Goal: Task Accomplishment & Management: Manage account settings

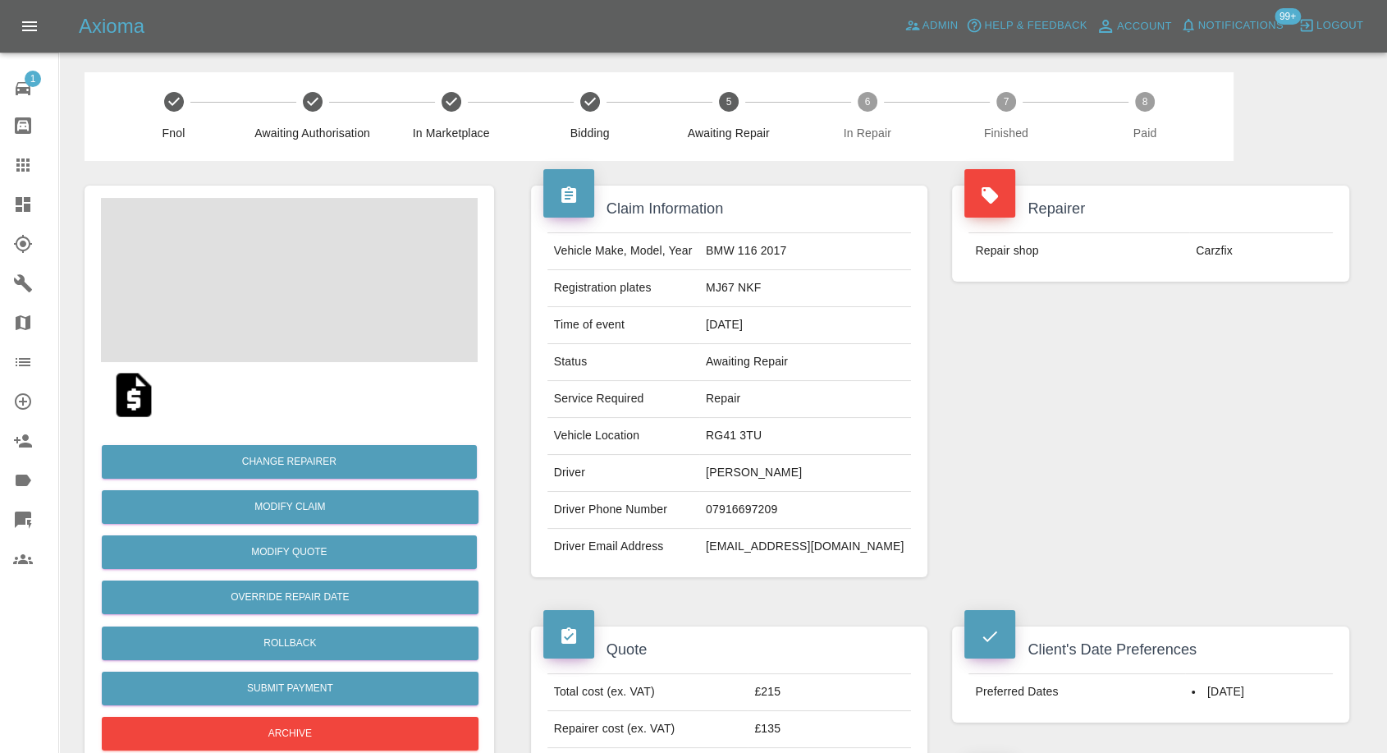
click at [765, 508] on td "07916697209" at bounding box center [805, 510] width 212 height 37
copy td "07916697209"
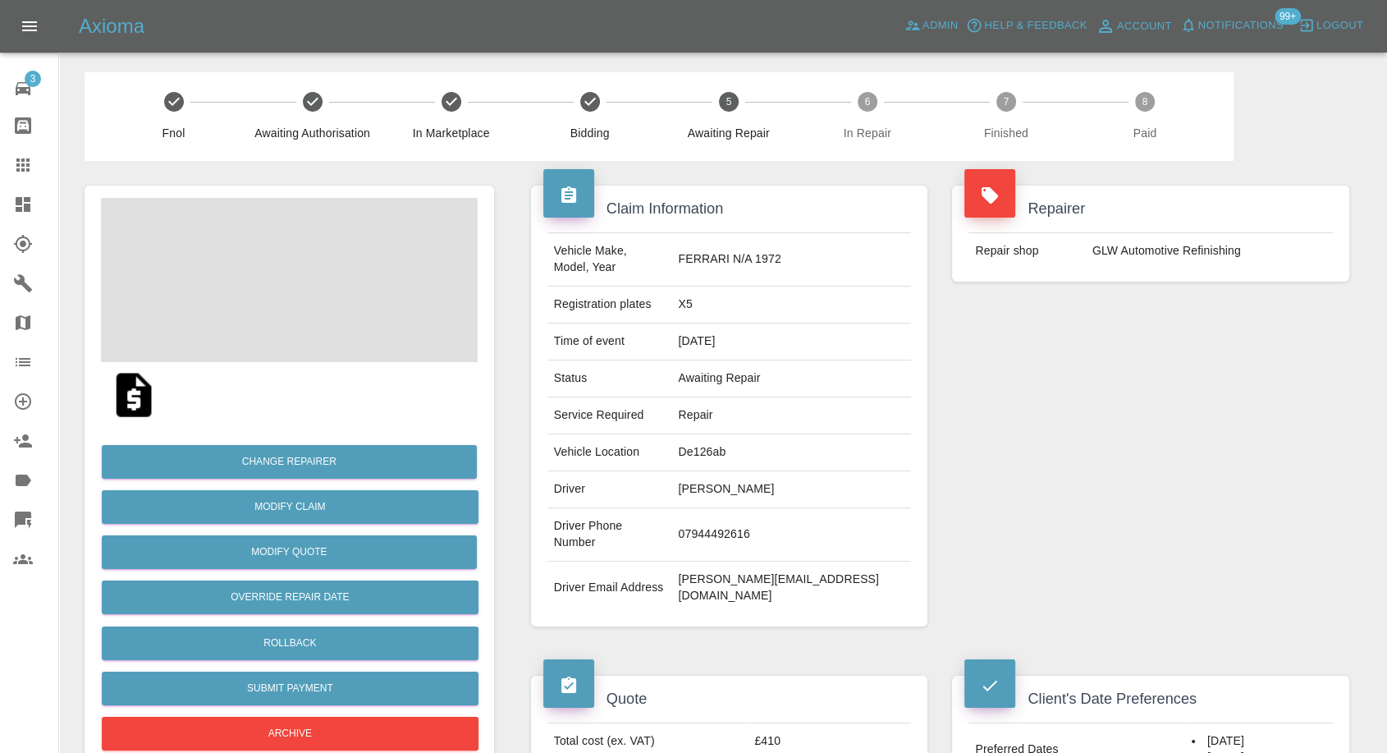
click at [758, 471] on td "Tracy Morris" at bounding box center [791, 489] width 240 height 37
copy td "Tracy Morris"
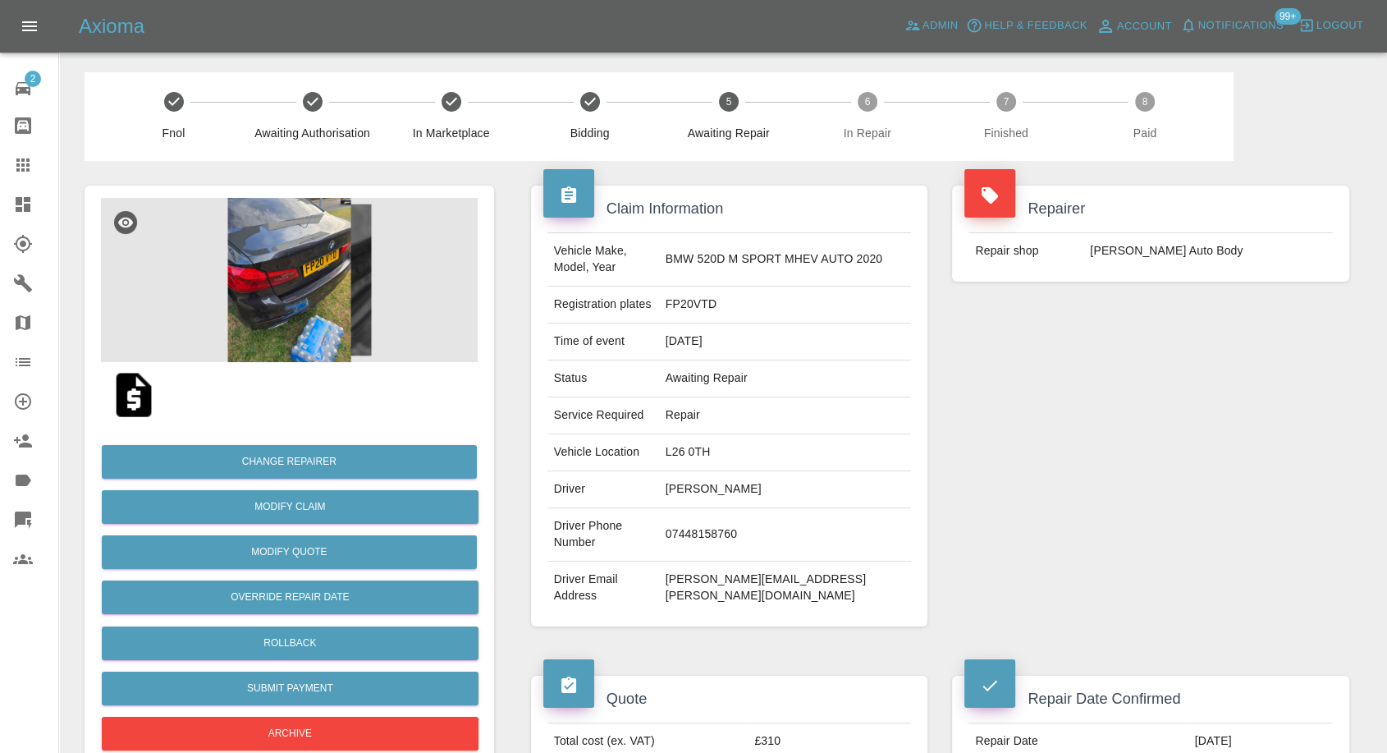
click at [1112, 478] on div "Repairer Repair shop Mike Murray Auto Body" at bounding box center [1151, 406] width 422 height 490
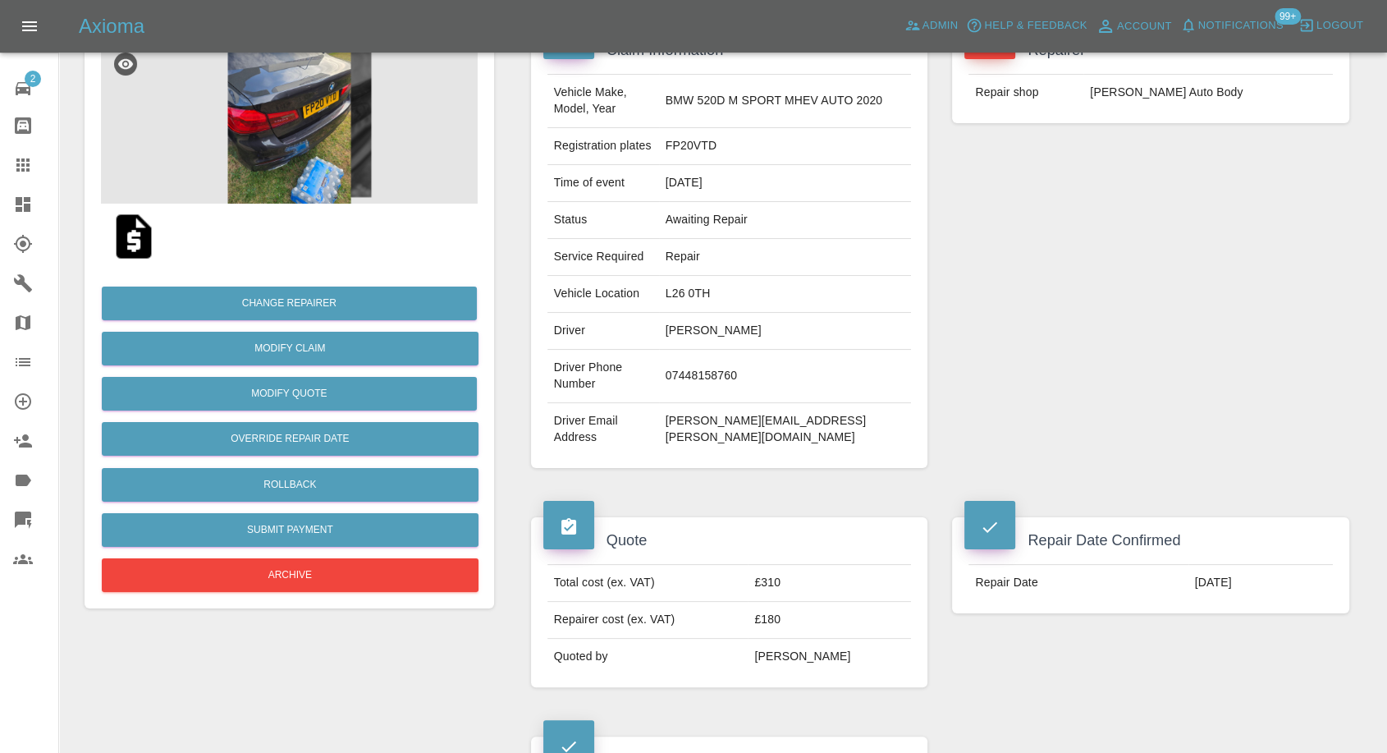
scroll to position [273, 0]
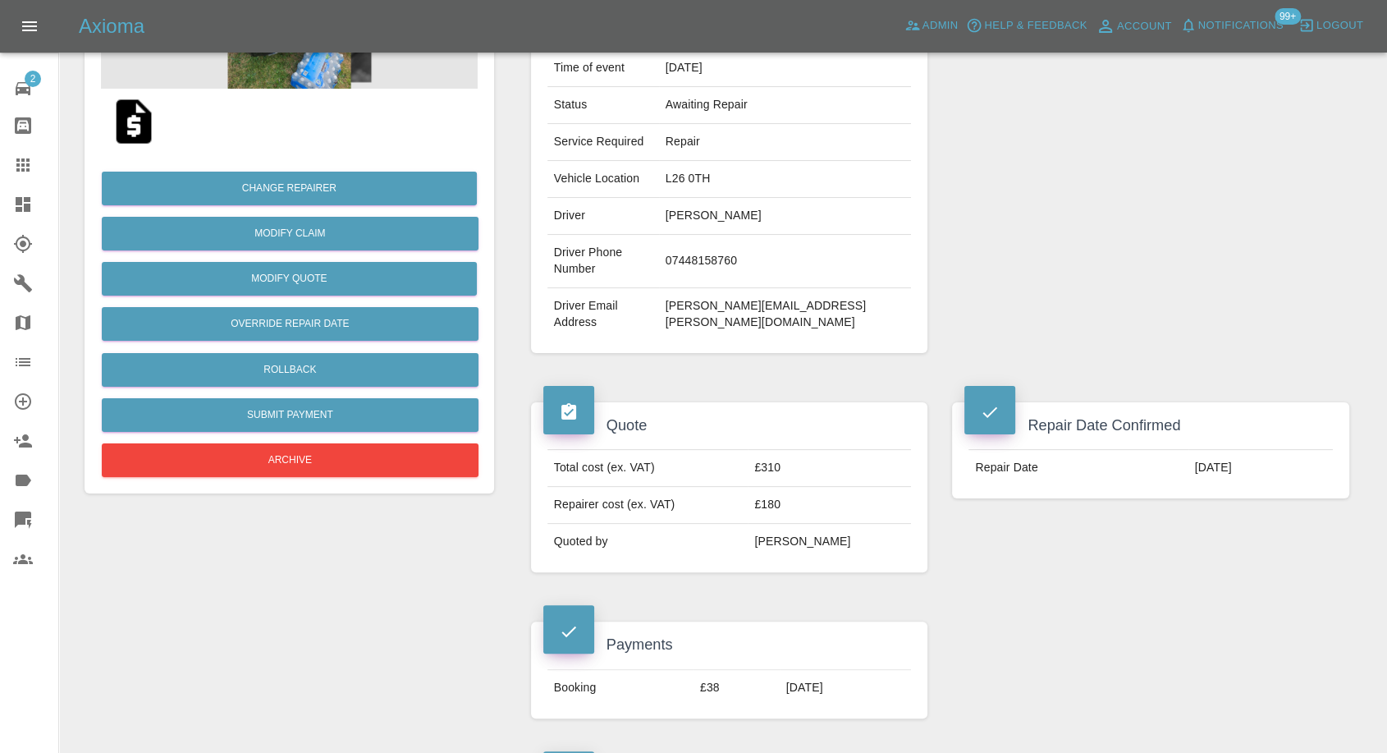
click at [755, 252] on td "07448158760" at bounding box center [785, 261] width 253 height 53
copy td "07448158760"
click at [1103, 532] on div "Repair Date Confirmed Repair Date 09/09/2025" at bounding box center [1151, 560] width 422 height 365
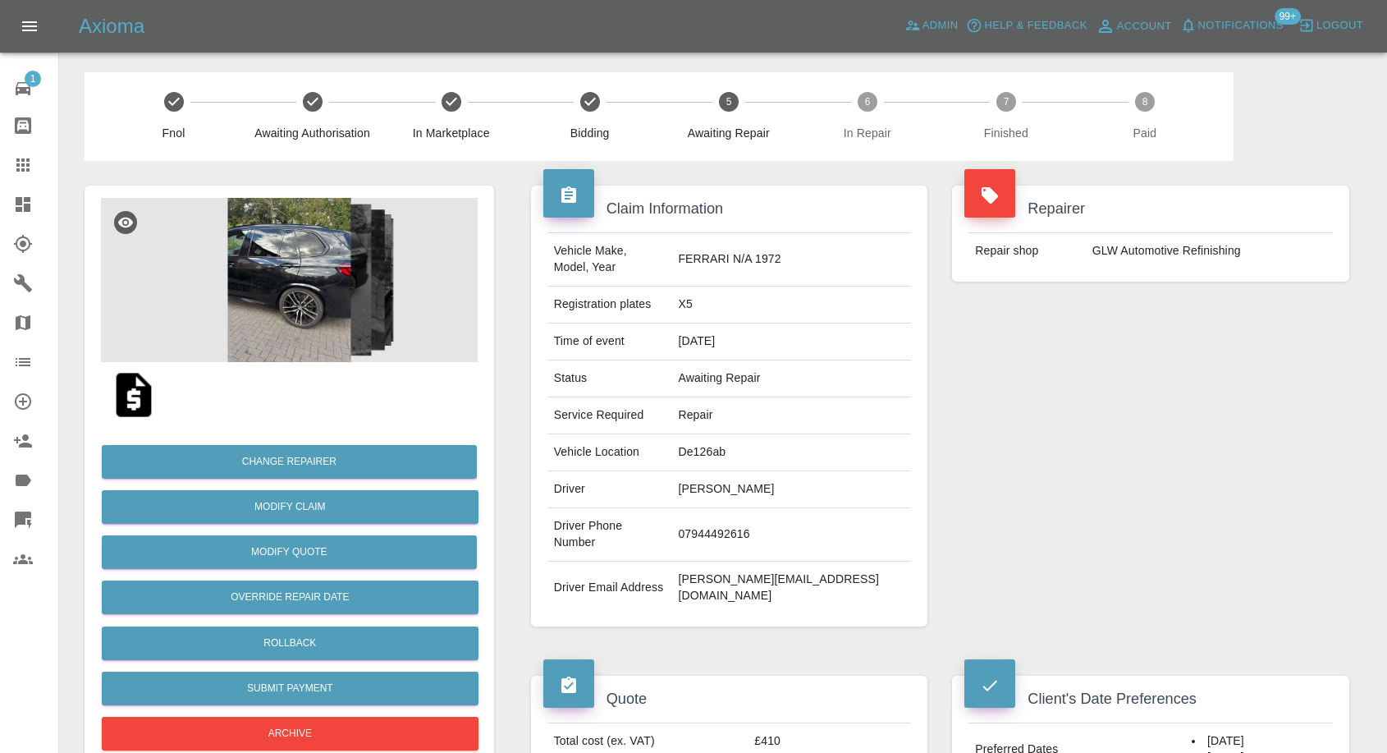
scroll to position [364, 0]
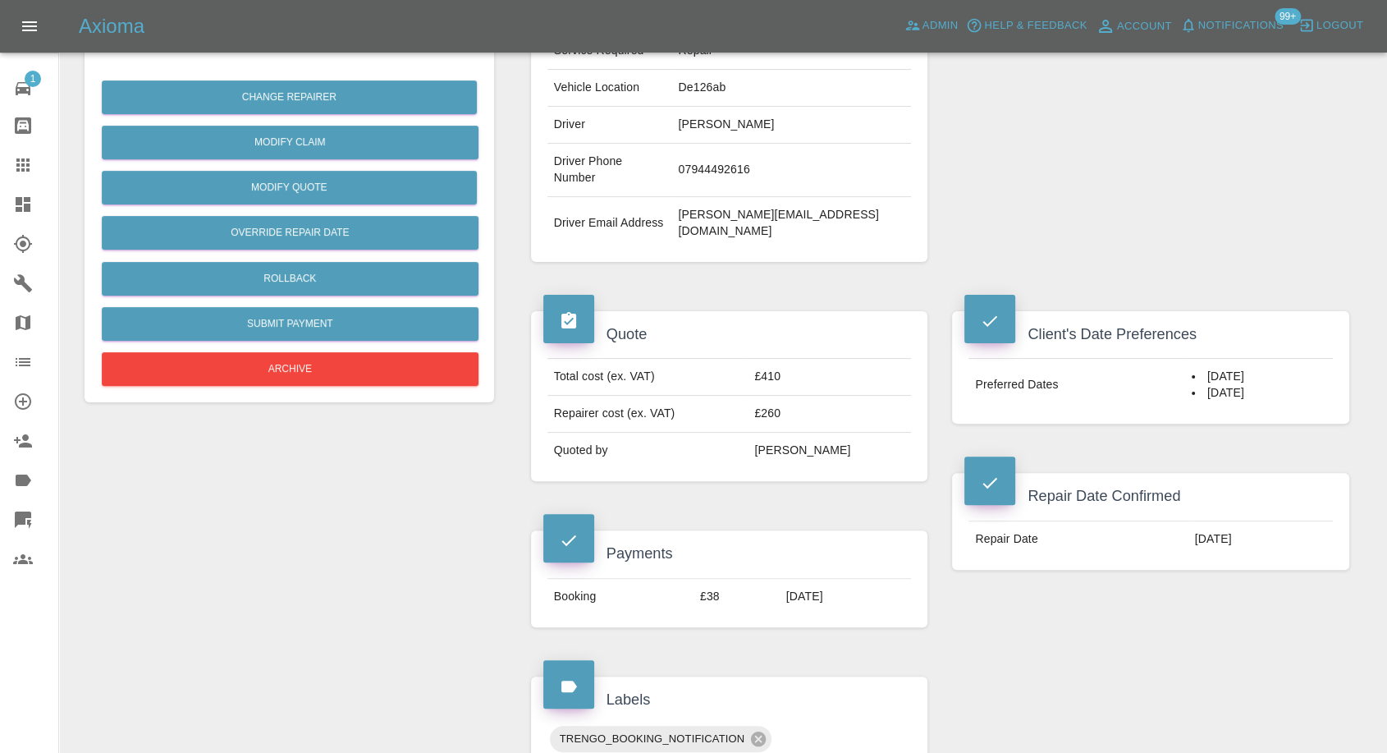
drag, startPoint x: 20, startPoint y: 166, endPoint x: 73, endPoint y: 133, distance: 62.6
click at [20, 165] on icon at bounding box center [23, 165] width 20 height 20
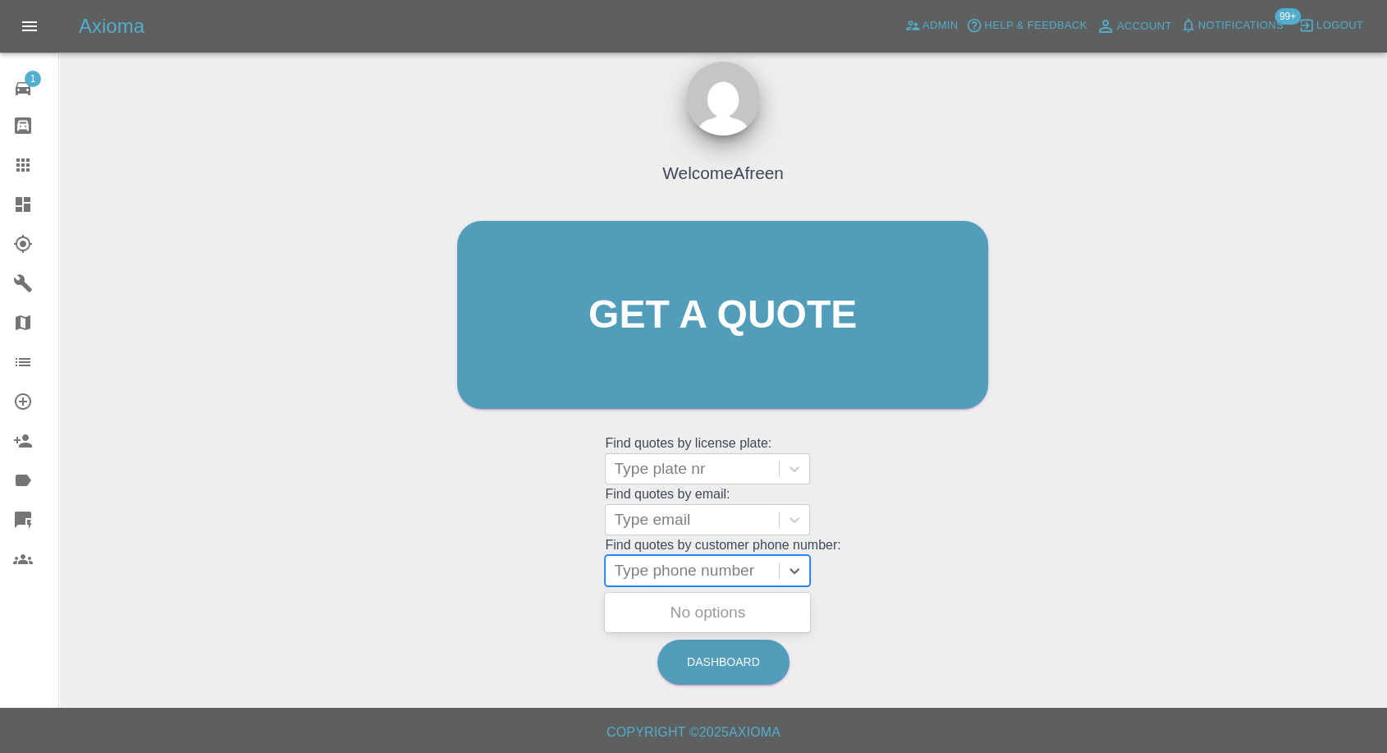
click at [708, 581] on div "Type phone number" at bounding box center [692, 571] width 173 height 30
paste input "7802 974867"
type input "07802 974867"
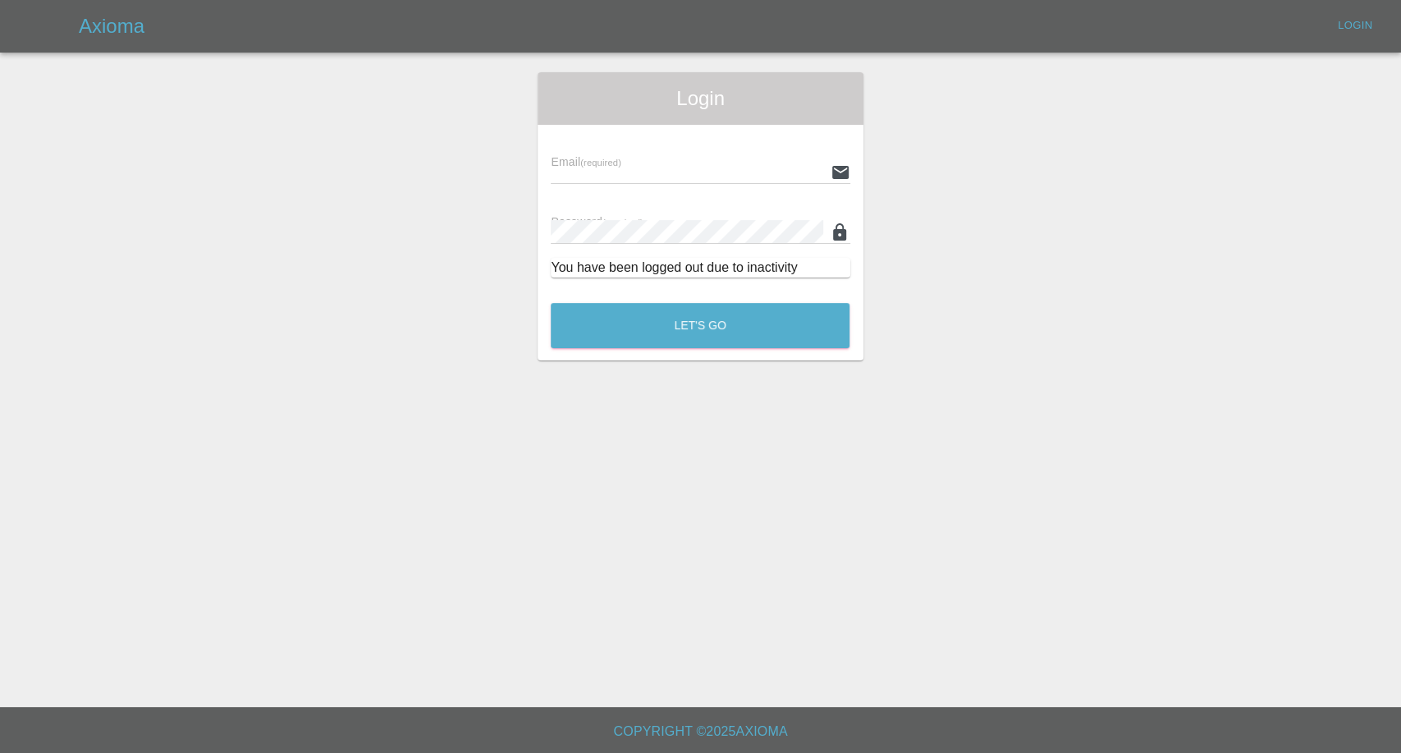
type input "afreen@axioma.co.uk"
click at [753, 297] on div "Let's Go" at bounding box center [700, 322] width 300 height 62
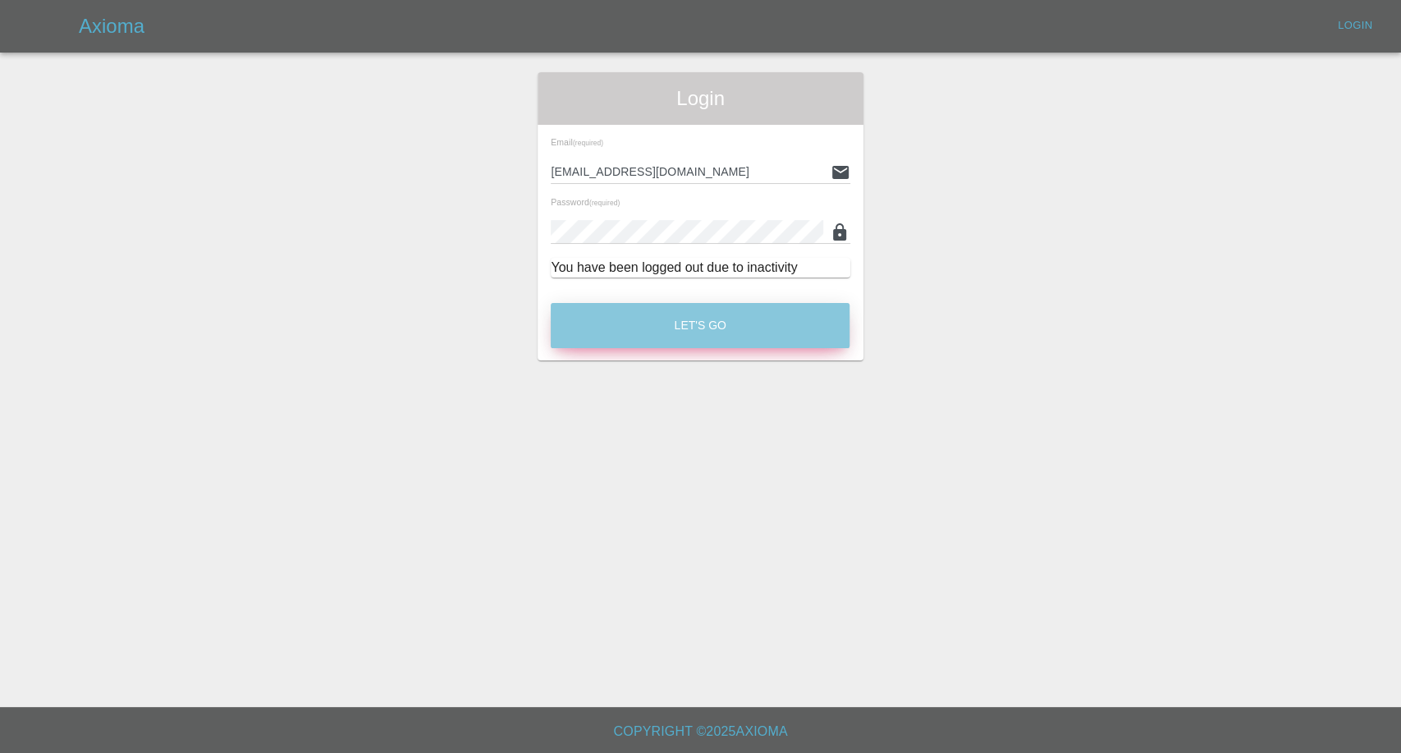
click at [743, 327] on button "Let's Go" at bounding box center [700, 325] width 299 height 45
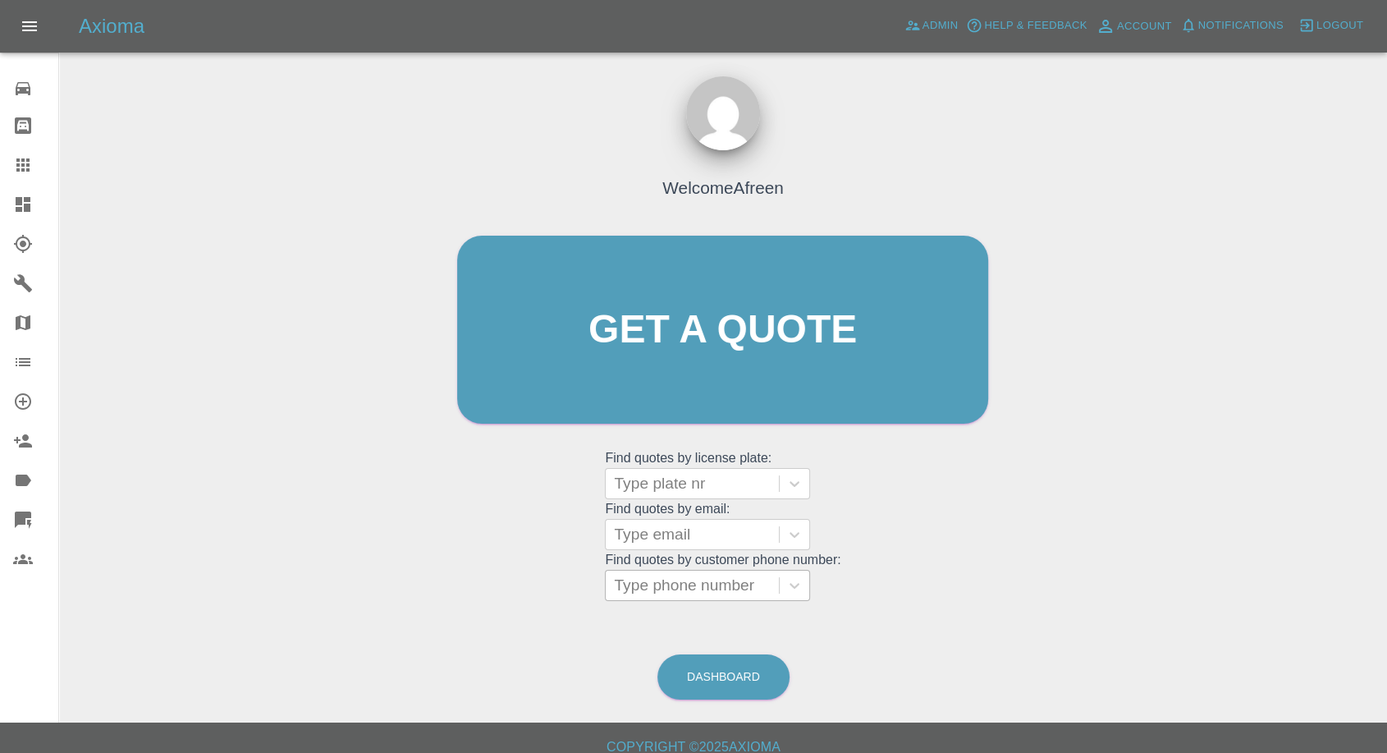
click at [721, 591] on div at bounding box center [692, 585] width 157 height 23
paste input "7802 974867"
click at [657, 583] on input "7802 974867" at bounding box center [662, 585] width 96 height 20
click at [620, 584] on input "7802974867" at bounding box center [660, 585] width 92 height 20
type input "07802974867"
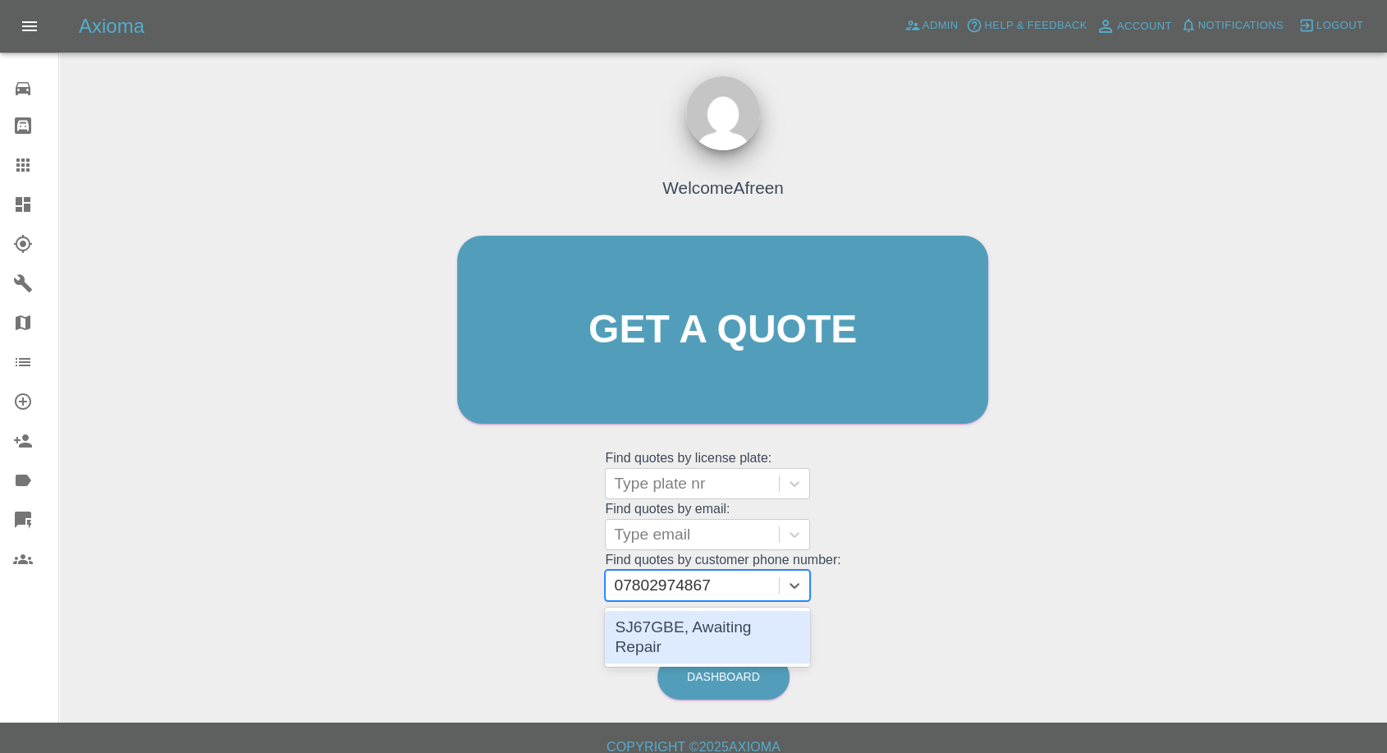
click at [670, 616] on div "SJ67GBE, Awaiting Repair" at bounding box center [707, 637] width 205 height 53
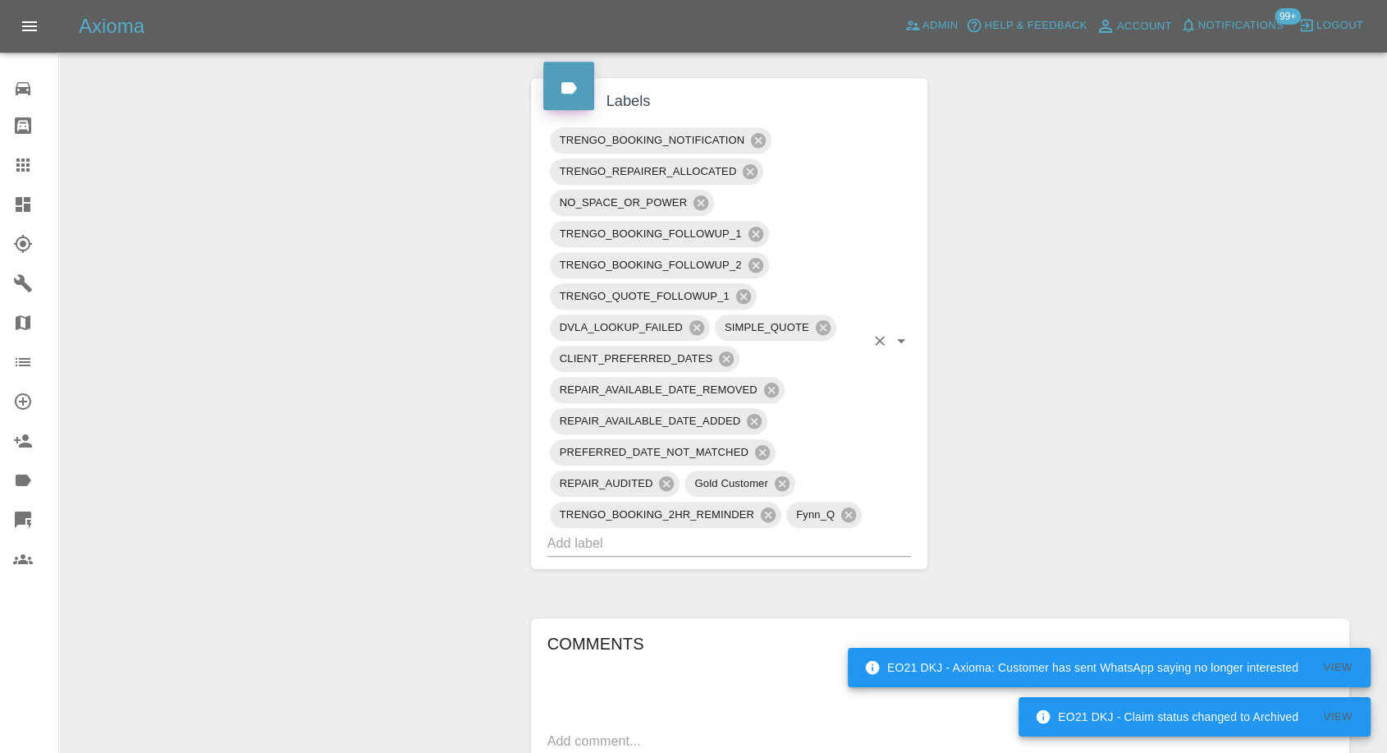
scroll to position [1094, 0]
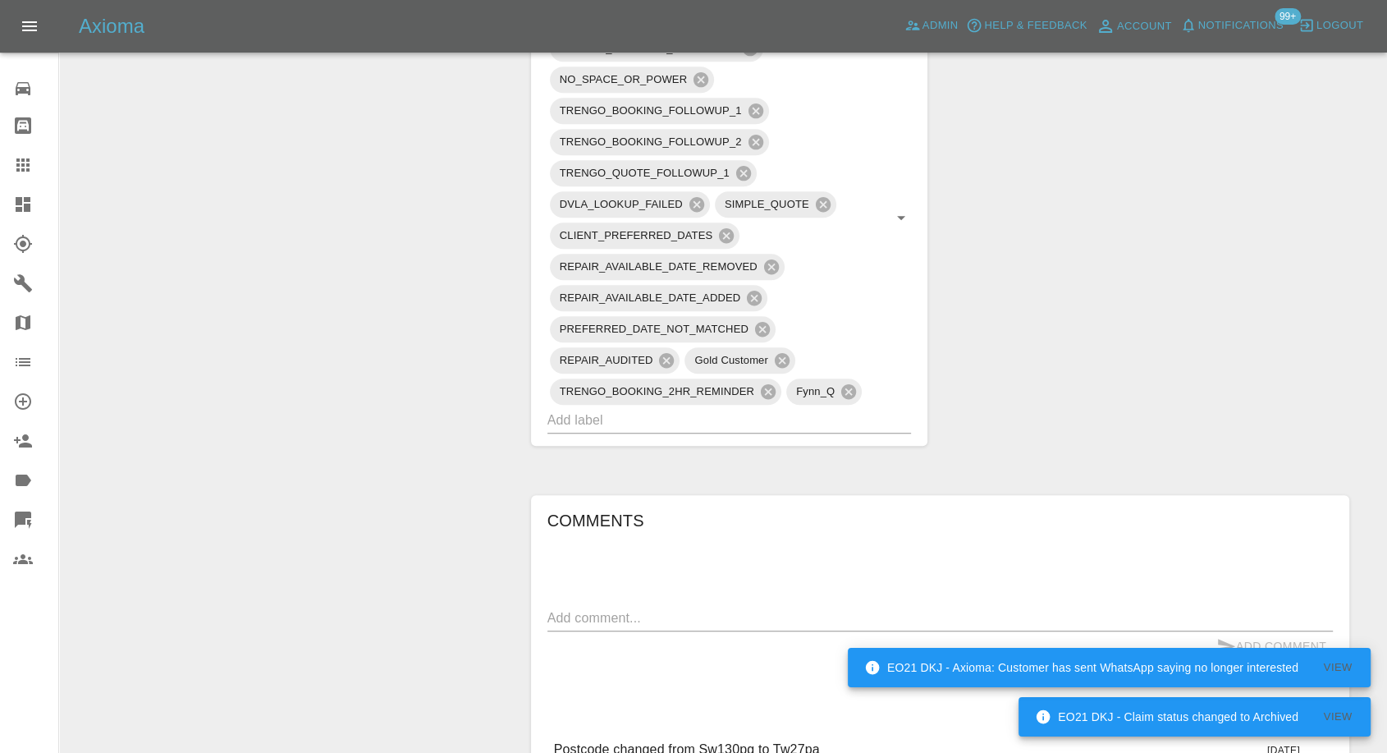
click at [627, 619] on textarea at bounding box center [939, 617] width 785 height 19
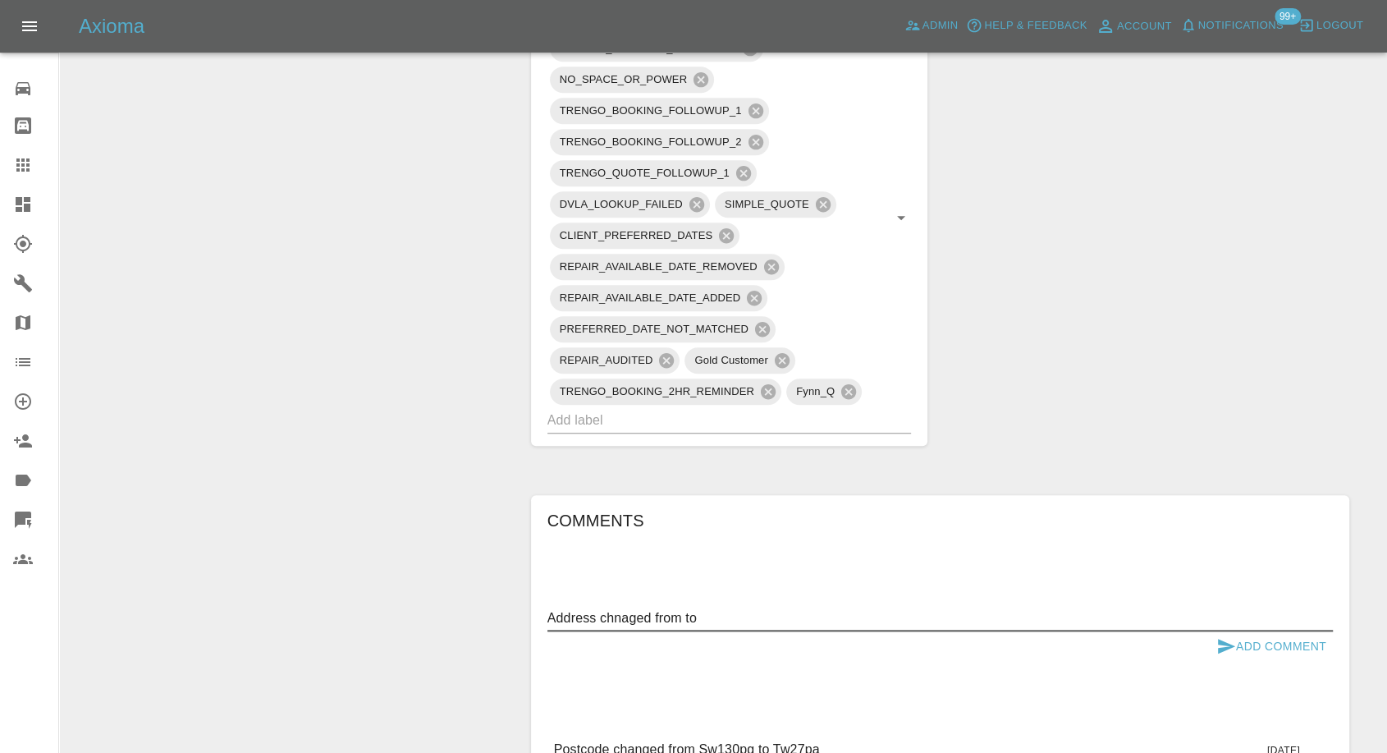
paste textarea "South road Liphook GU30 7HS, UK"
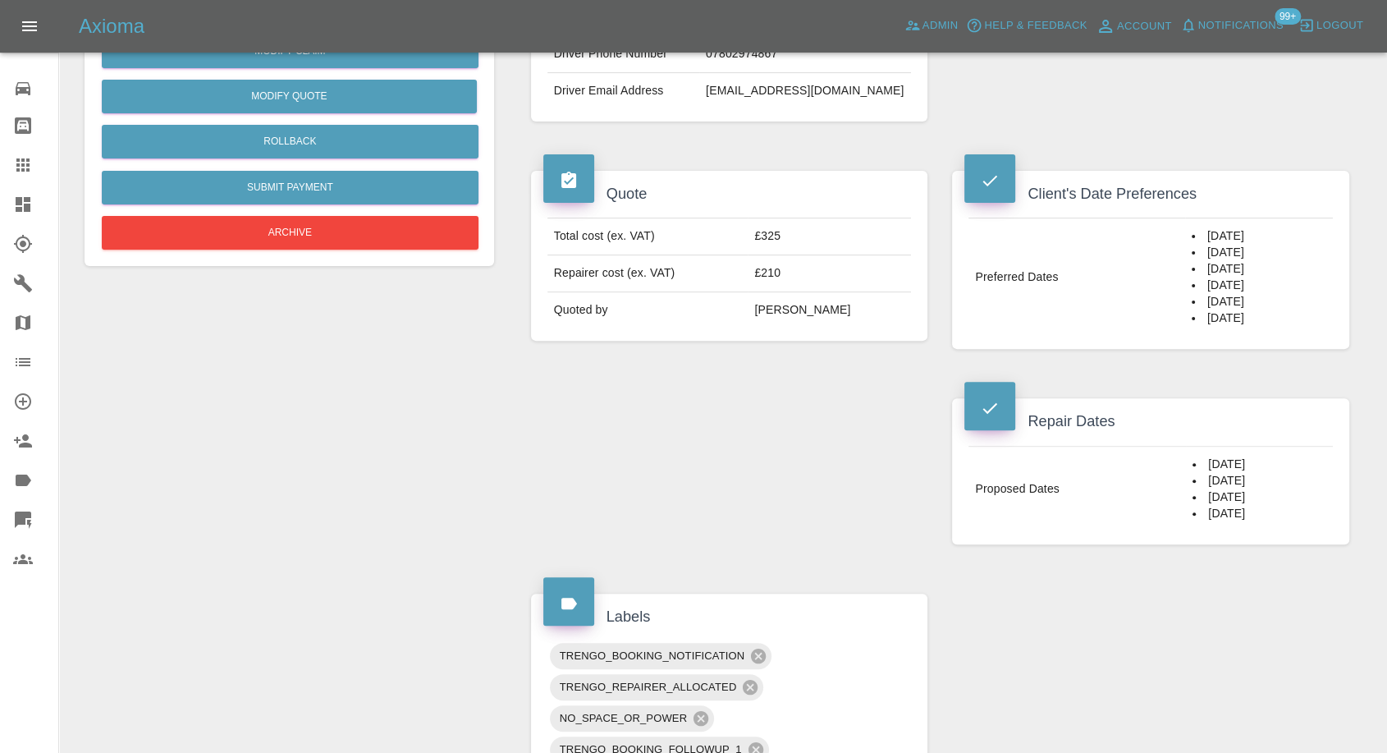
scroll to position [182, 0]
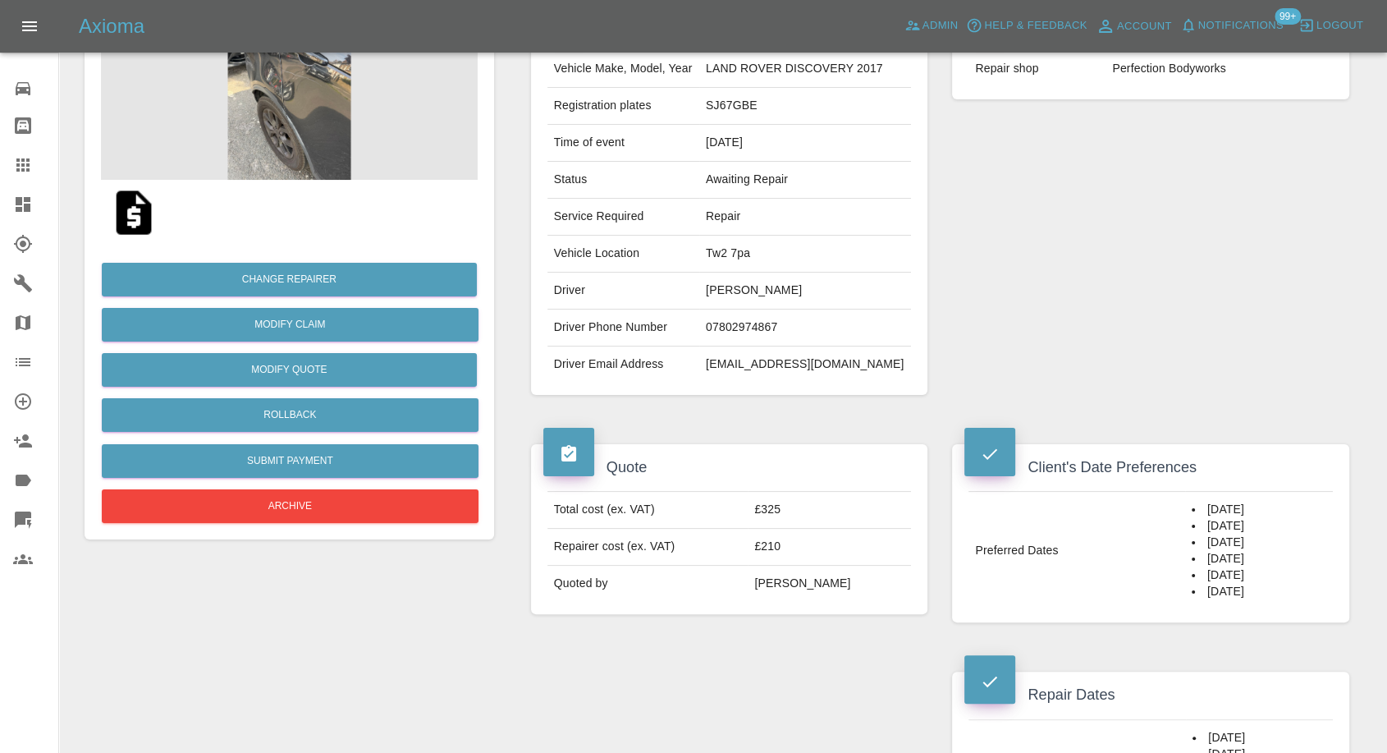
click at [726, 256] on td "Tw2 7pa" at bounding box center [805, 254] width 212 height 37
copy td "Tw2 7pa"
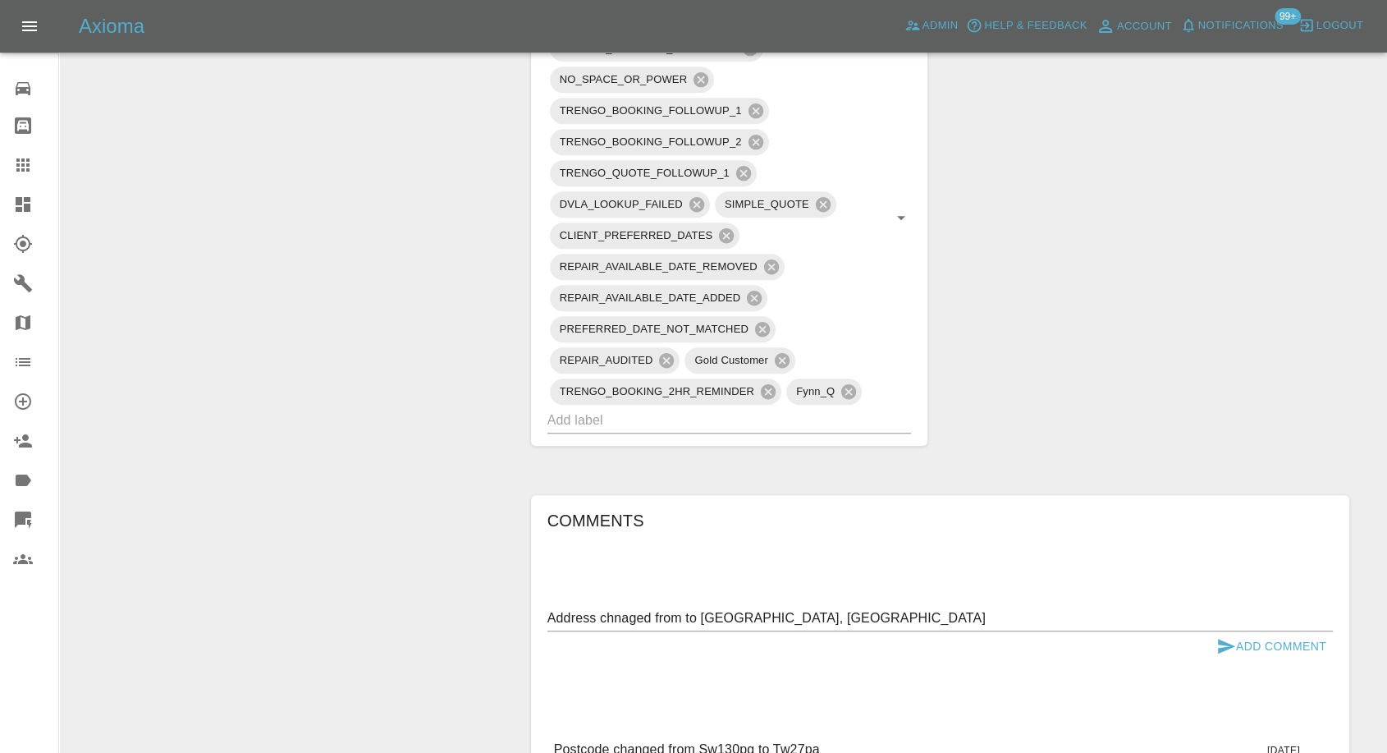
scroll to position [1276, 0]
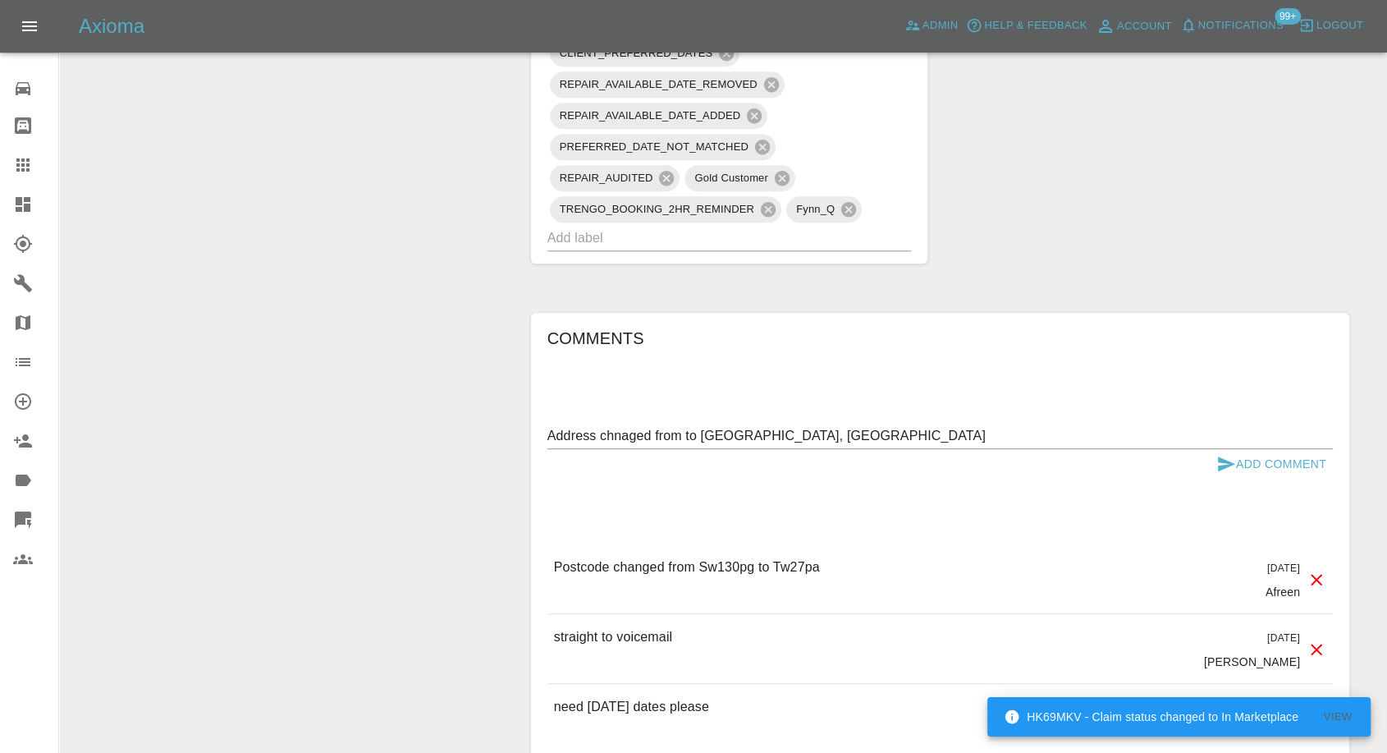
click at [683, 434] on textarea "Address chnaged from to South road Liphook GU30 7HS, UK" at bounding box center [939, 435] width 785 height 19
paste textarea "Tw2 7pa"
click at [625, 436] on textarea "Address chnaged from Tw2 7pa to South road Liphook GU30 7HS, UK" at bounding box center [939, 435] width 785 height 19
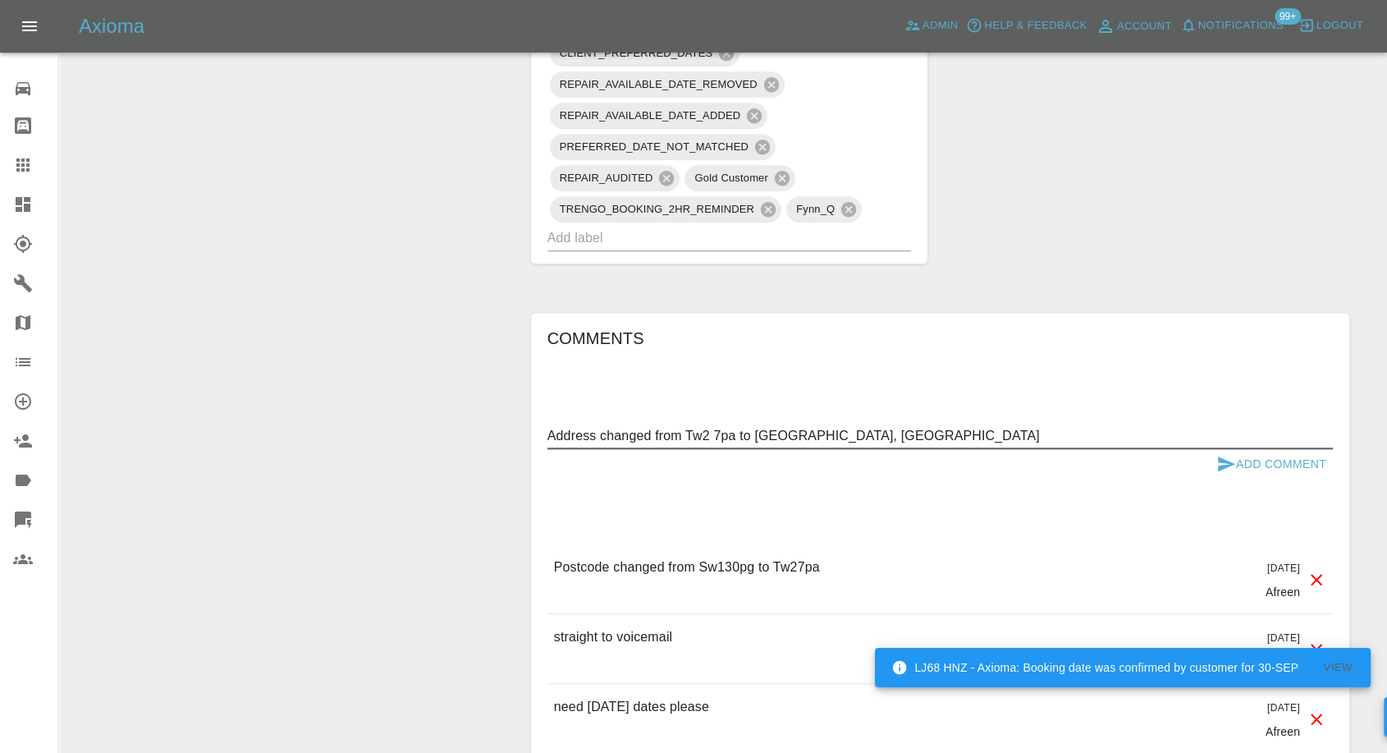
type textarea "Address changed from Tw2 7pa to [GEOGRAPHIC_DATA], [GEOGRAPHIC_DATA]"
click at [1215, 455] on button "Add Comment" at bounding box center [1271, 464] width 123 height 30
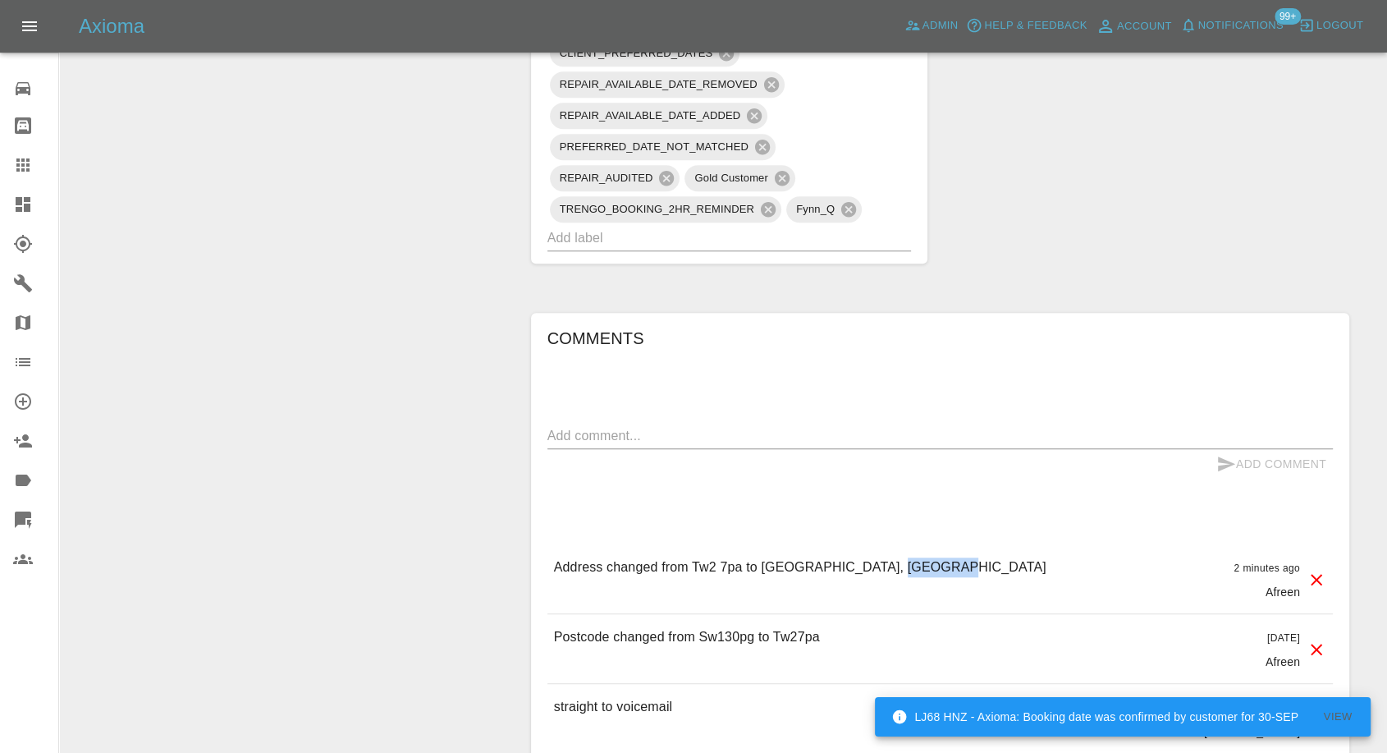
drag, startPoint x: 880, startPoint y: 564, endPoint x: 942, endPoint y: 568, distance: 62.5
click at [942, 568] on p "Address changed from Tw2 7pa to [GEOGRAPHIC_DATA], [GEOGRAPHIC_DATA]" at bounding box center [800, 567] width 492 height 20
copy p "GU30 7HS"
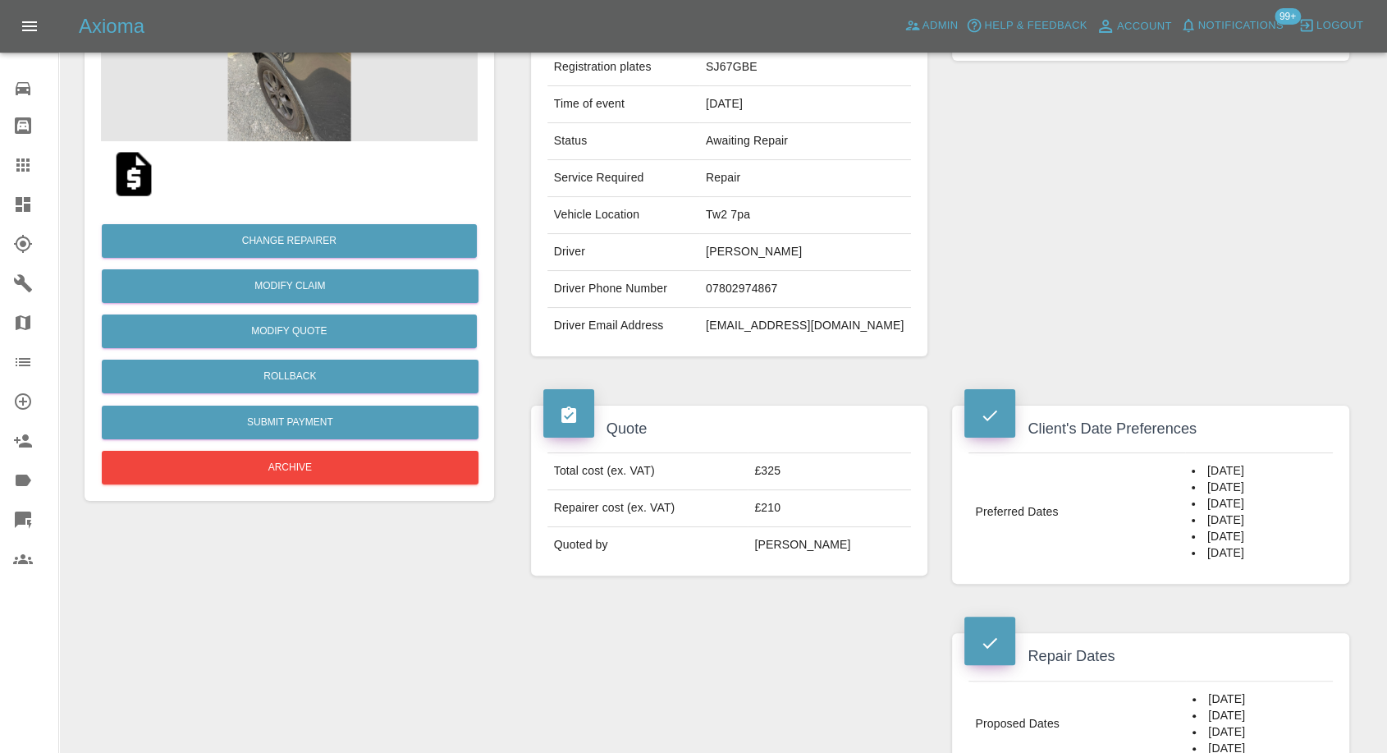
scroll to position [0, 0]
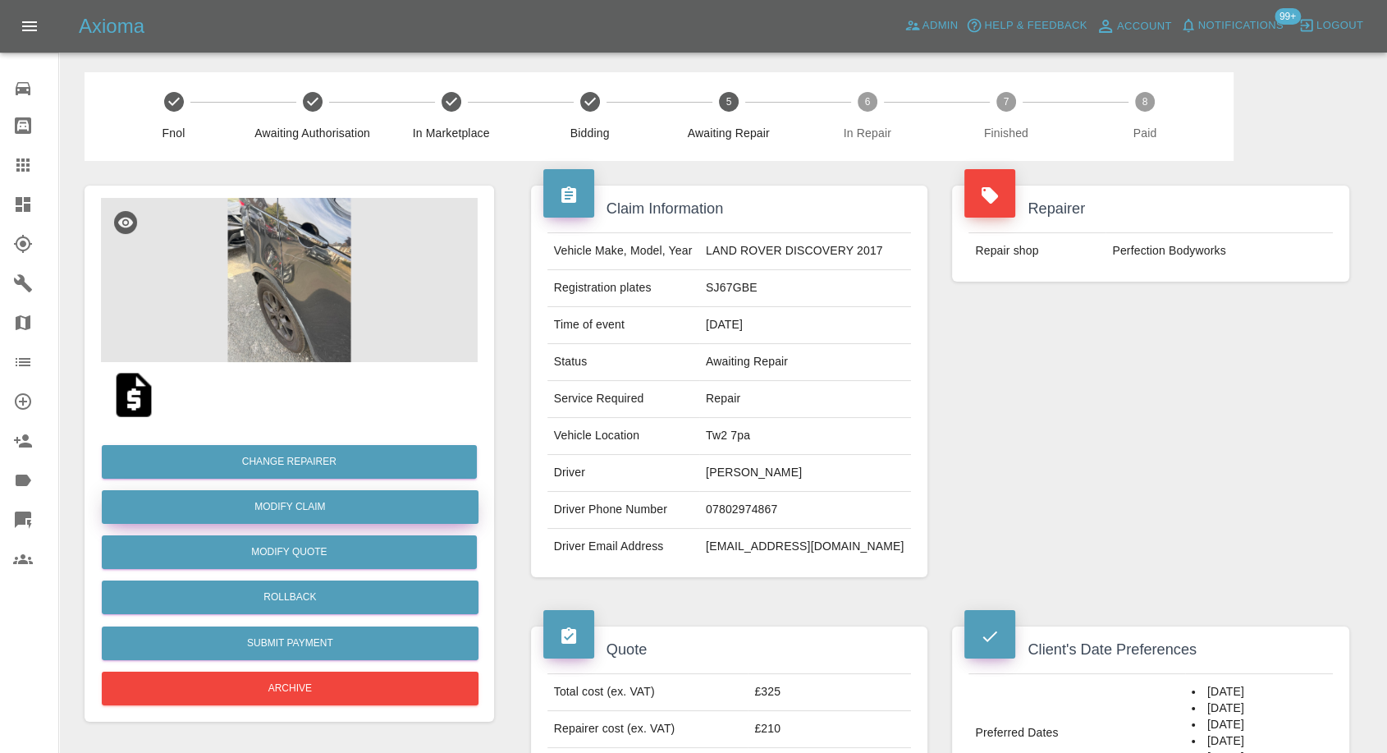
click at [322, 514] on link "Modify Claim" at bounding box center [290, 507] width 377 height 34
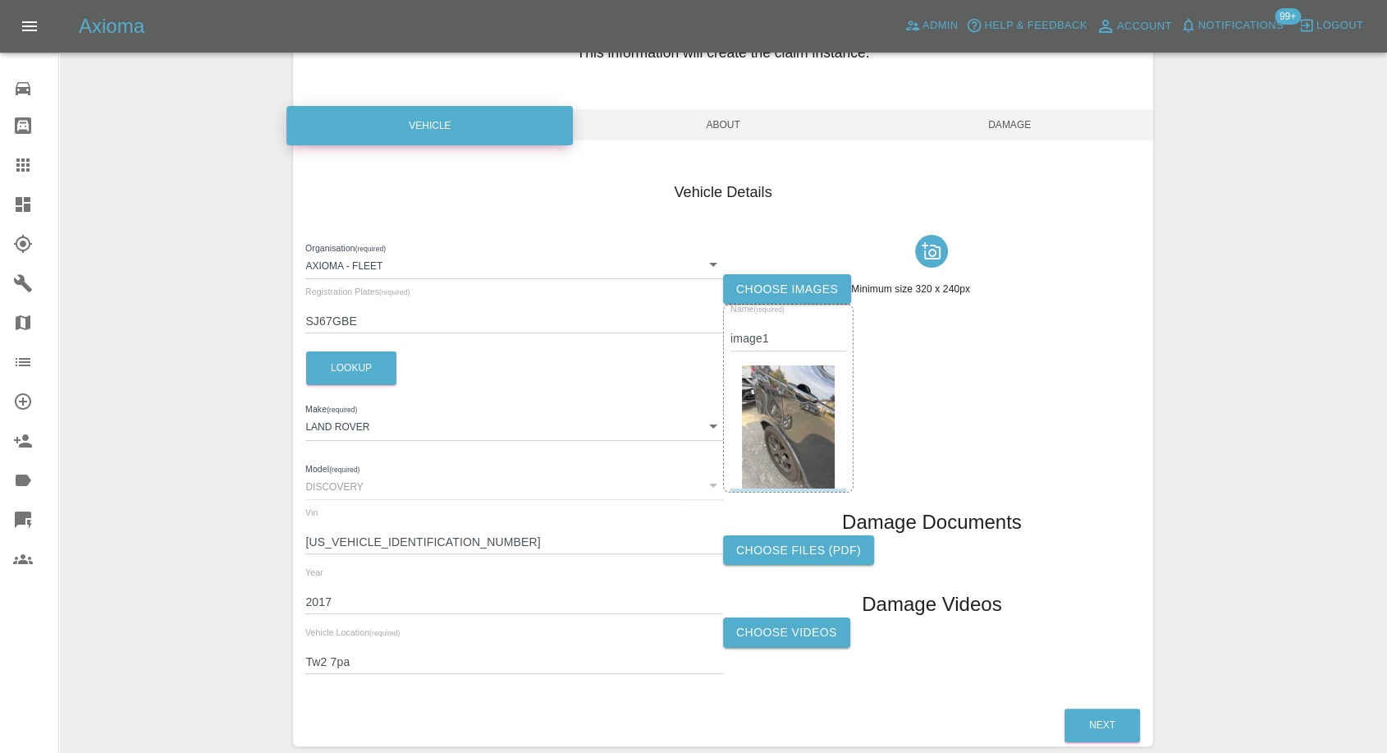
scroll to position [185, 0]
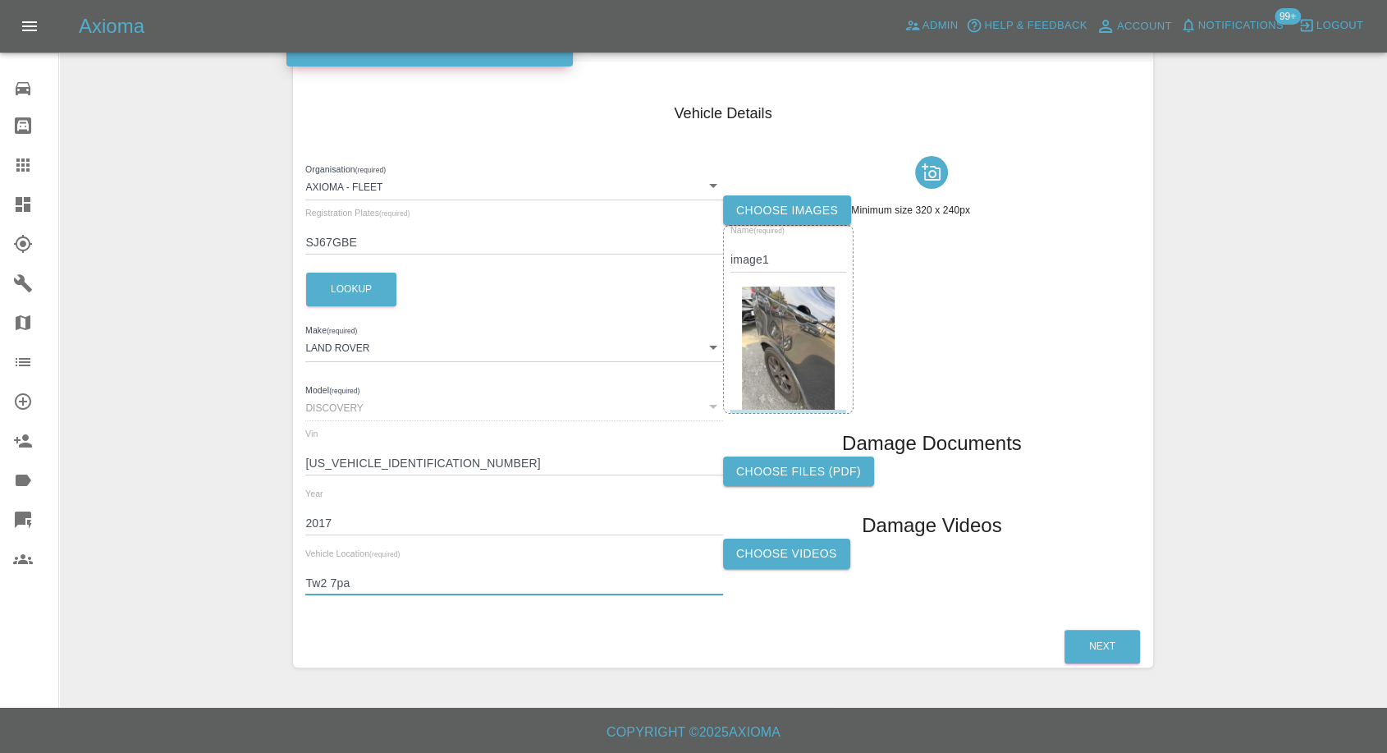
drag, startPoint x: 376, startPoint y: 586, endPoint x: 272, endPoint y: 586, distance: 103.4
click at [272, 586] on div "Enter Claim Details This information will create the claim instance. Vehicle Ab…" at bounding box center [723, 287] width 1326 height 801
paste input "GU30 7HS"
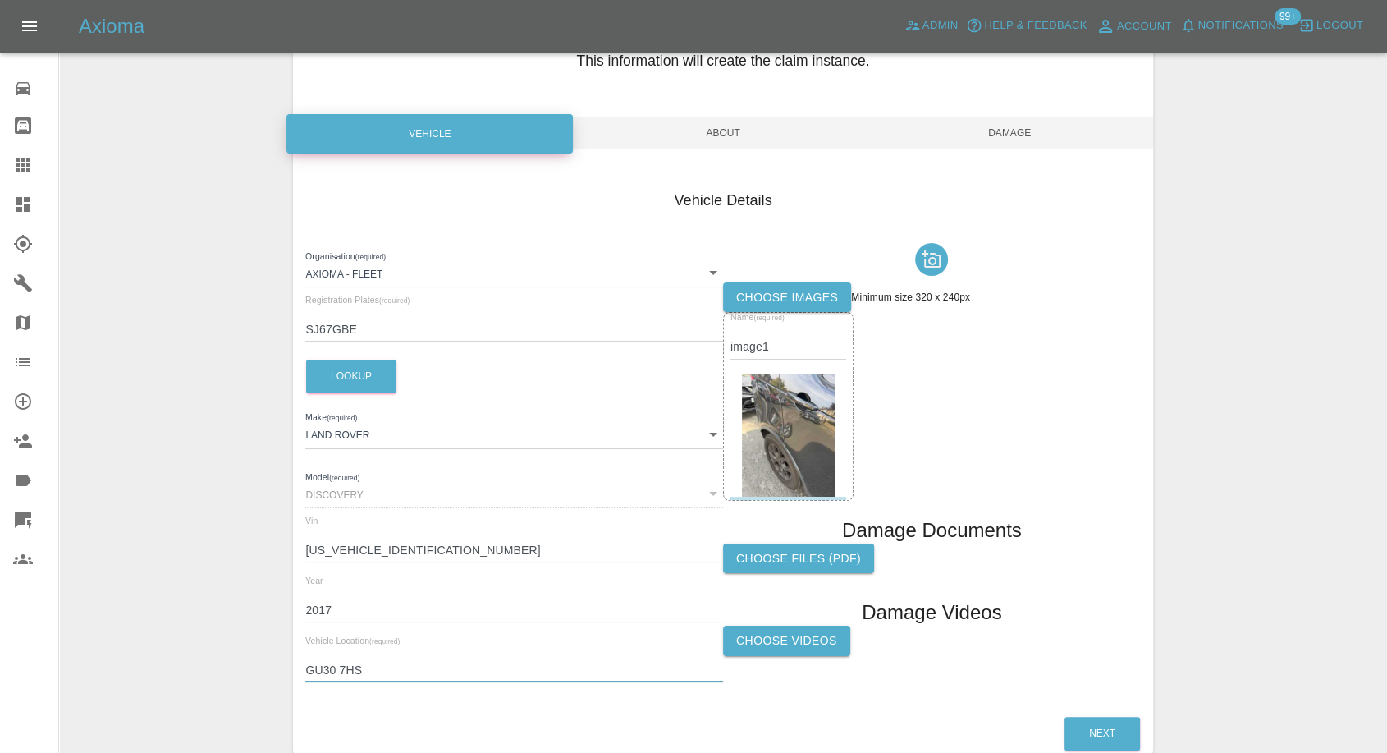
scroll to position [3, 0]
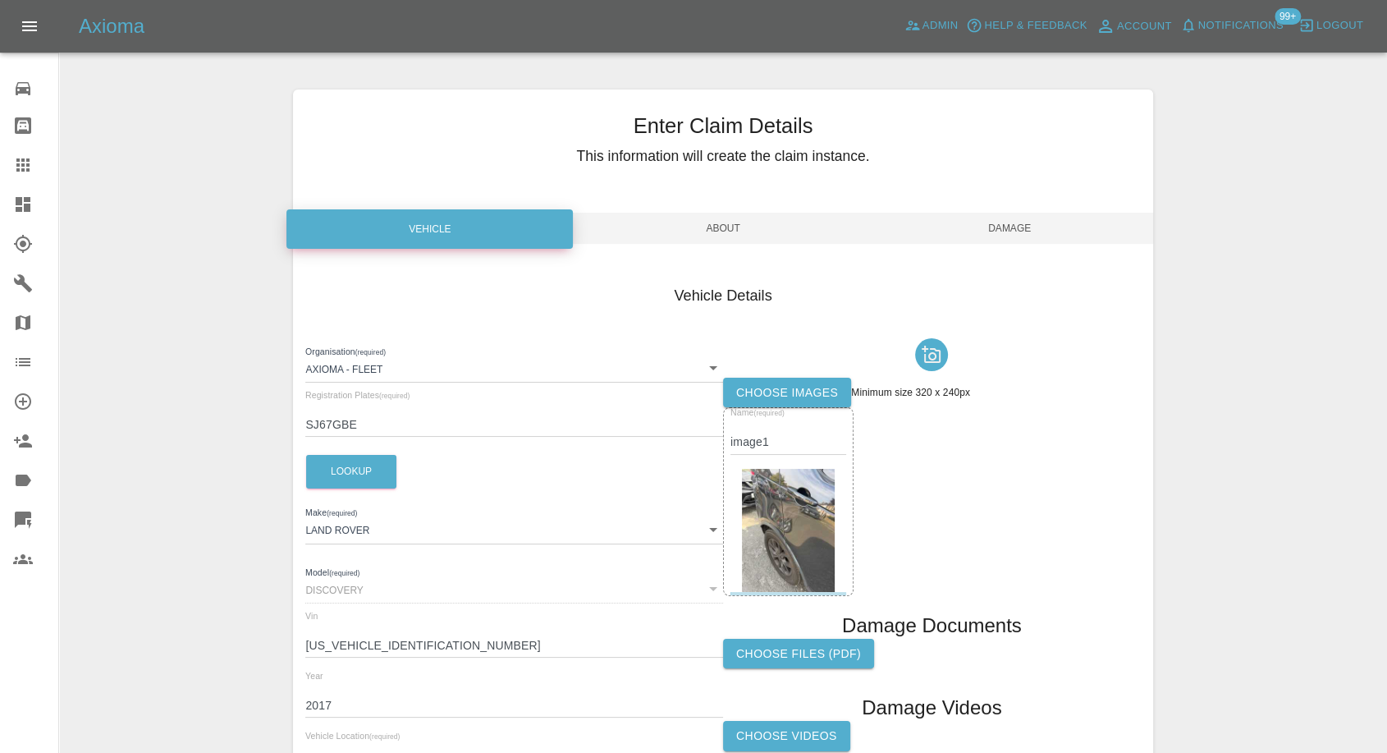
type input "GU30 7HS"
drag, startPoint x: 999, startPoint y: 193, endPoint x: 1004, endPoint y: 234, distance: 41.3
click at [998, 199] on div "Enter Claim Details This information will create the claim instance. Vehicle Ab…" at bounding box center [722, 469] width 859 height 760
click at [1005, 235] on span "Damage" at bounding box center [1010, 228] width 286 height 31
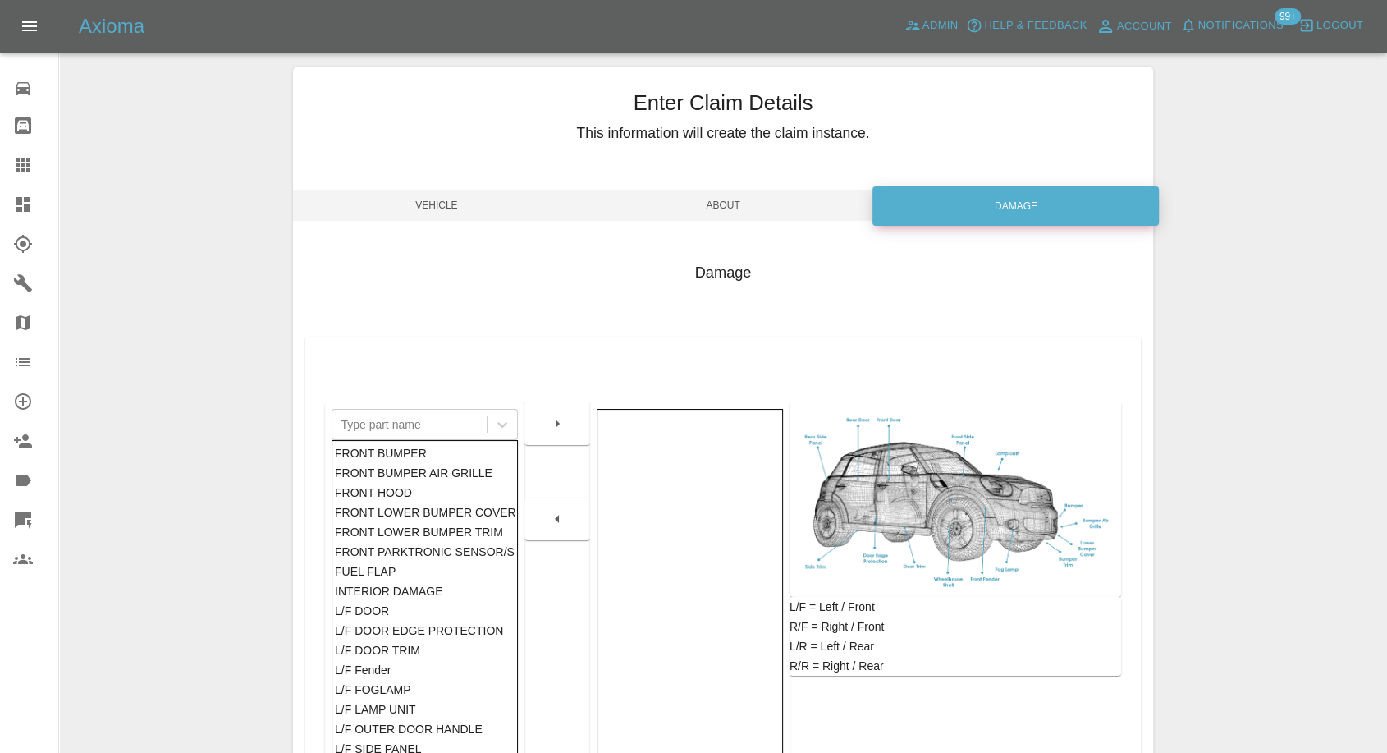
scroll to position [263, 0]
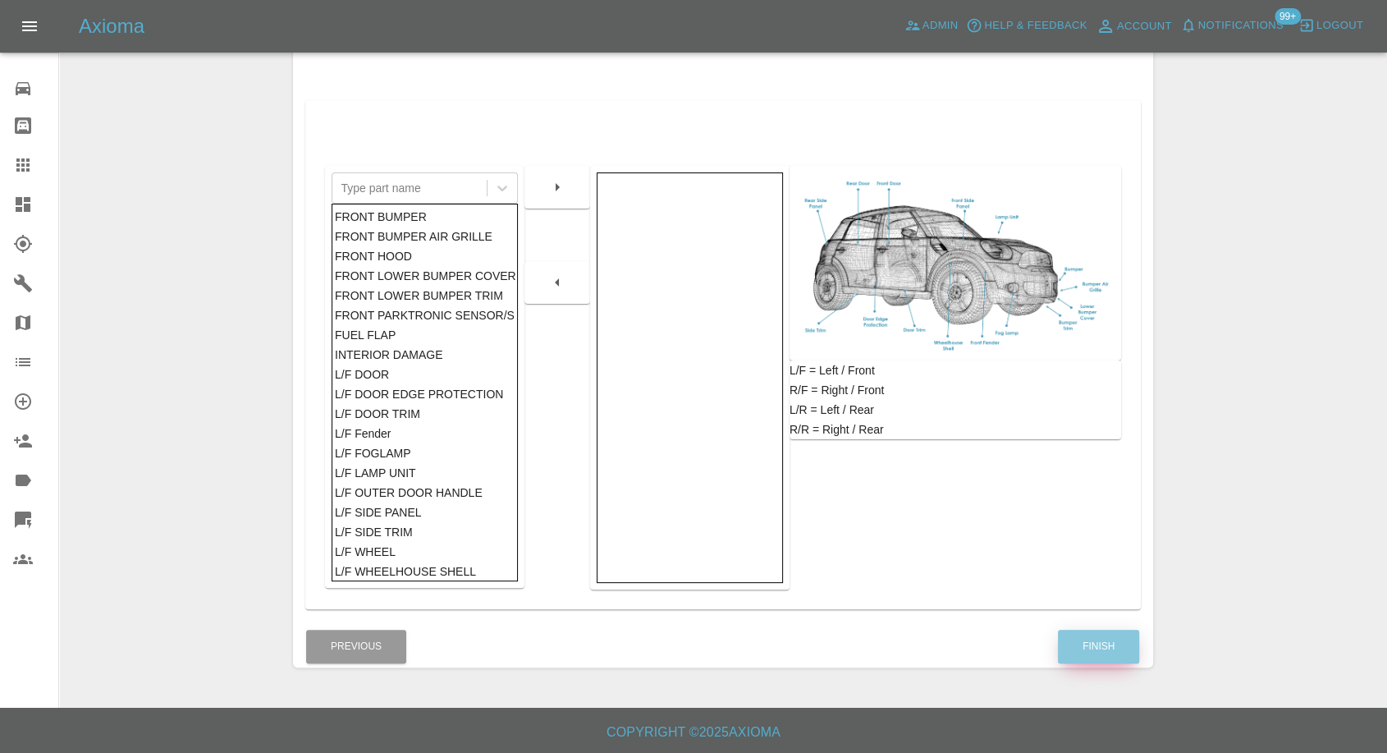
click at [1116, 659] on button "Finish" at bounding box center [1098, 646] width 81 height 34
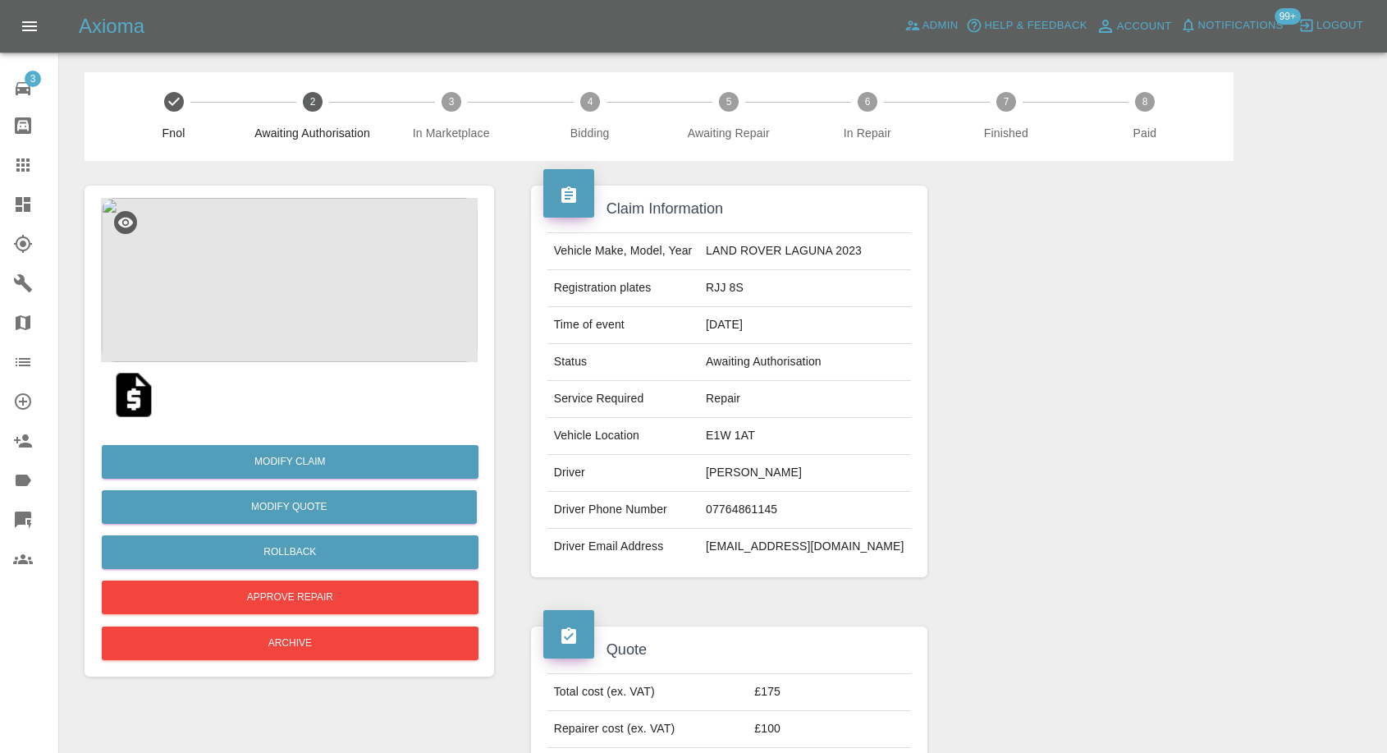
scroll to position [56, 0]
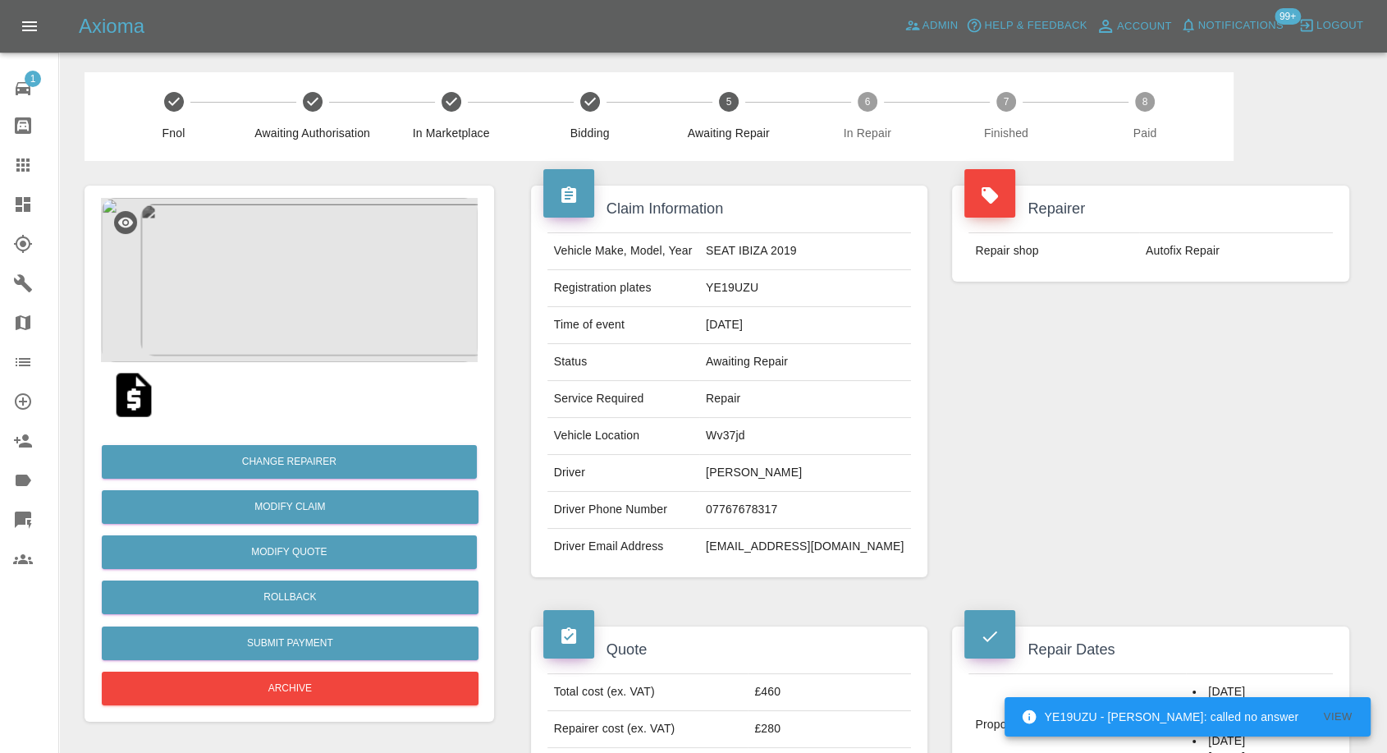
click at [138, 402] on img at bounding box center [134, 394] width 53 height 53
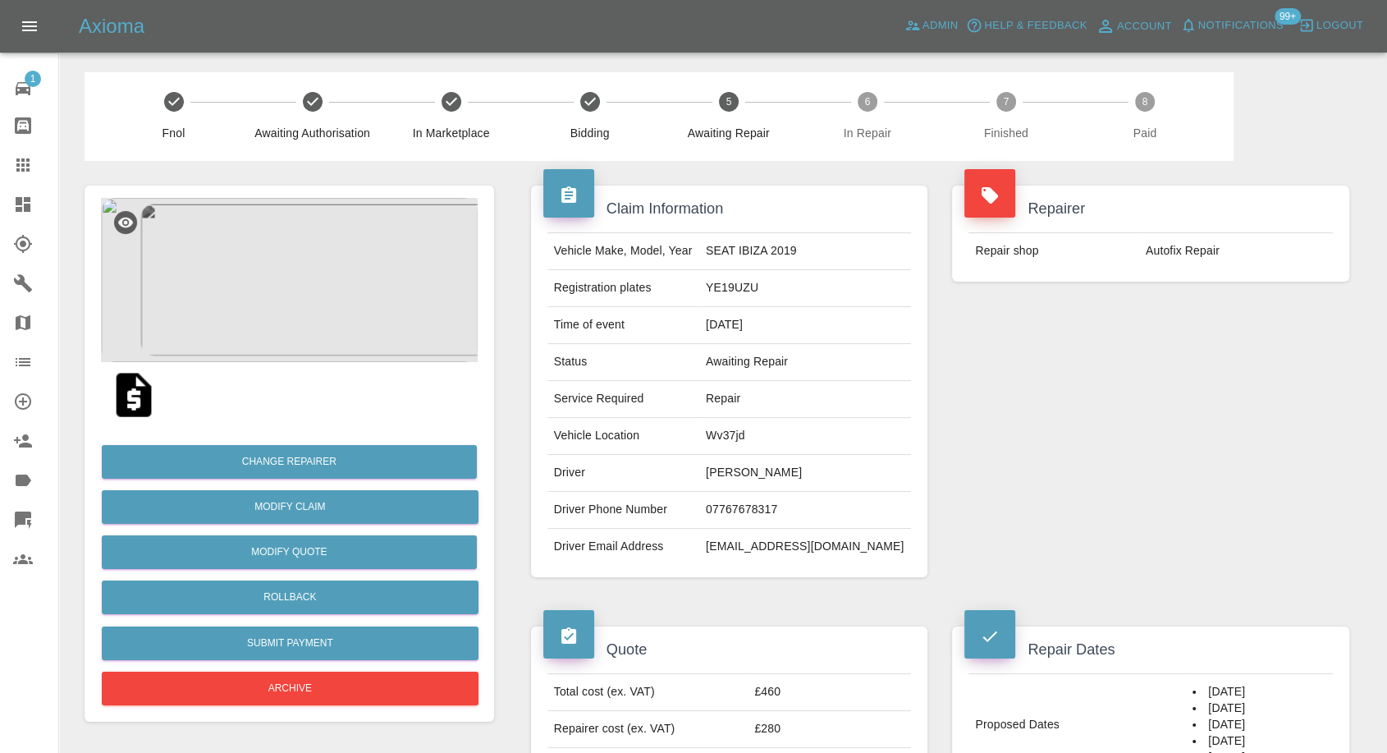
click at [222, 353] on img at bounding box center [289, 280] width 377 height 164
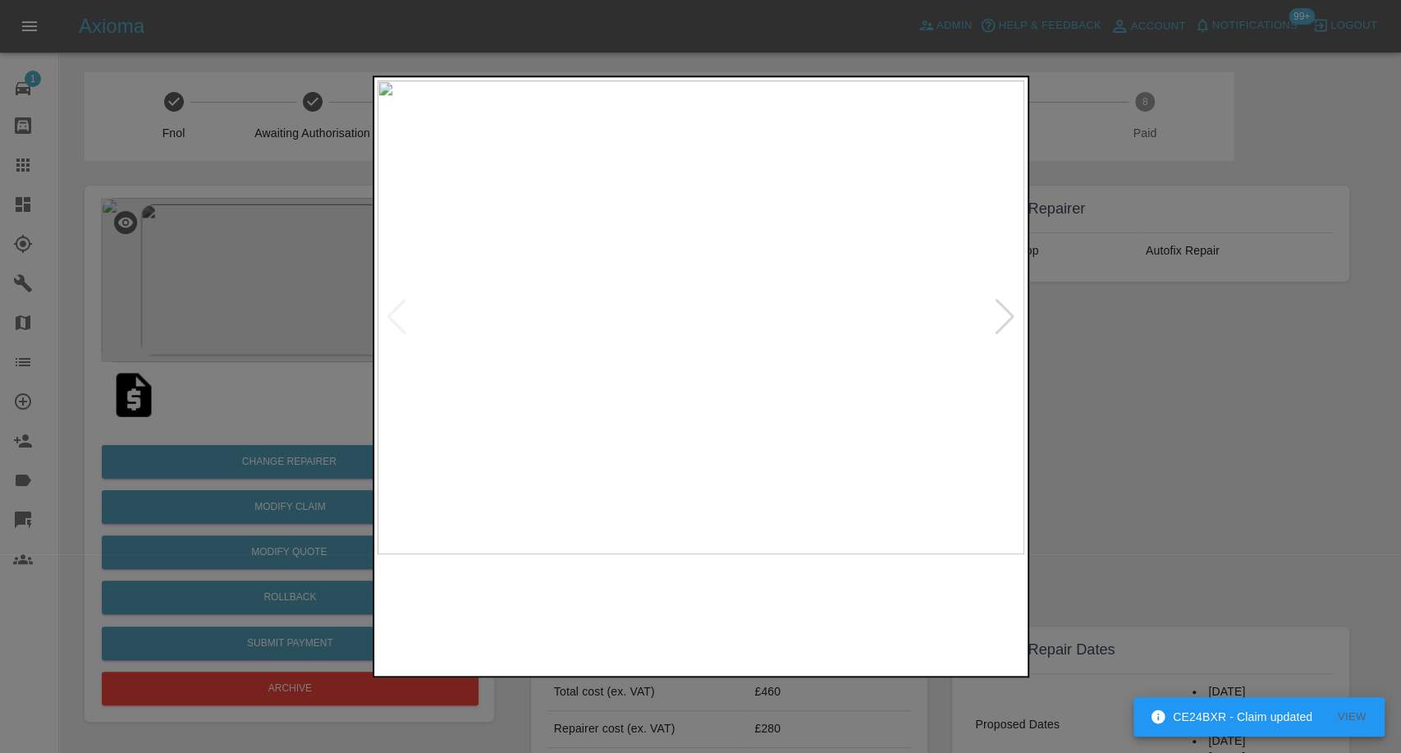
click at [603, 632] on img at bounding box center [619, 613] width 156 height 102
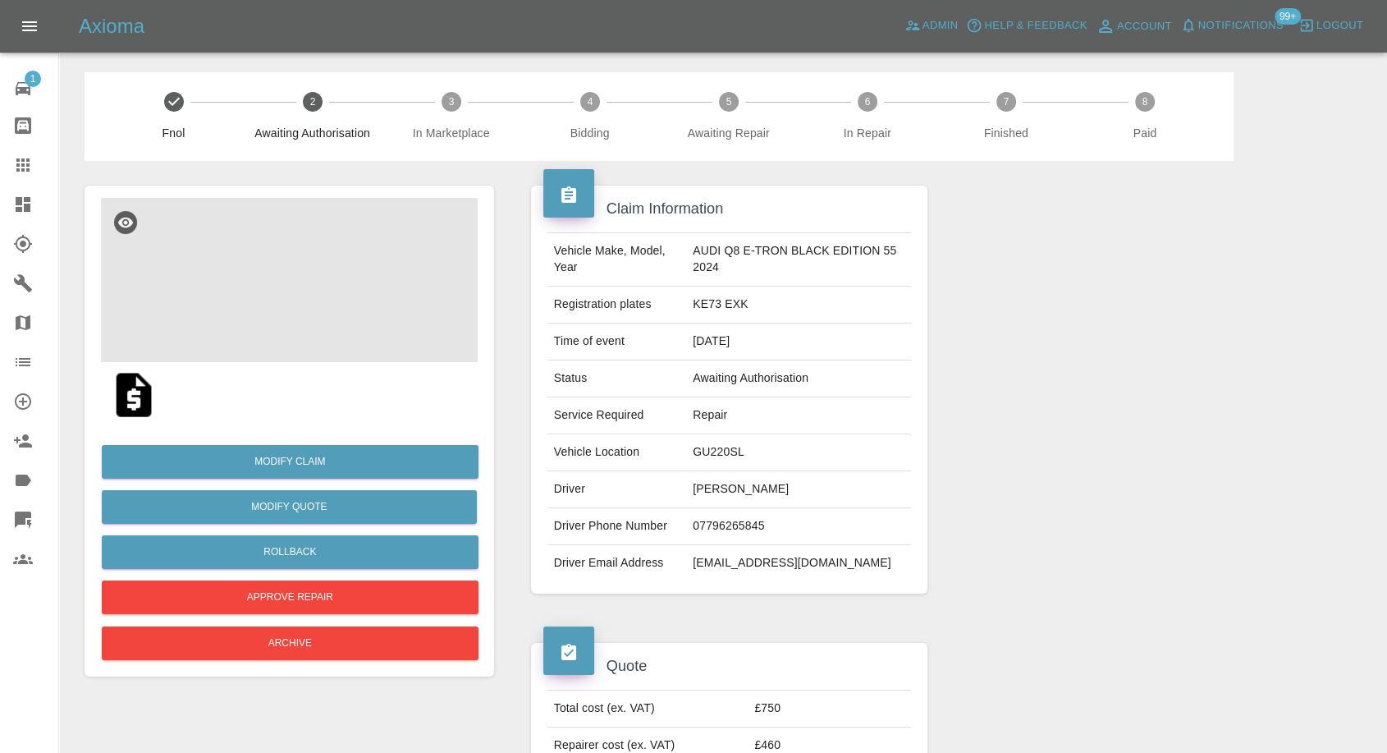
click at [287, 310] on img at bounding box center [289, 280] width 377 height 164
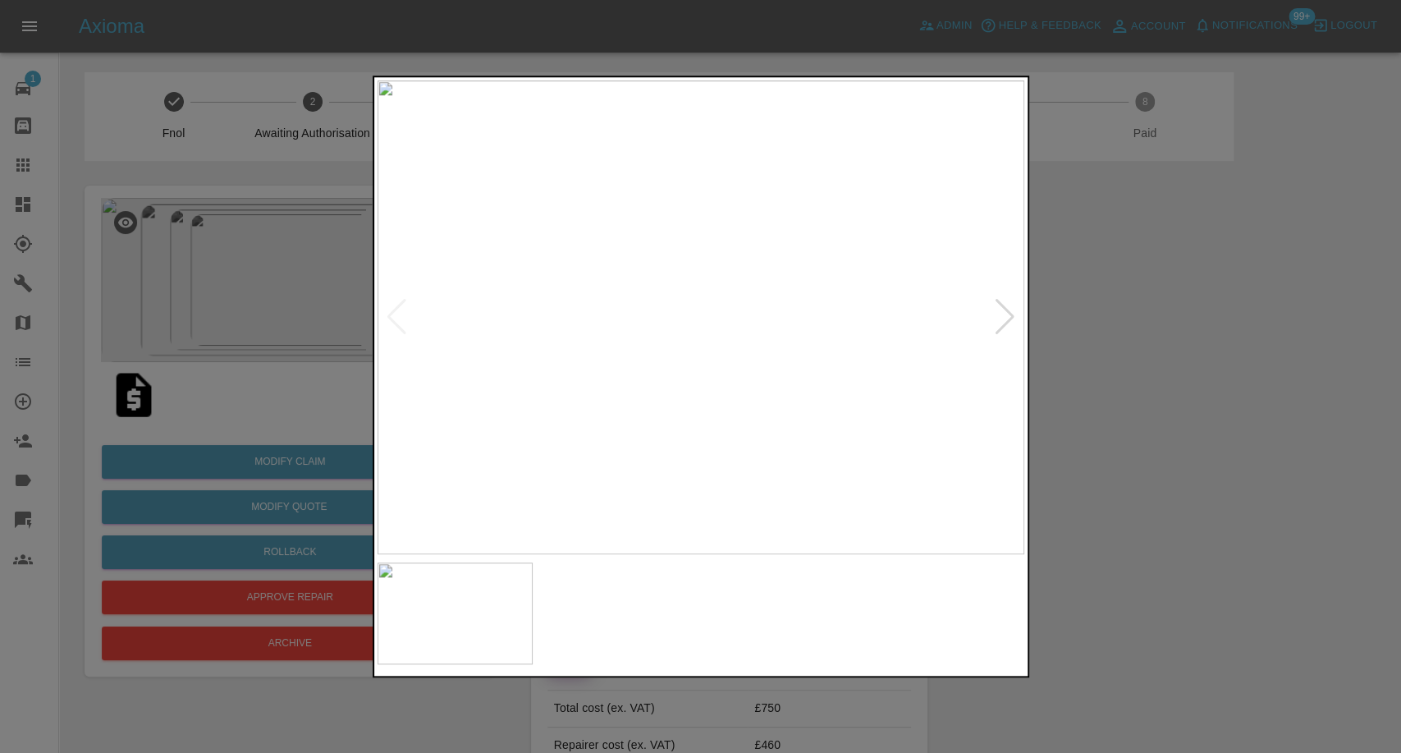
click at [584, 624] on img at bounding box center [619, 613] width 156 height 102
click at [817, 626] on img at bounding box center [783, 613] width 156 height 102
click at [947, 626] on img at bounding box center [946, 613] width 156 height 102
click at [996, 313] on img at bounding box center [701, 317] width 647 height 474
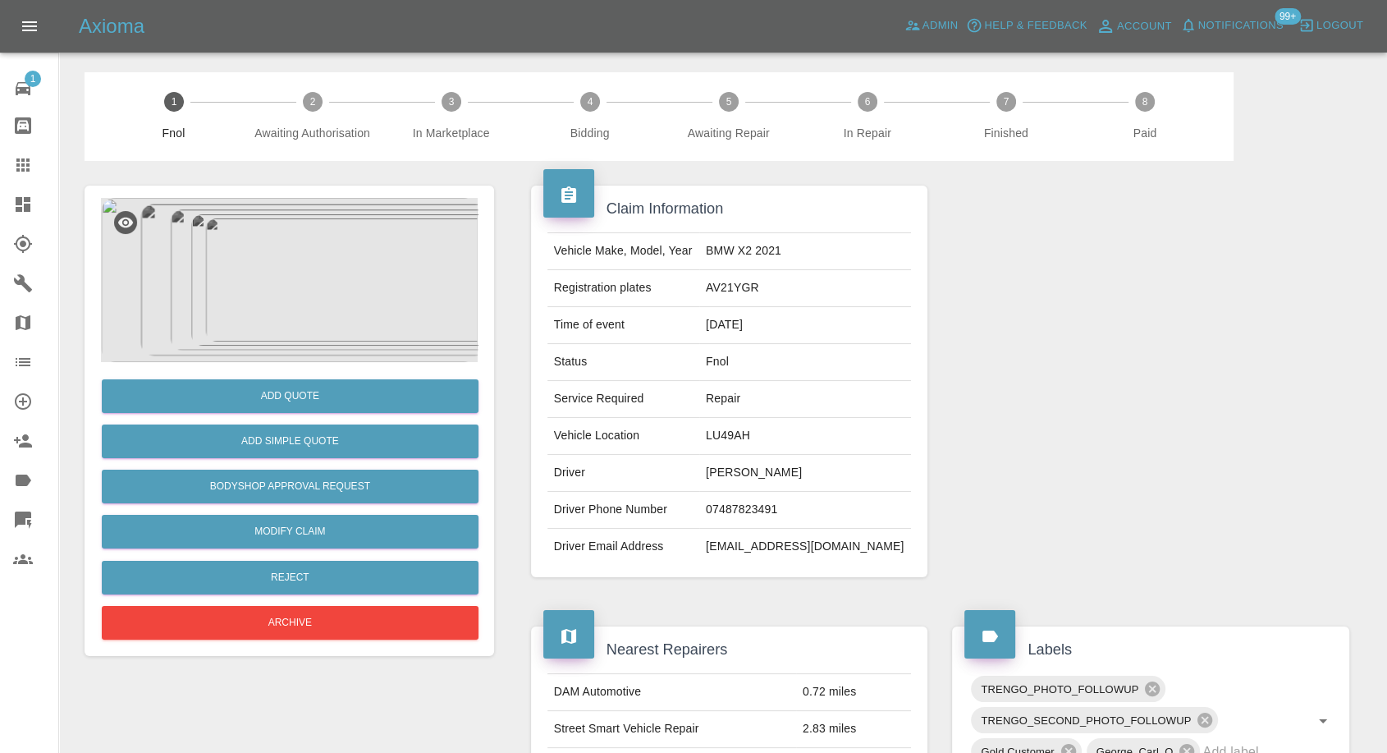
click at [297, 277] on img at bounding box center [289, 280] width 377 height 164
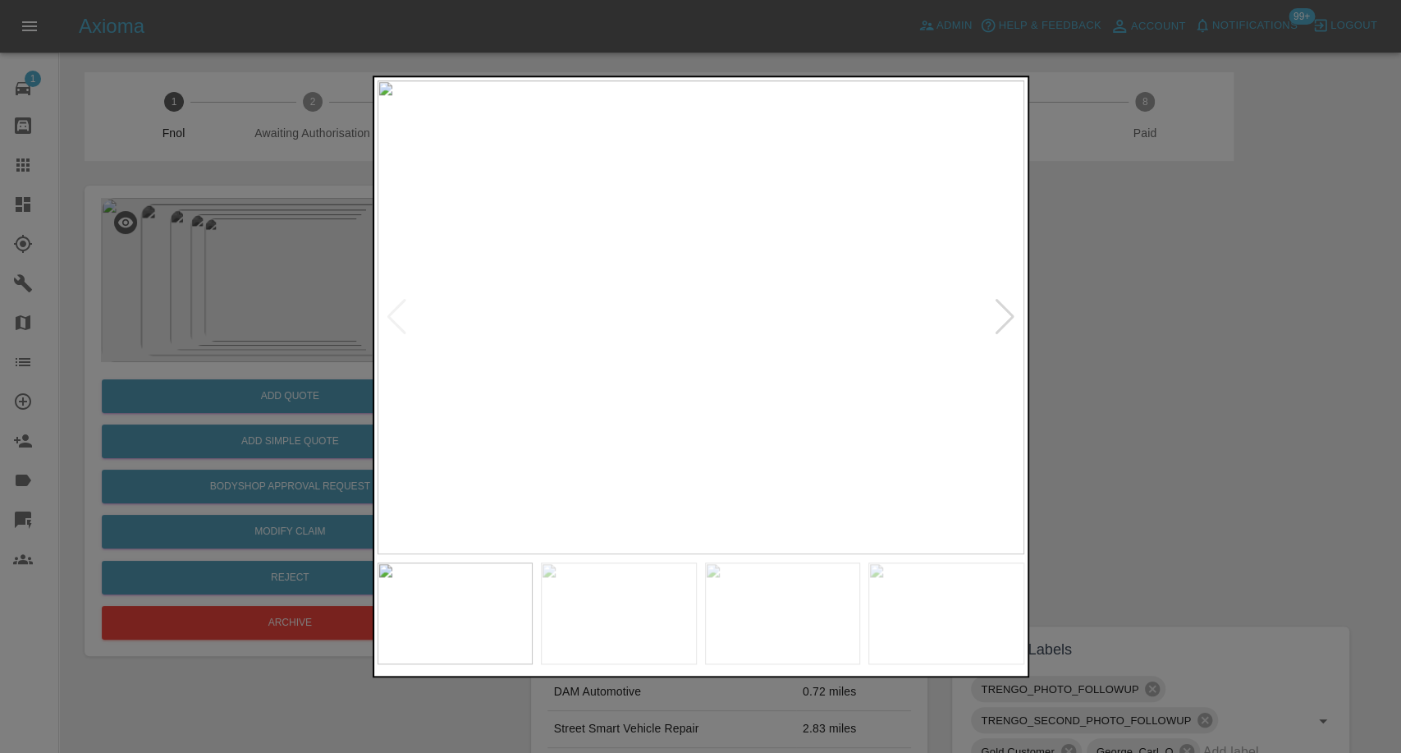
click at [620, 583] on img at bounding box center [619, 613] width 156 height 102
click at [818, 593] on img at bounding box center [783, 613] width 156 height 102
click at [942, 631] on img at bounding box center [946, 613] width 156 height 102
click at [1208, 515] on div at bounding box center [700, 376] width 1401 height 753
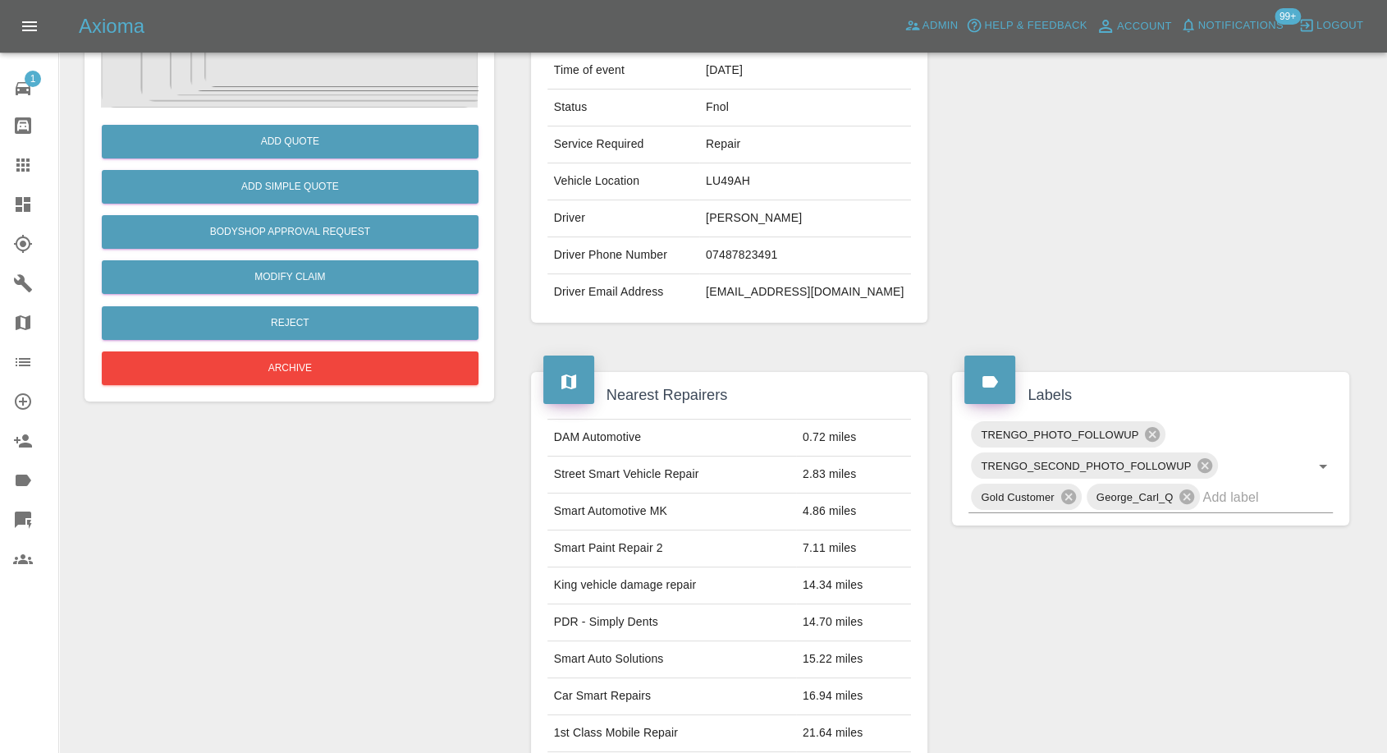
scroll to position [153, 0]
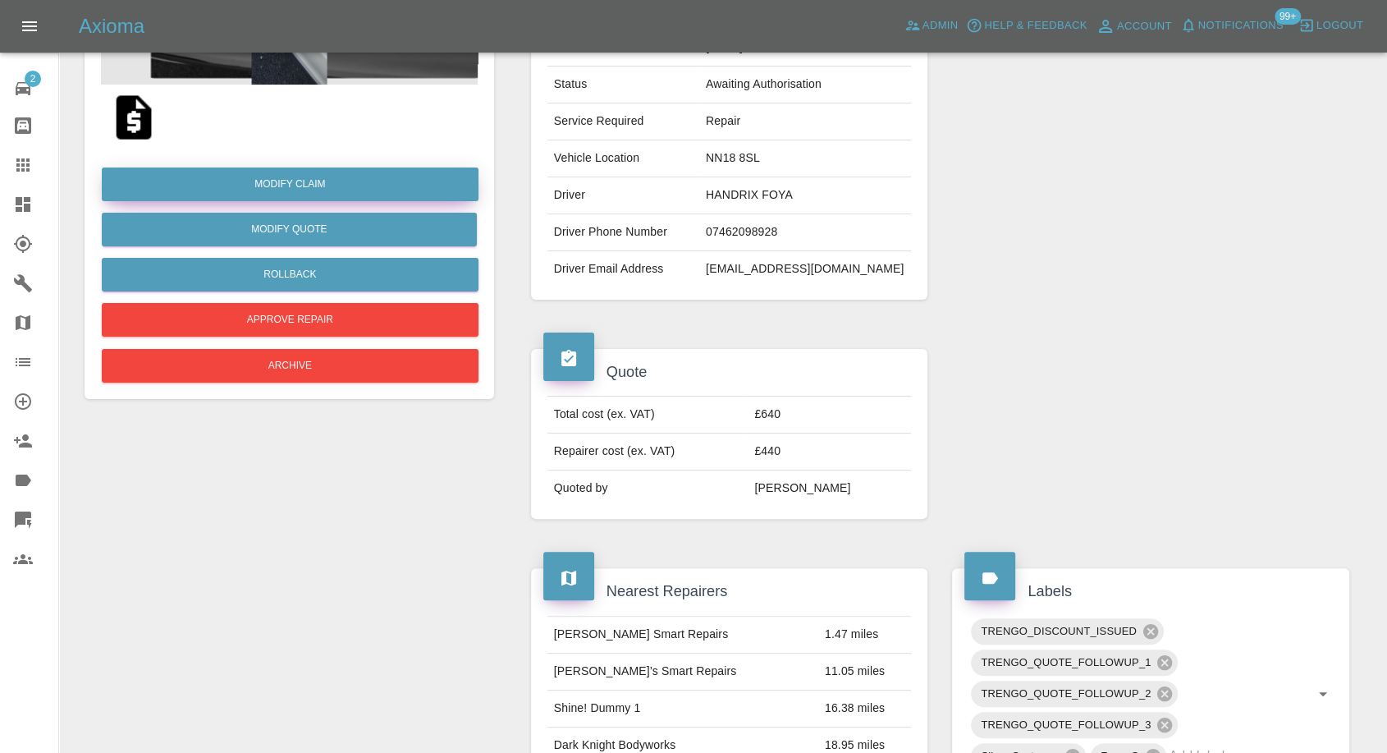
scroll to position [91, 0]
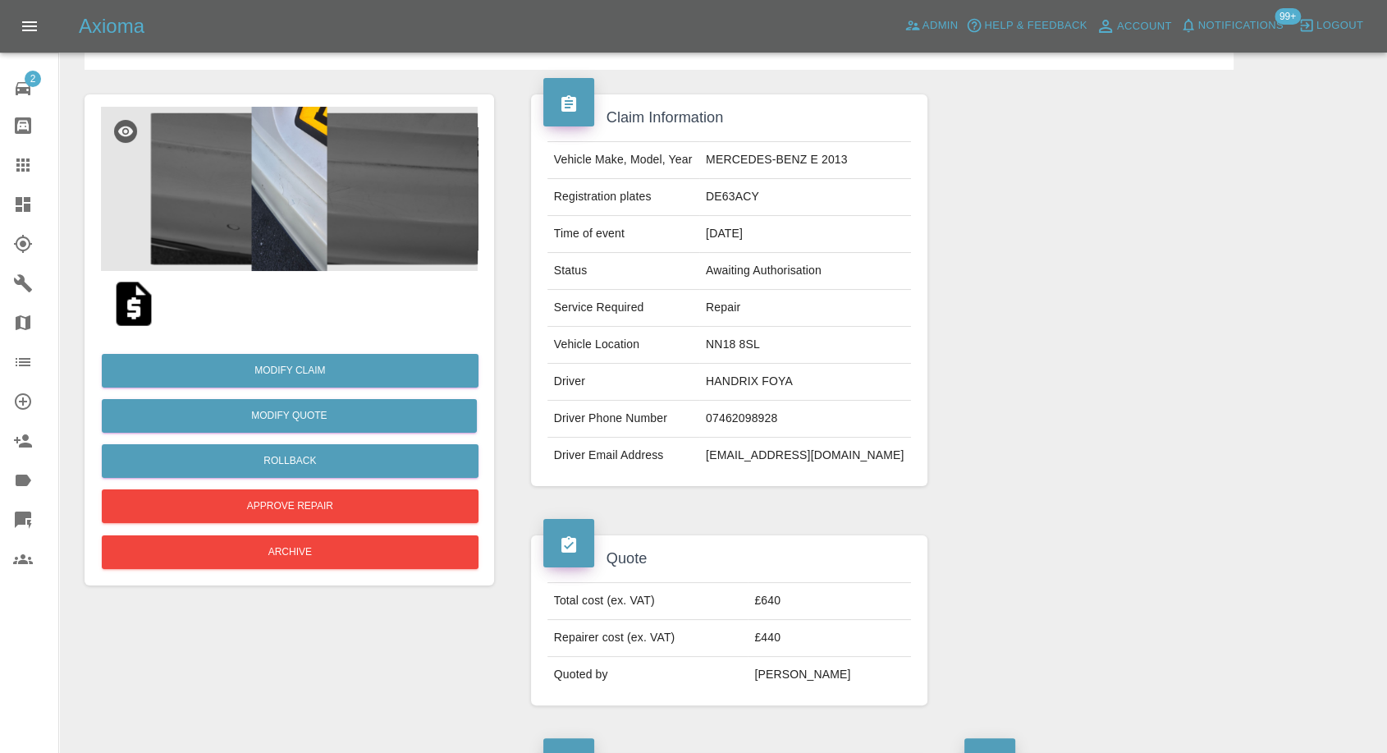
click at [295, 201] on img at bounding box center [289, 189] width 377 height 164
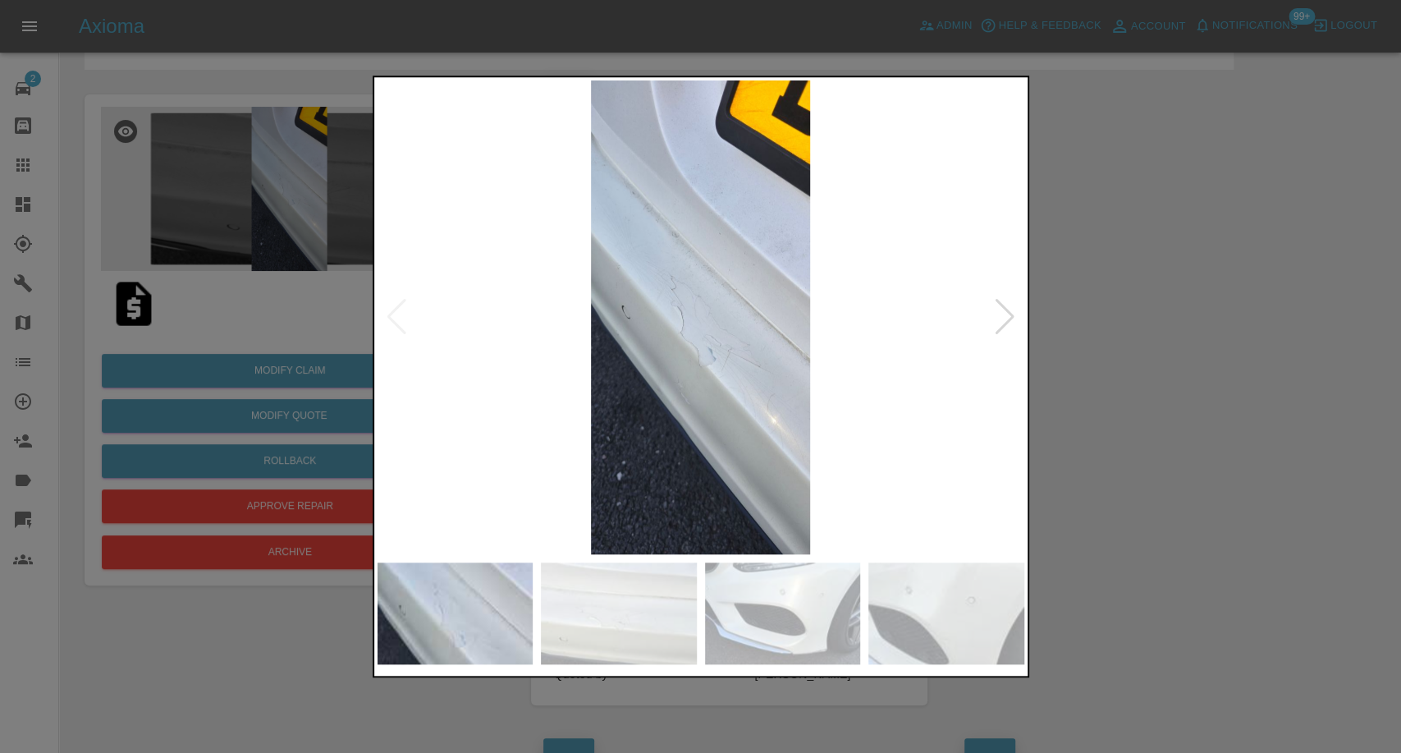
click at [627, 614] on img at bounding box center [619, 613] width 156 height 102
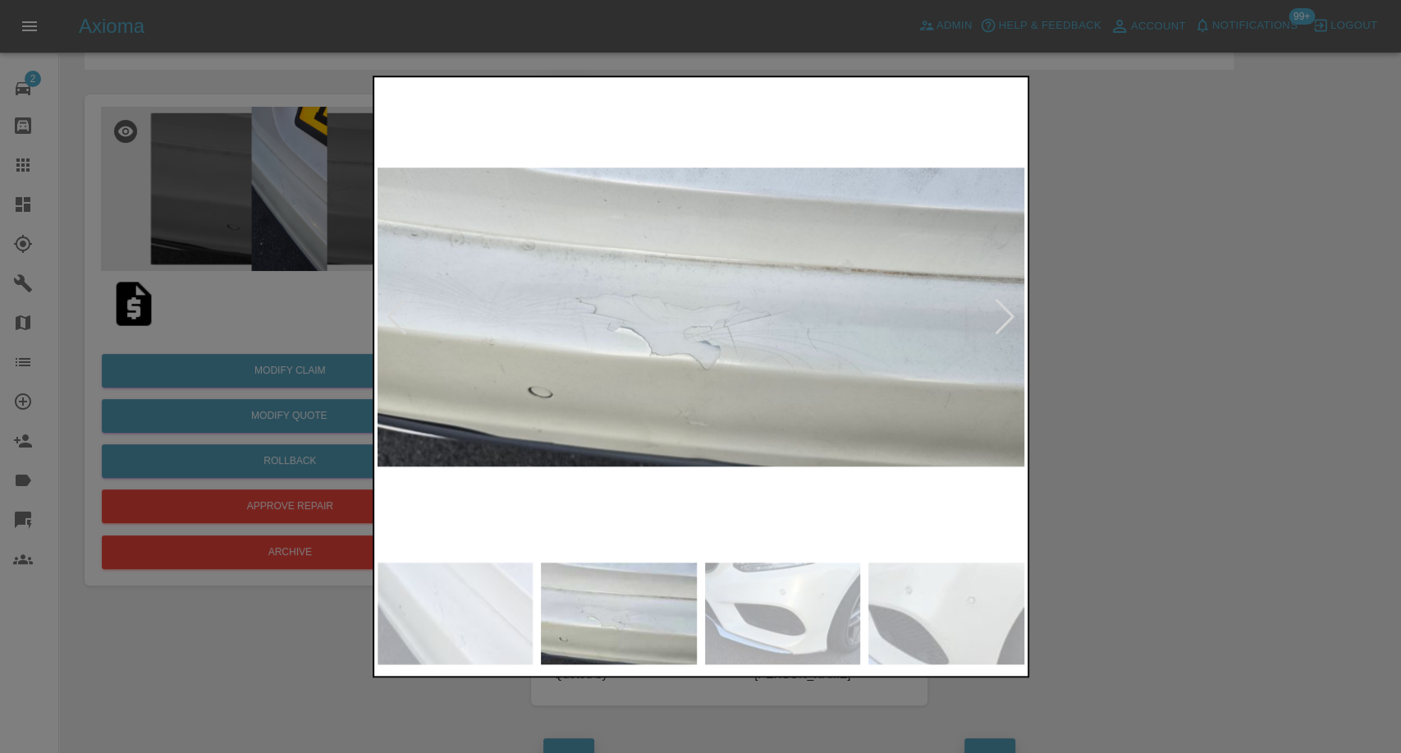
click at [786, 614] on img at bounding box center [783, 613] width 156 height 102
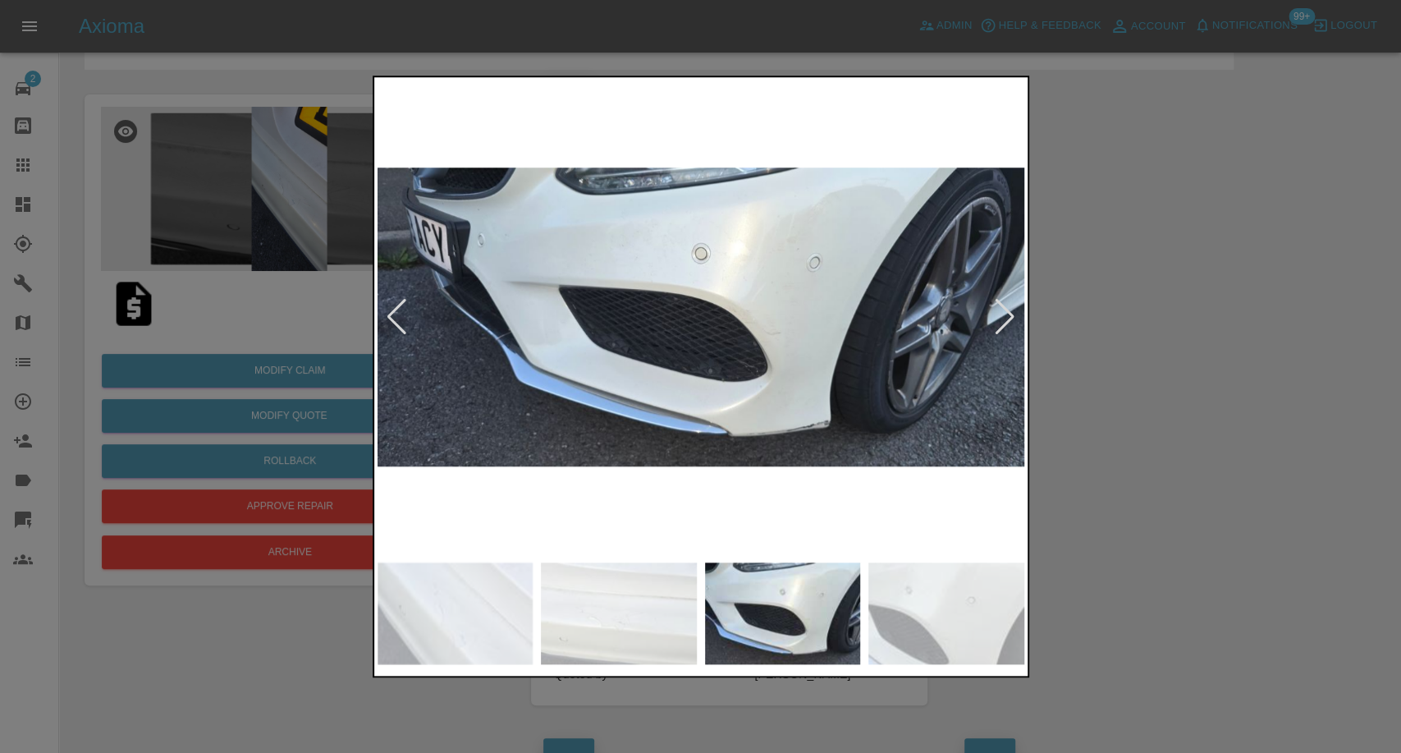
click at [950, 612] on img at bounding box center [946, 613] width 156 height 102
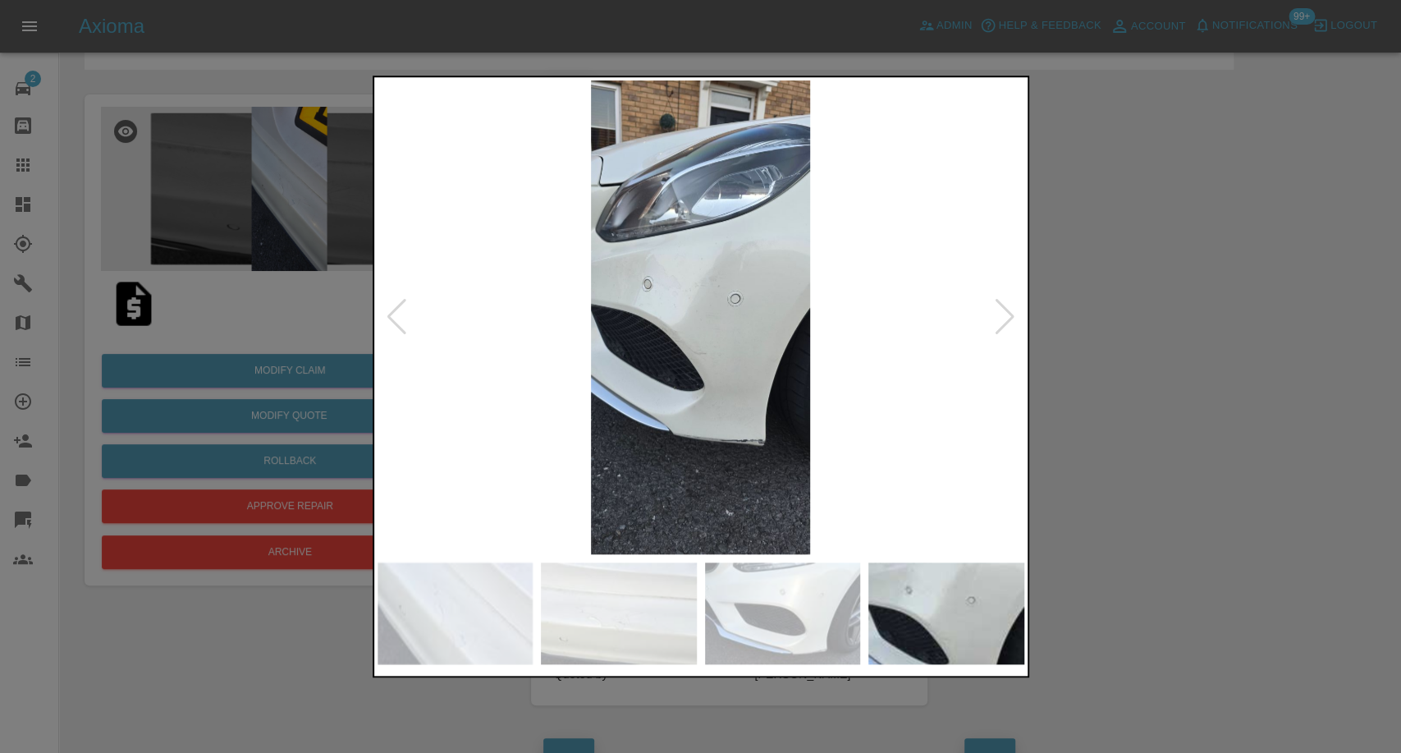
click at [1151, 494] on div at bounding box center [700, 376] width 1401 height 753
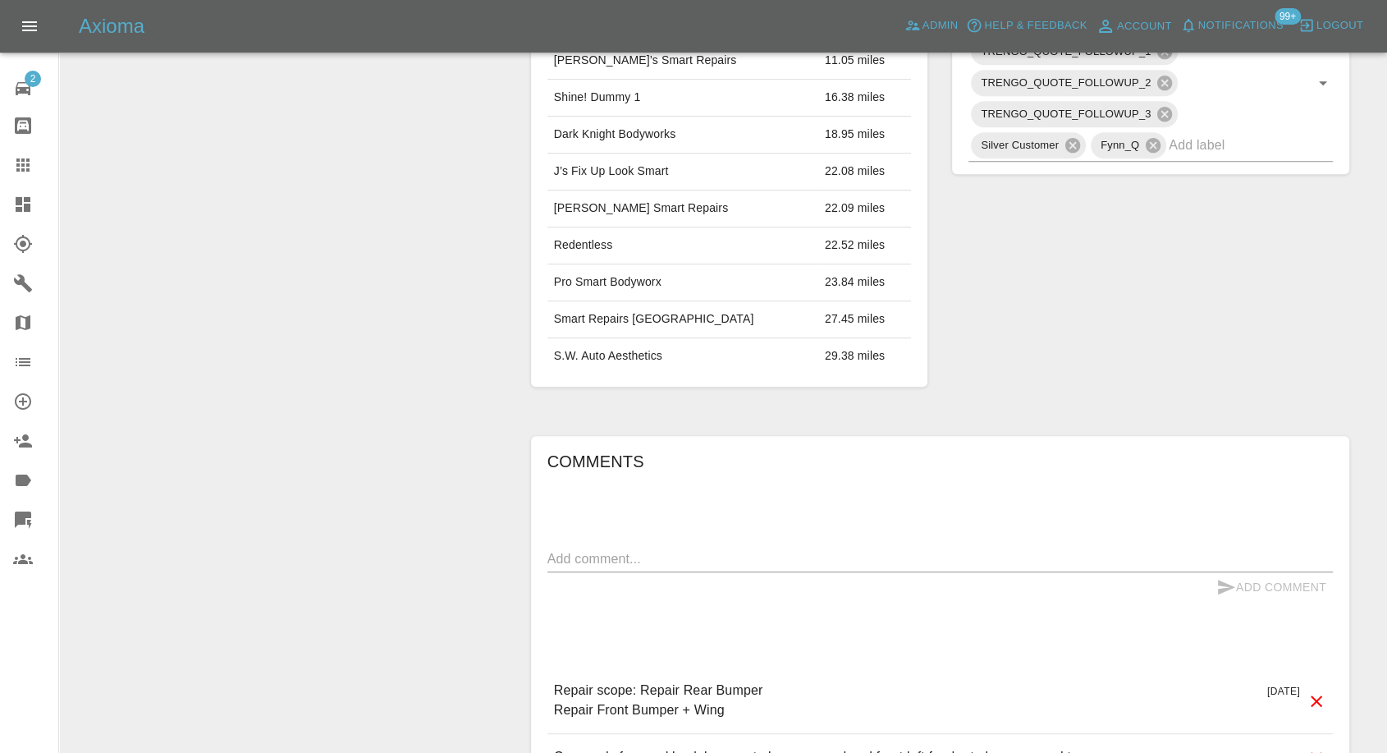
scroll to position [1059, 0]
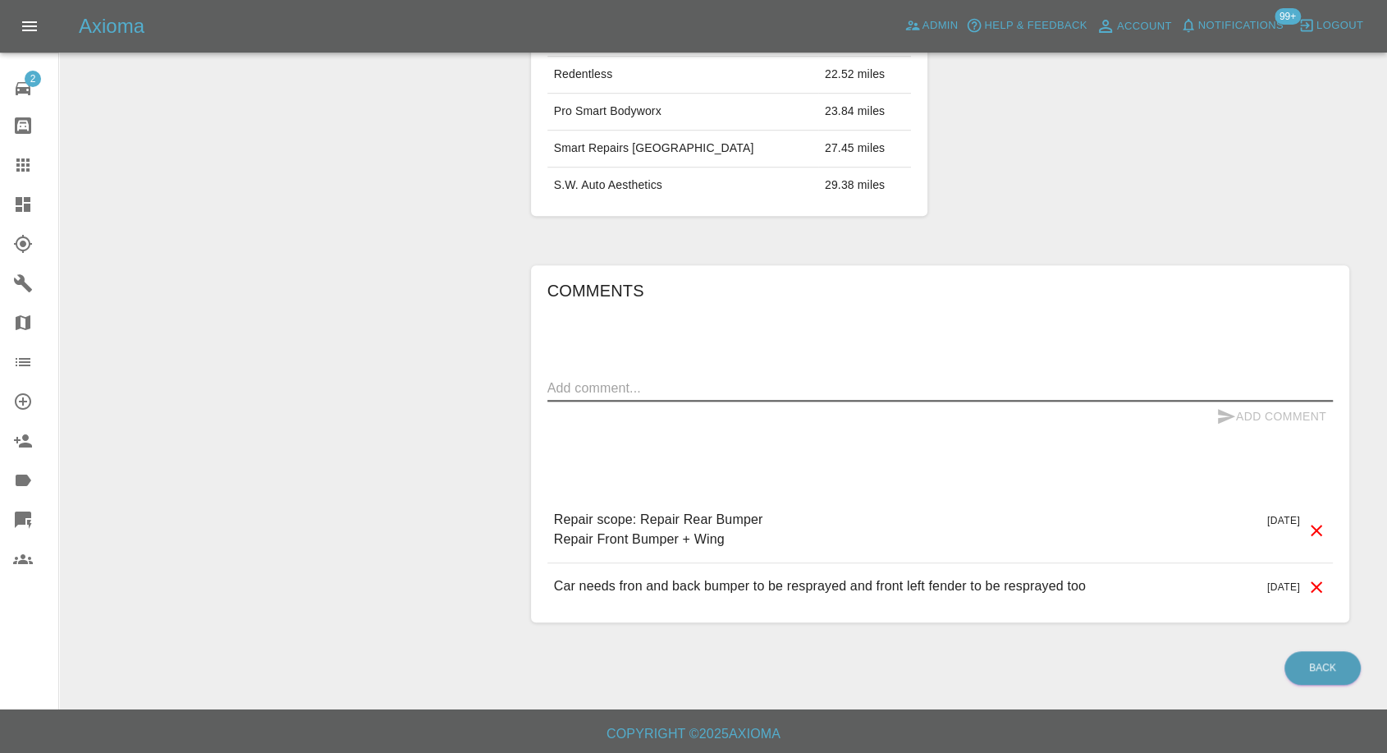
click at [731, 389] on textarea at bounding box center [939, 387] width 785 height 19
paste textarea "very sorry for a late reply but the car in question has been sold now I nolonge…"
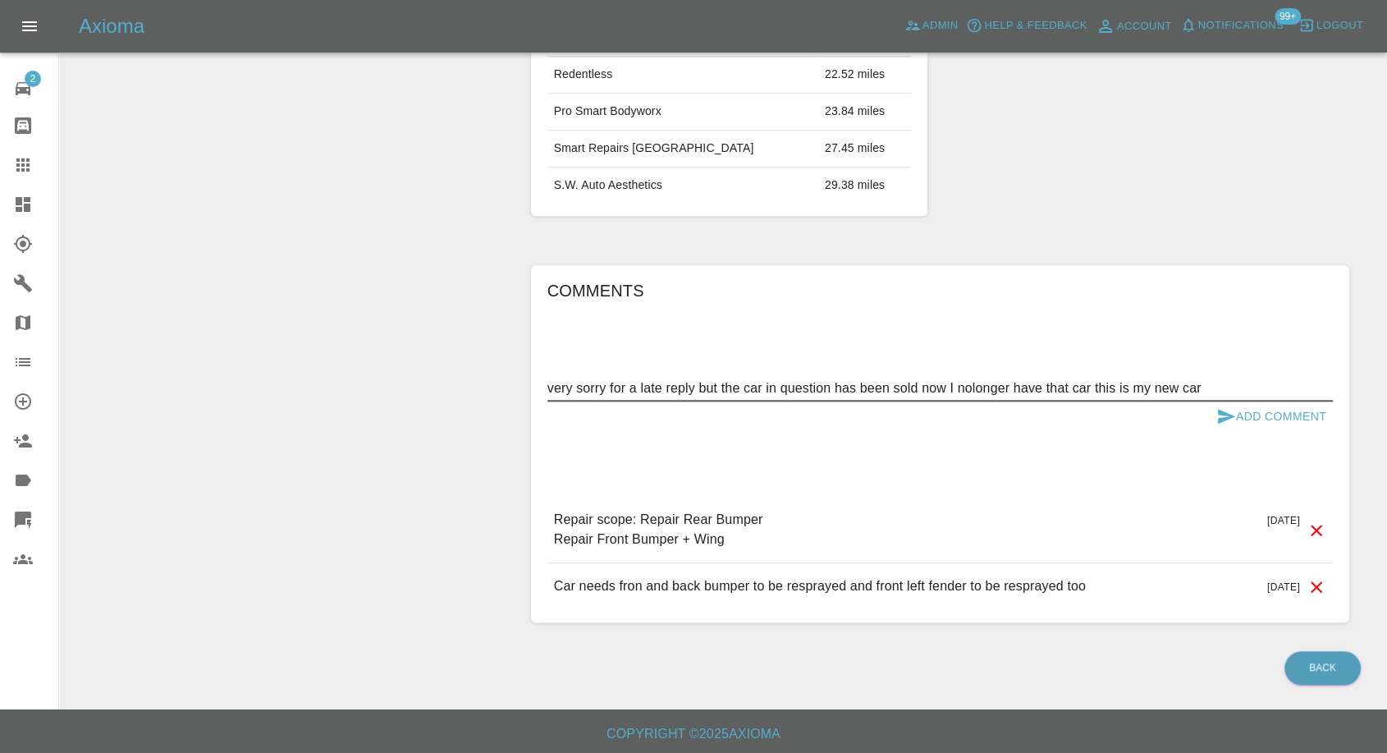
type textarea "very sorry for a late reply but the car in question has been sold now I nolonge…"
click at [1212, 414] on button "Add Comment" at bounding box center [1271, 416] width 123 height 30
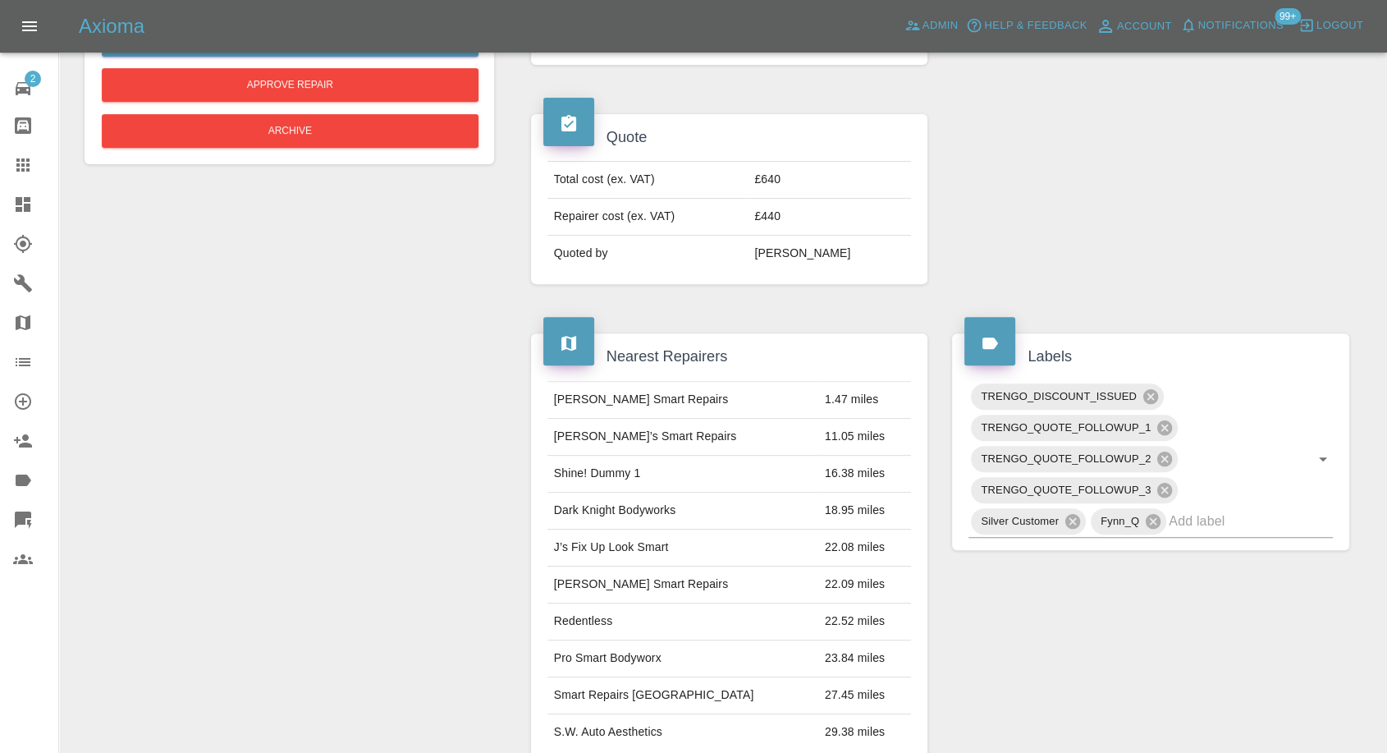
scroll to position [147, 0]
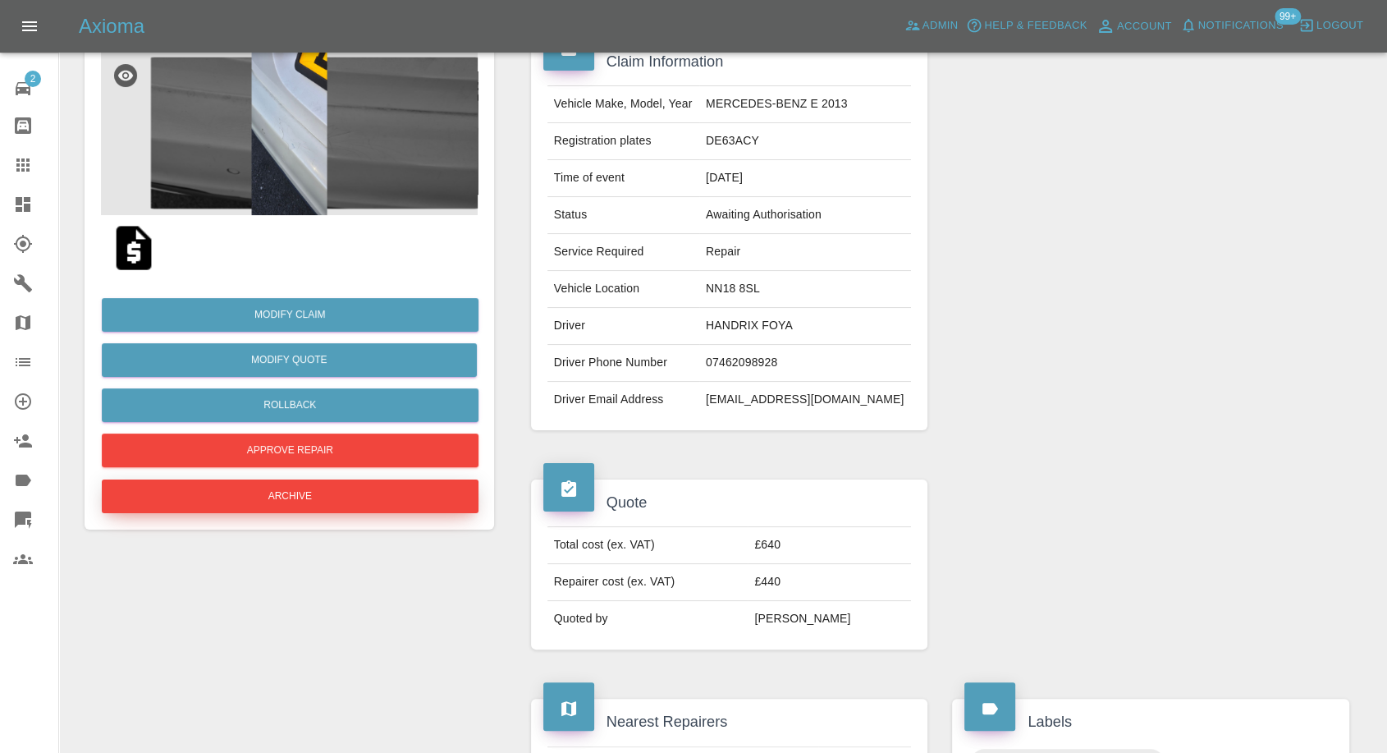
click at [277, 498] on button "Archive" at bounding box center [290, 496] width 377 height 34
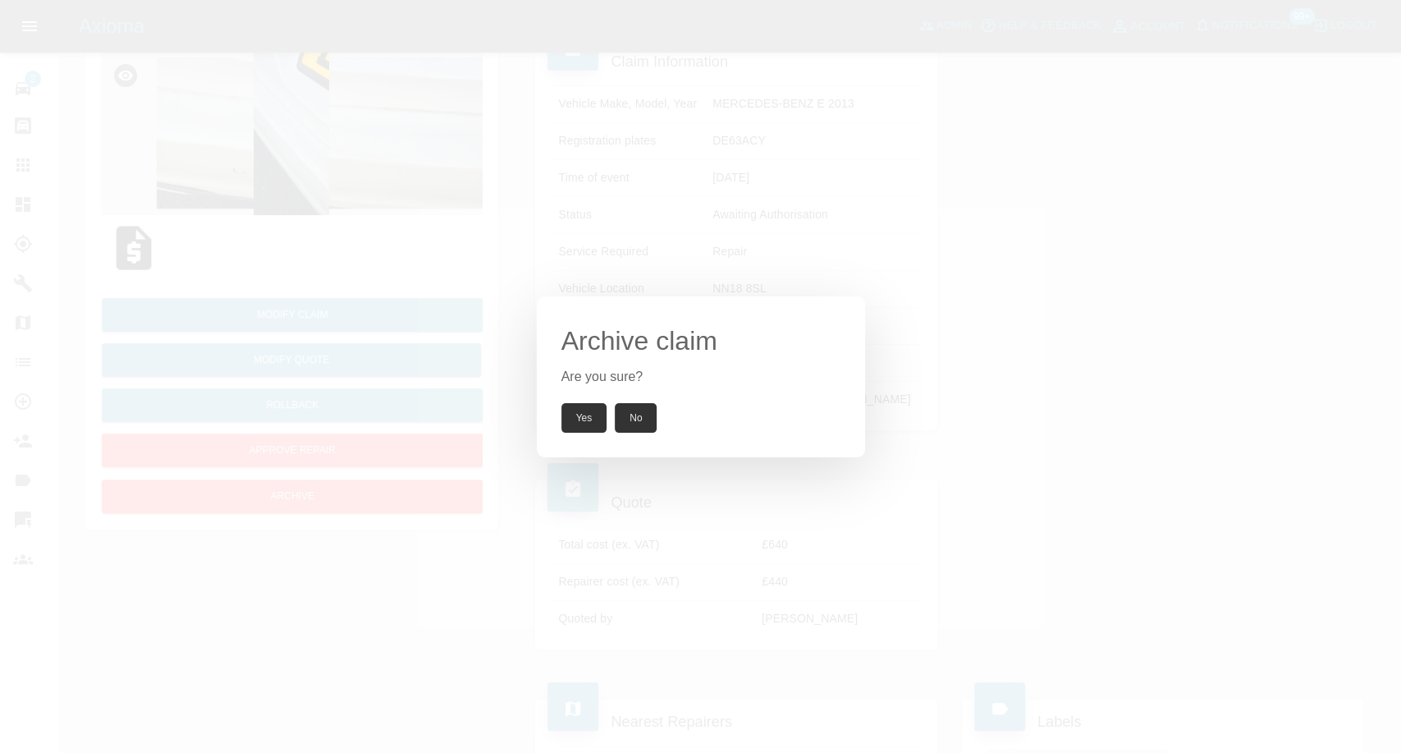
click at [574, 414] on button "Yes" at bounding box center [584, 418] width 46 height 30
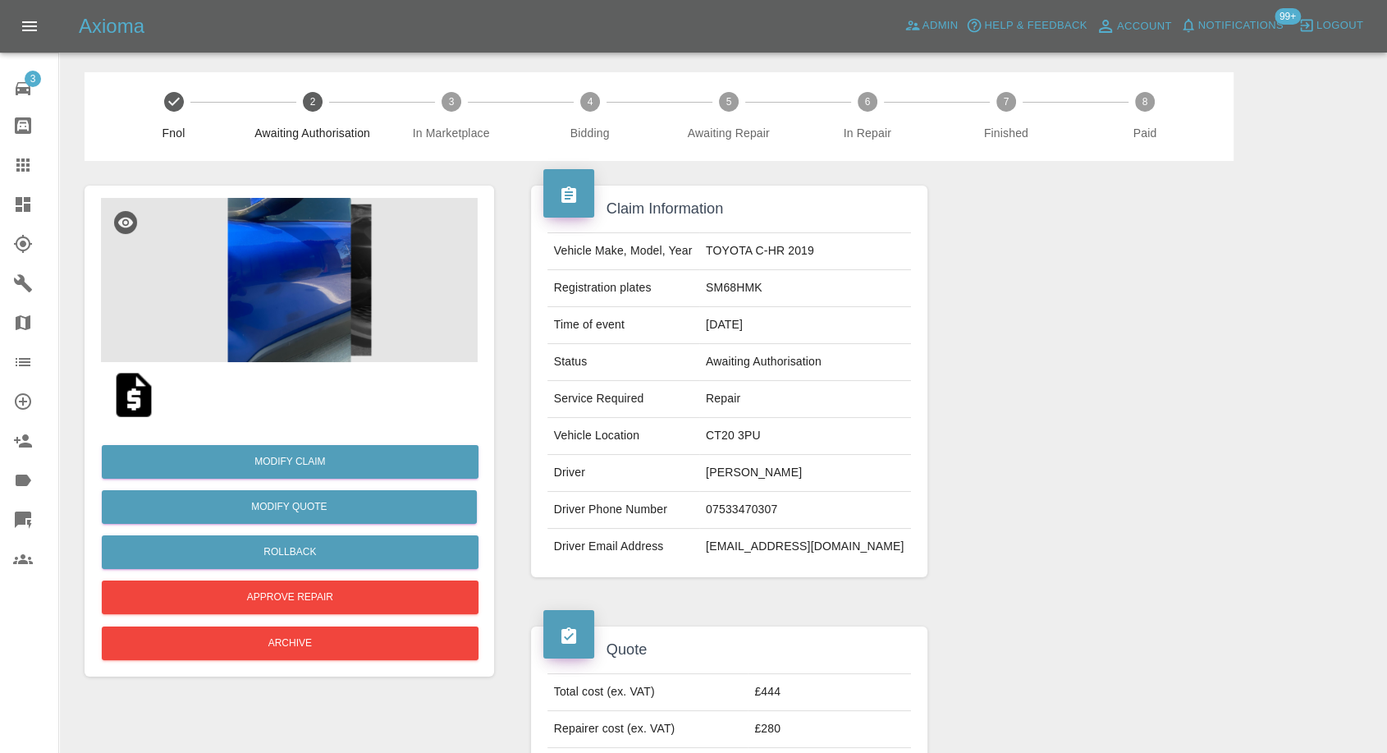
click at [245, 309] on img at bounding box center [289, 280] width 377 height 164
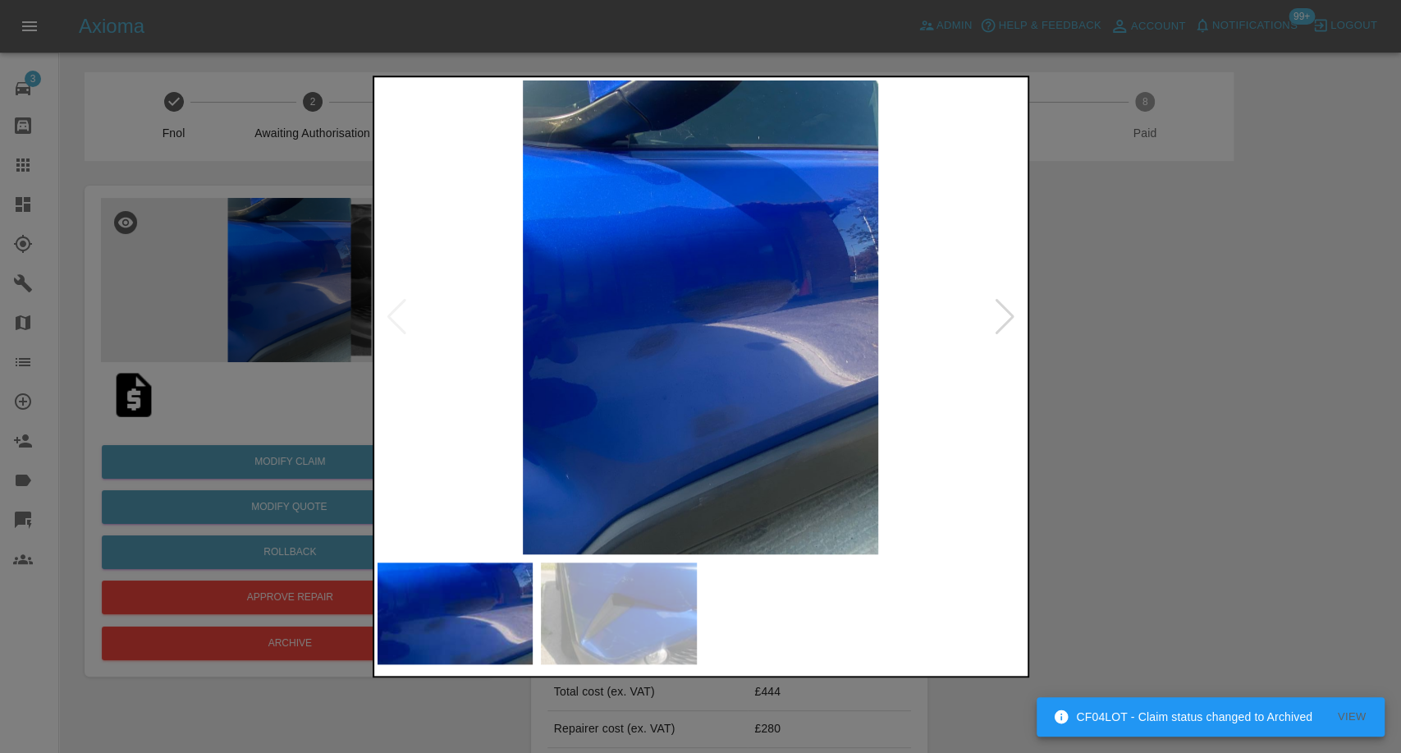
click at [589, 645] on img at bounding box center [619, 613] width 156 height 102
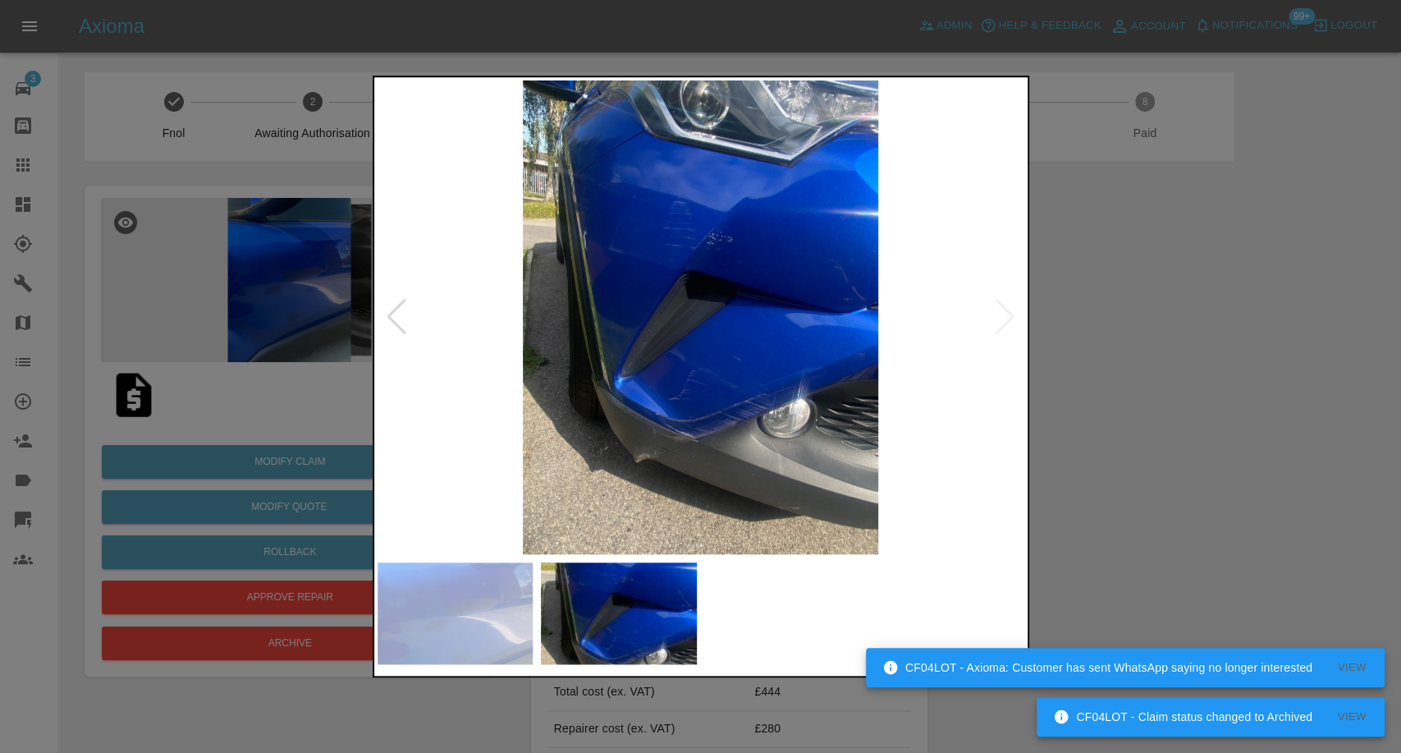
click at [1011, 325] on img at bounding box center [701, 317] width 647 height 474
click at [999, 317] on img at bounding box center [701, 317] width 647 height 474
click at [1222, 401] on div at bounding box center [700, 376] width 1401 height 753
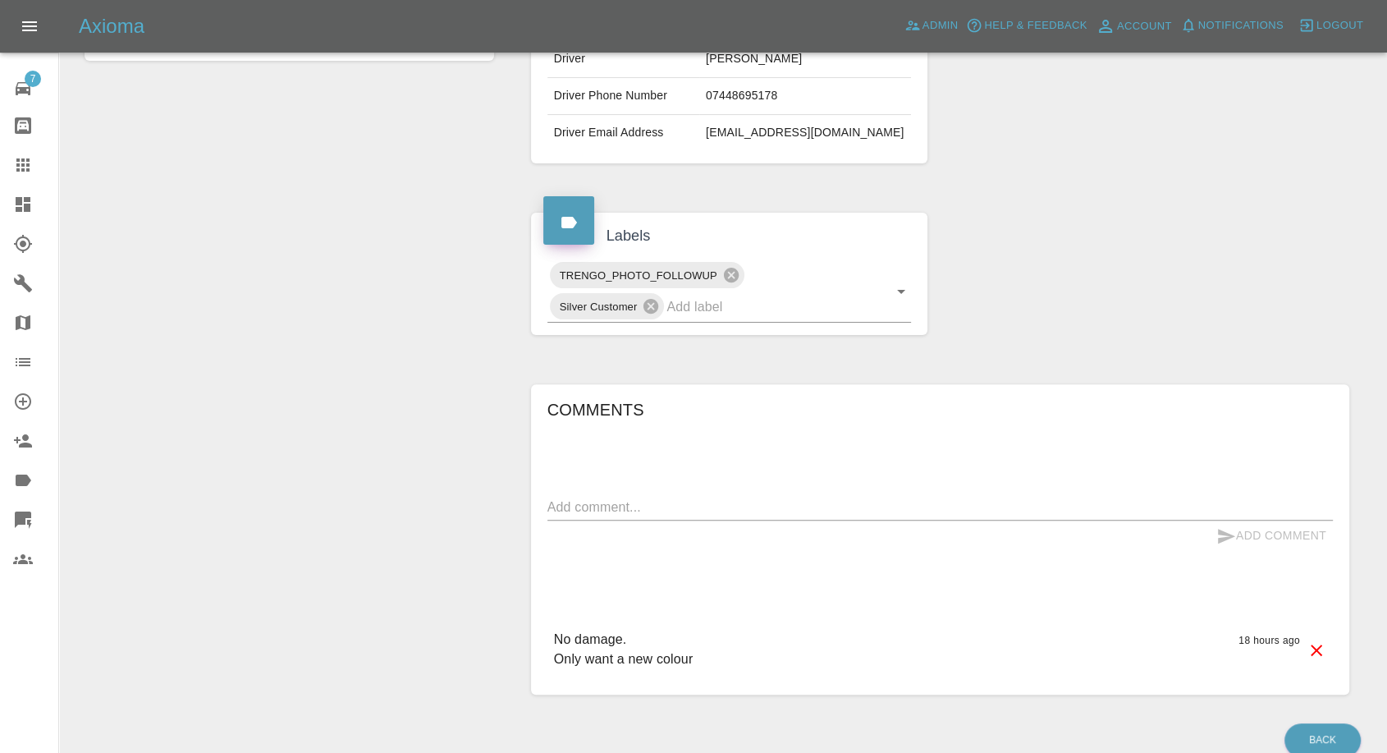
scroll to position [486, 0]
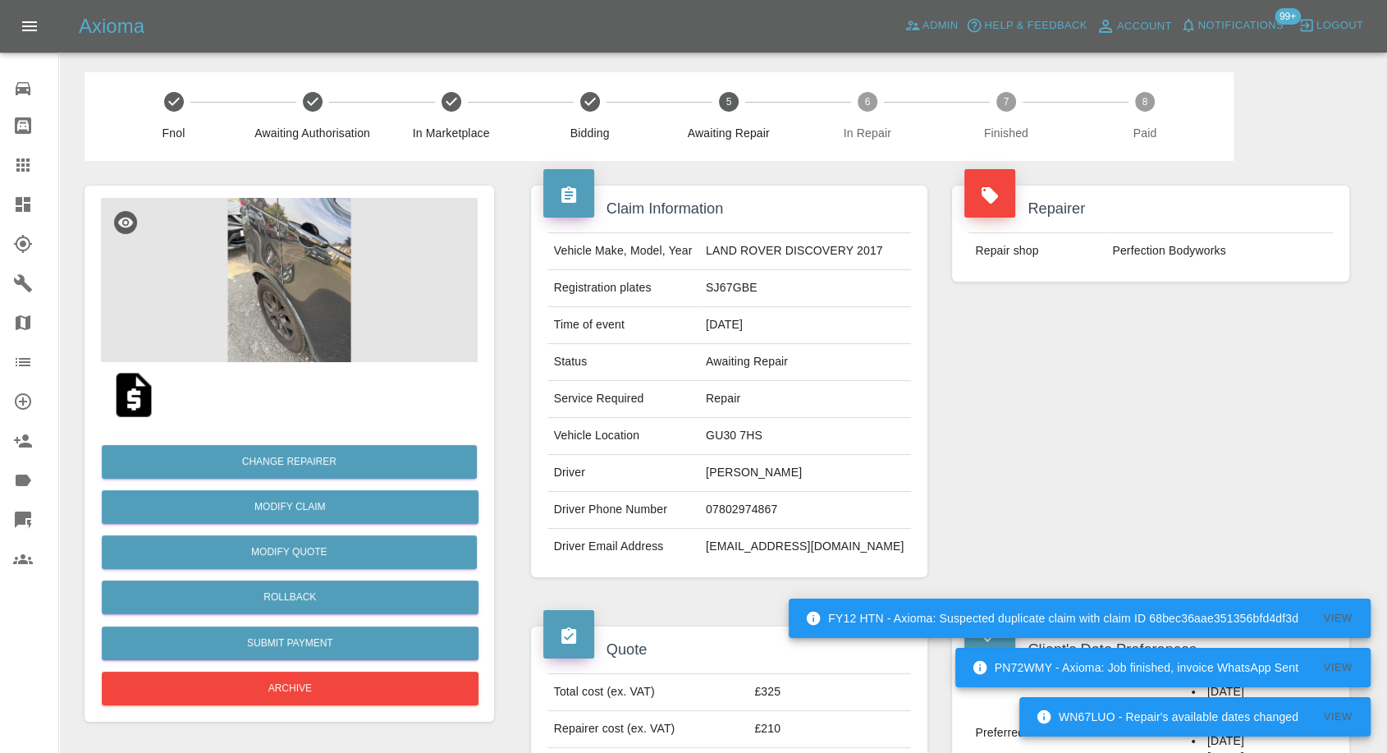
drag, startPoint x: 0, startPoint y: 0, endPoint x: 16, endPoint y: 170, distance: 170.7
click at [16, 170] on icon at bounding box center [23, 165] width 20 height 20
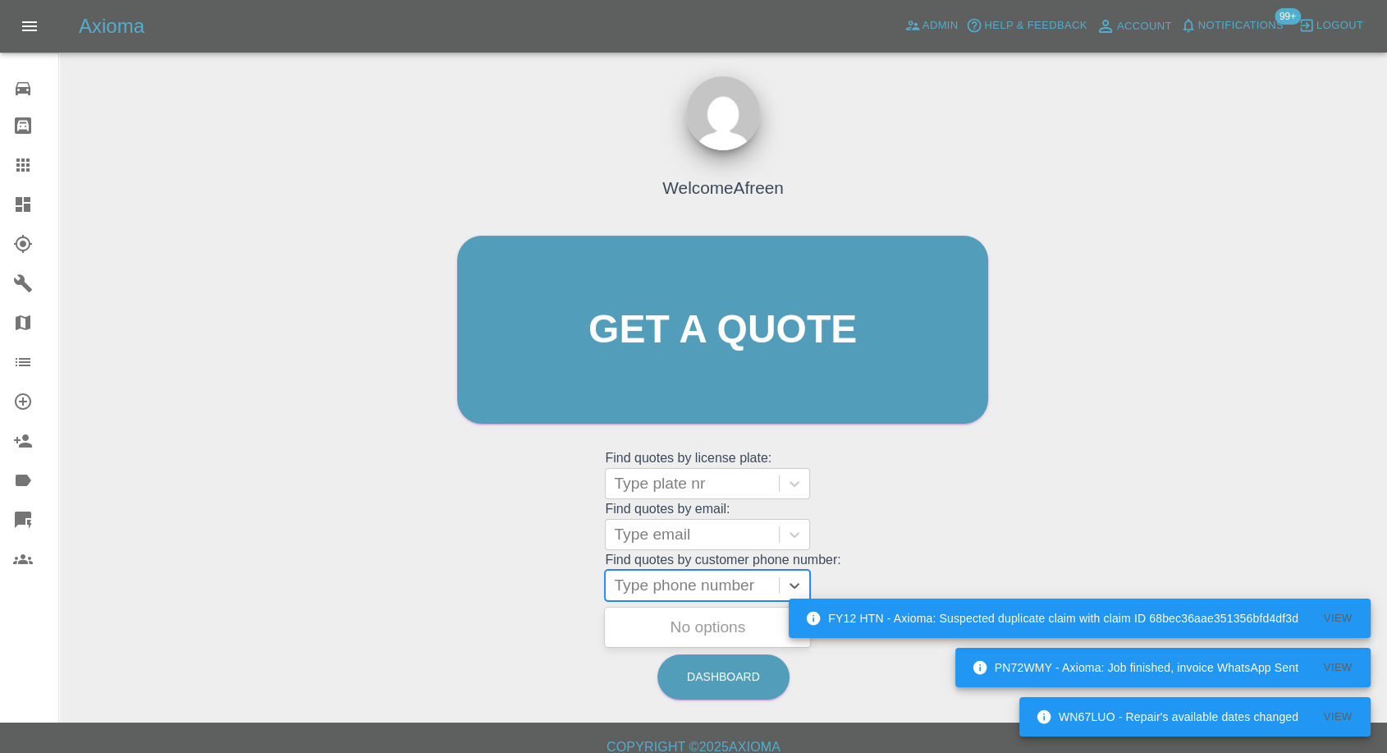
click at [693, 595] on div at bounding box center [692, 585] width 157 height 23
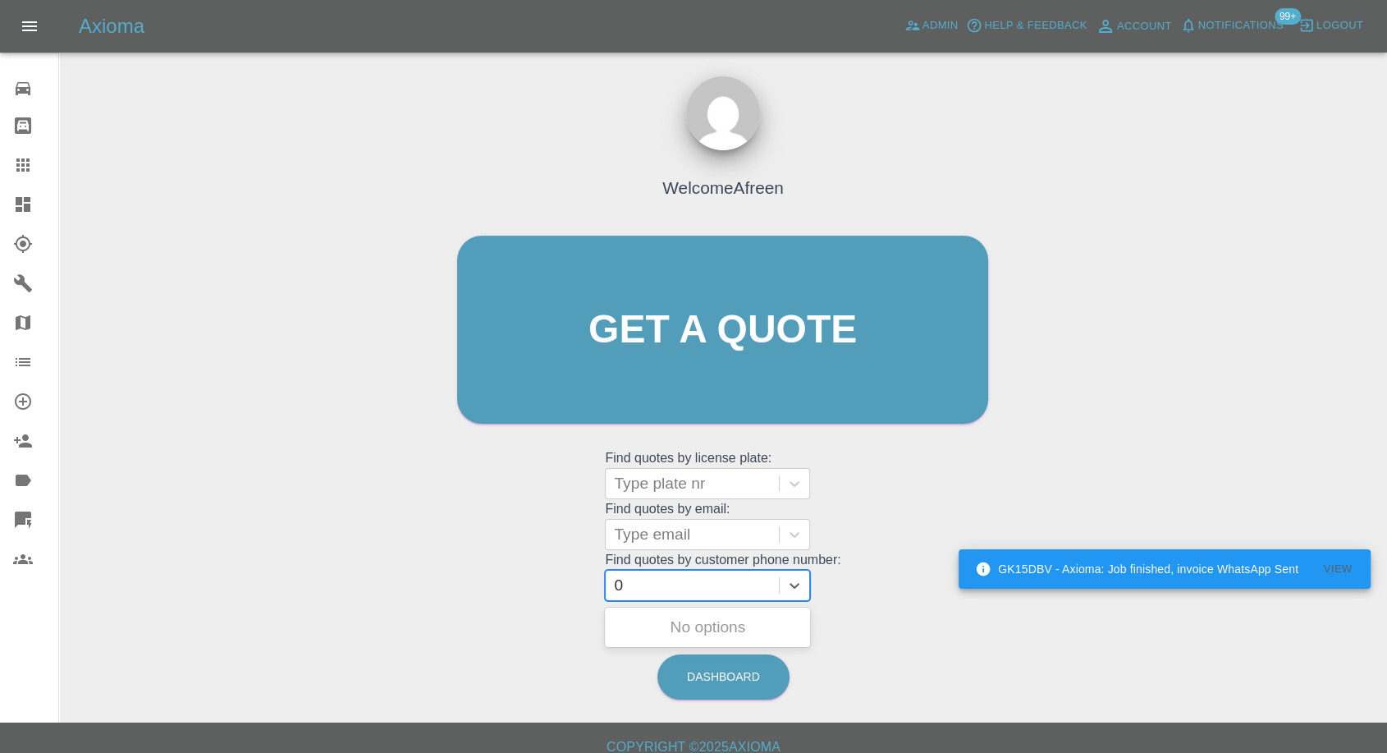
paste input "7916697209"
type input "07916697209"
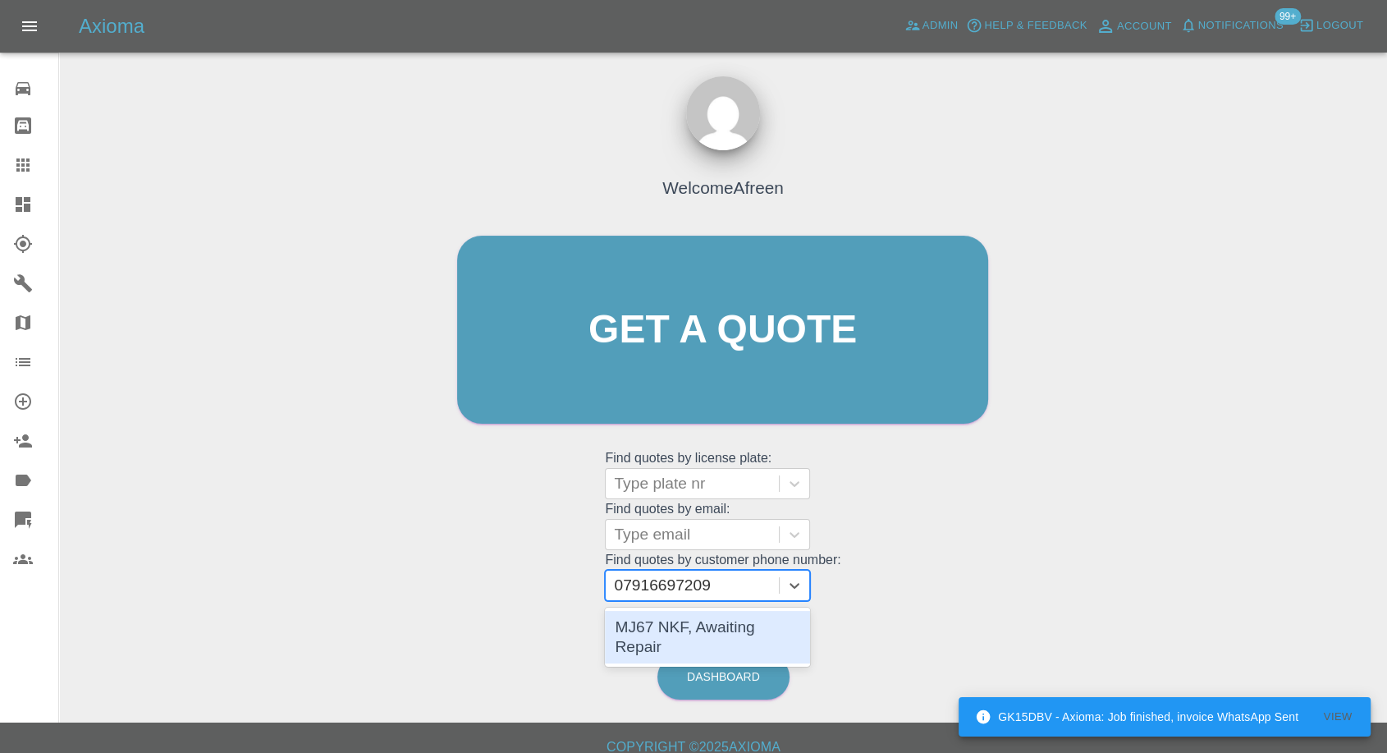
click at [691, 630] on div "MJ67 NKF, Awaiting Repair" at bounding box center [707, 637] width 205 height 53
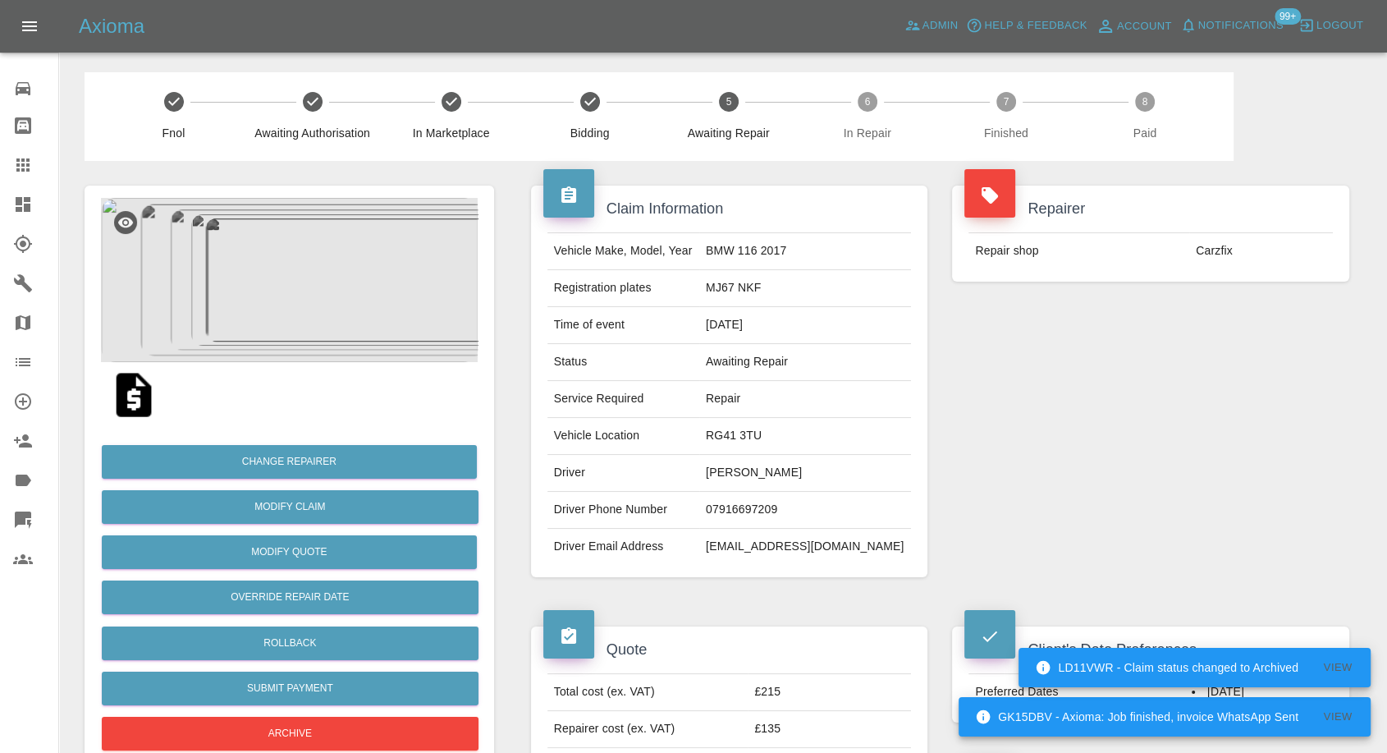
scroll to position [273, 0]
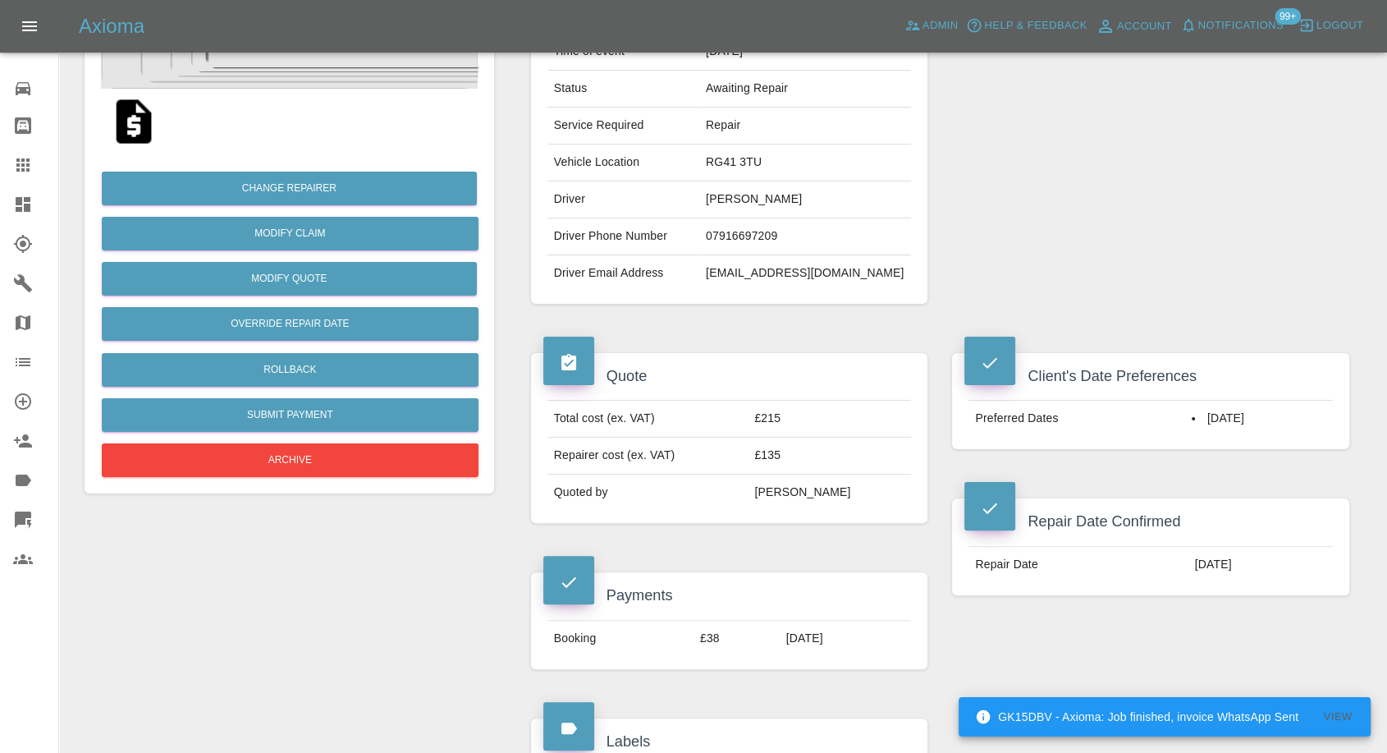
drag, startPoint x: 13, startPoint y: 166, endPoint x: 428, endPoint y: 458, distance: 507.8
click at [15, 166] on icon at bounding box center [23, 165] width 20 height 20
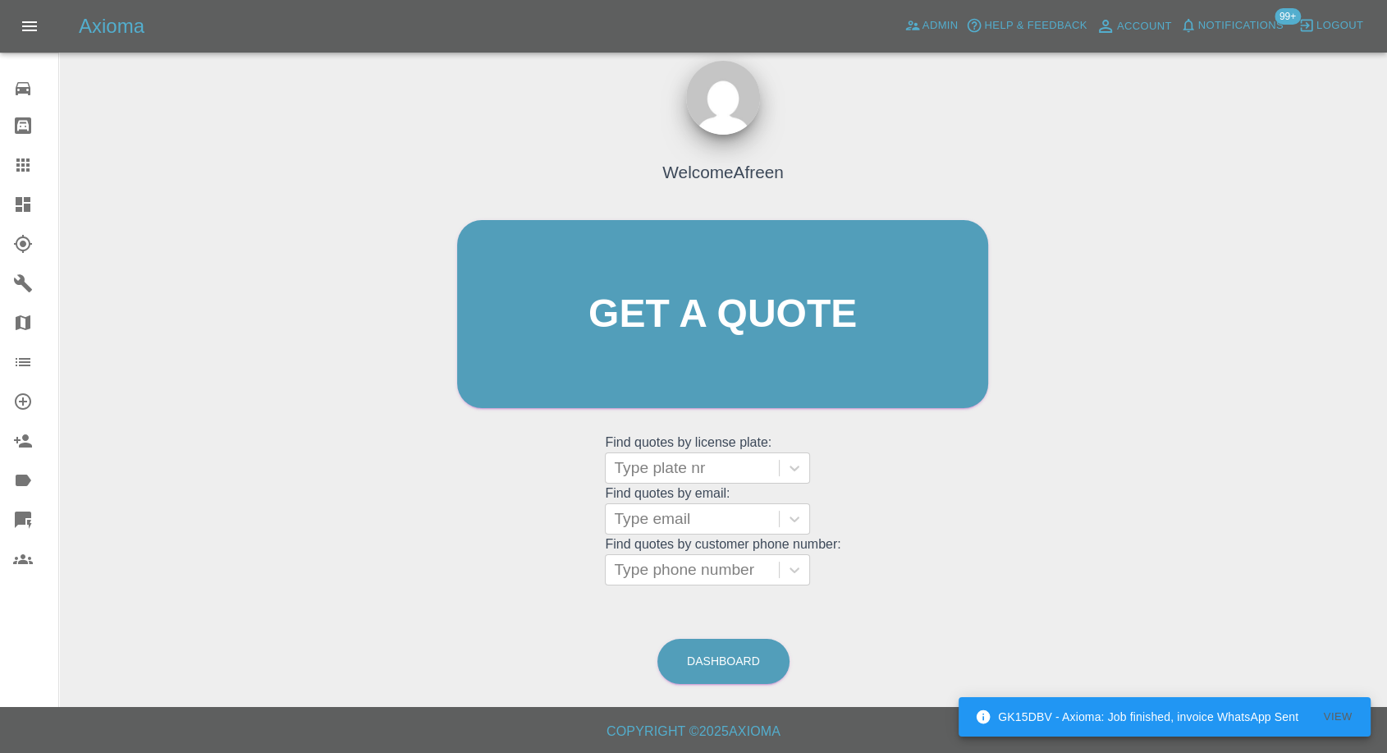
scroll to position [15, 0]
click at [716, 569] on div at bounding box center [692, 570] width 157 height 23
paste input "7850615759"
type input "07850615759"
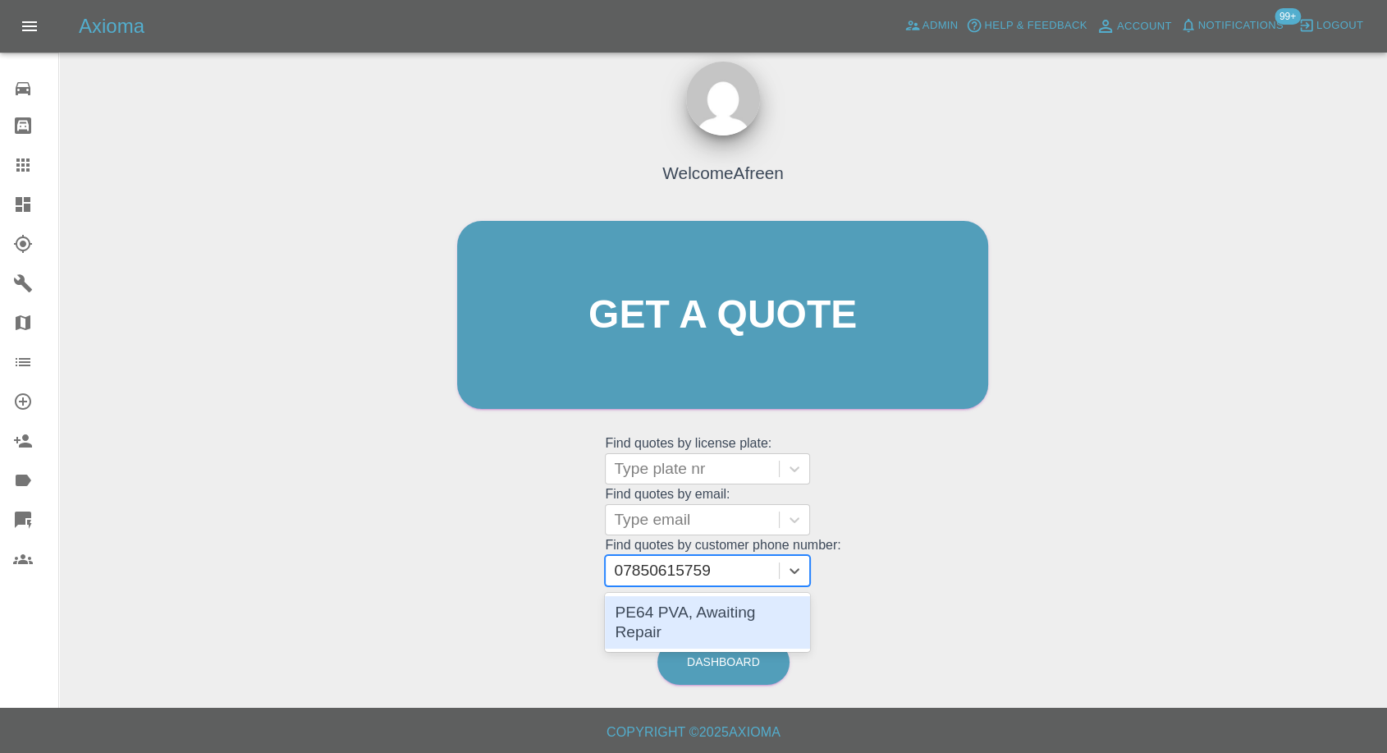
click at [718, 611] on div "PE64 PVA, Awaiting Repair" at bounding box center [707, 622] width 205 height 53
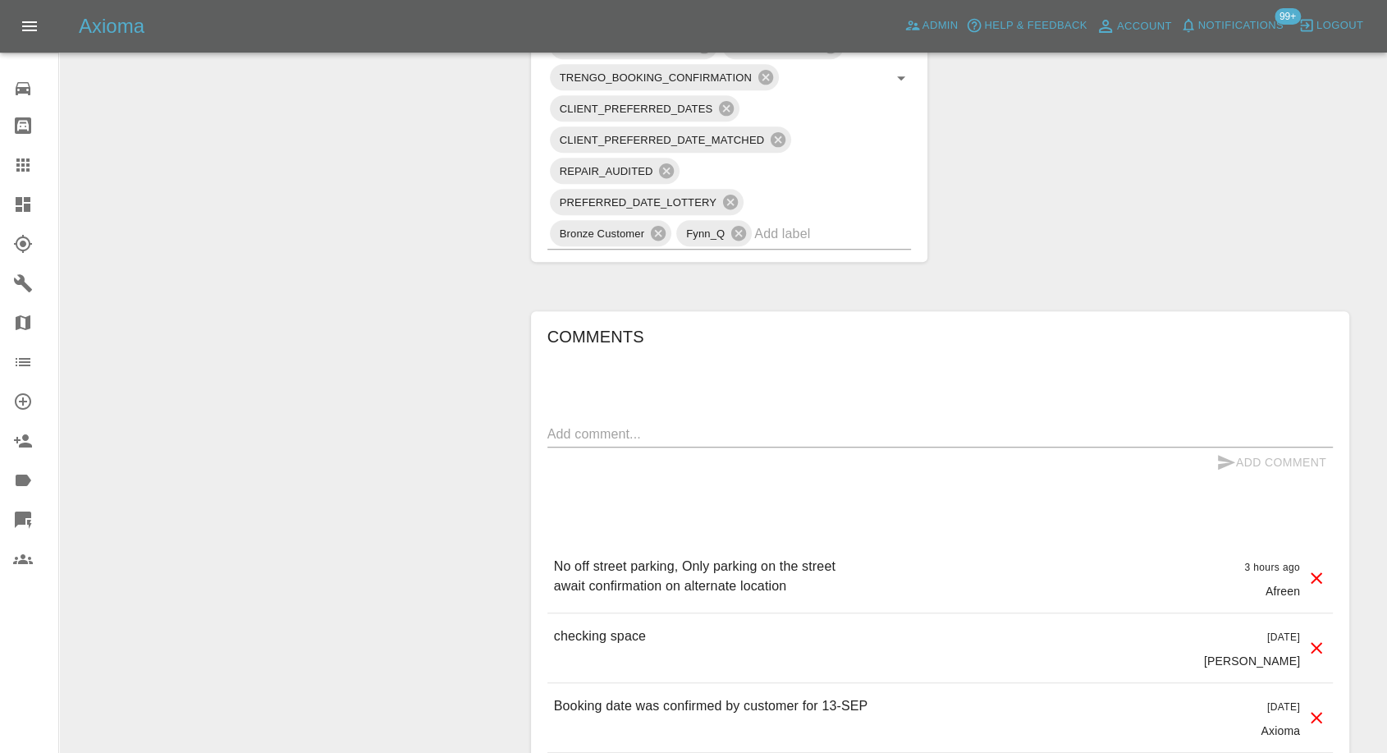
scroll to position [1185, 0]
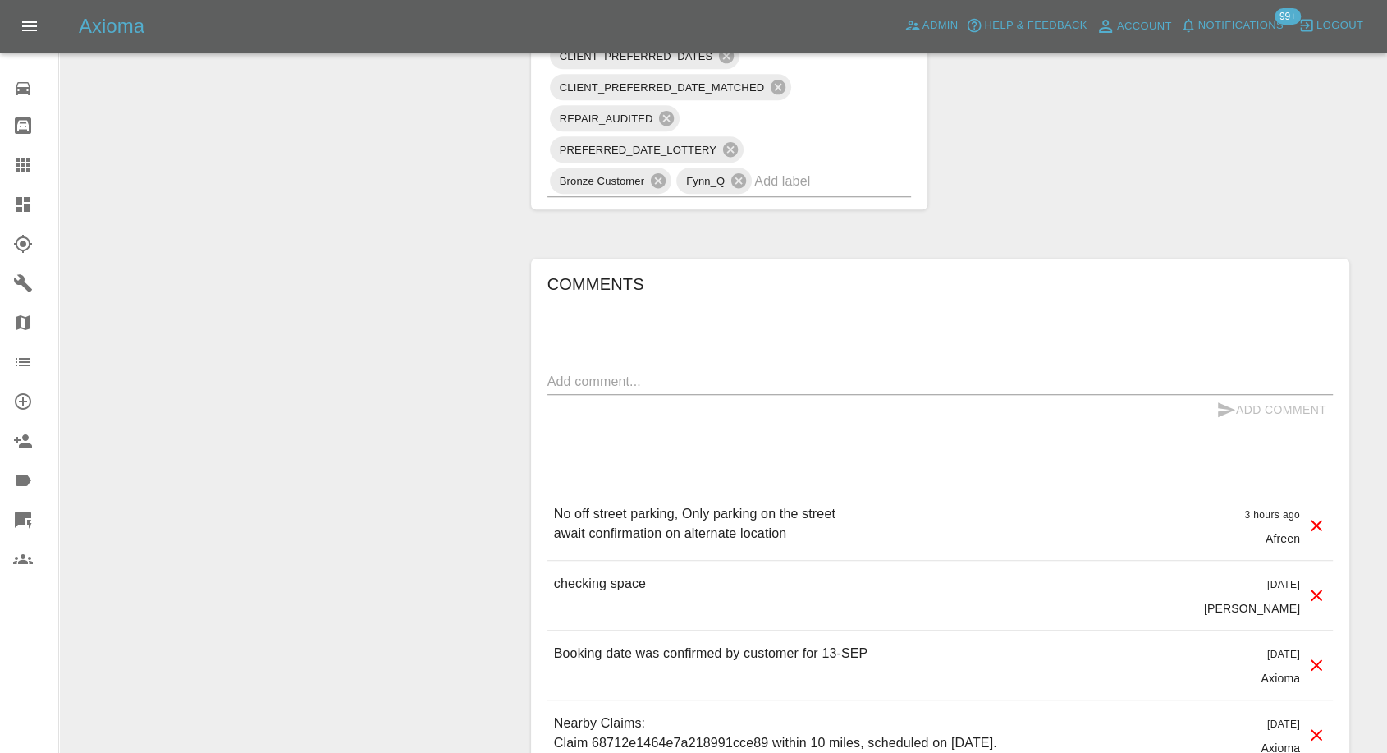
click at [683, 388] on textarea at bounding box center [939, 381] width 785 height 19
paste textarea "88 crellin st. LA14 1AS"
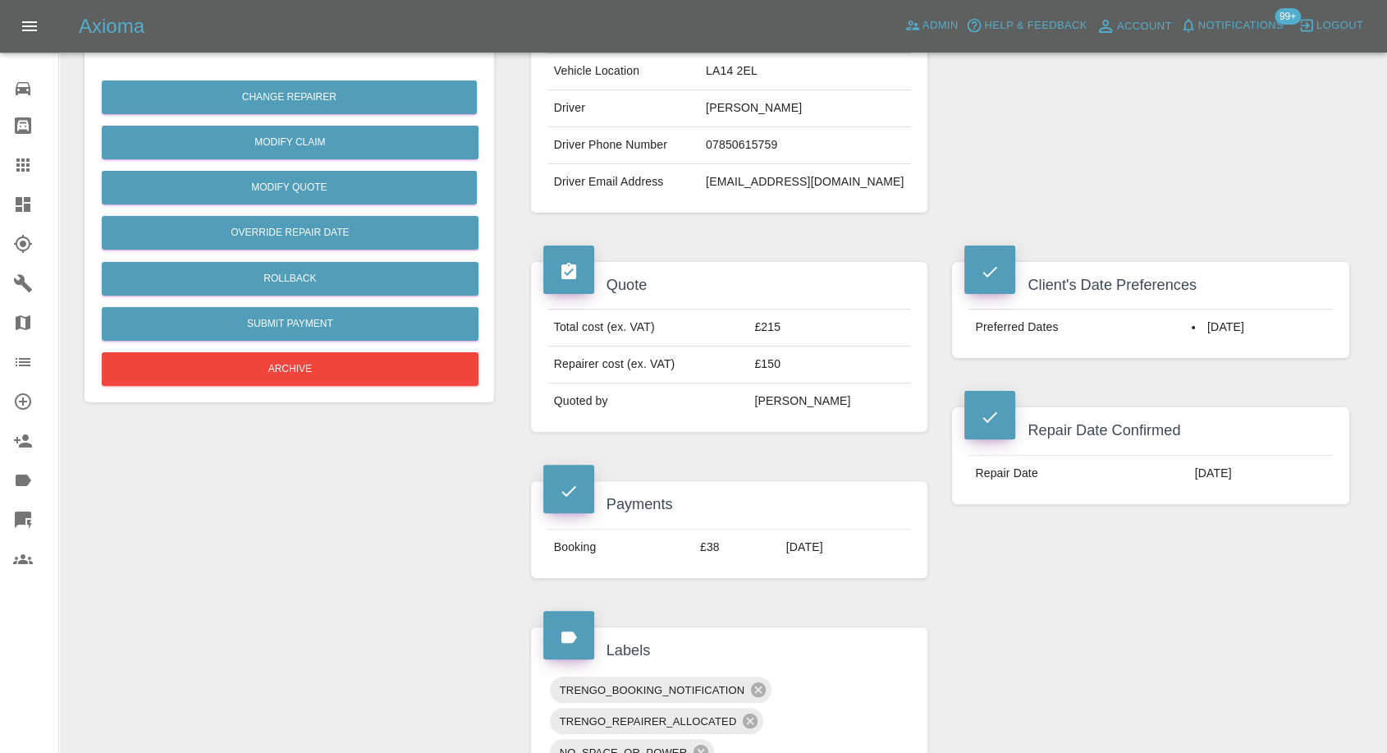
scroll to position [182, 0]
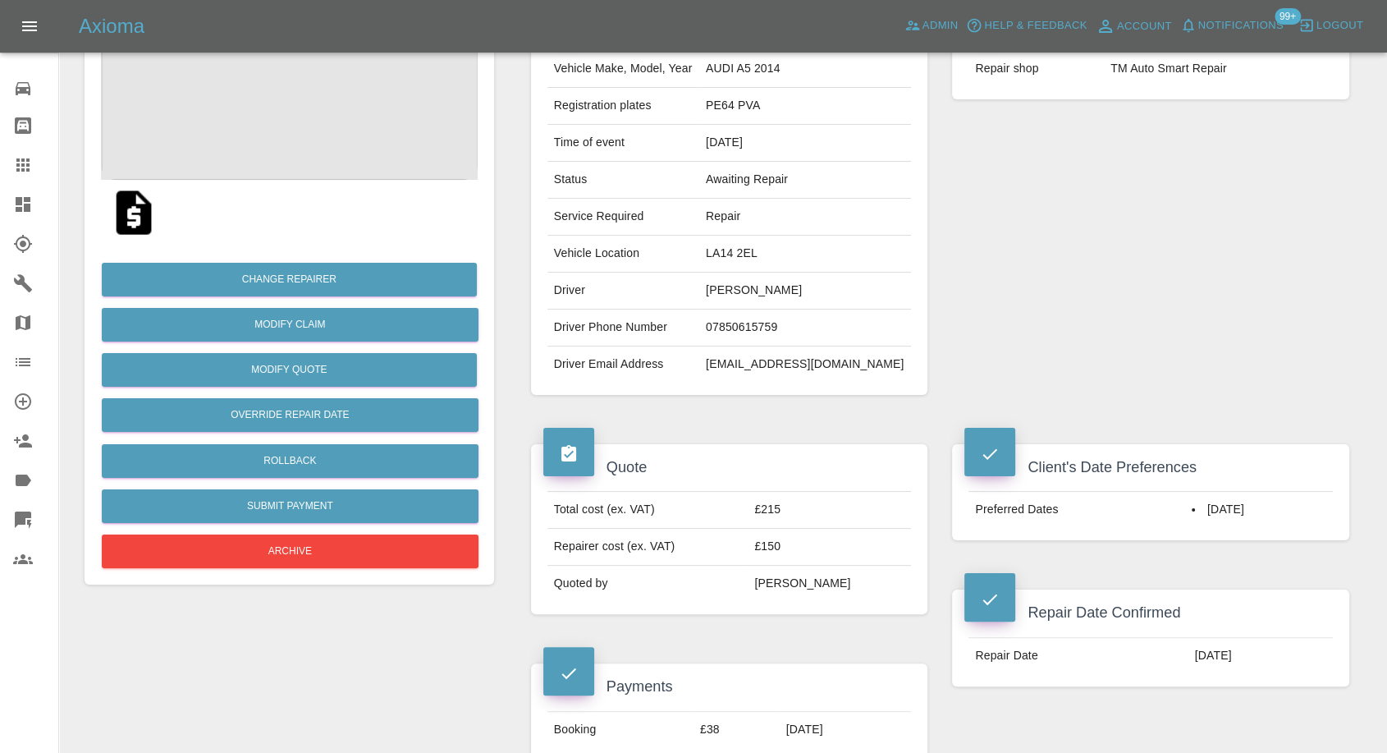
click at [790, 260] on td "LA14 2EL" at bounding box center [805, 254] width 212 height 37
copy td "LA14 2EL"
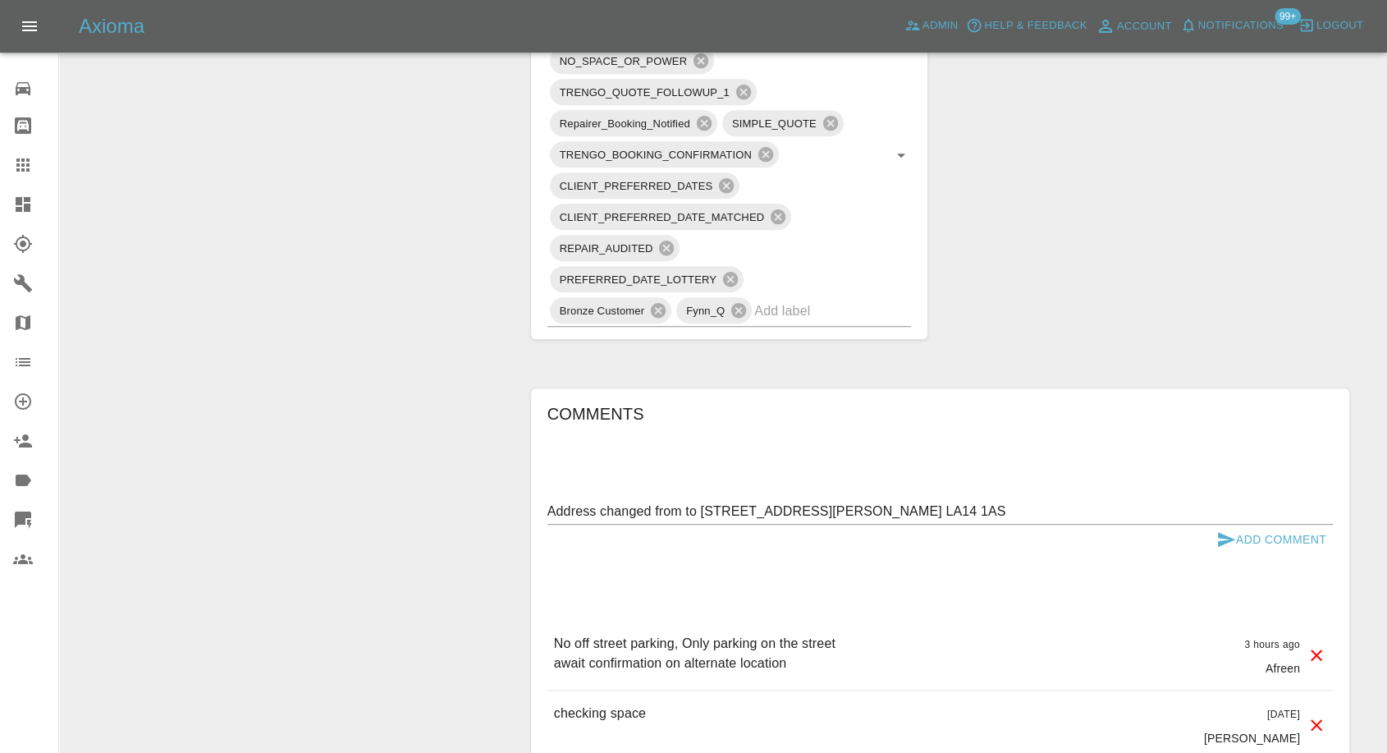
scroll to position [1094, 0]
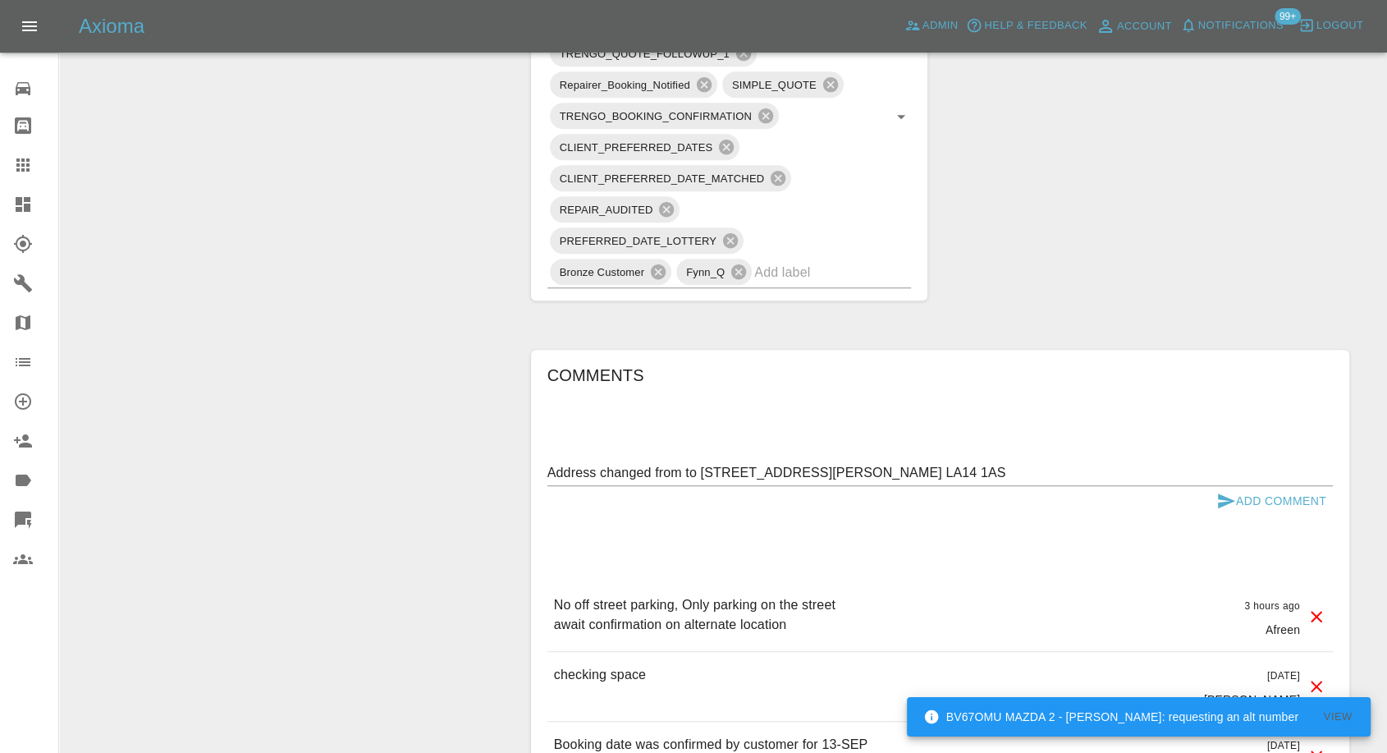
click at [688, 472] on textarea "Address changed from to 88 crellin st. LA14 1AS" at bounding box center [939, 472] width 785 height 19
click at [686, 472] on textarea "Address changed from to 88 crellin st. LA14 1AS" at bounding box center [939, 472] width 785 height 19
paste textarea "LA14 2EL"
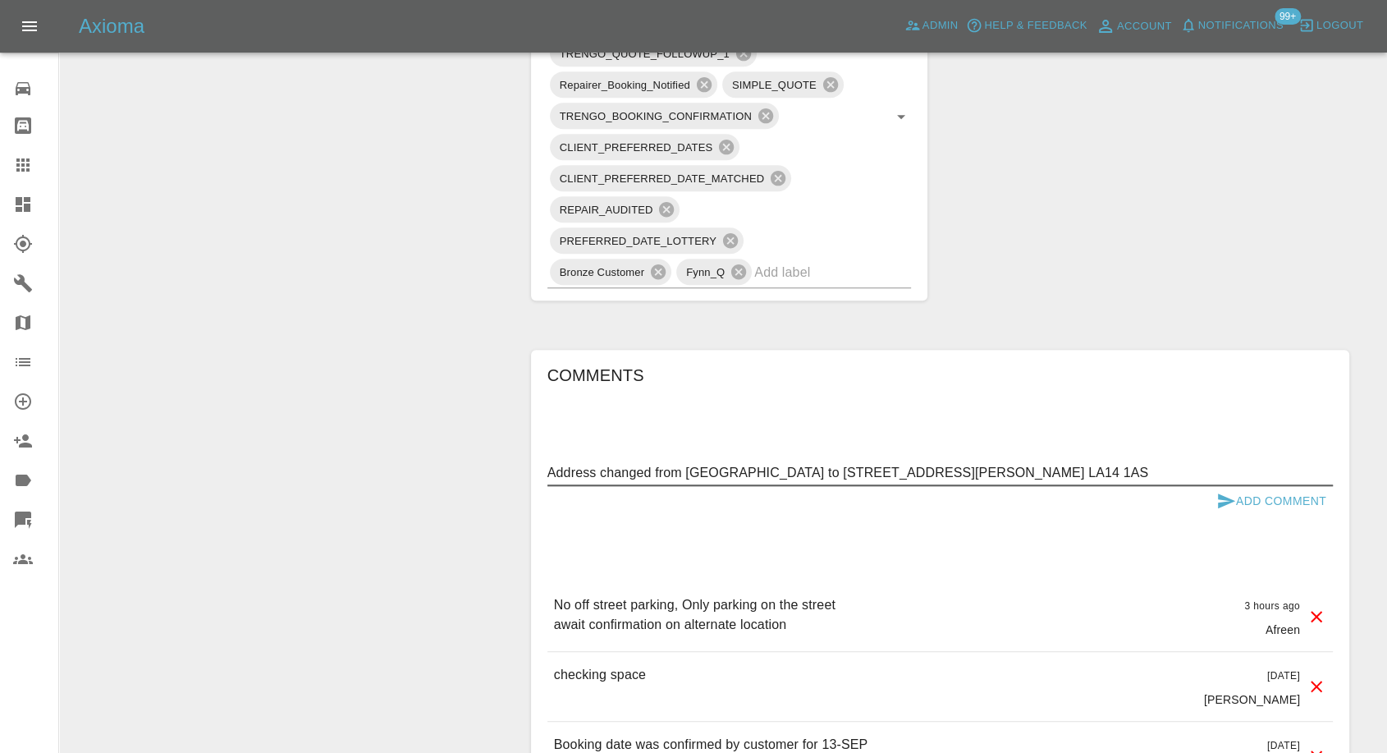
drag, startPoint x: 684, startPoint y: 463, endPoint x: 742, endPoint y: 467, distance: 58.4
click at [742, 467] on textarea "Address changed from LA14 2EL to 88 crellin st. LA14 1AS" at bounding box center [939, 472] width 785 height 19
type textarea "Address changed from LA14 2EL to 88 crellin st. LA14 1AS"
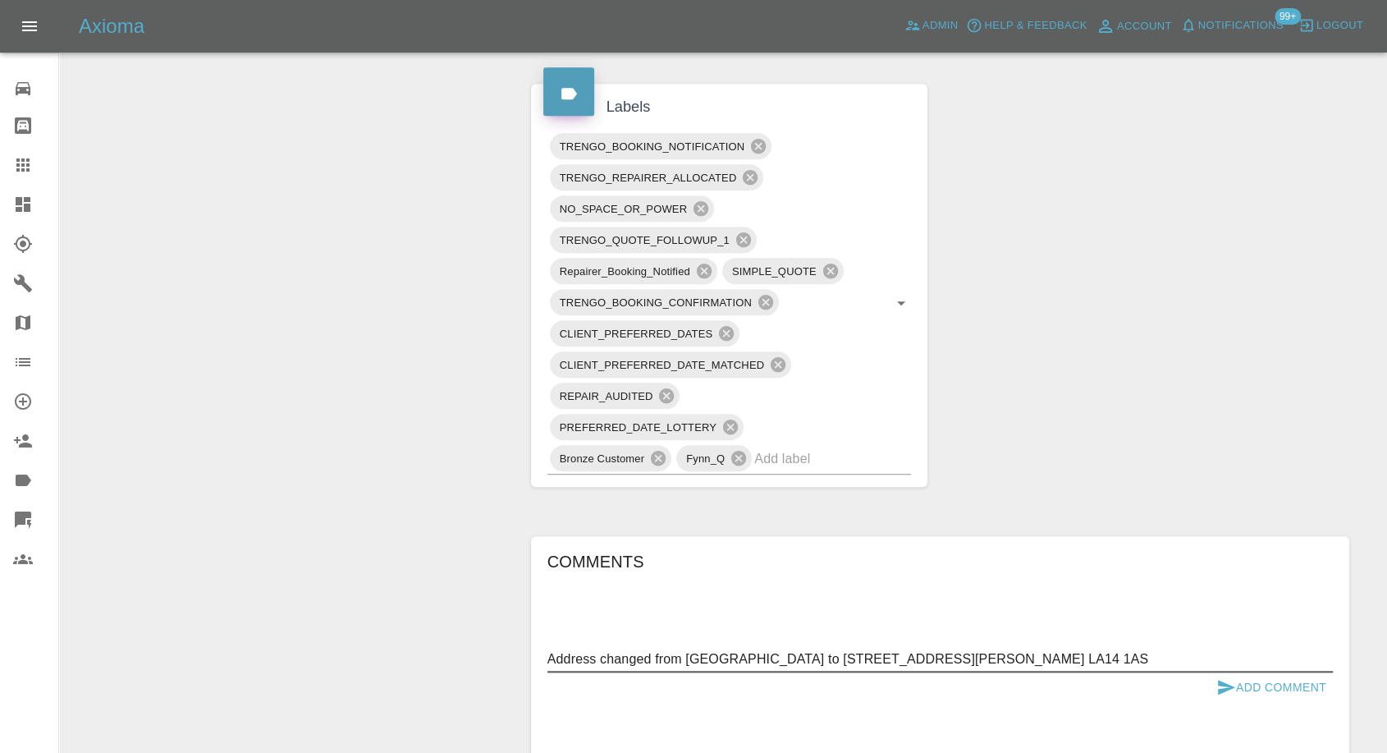
scroll to position [1003, 0]
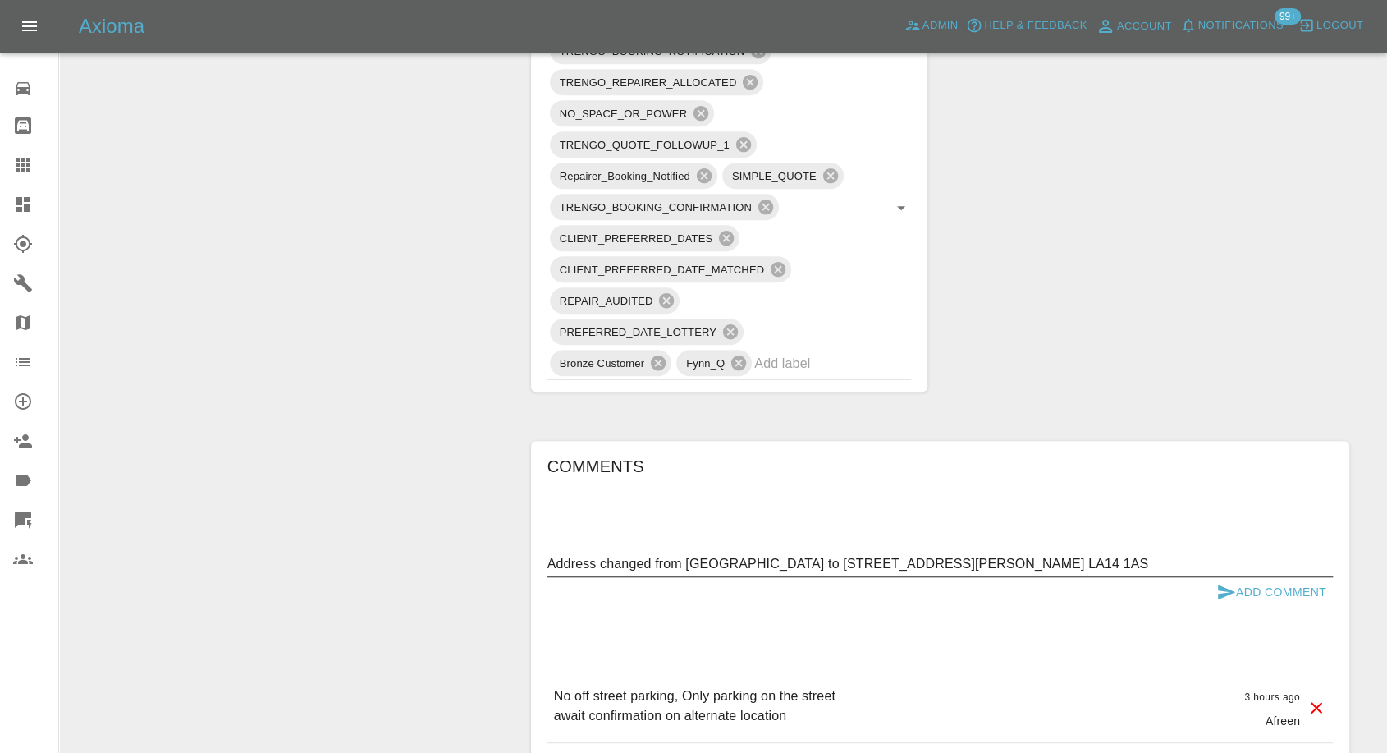
drag, startPoint x: 835, startPoint y: 562, endPoint x: 902, endPoint y: 555, distance: 66.9
click at [902, 555] on textarea "Address changed from LA14 2EL to 88 crellin st. LA14 1AS" at bounding box center [939, 563] width 785 height 19
click at [1224, 593] on icon "submit" at bounding box center [1226, 591] width 17 height 15
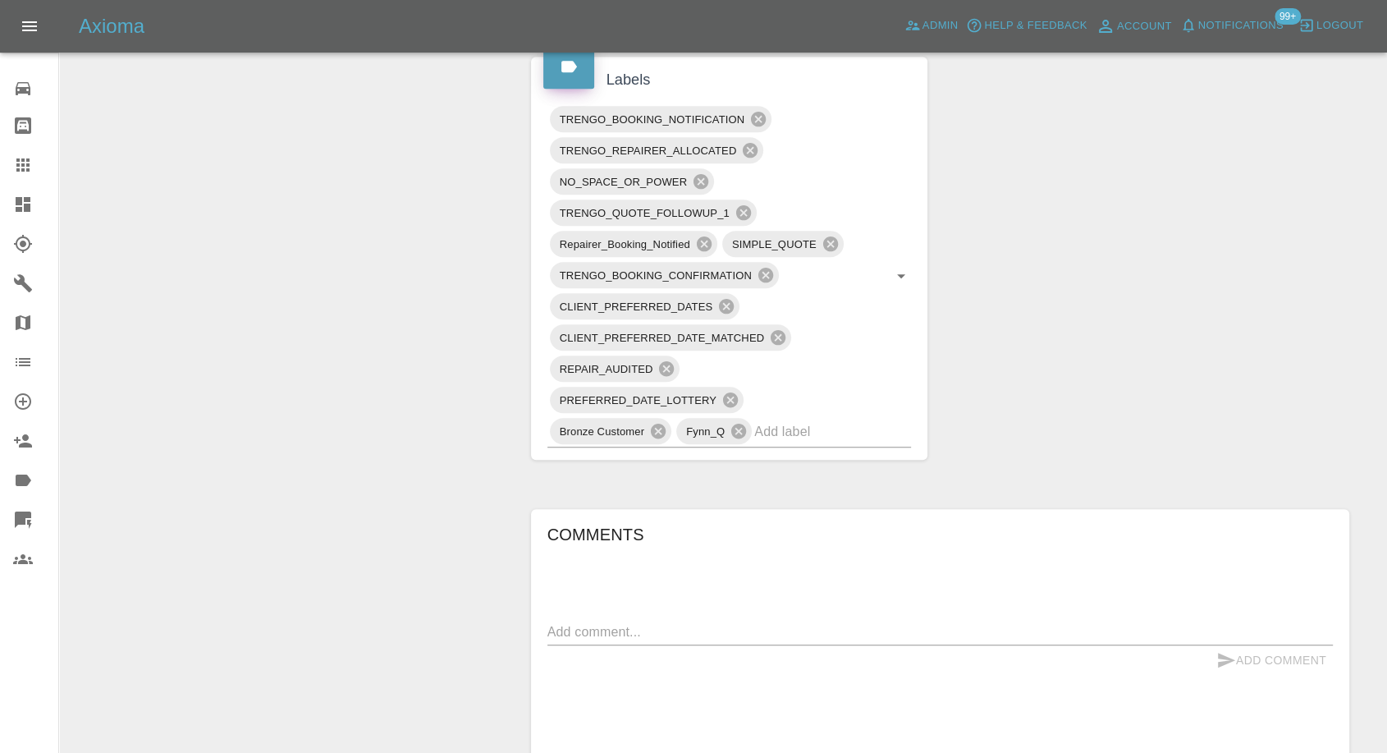
scroll to position [1094, 0]
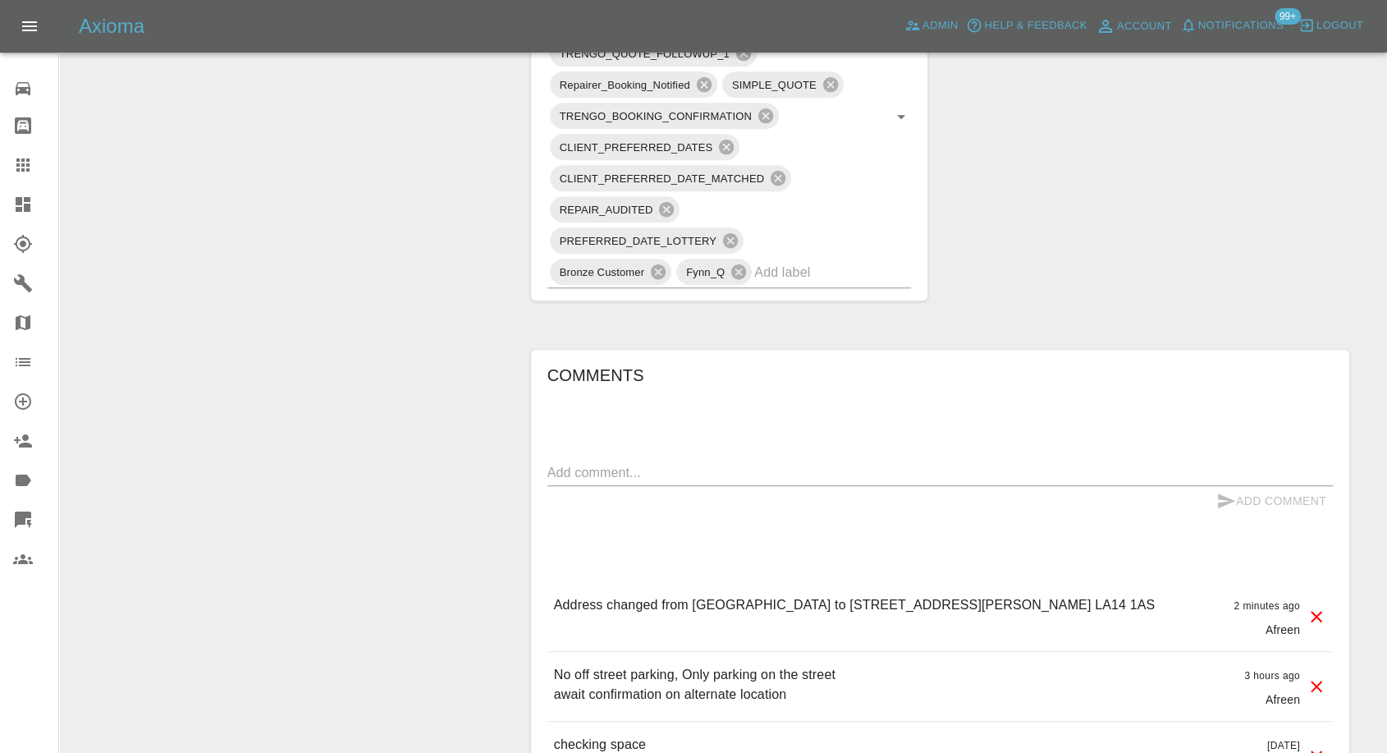
drag, startPoint x: 19, startPoint y: 163, endPoint x: 166, endPoint y: 294, distance: 196.5
click at [20, 164] on icon at bounding box center [22, 164] width 13 height 13
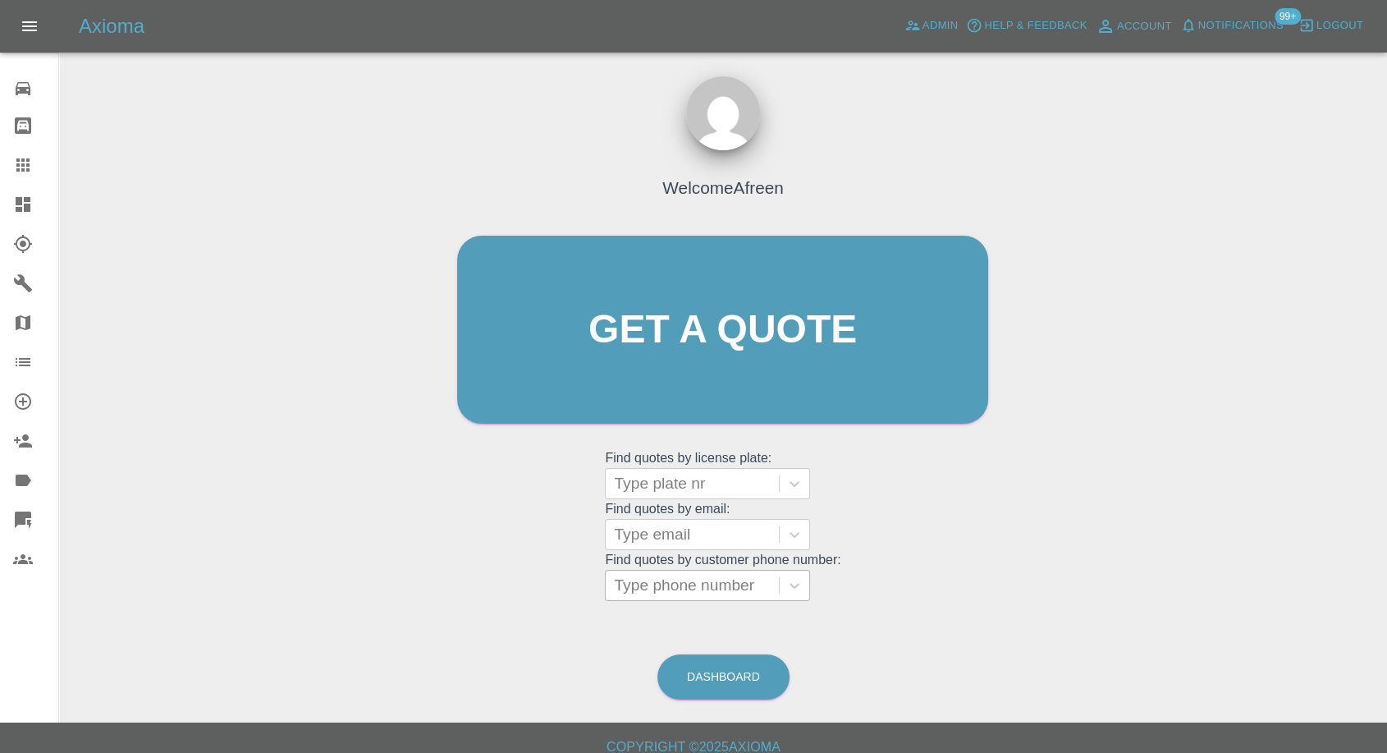
click at [685, 581] on div at bounding box center [692, 585] width 157 height 23
paste input "❎"
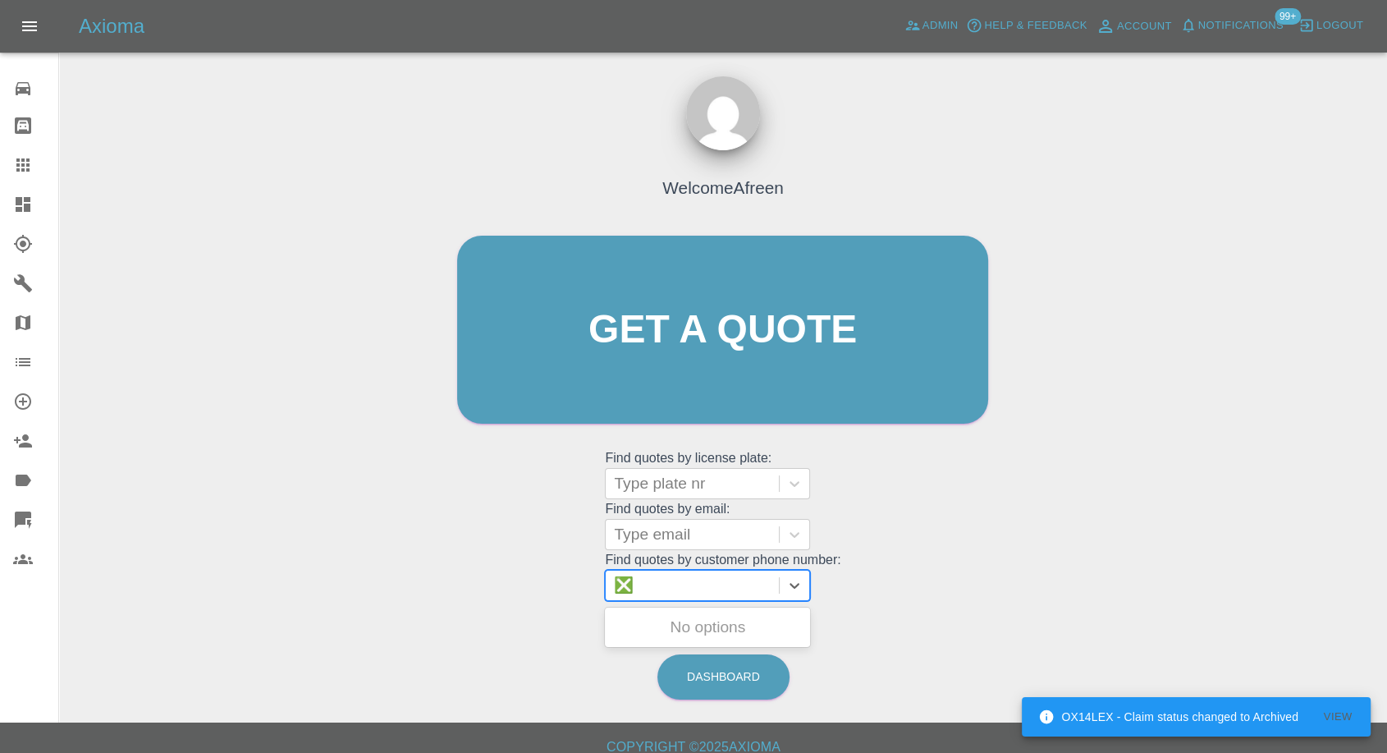
paste input "7747812621"
click at [621, 588] on input "7747812621" at bounding box center [660, 585] width 92 height 20
type input "07747812621"
click at [675, 630] on div "AX16 KOW, Archived" at bounding box center [707, 627] width 205 height 33
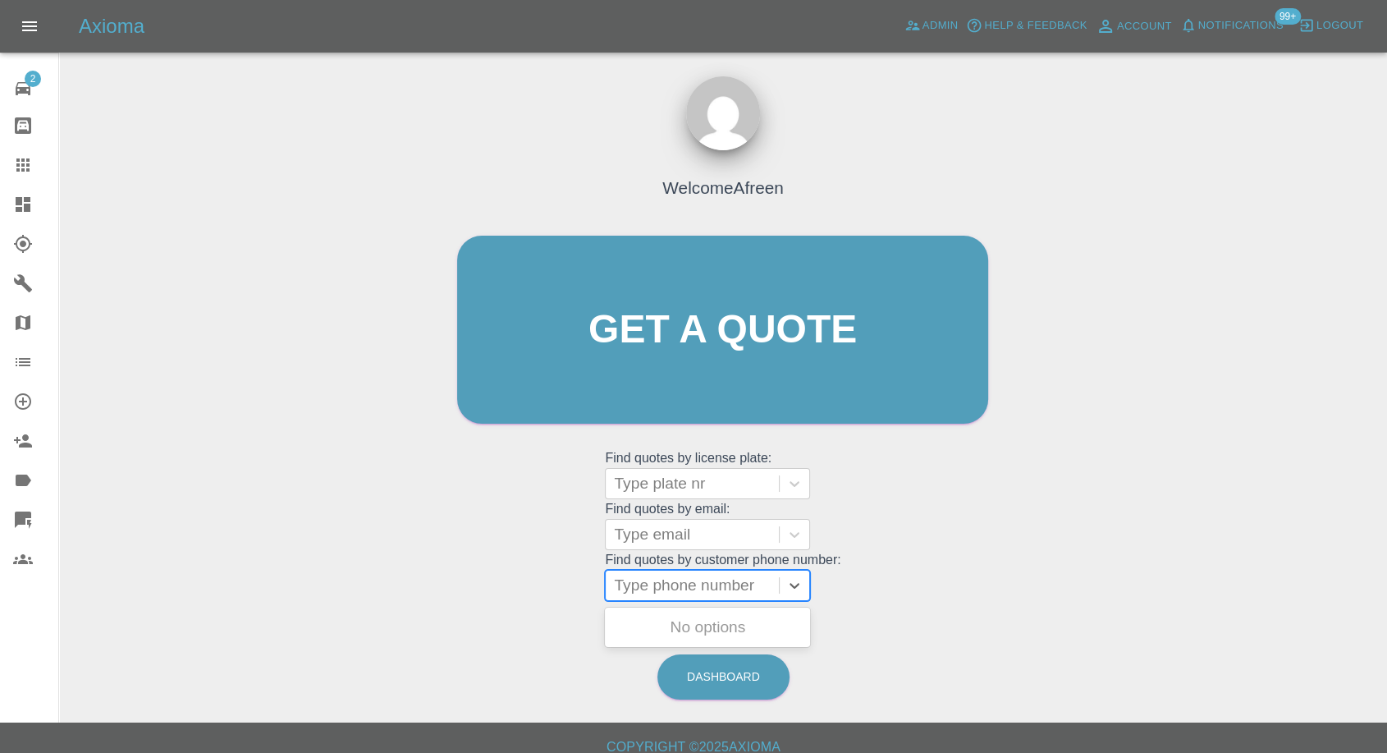
click at [637, 581] on div at bounding box center [692, 585] width 157 height 23
paste input "+447361855059"
drag, startPoint x: 643, startPoint y: 590, endPoint x: 473, endPoint y: 589, distance: 170.7
click at [473, 589] on div "Welcome Afreen Get a quote Get a quote Find quotes by license plate: Type plate…" at bounding box center [722, 361] width 565 height 496
type input "07361855059"
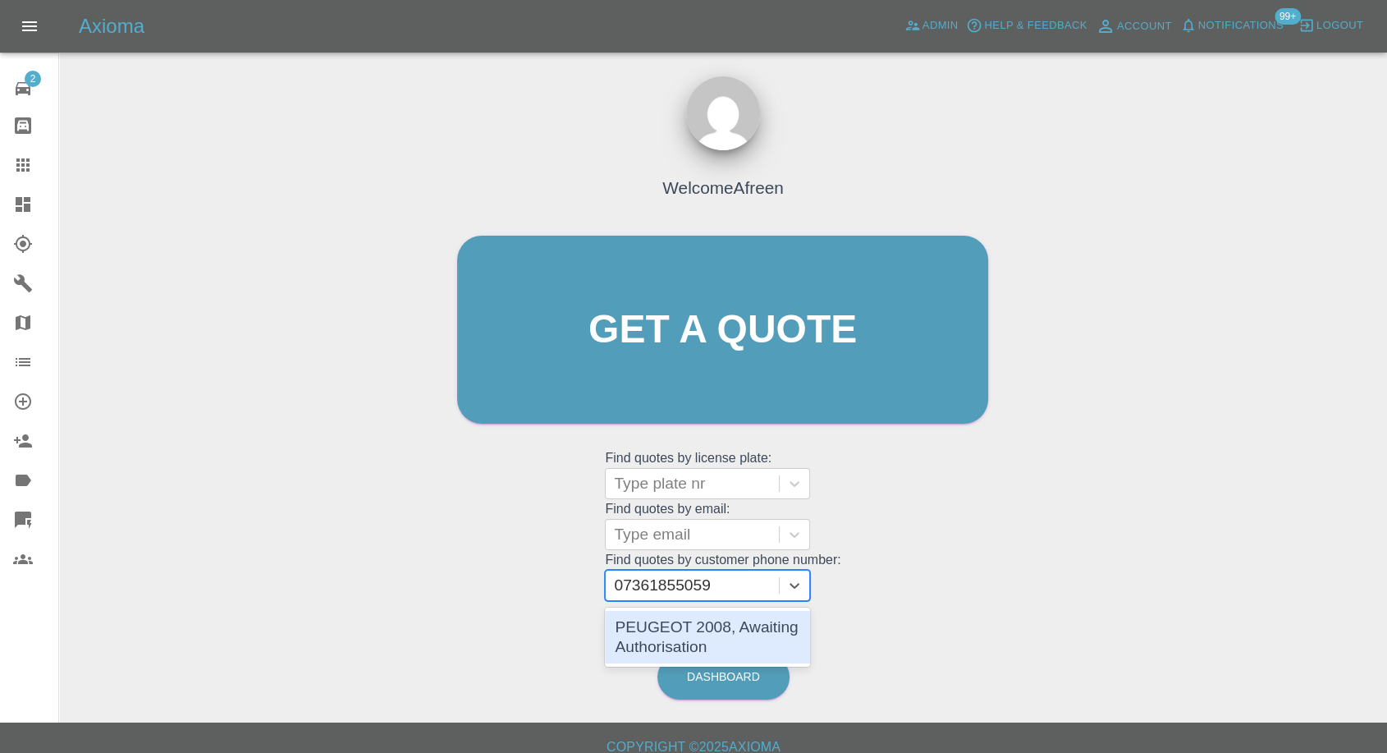
click at [688, 634] on div "PEUGEOT 2008, Awaiting Authorisation" at bounding box center [707, 637] width 205 height 53
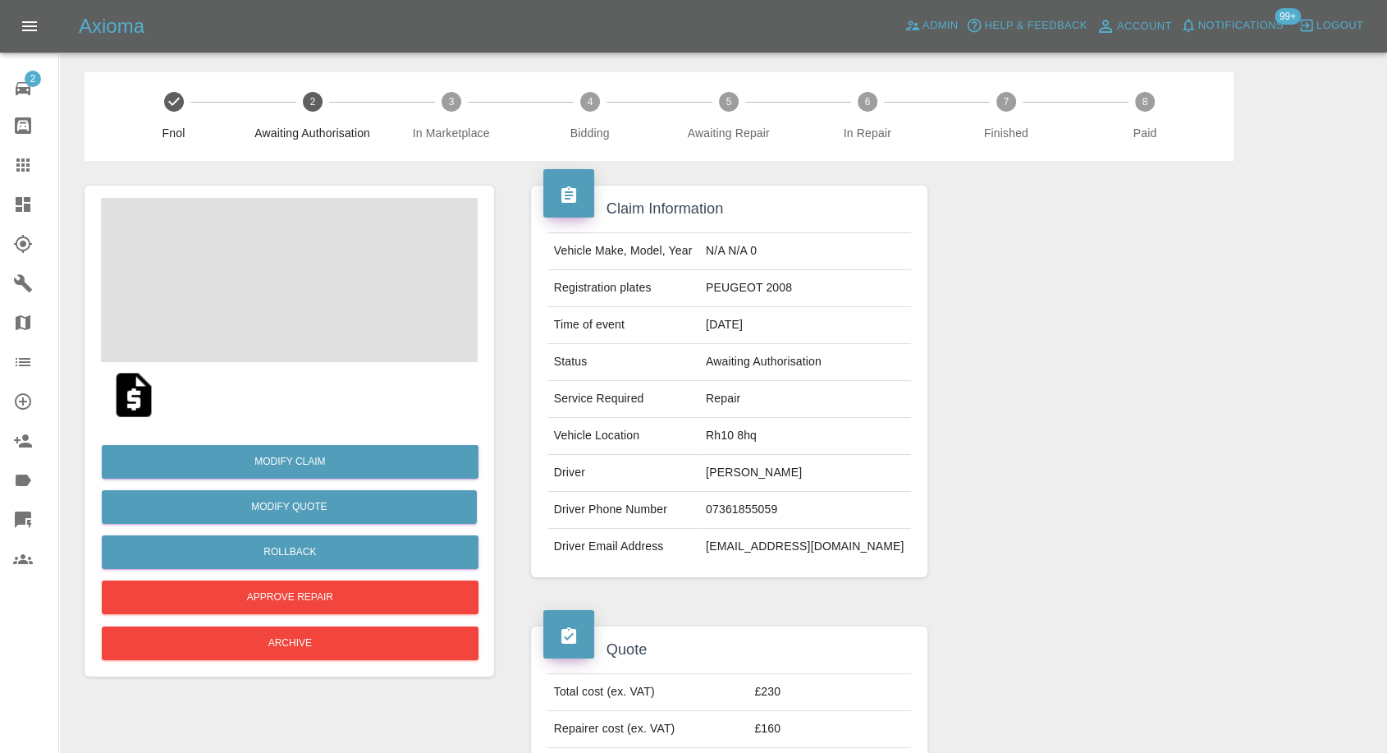
click at [134, 387] on img at bounding box center [134, 394] width 53 height 53
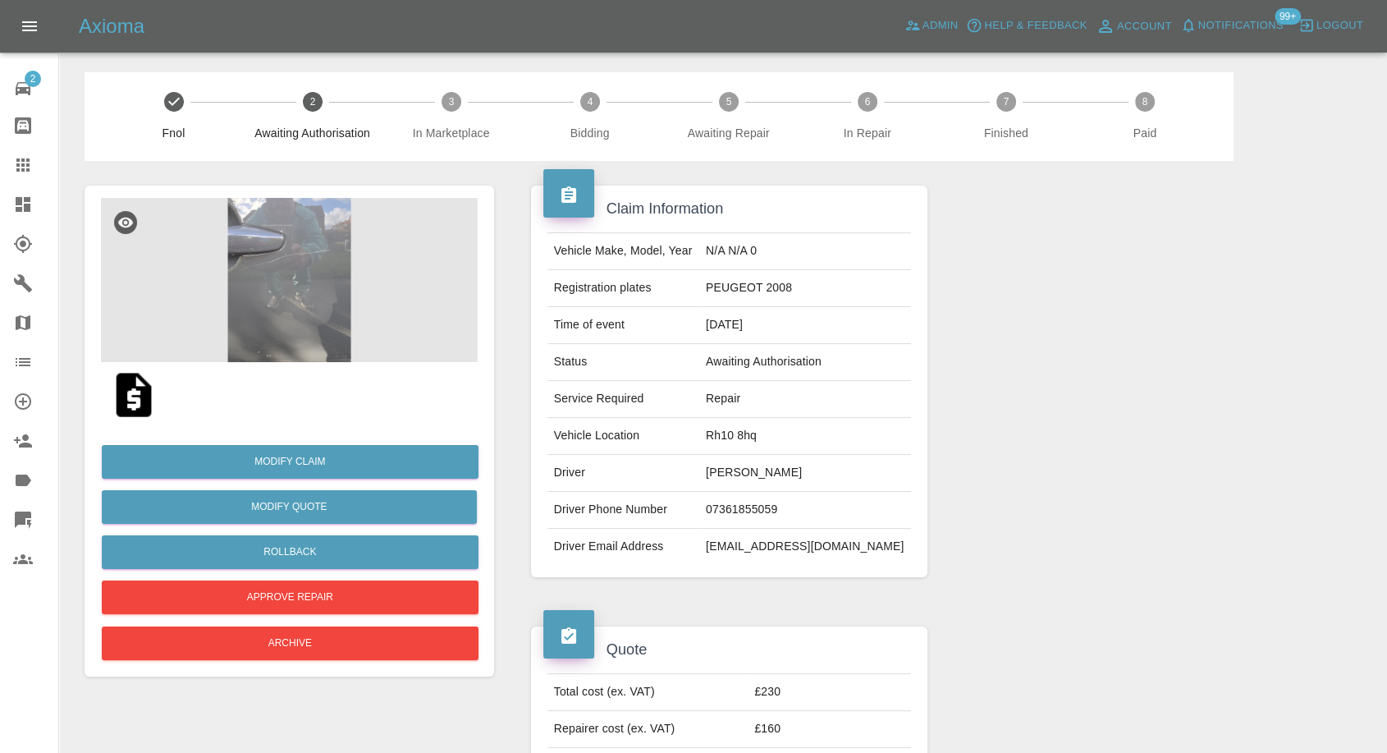
click at [323, 296] on img at bounding box center [289, 280] width 377 height 164
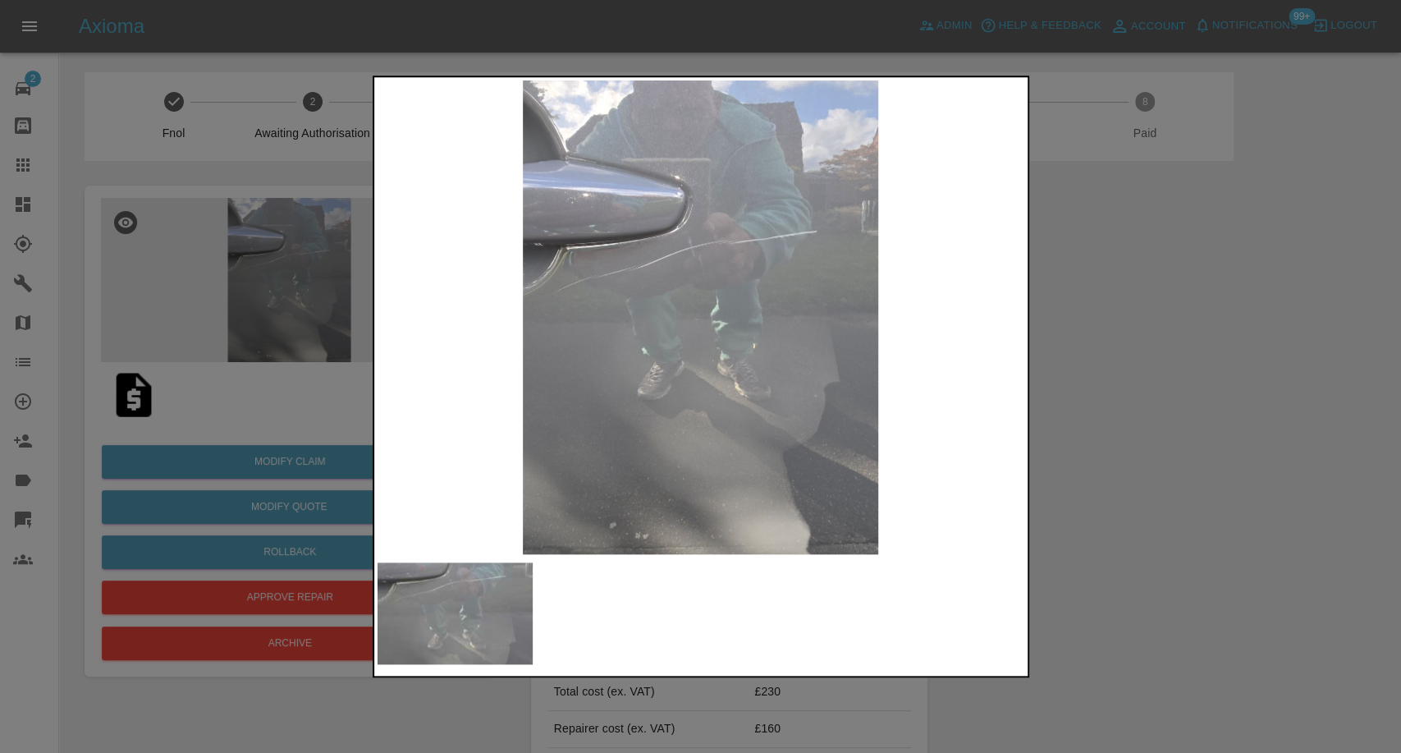
click at [1137, 483] on div at bounding box center [700, 376] width 1401 height 753
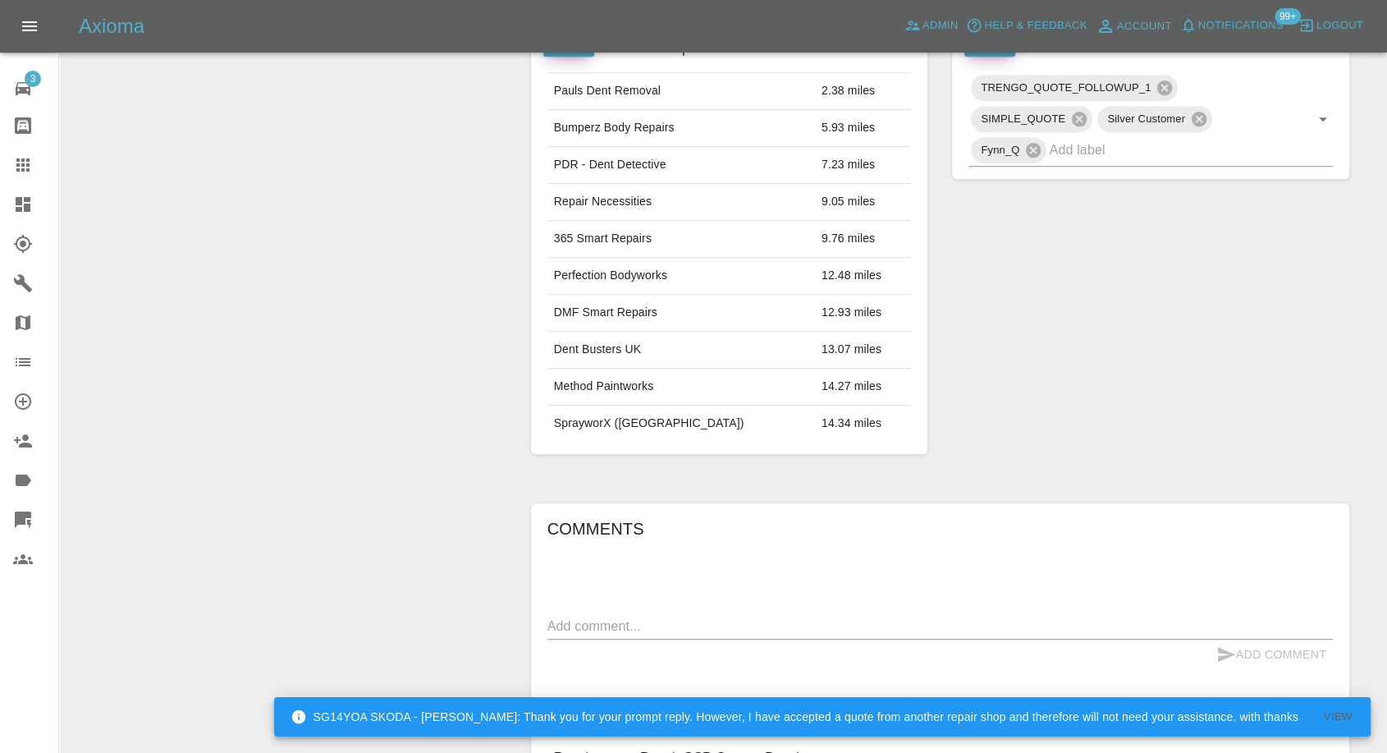
scroll to position [1041, 0]
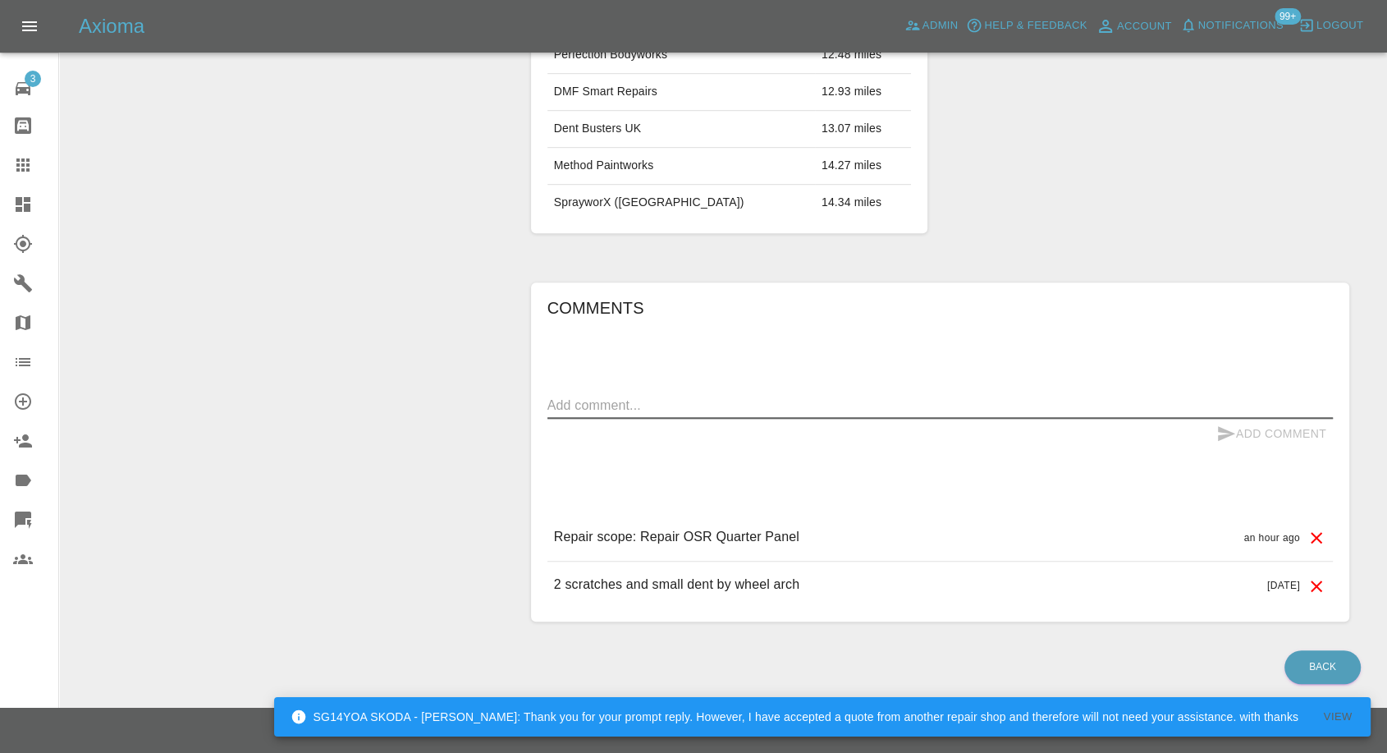
click at [684, 406] on textarea at bounding box center [939, 405] width 785 height 19
paste textarea "While your pricing was competitive i went with another company who carried out …"
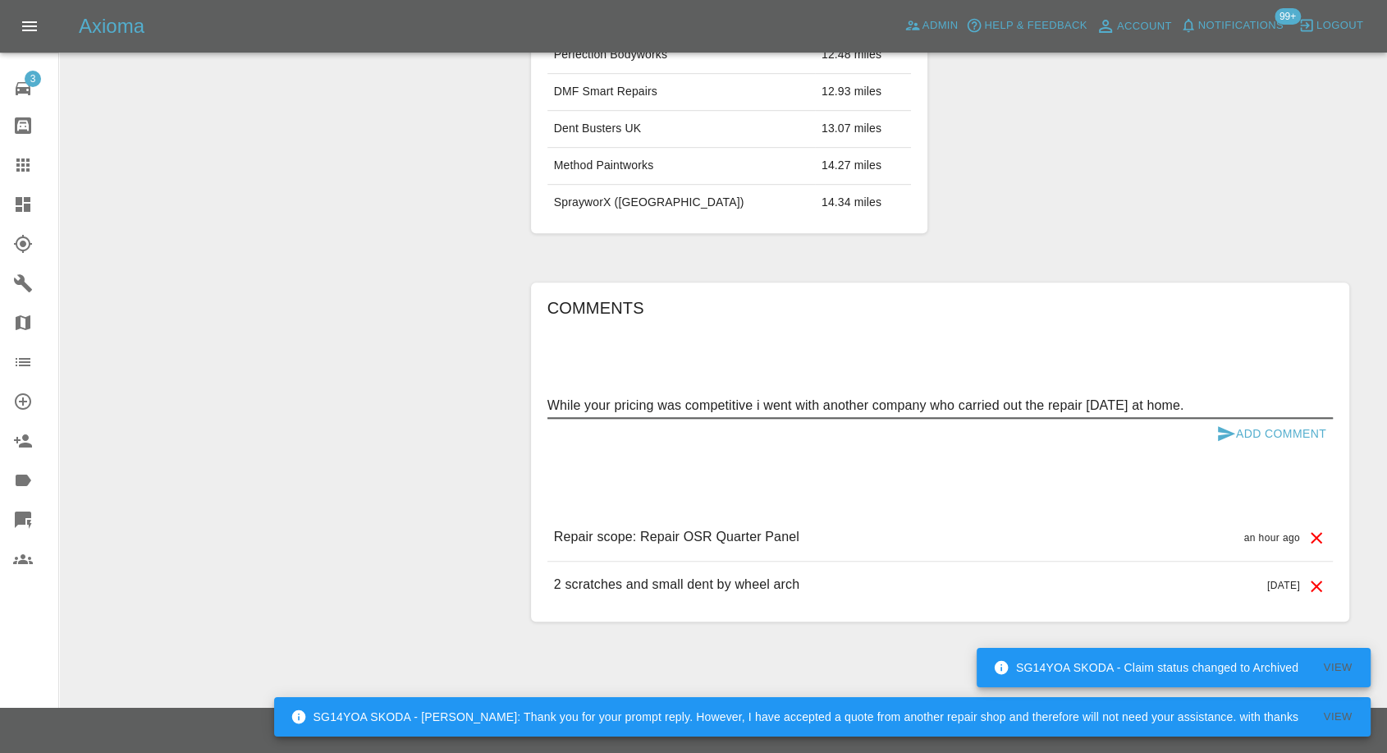
type textarea "While your pricing was competitive i went with another company who carried out …"
click at [1228, 433] on icon "submit" at bounding box center [1226, 433] width 17 height 15
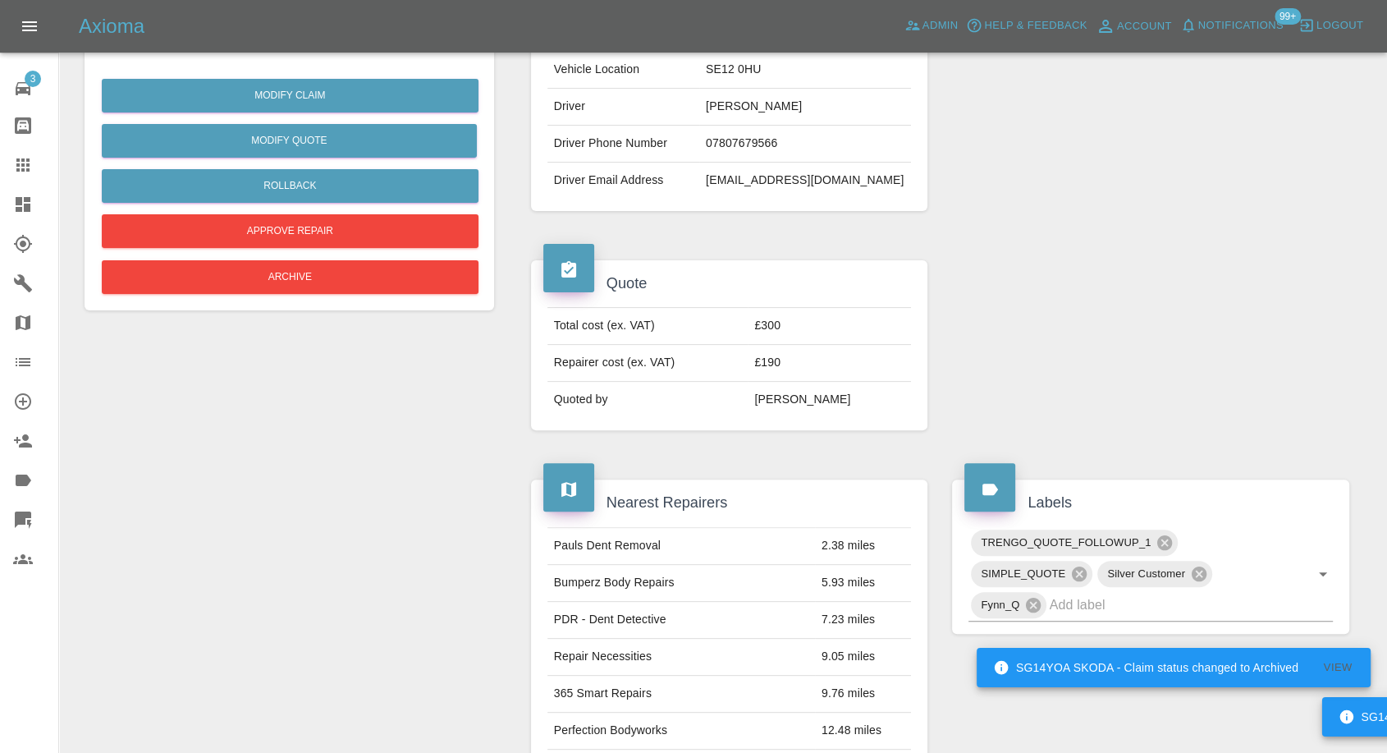
scroll to position [312, 0]
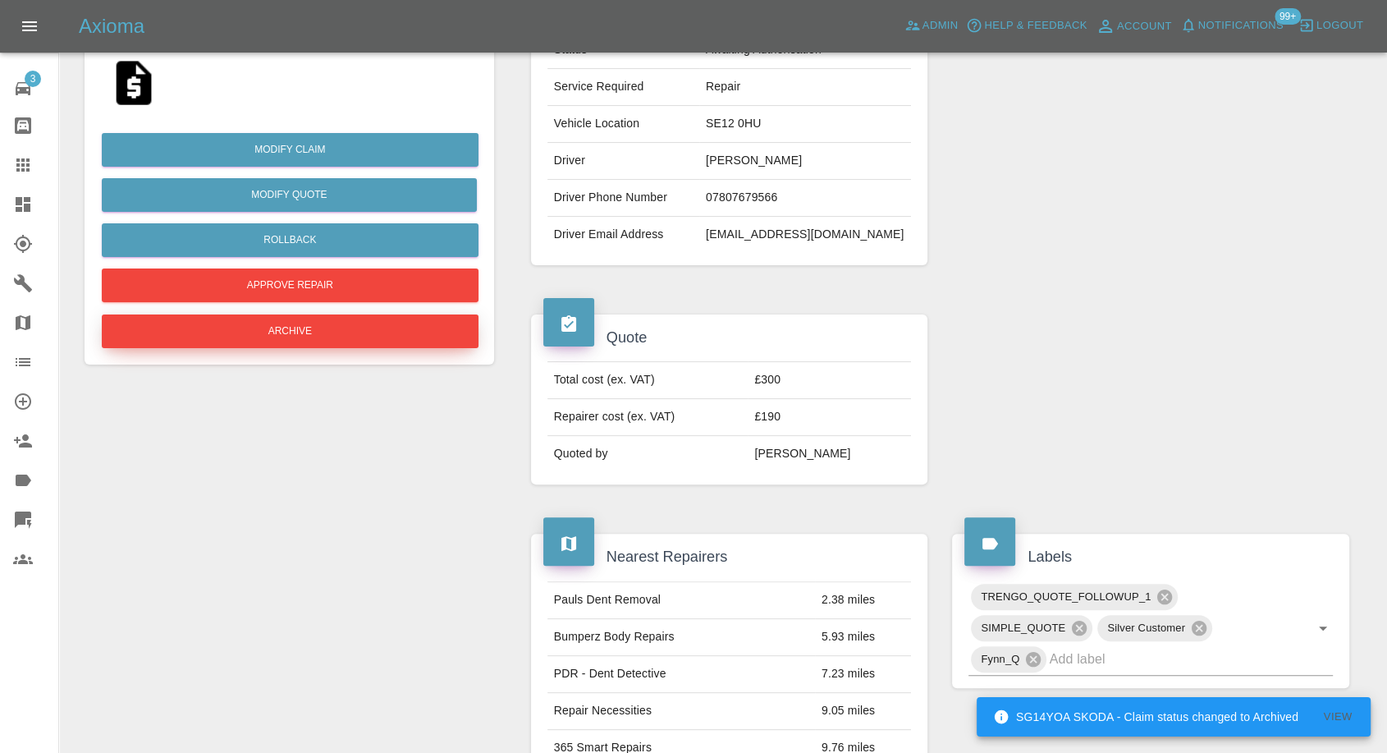
click at [331, 322] on button "Archive" at bounding box center [290, 331] width 377 height 34
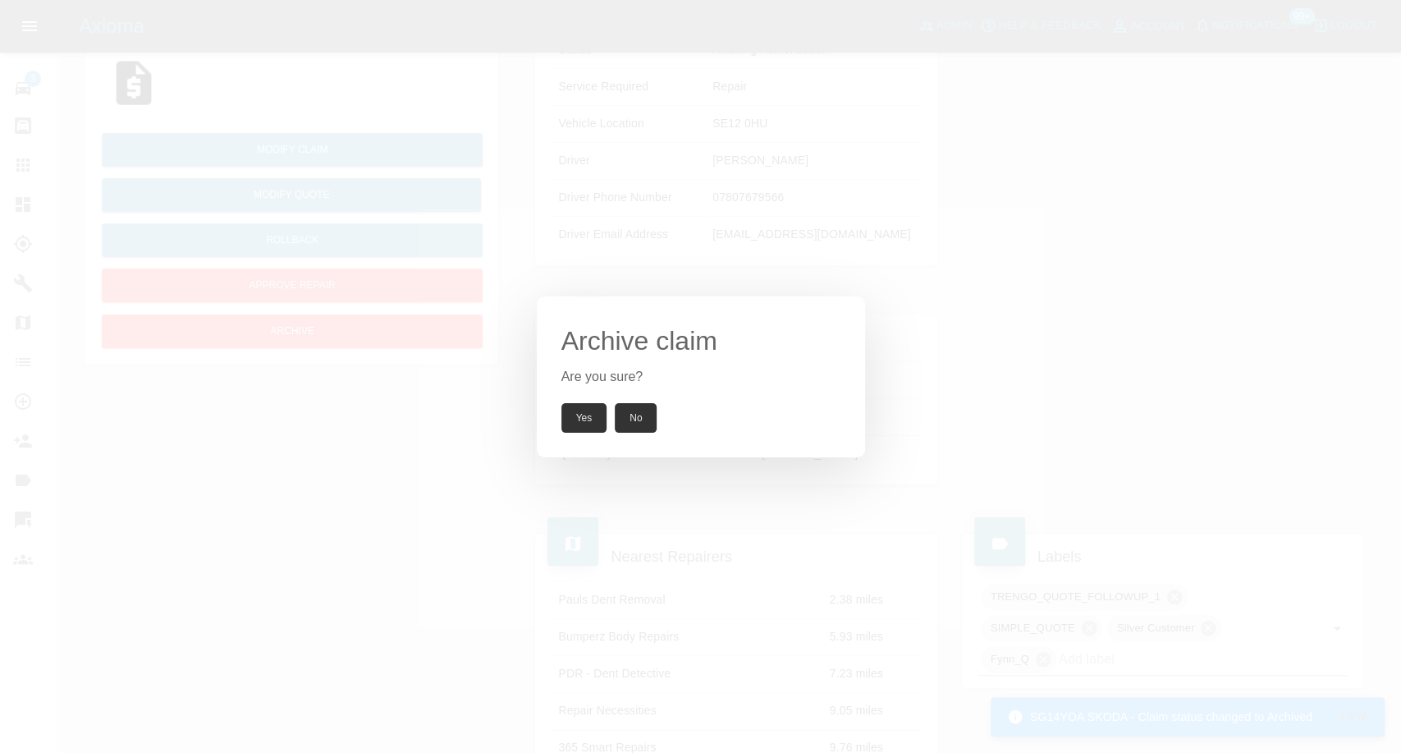
click at [573, 412] on button "Yes" at bounding box center [584, 418] width 46 height 30
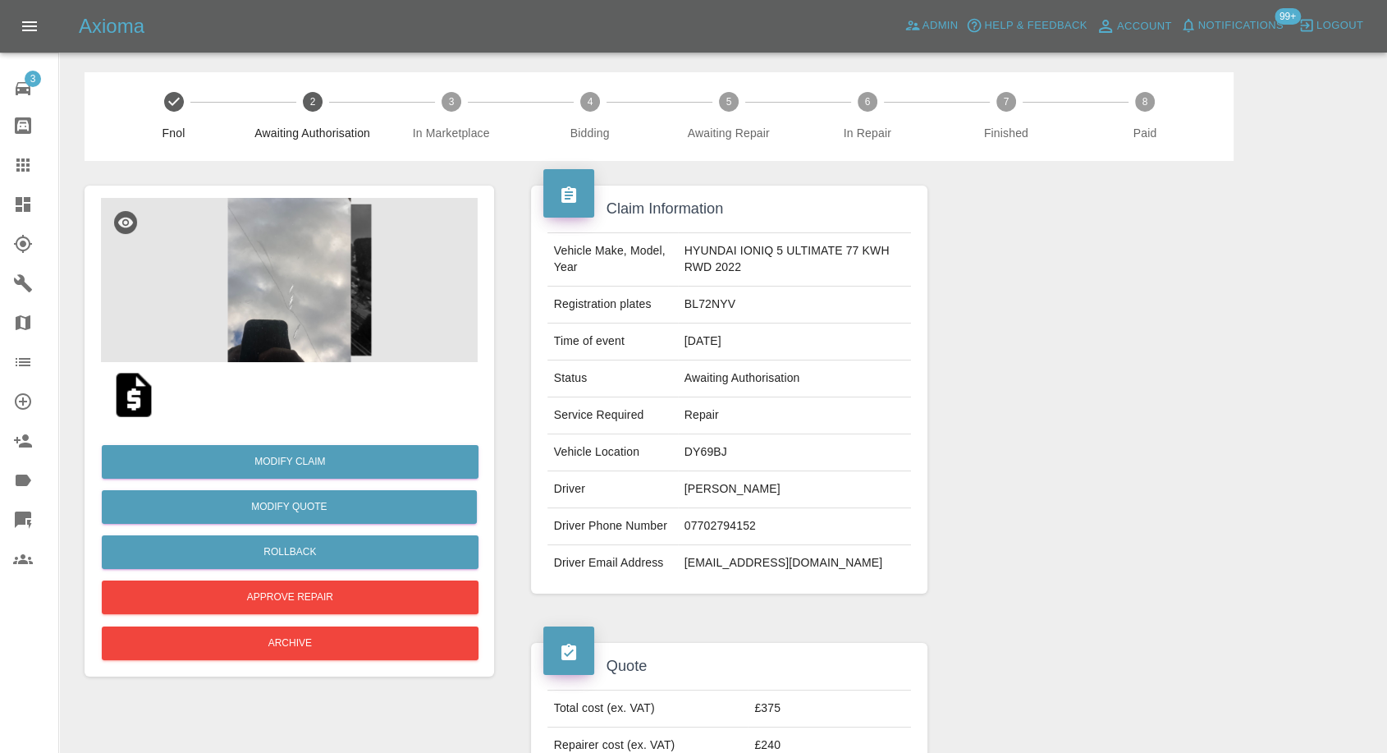
click at [236, 245] on img at bounding box center [289, 280] width 377 height 164
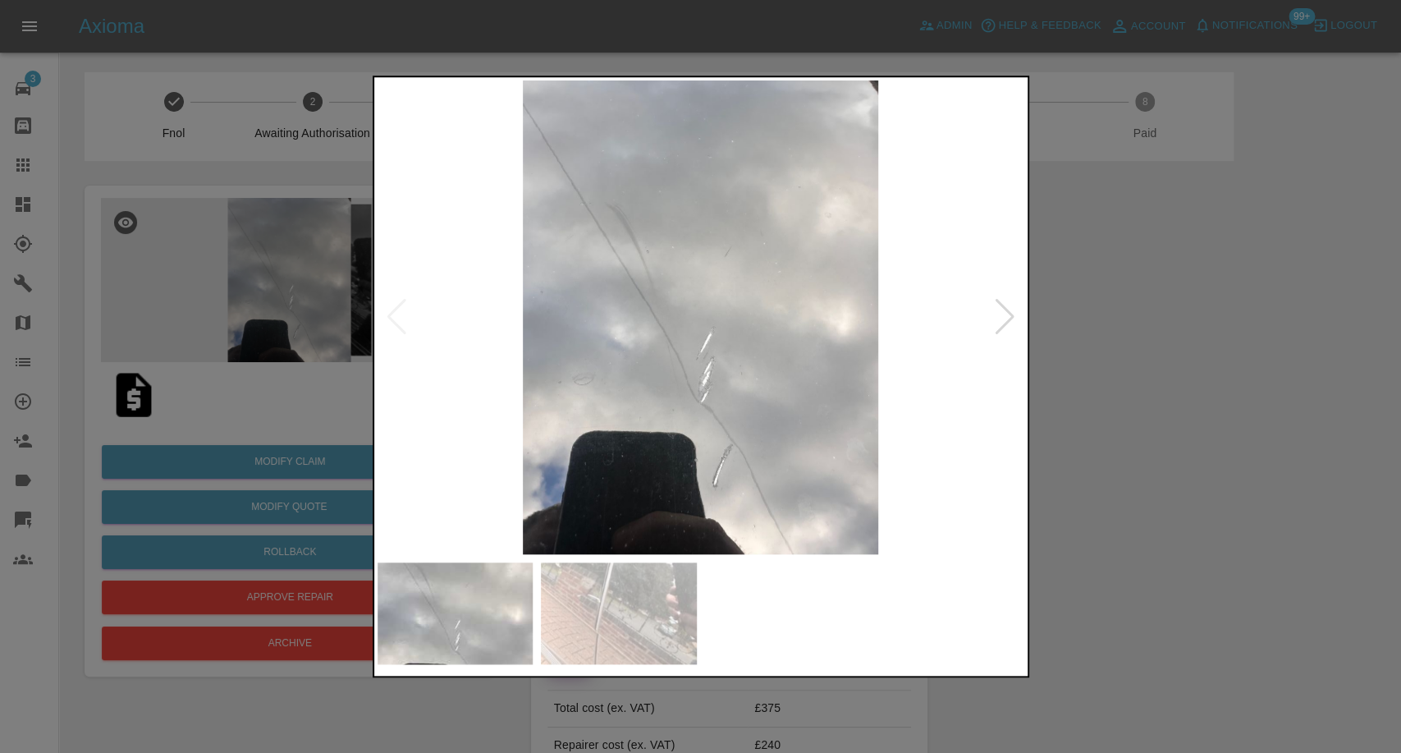
click at [580, 539] on img at bounding box center [701, 317] width 647 height 474
click at [1067, 497] on div at bounding box center [700, 376] width 1401 height 753
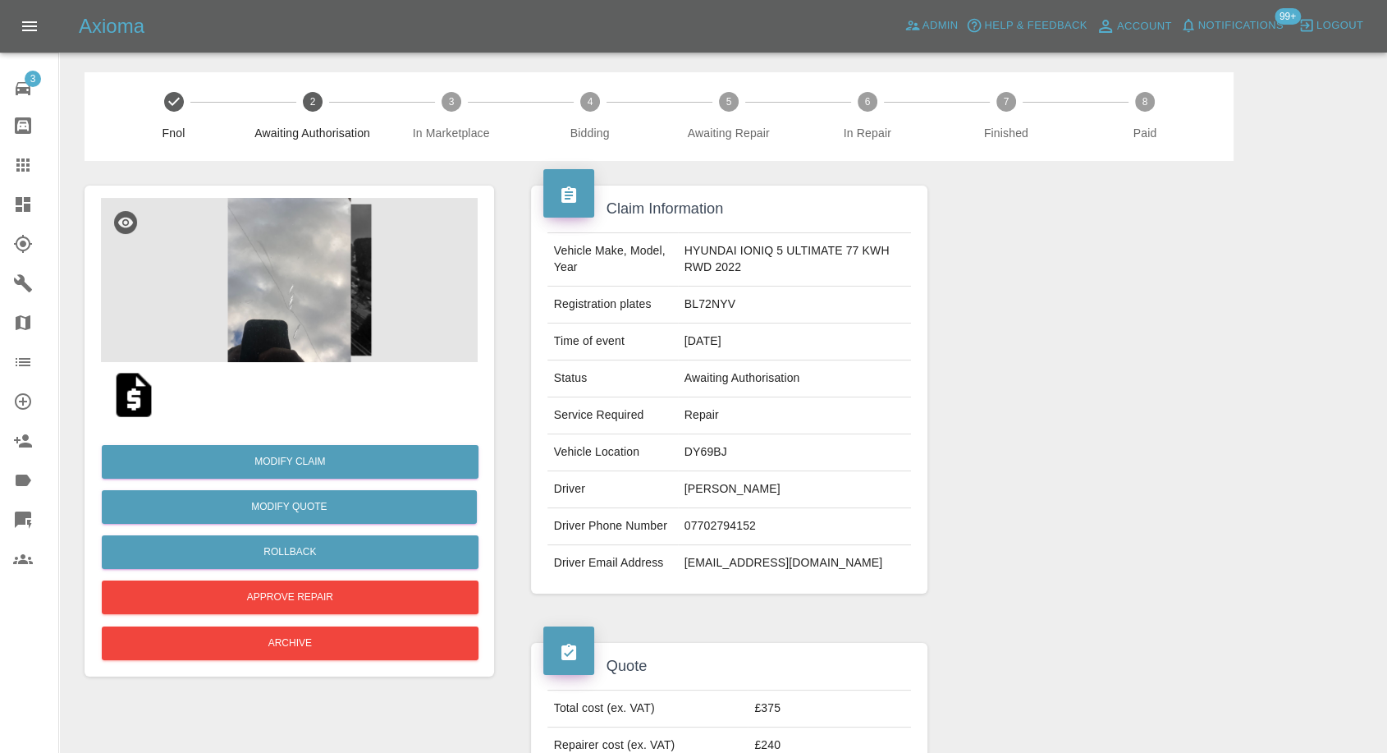
click at [138, 395] on img at bounding box center [134, 394] width 53 height 53
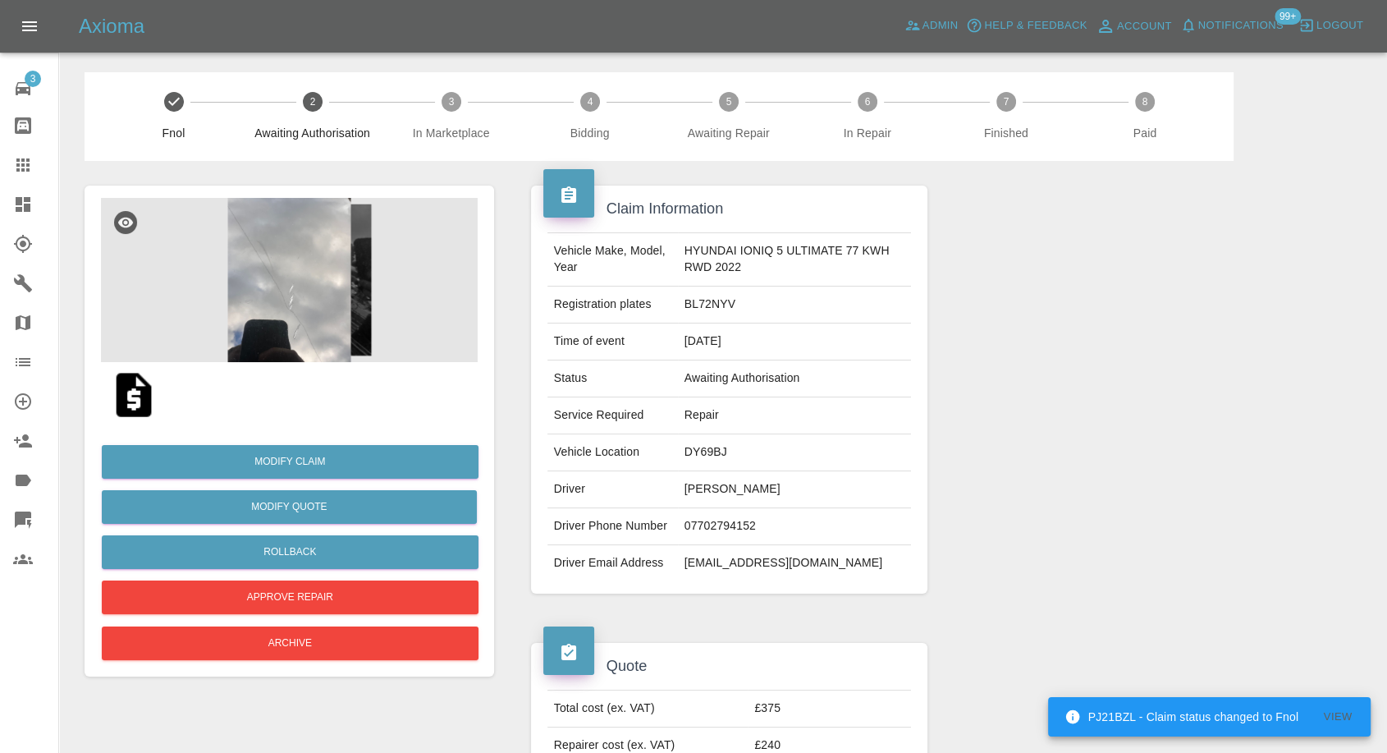
click at [289, 271] on img at bounding box center [289, 280] width 377 height 164
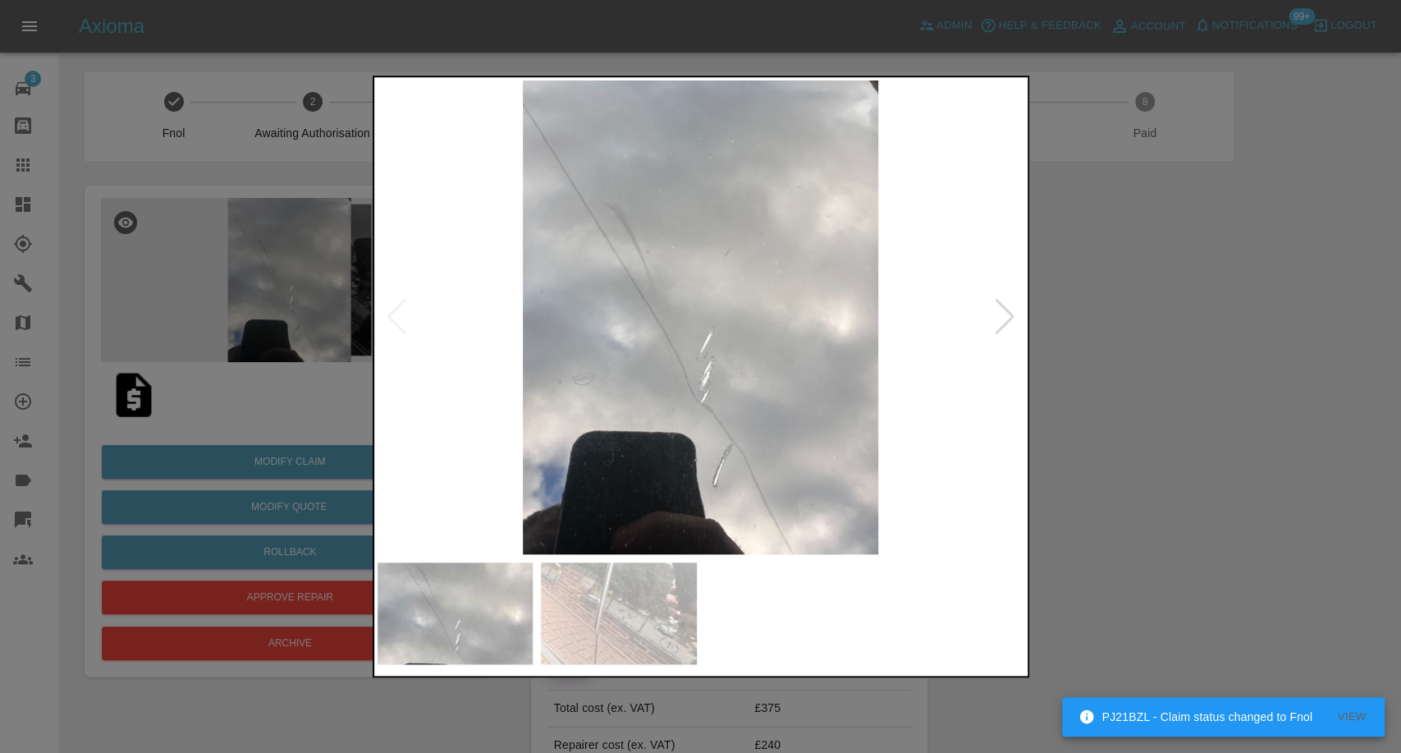
click at [648, 615] on img at bounding box center [619, 613] width 156 height 102
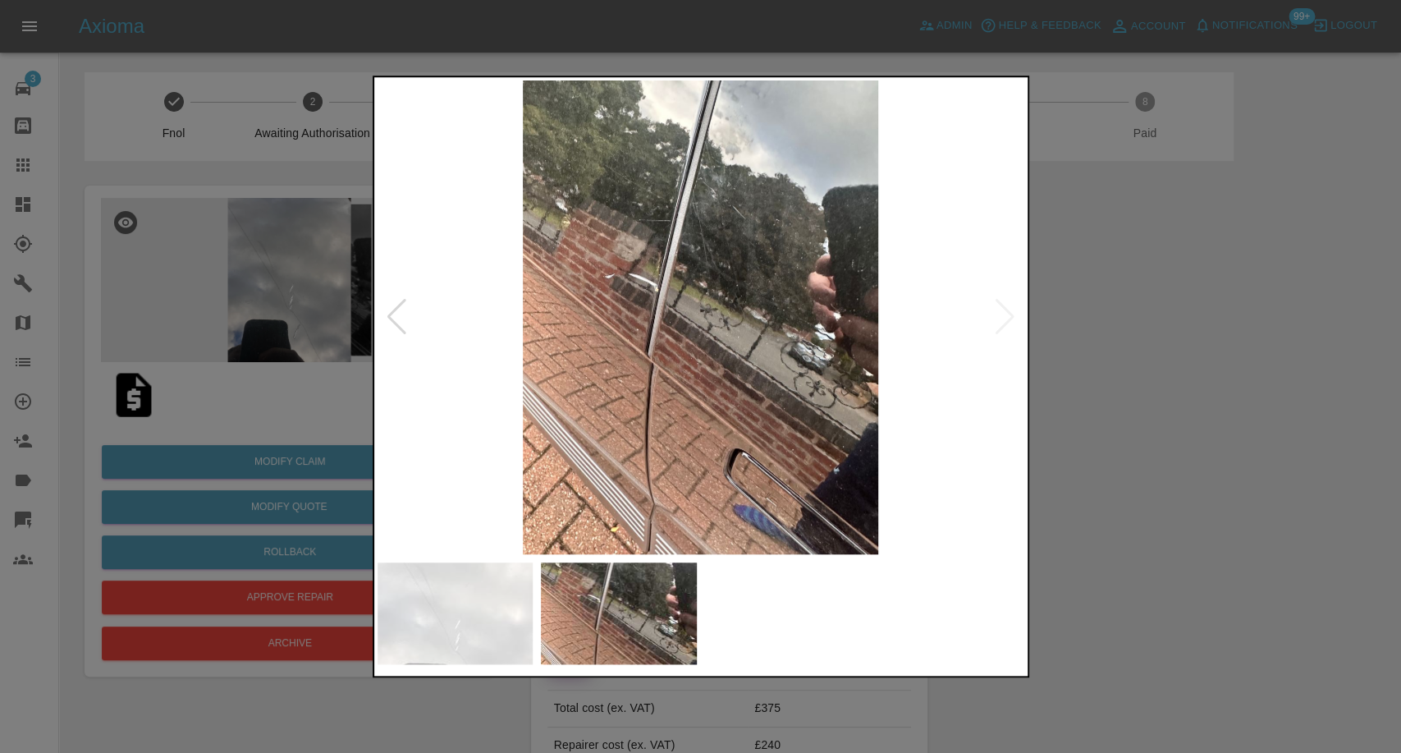
click at [1083, 423] on div at bounding box center [700, 376] width 1401 height 753
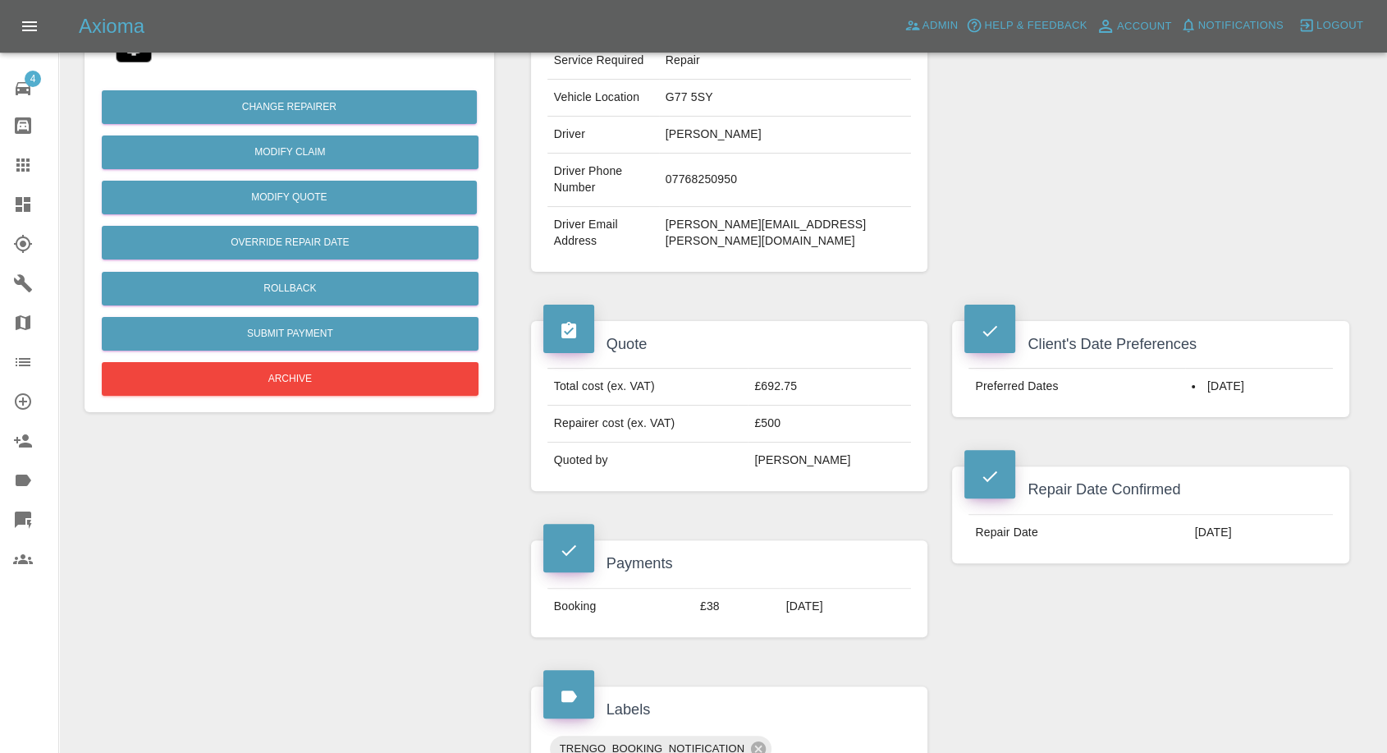
scroll to position [364, 0]
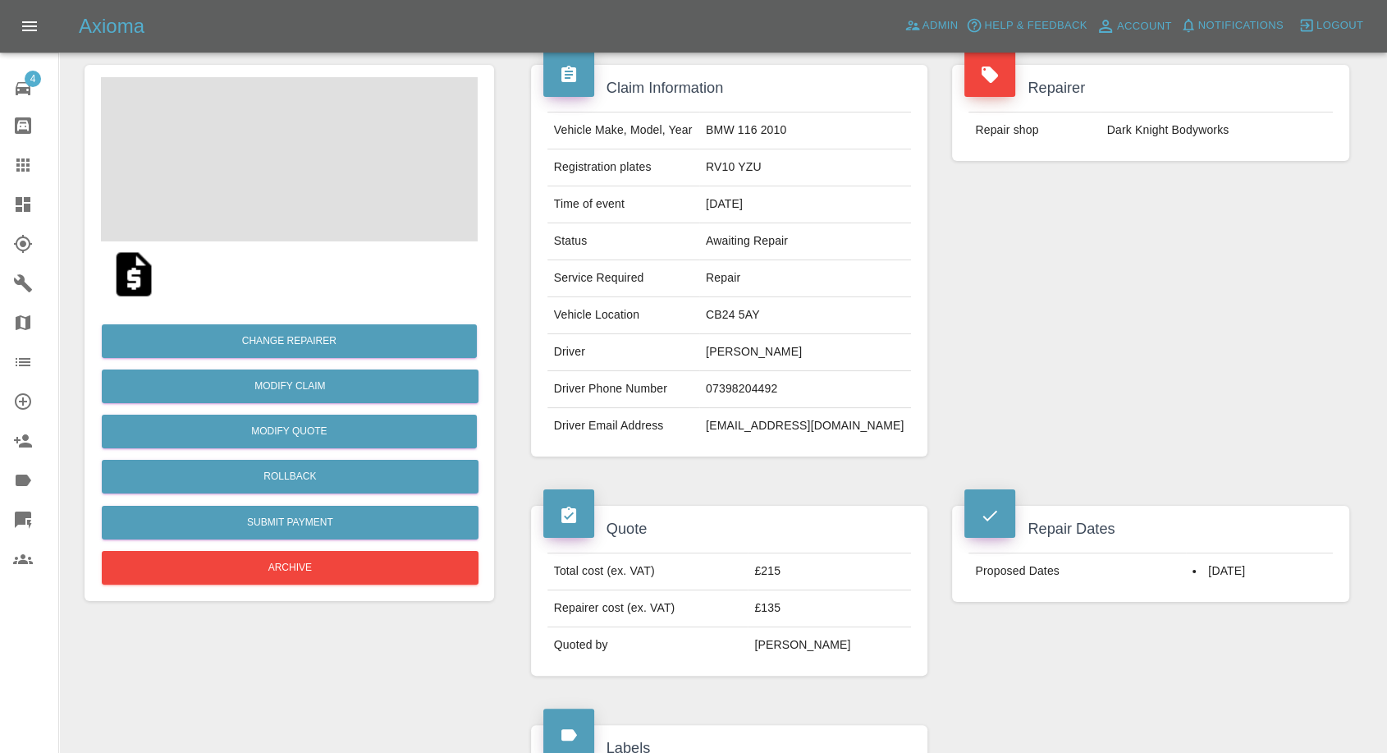
scroll to position [364, 0]
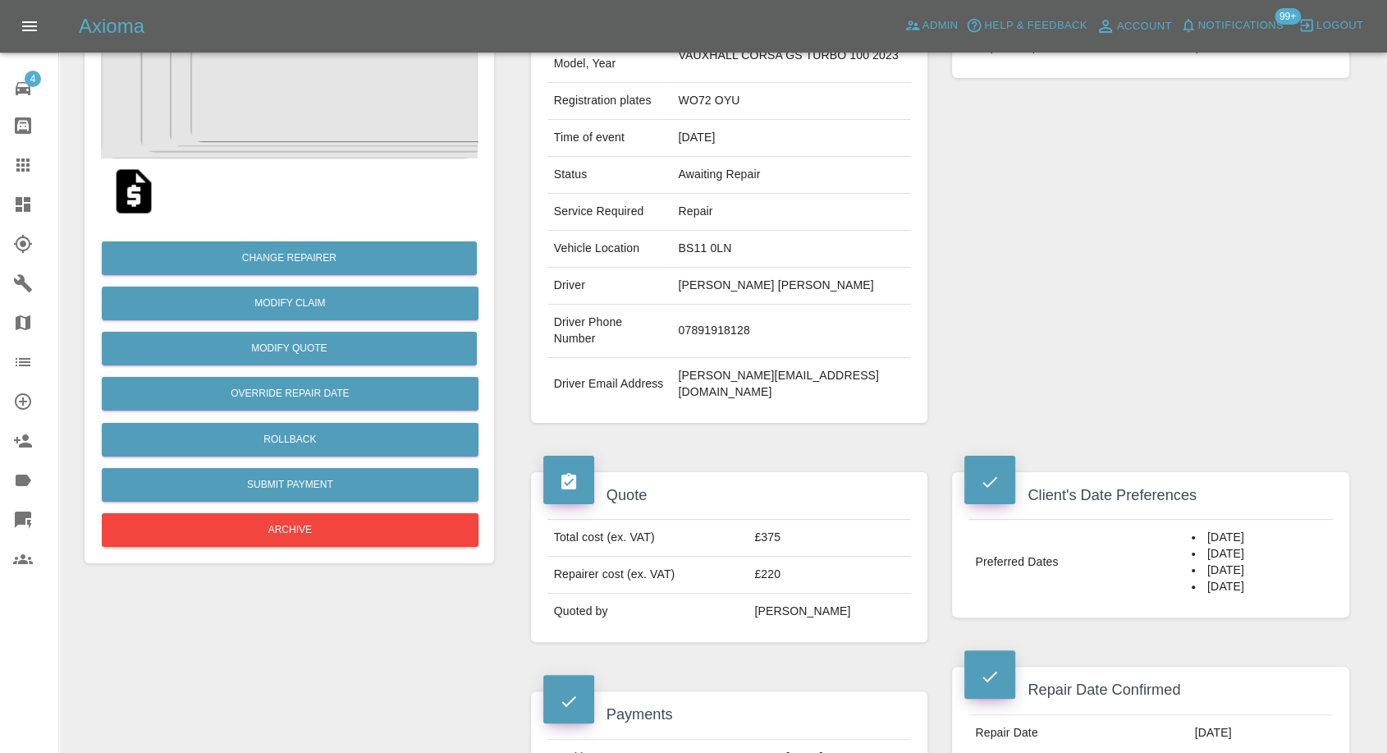
scroll to position [182, 0]
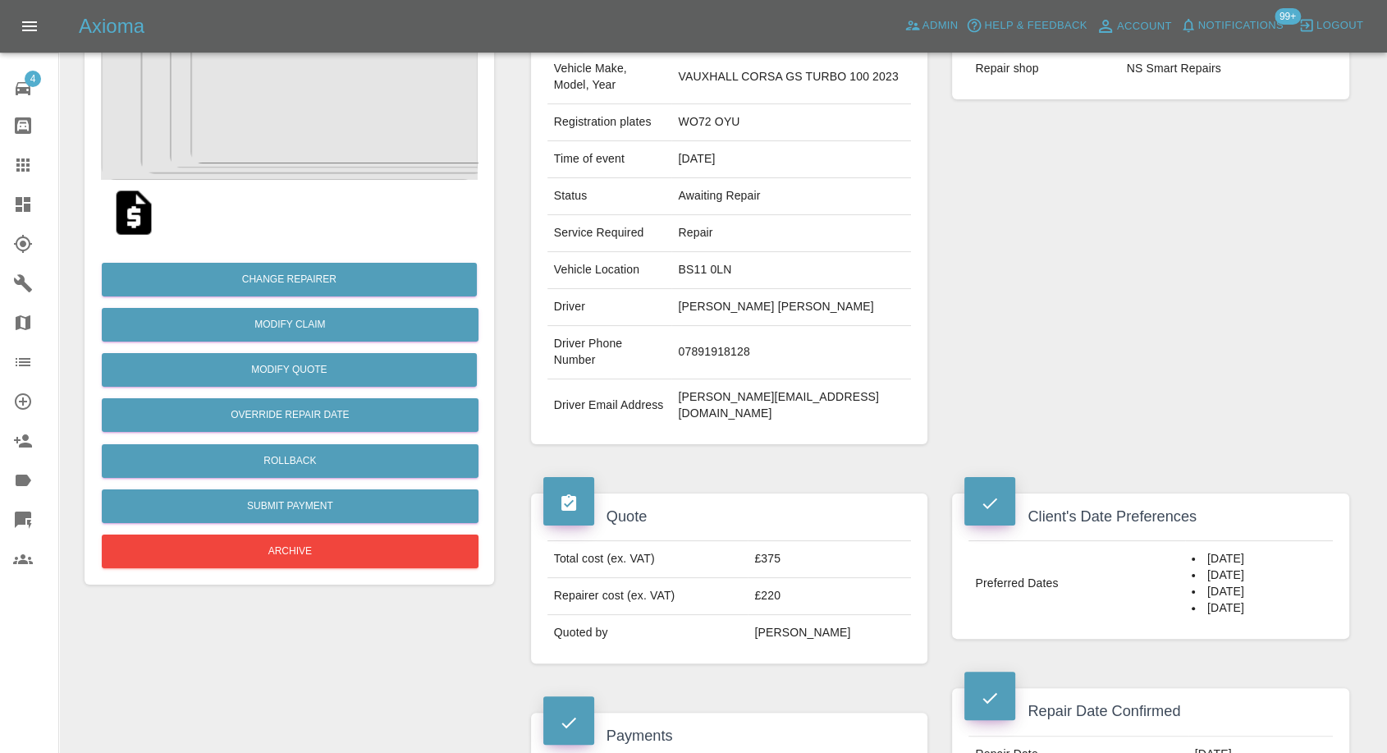
click at [722, 274] on td "BS11 0LN" at bounding box center [791, 270] width 240 height 37
copy td "BS11 0LN"
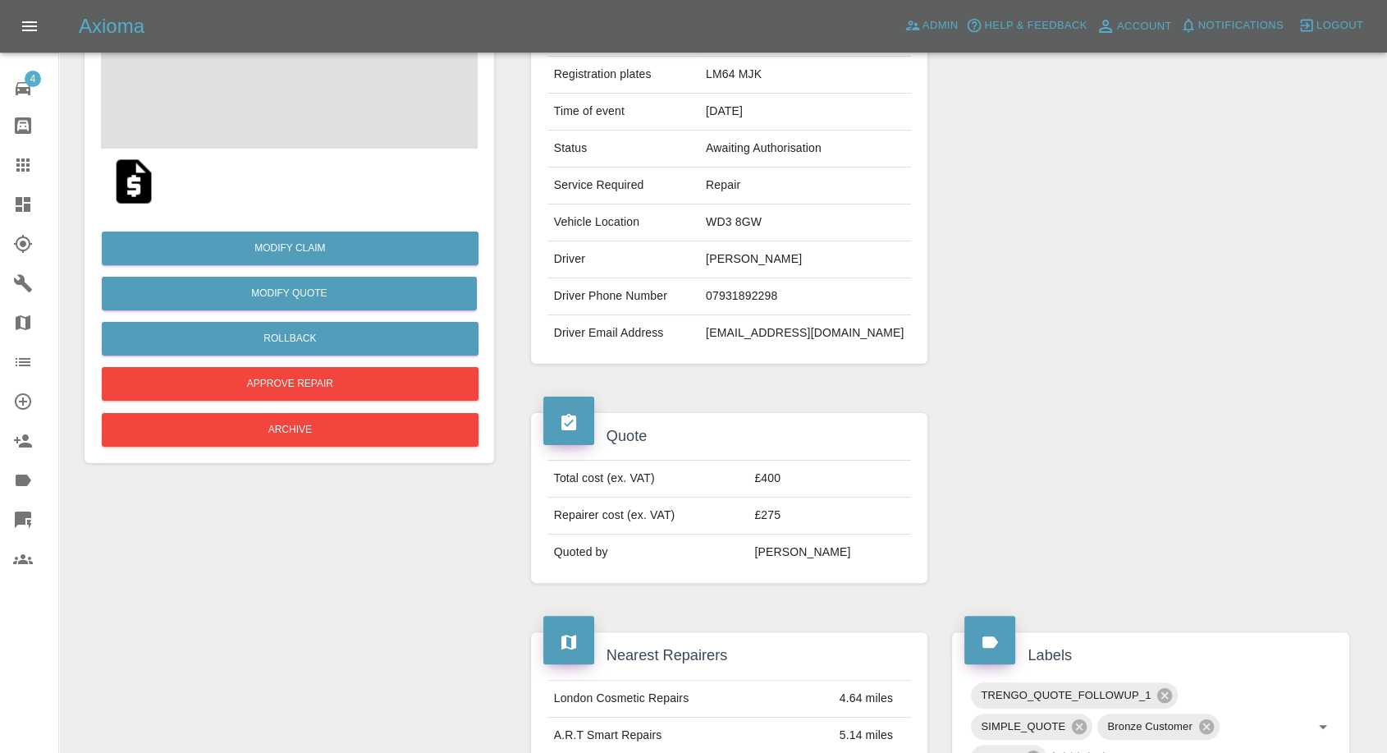
scroll to position [182, 0]
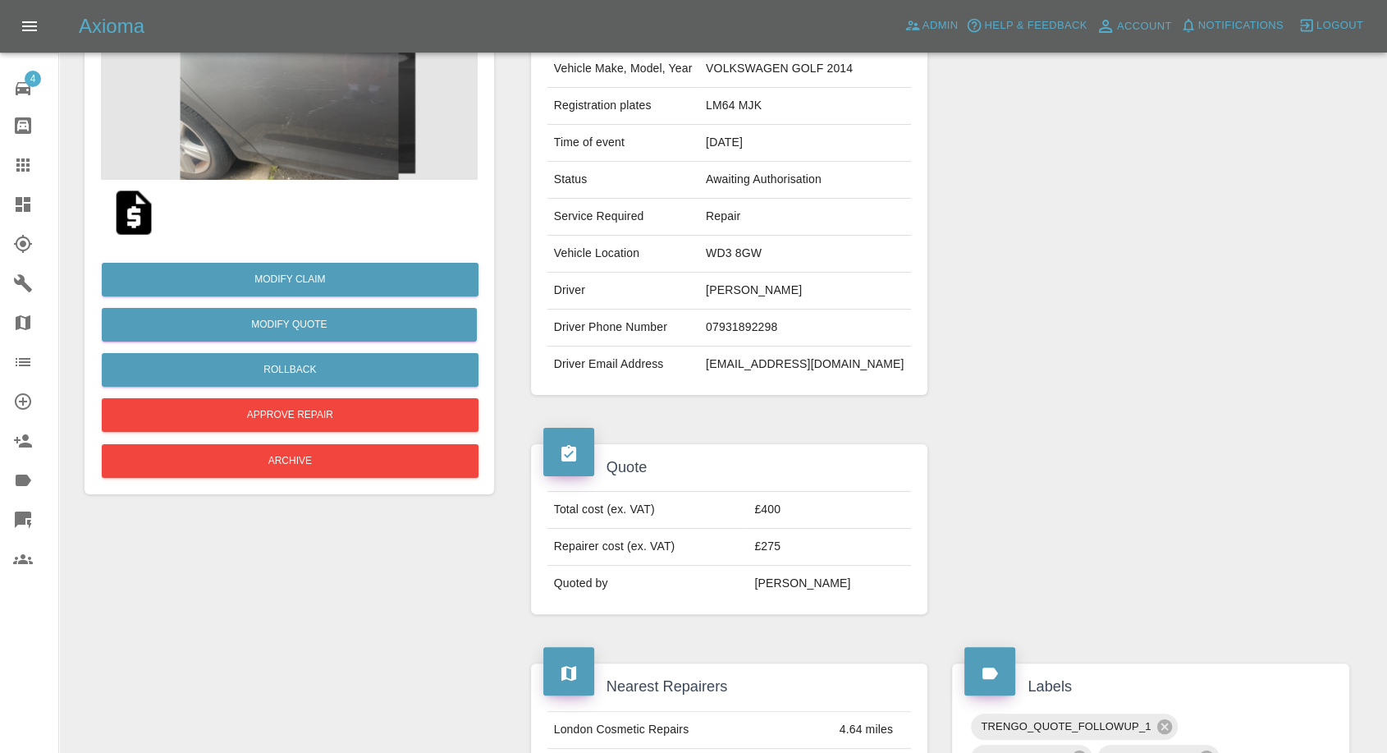
click at [123, 216] on img at bounding box center [134, 212] width 53 height 53
click at [791, 368] on td "rafeturnerrt19@gmail.com" at bounding box center [805, 364] width 212 height 36
copy td "rafeturnerrt19@gmail.com"
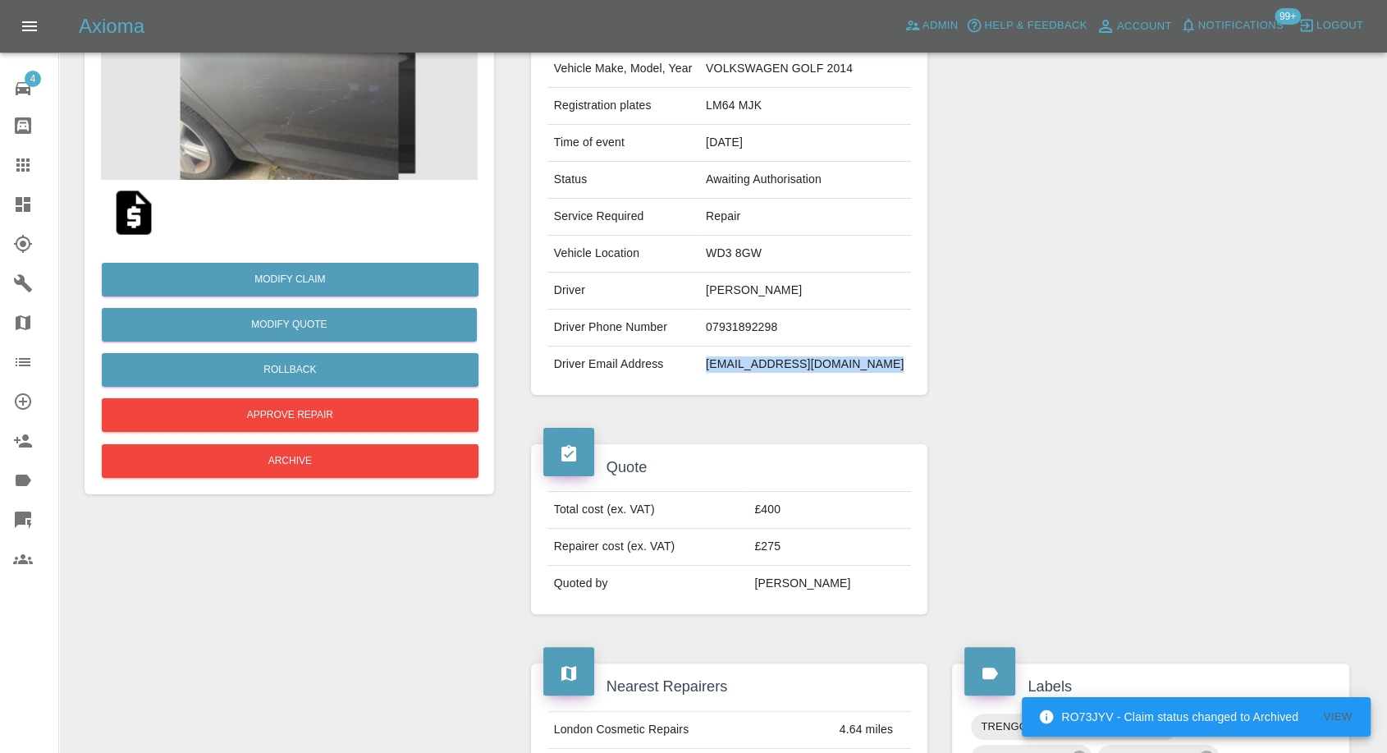
click at [251, 118] on img at bounding box center [289, 98] width 377 height 164
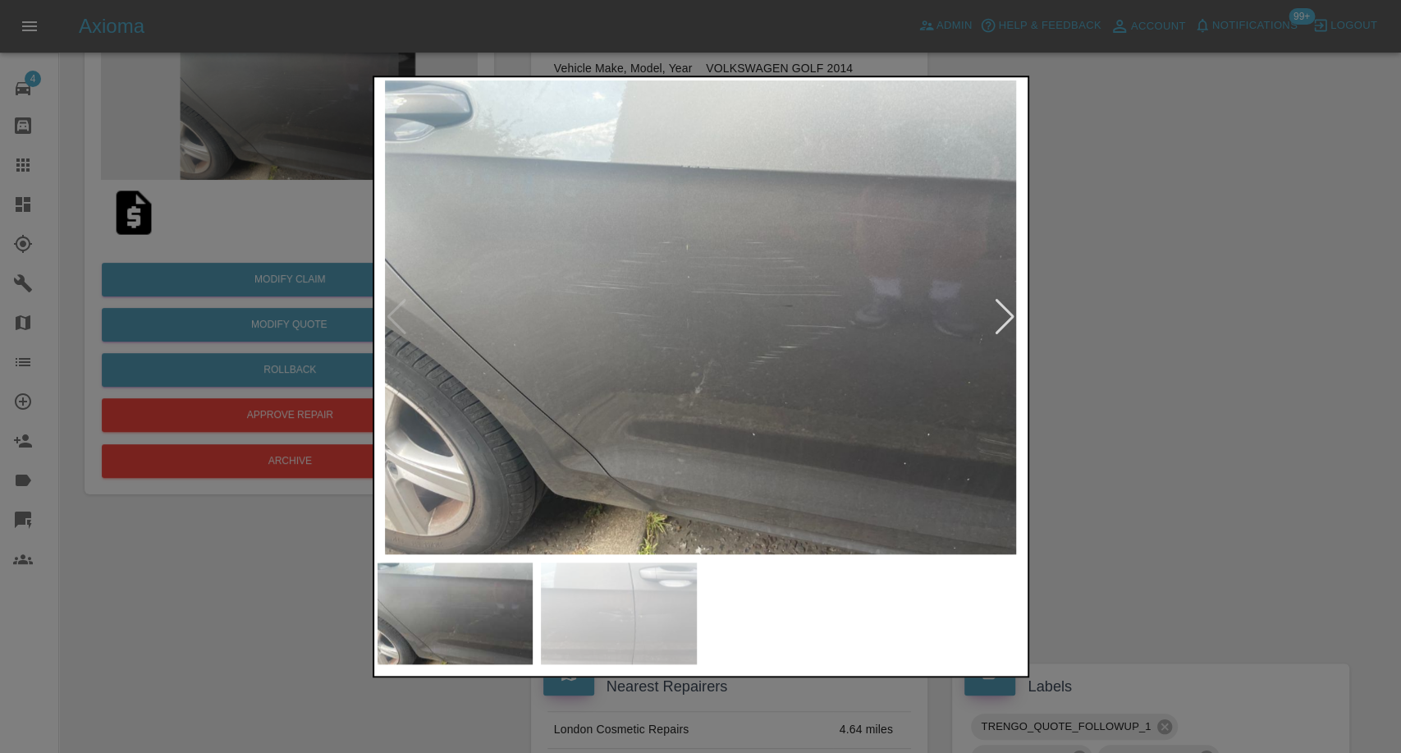
click at [613, 587] on img at bounding box center [619, 613] width 156 height 102
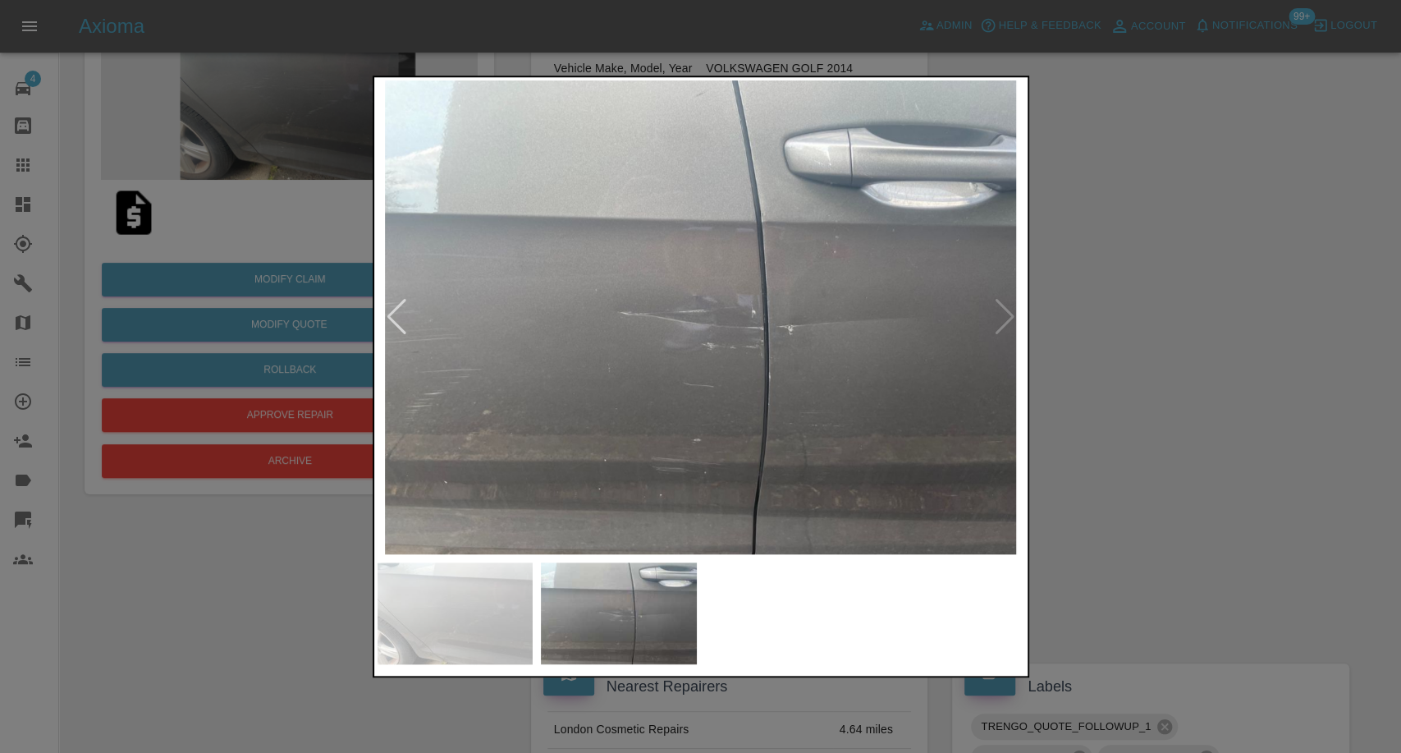
click at [1162, 573] on div at bounding box center [700, 376] width 1401 height 753
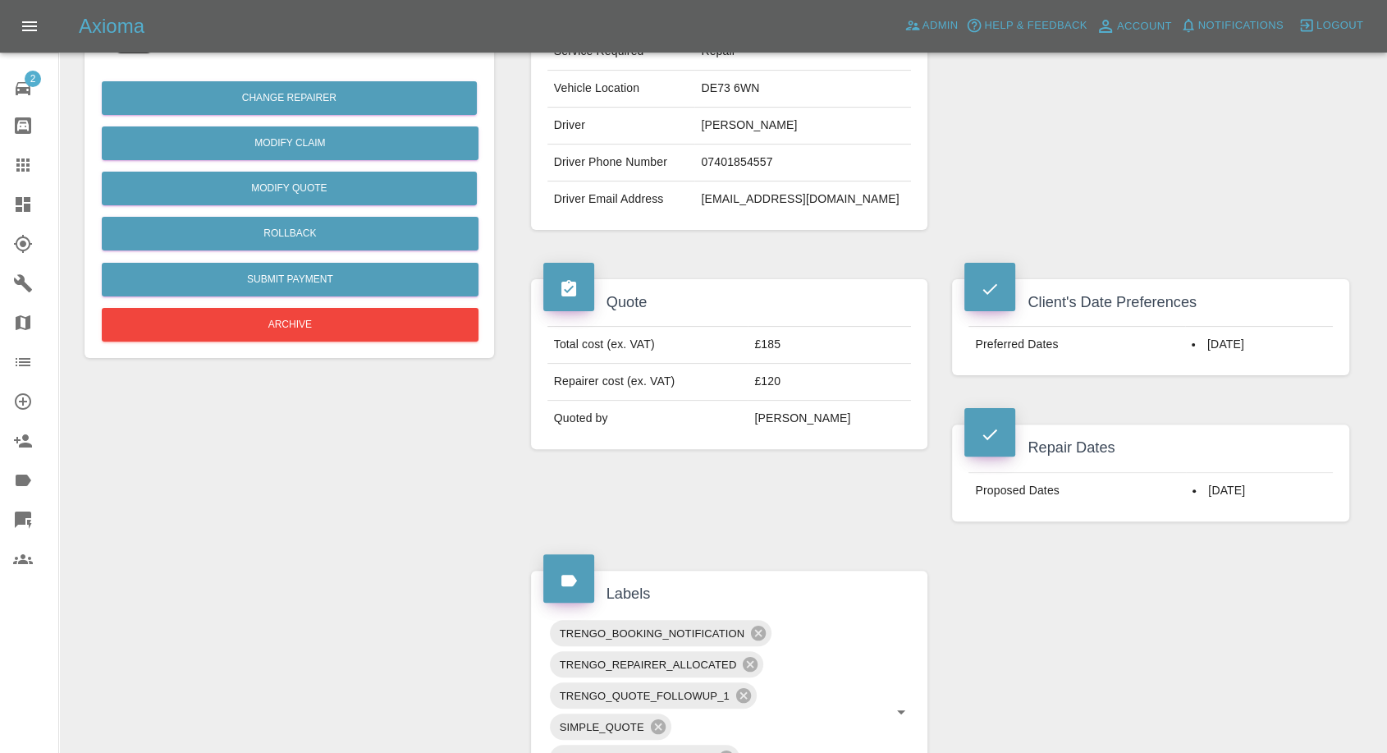
scroll to position [364, 0]
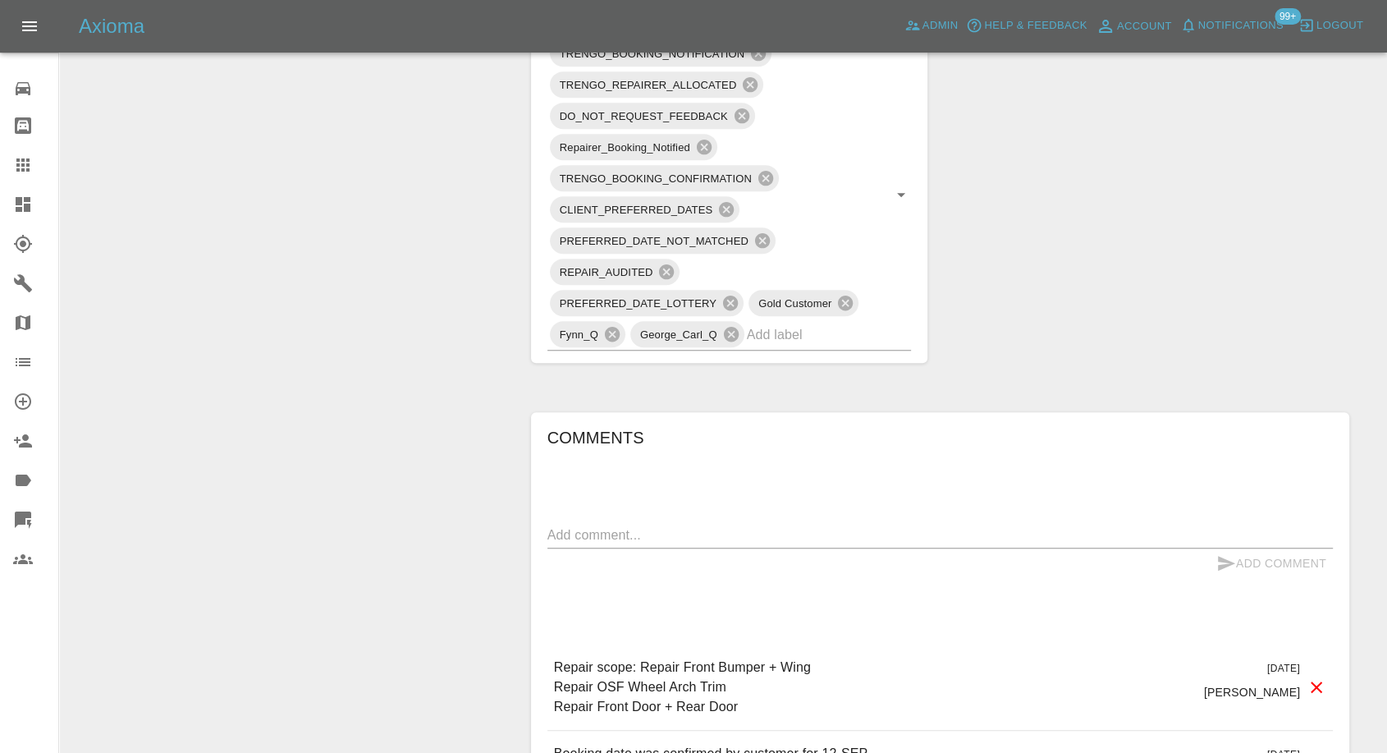
scroll to position [1003, 0]
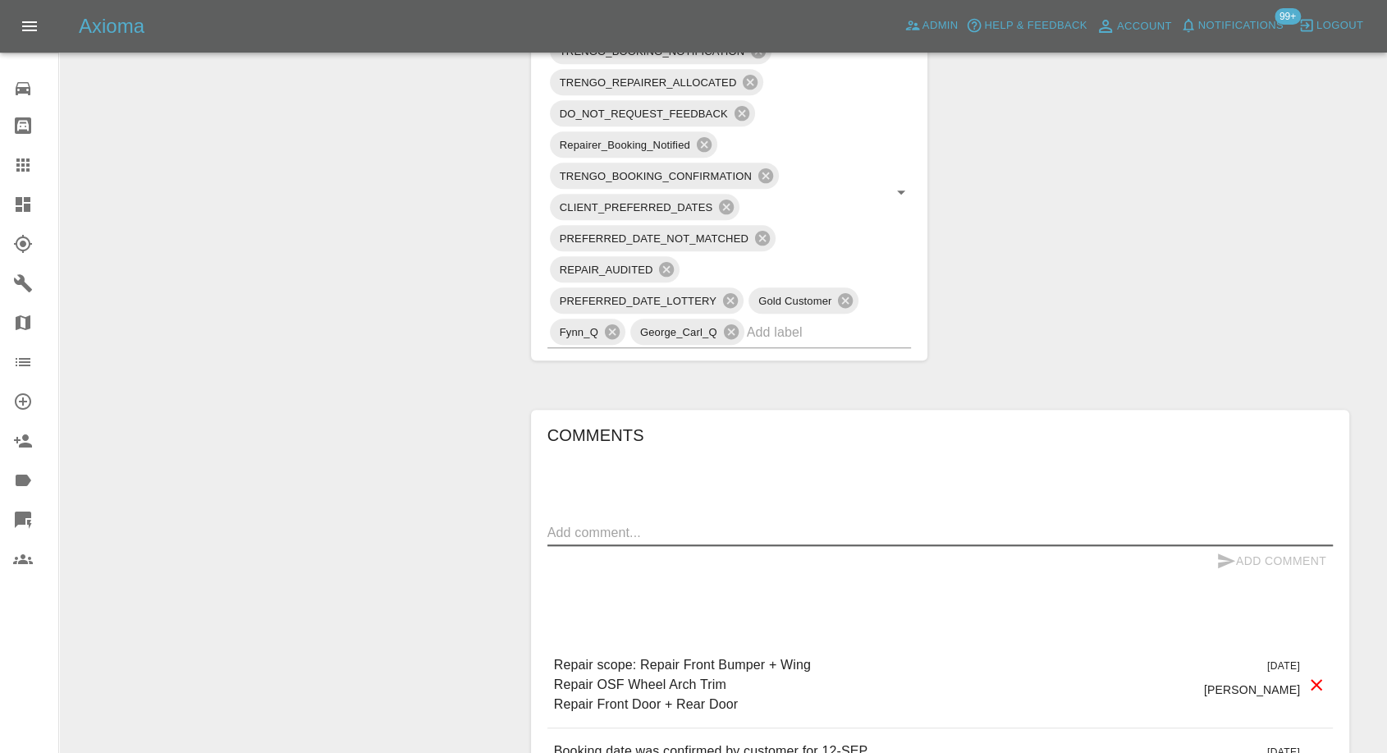
click at [665, 526] on textarea at bounding box center [939, 532] width 785 height 19
paste textarea "Good Morning, I need to change the date I have booked as it now clashes with wo…"
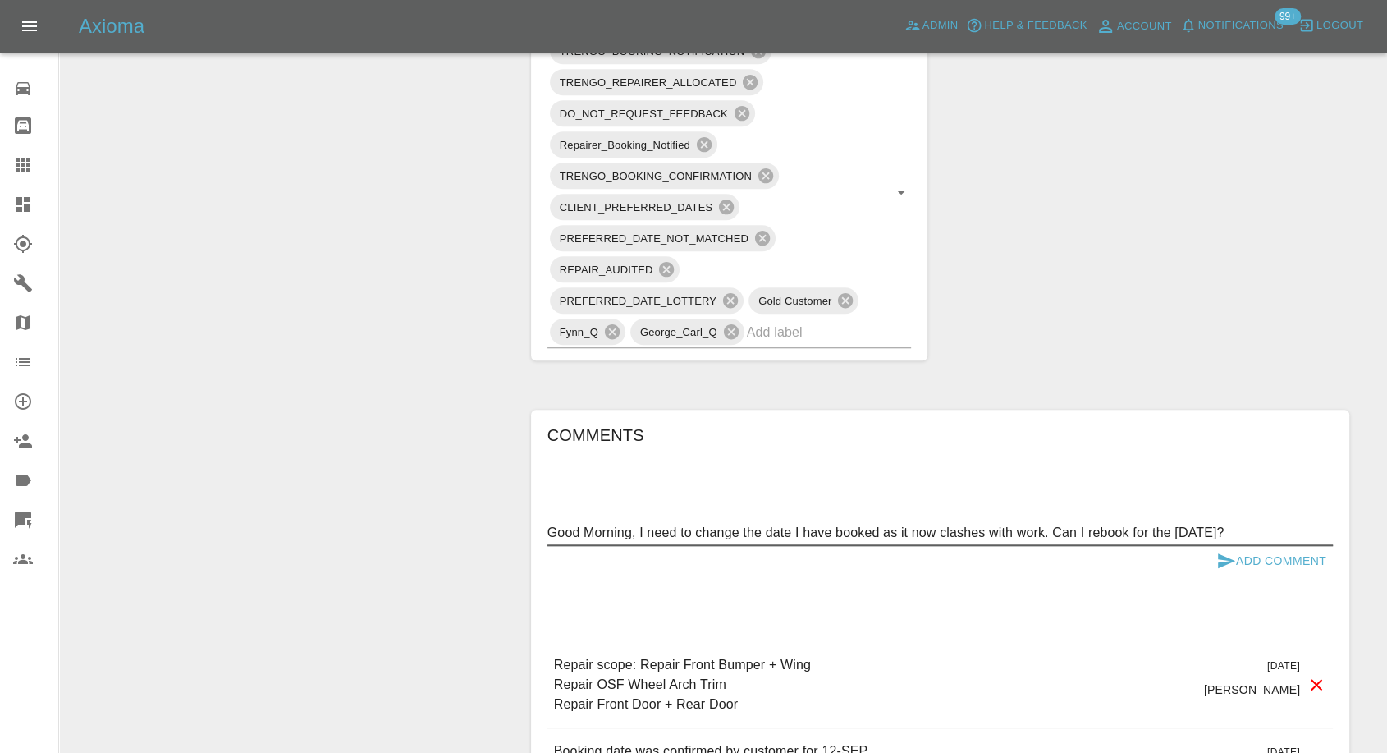
click at [1044, 533] on textarea "Good Morning, I need to change the date I have booked as it now clashes with wo…" at bounding box center [939, 532] width 785 height 19
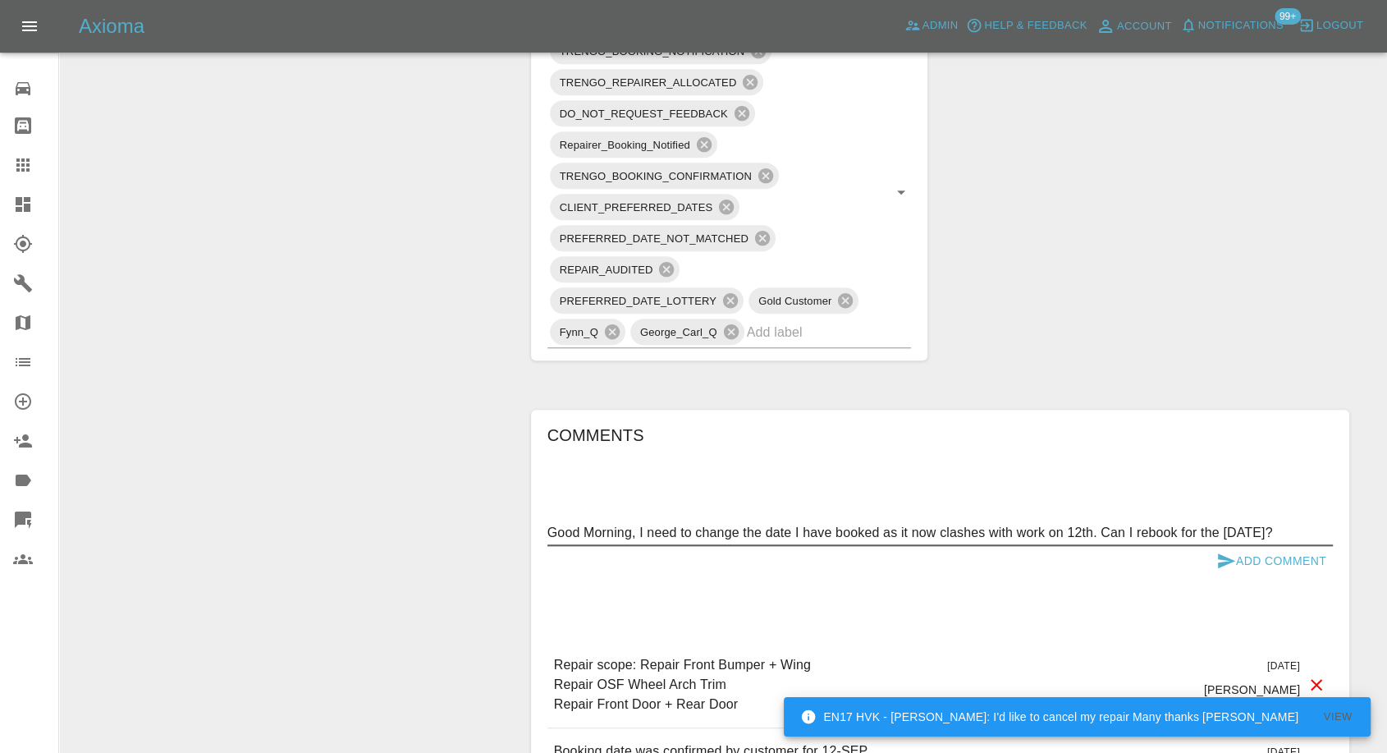
type textarea "Good Morning, I need to change the date I have booked as it now clashes with wo…"
click at [1229, 561] on icon "submit" at bounding box center [1226, 560] width 17 height 15
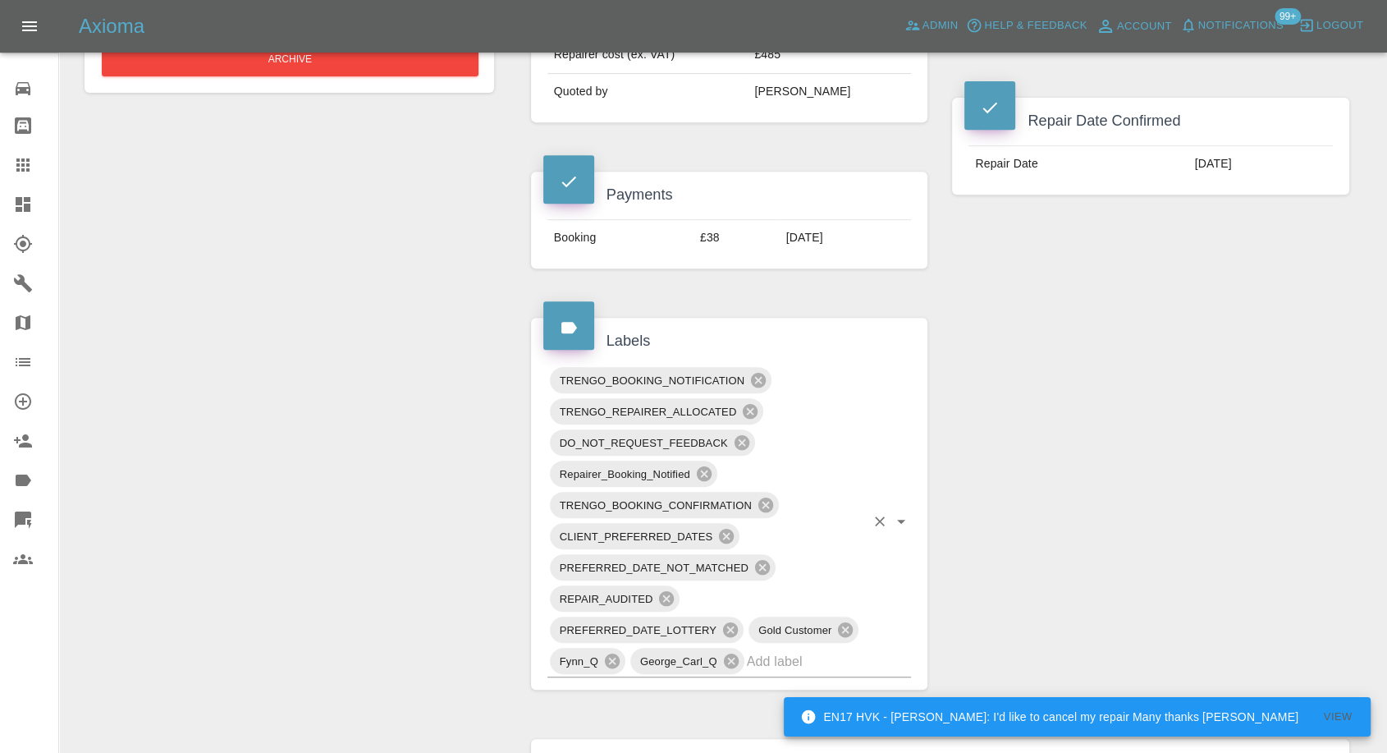
scroll to position [638, 0]
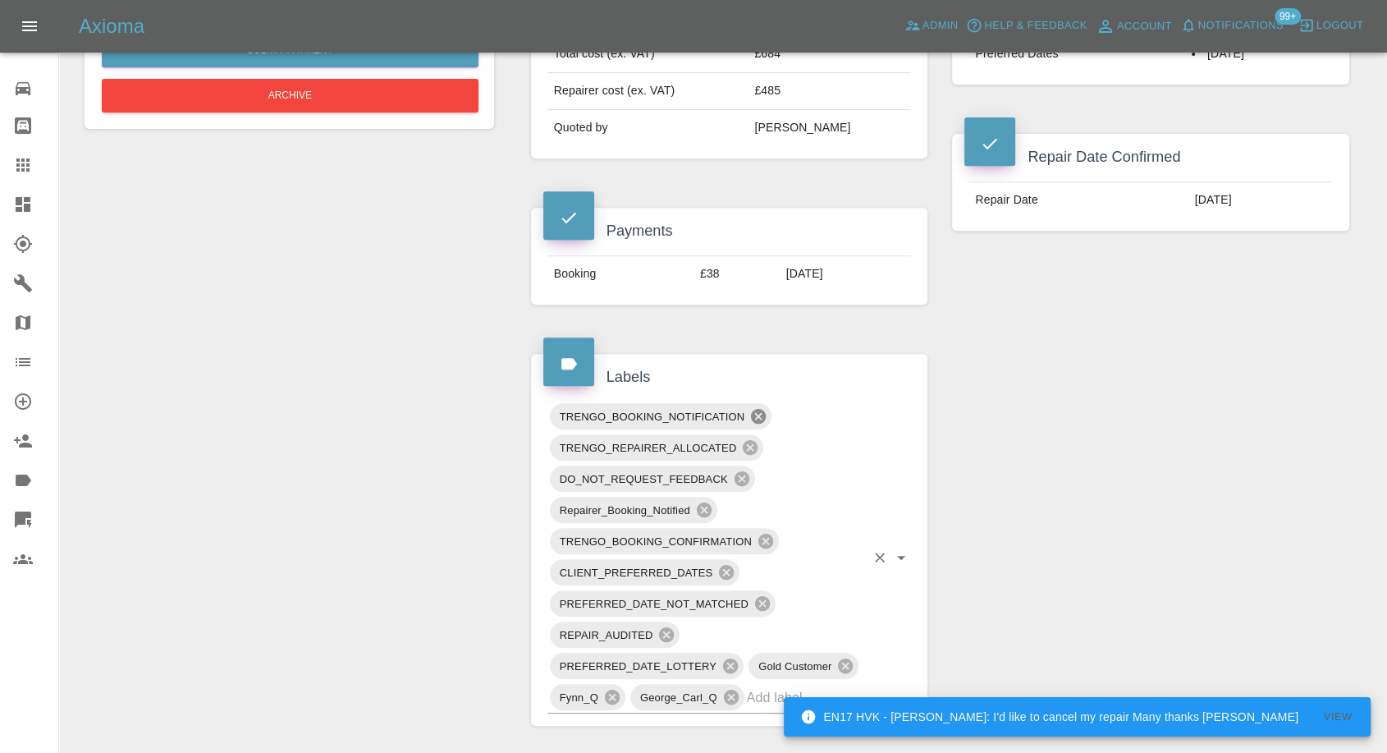
click at [751, 410] on icon at bounding box center [758, 416] width 18 height 18
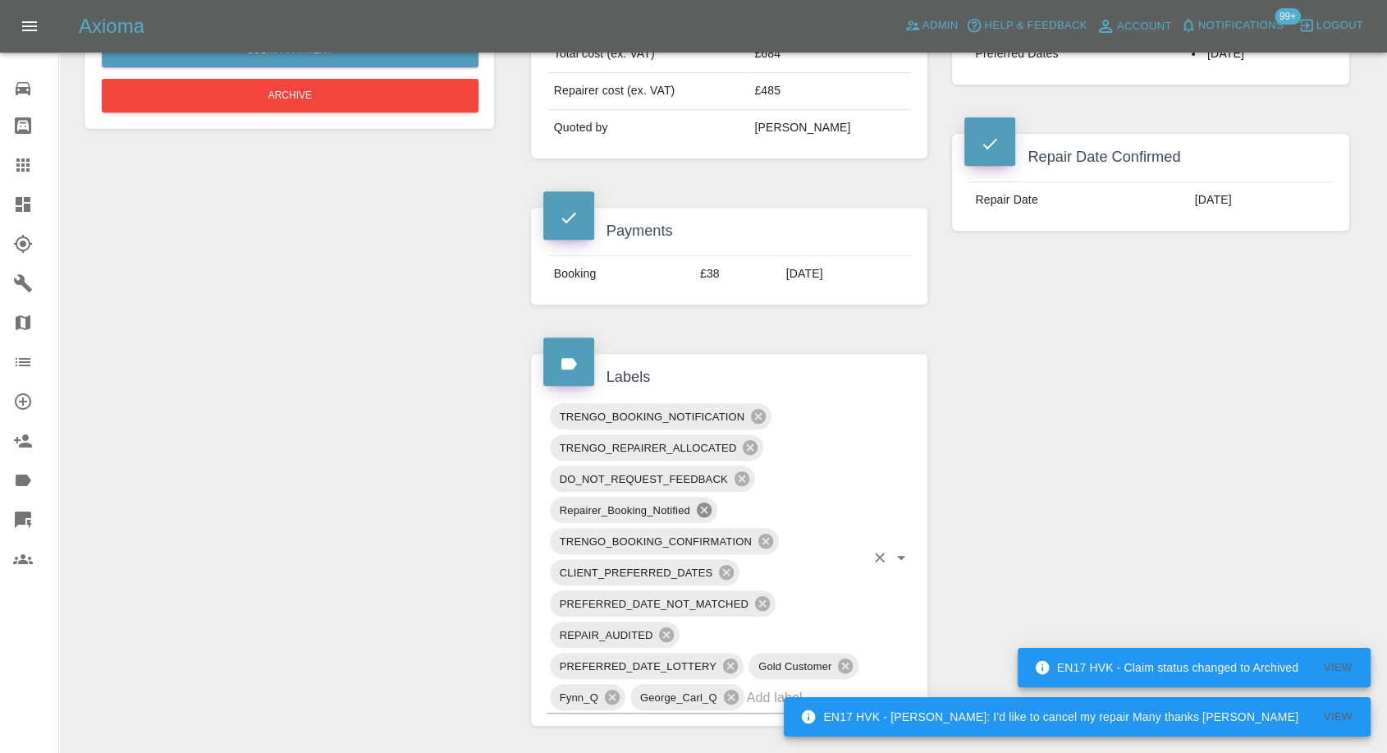
click at [707, 508] on icon at bounding box center [704, 509] width 15 height 15
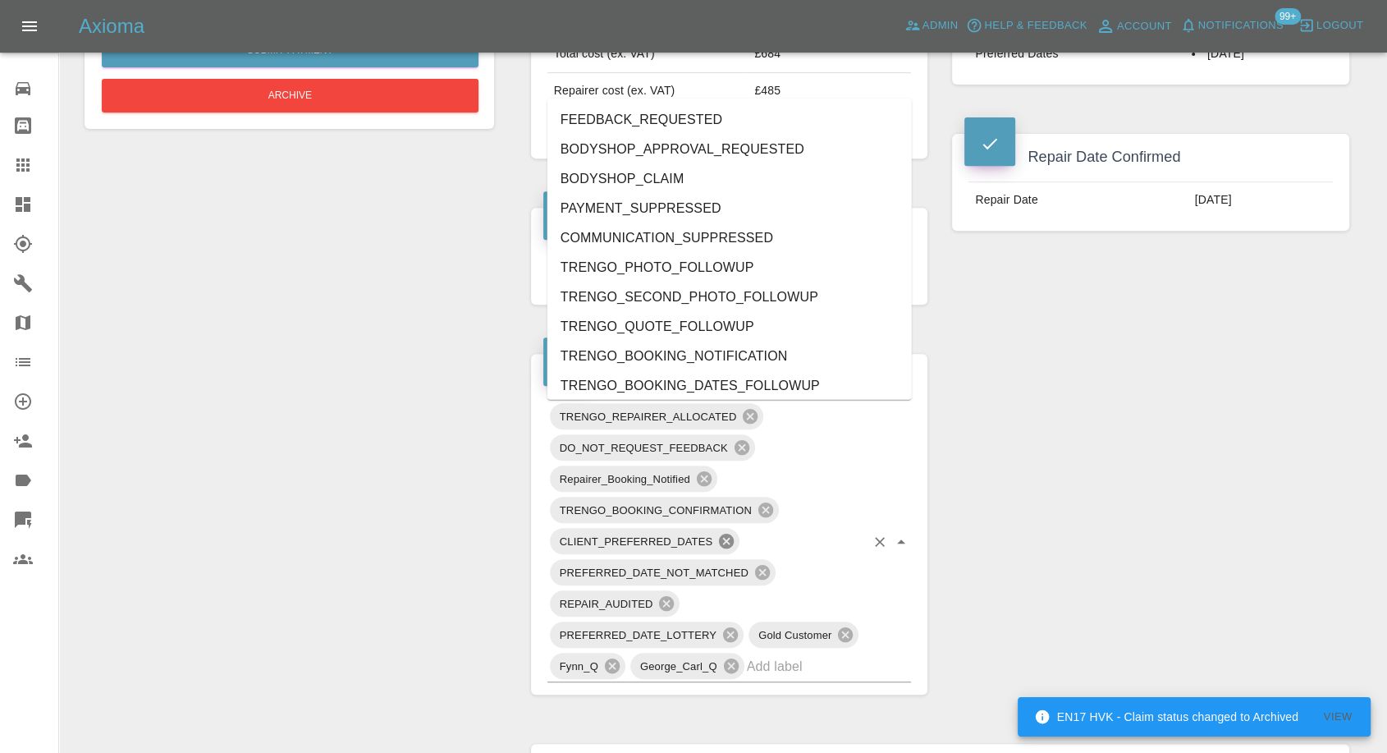
click at [769, 536] on div "TRENGO_REPAIRER_ALLOCATED DO_NOT_REQUEST_FEEDBACK Repairer_Booking_Notified TRE…" at bounding box center [729, 542] width 364 height 282
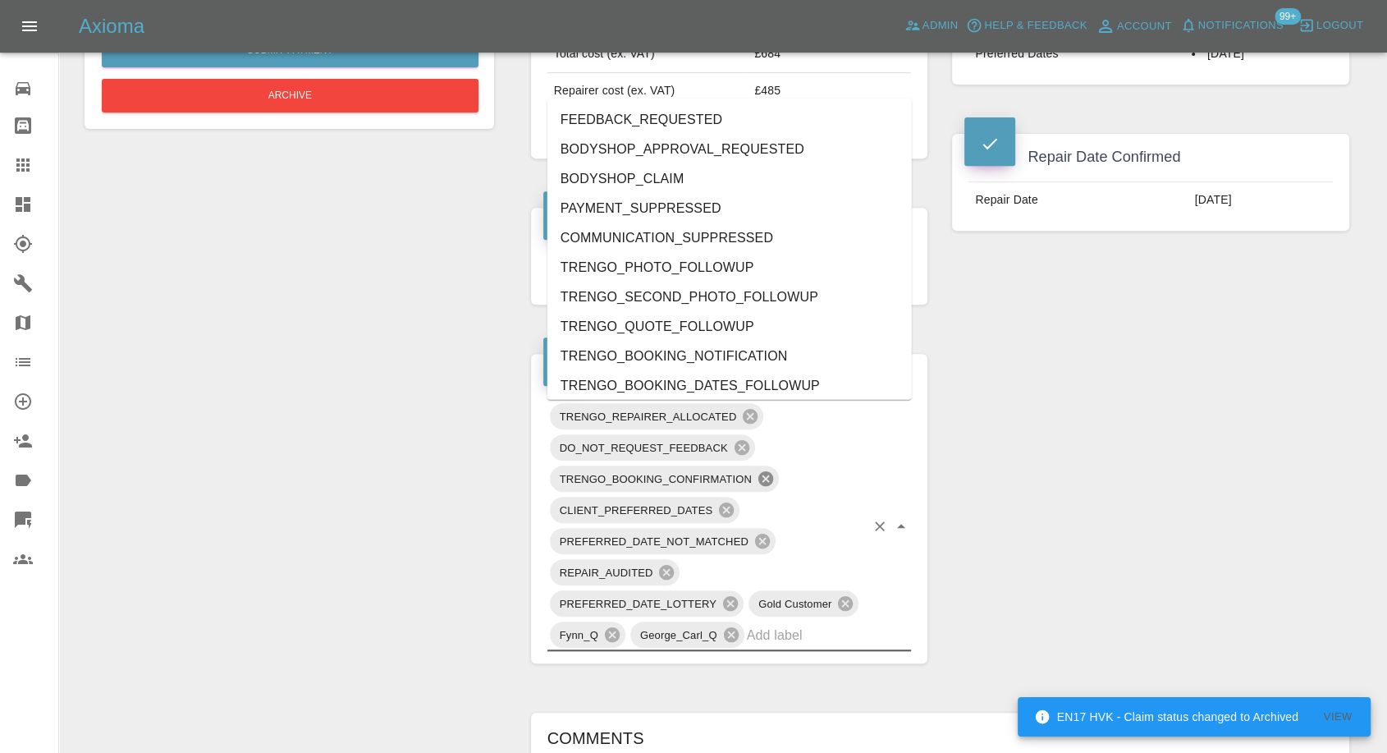
click at [767, 481] on icon at bounding box center [765, 478] width 15 height 15
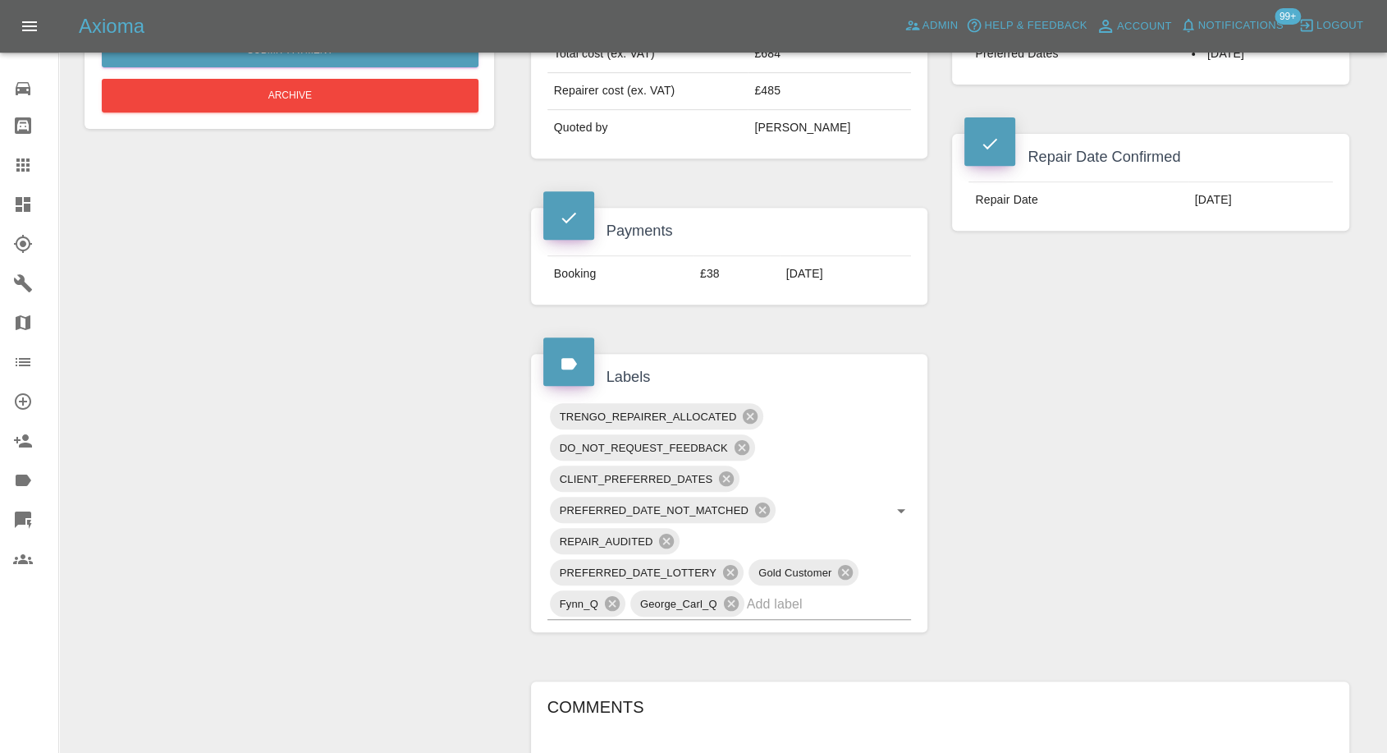
click at [316, 542] on div "Change Repairer Modify Claim Modify Quote Override Repair Date Rollback Submit …" at bounding box center [289, 480] width 434 height 1915
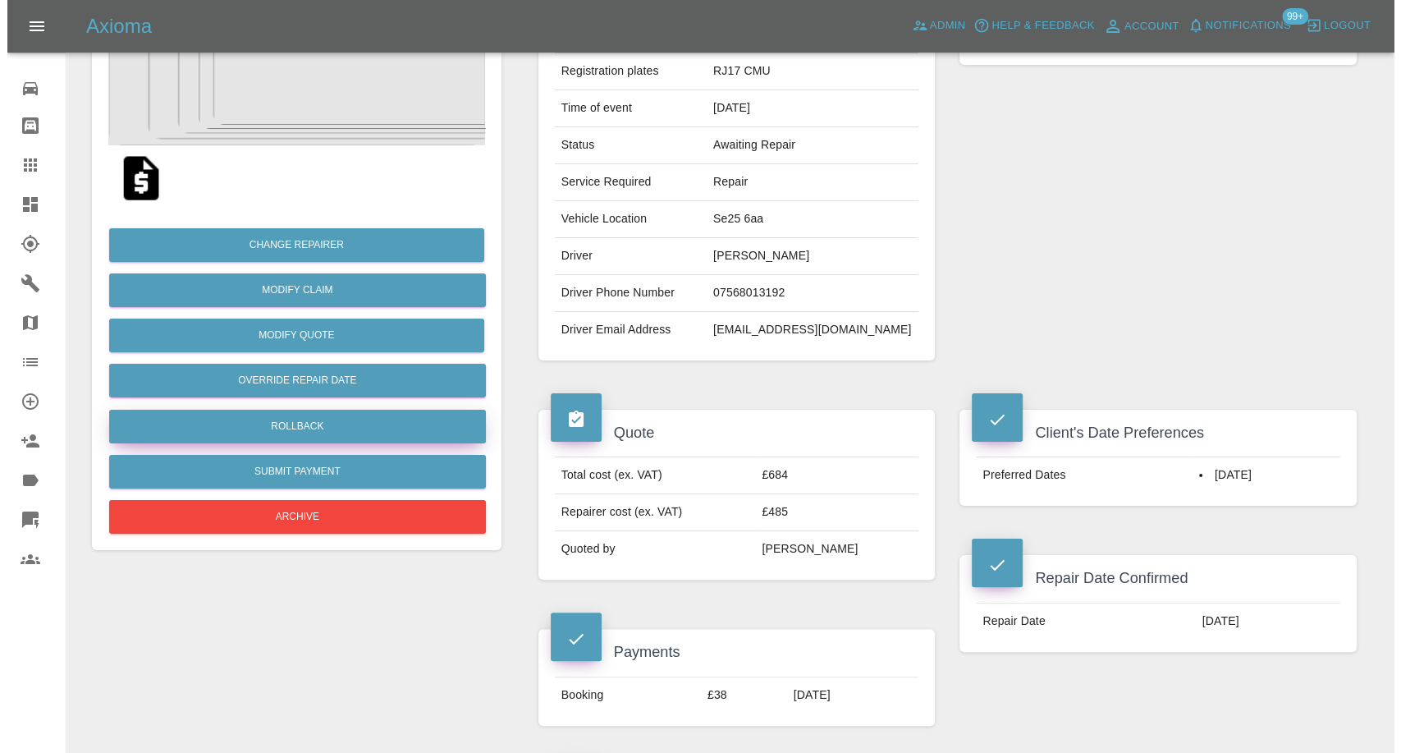
scroll to position [182, 0]
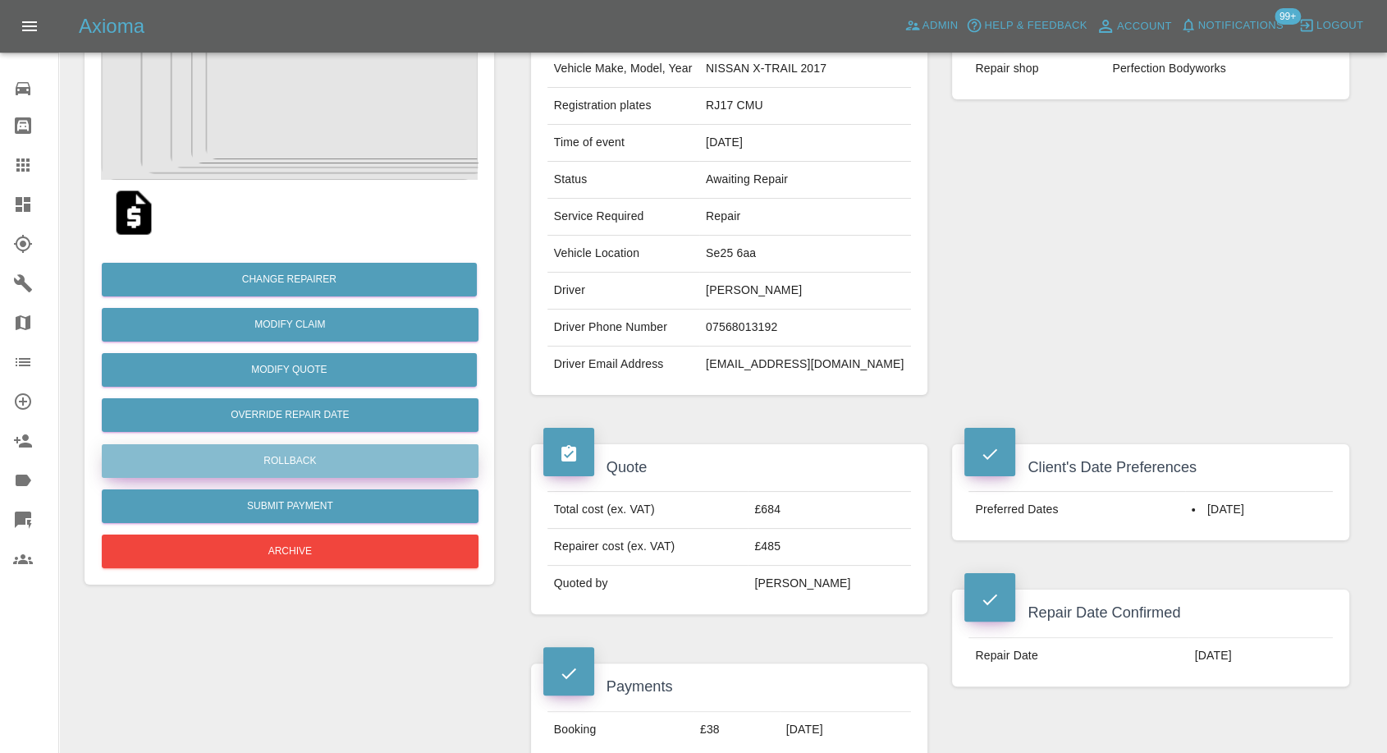
click at [274, 454] on button "Rollback" at bounding box center [290, 461] width 377 height 34
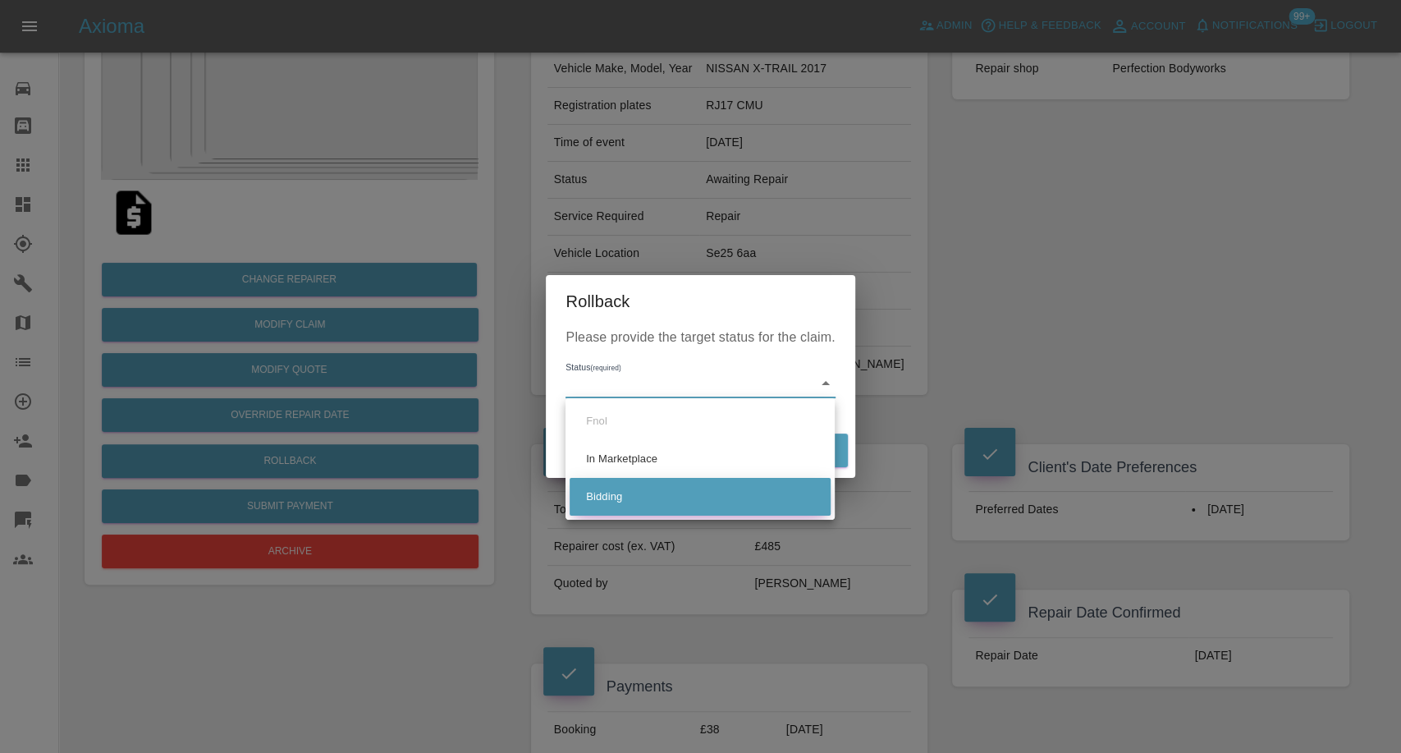
drag, startPoint x: 592, startPoint y: 502, endPoint x: 644, endPoint y: 497, distance: 52.8
click at [594, 501] on li "Bidding" at bounding box center [700, 497] width 261 height 38
type input "bidding"
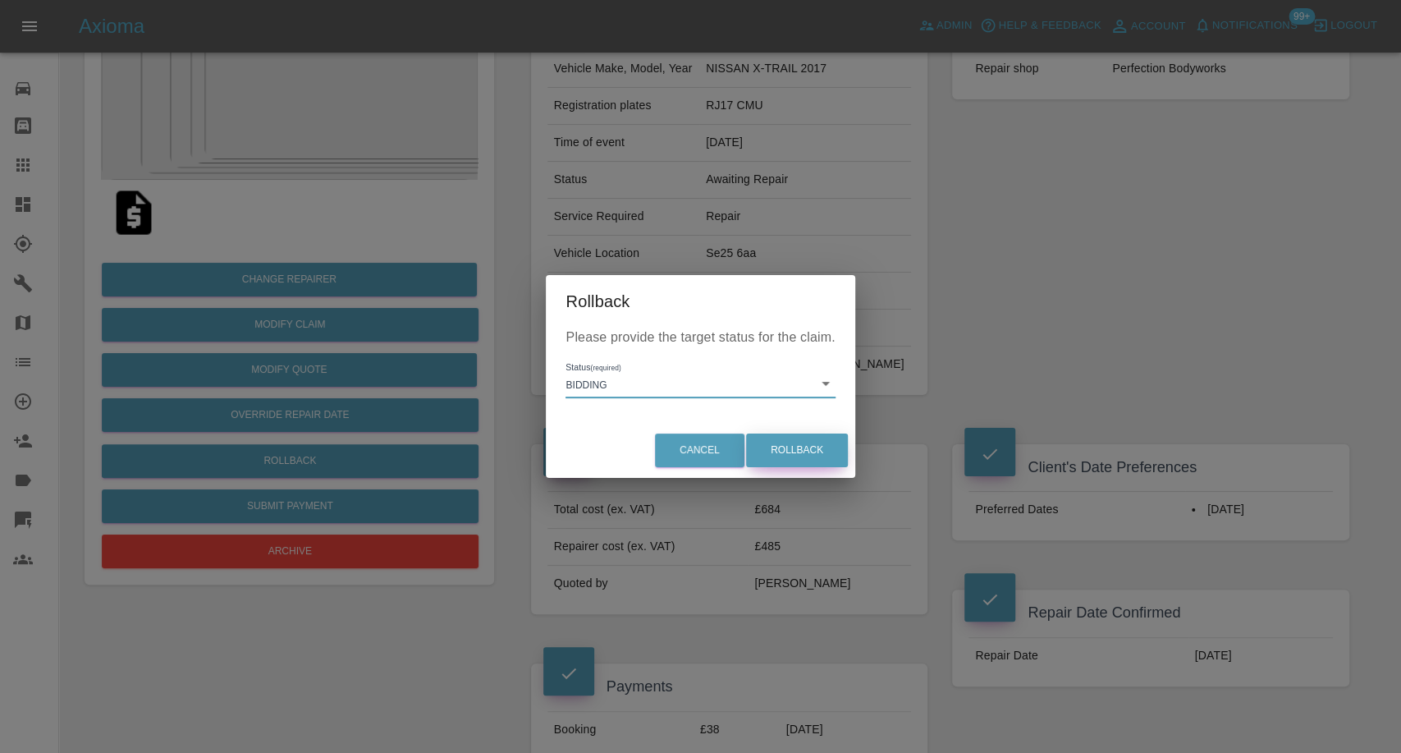
click at [801, 458] on button "Rollback" at bounding box center [797, 450] width 102 height 34
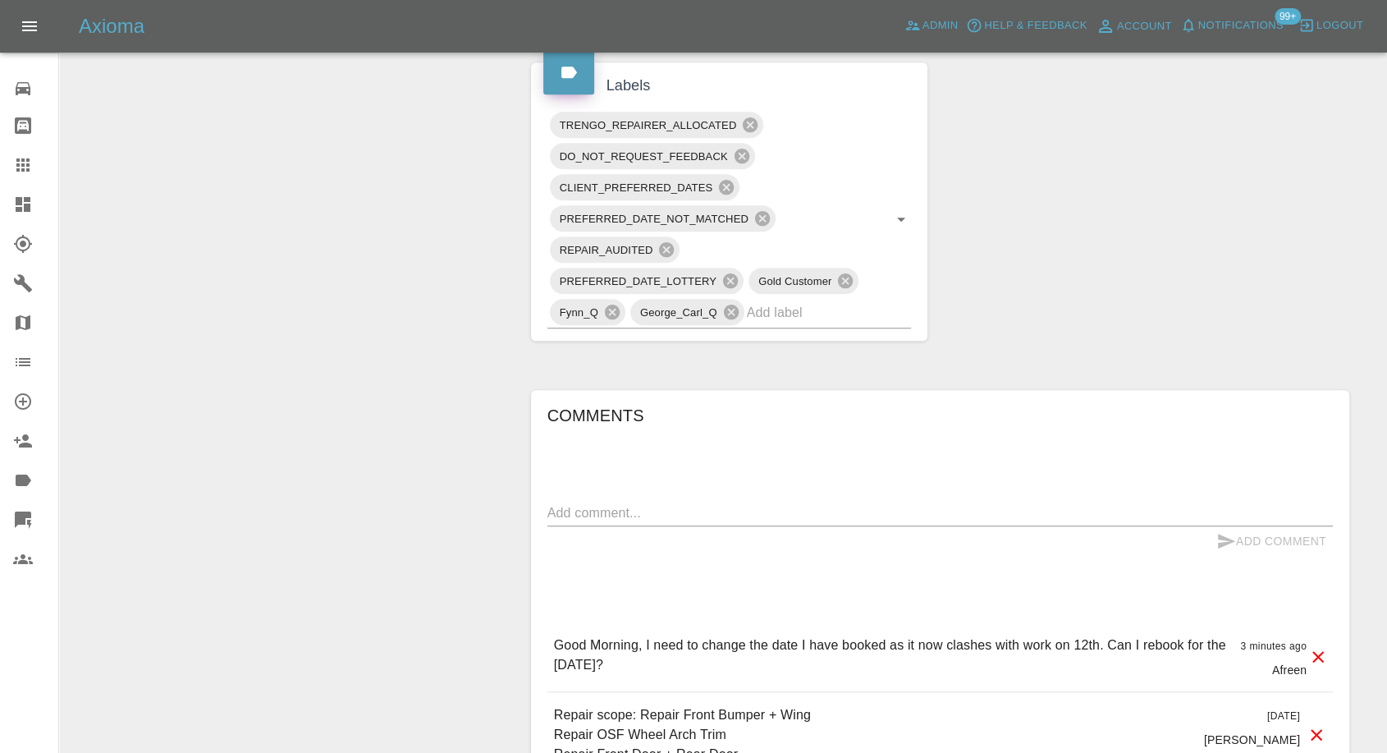
scroll to position [912, 0]
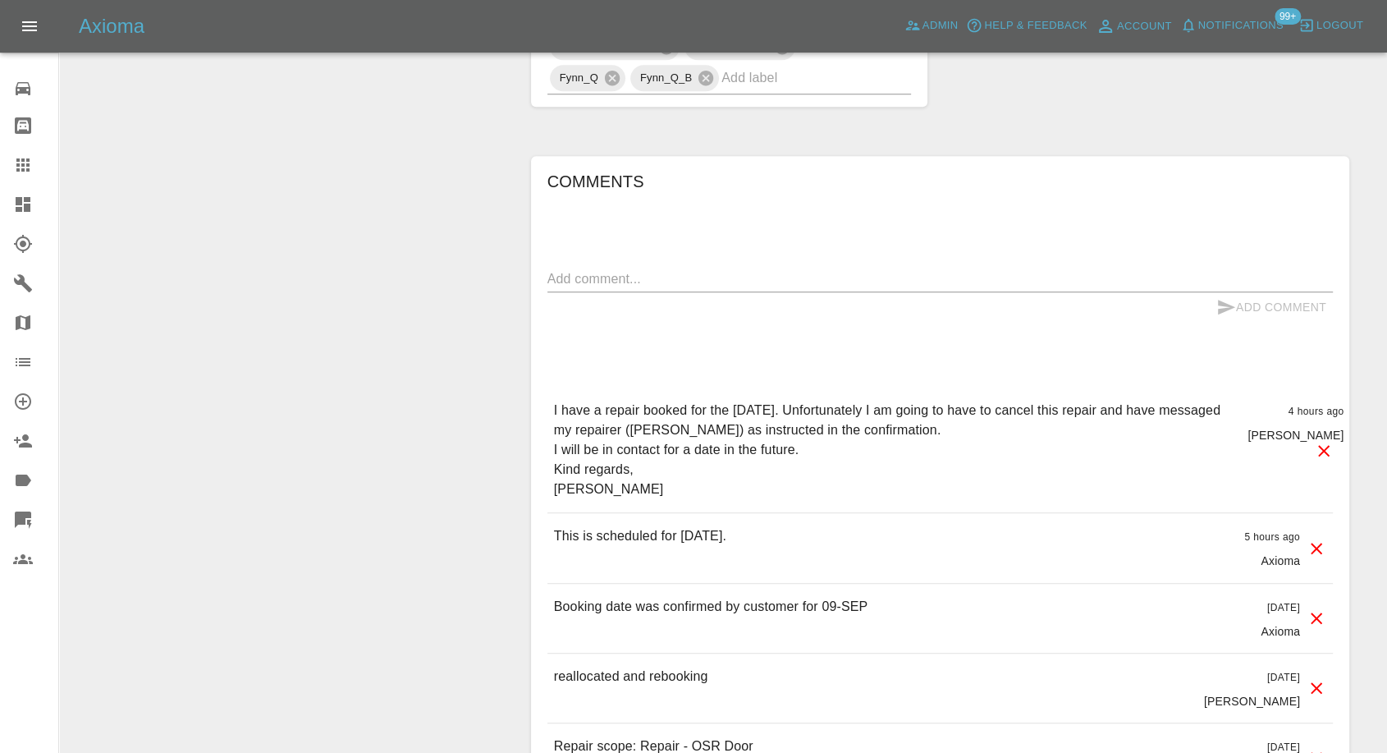
scroll to position [1367, 0]
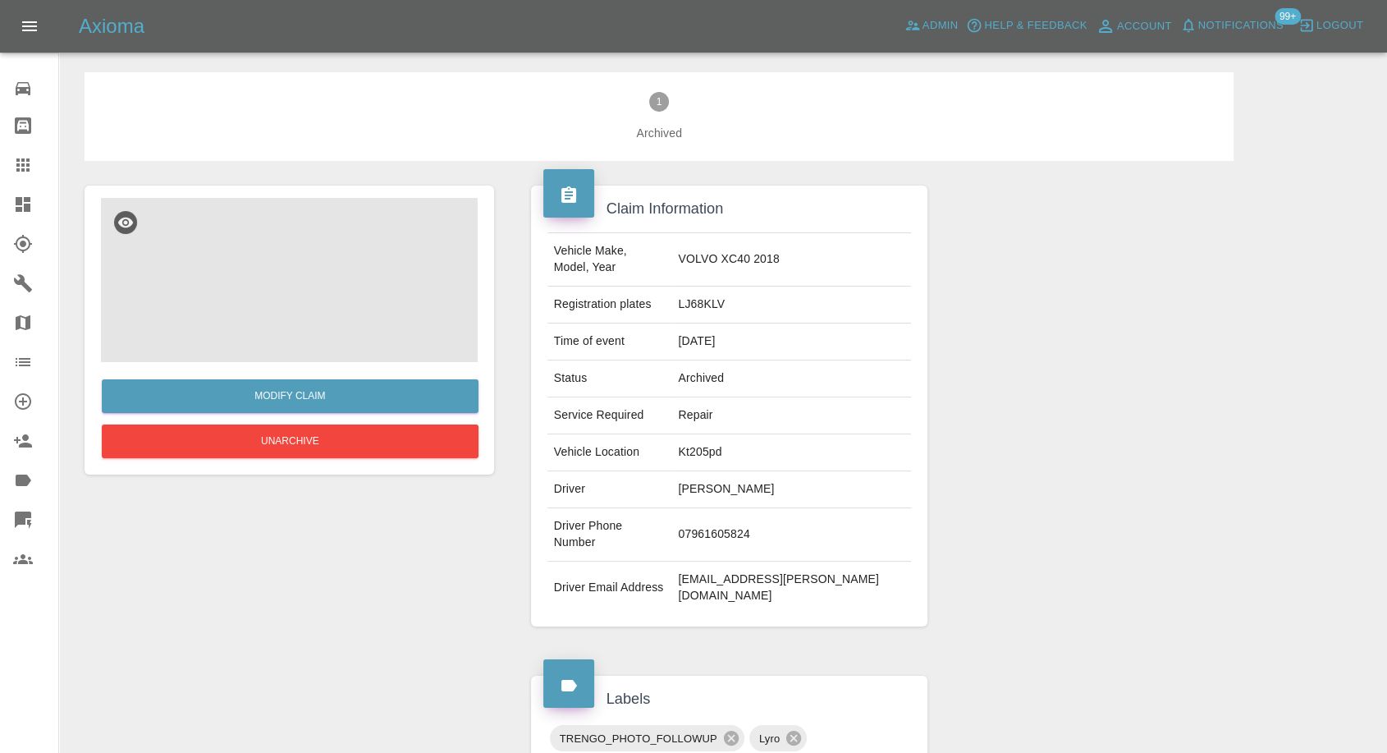
click at [296, 304] on img at bounding box center [289, 280] width 377 height 164
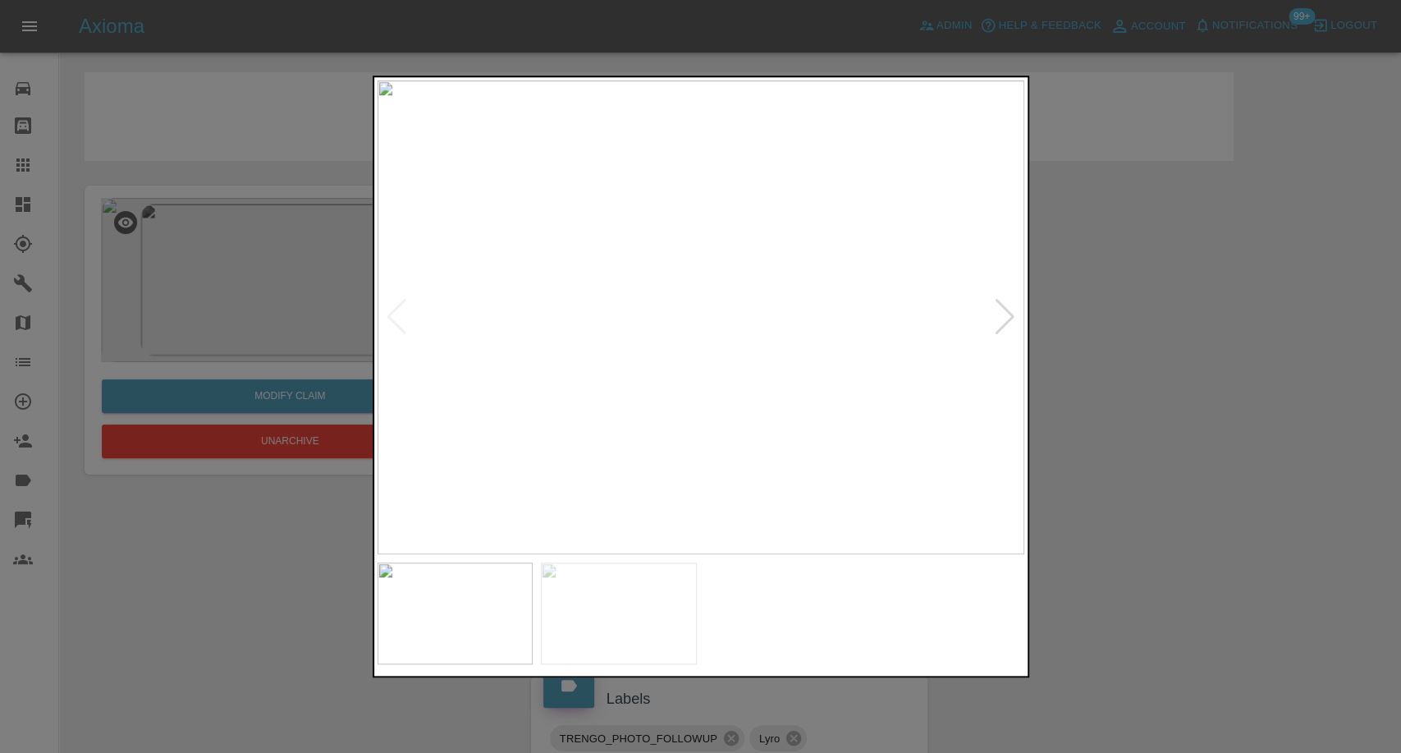
click at [638, 600] on img at bounding box center [619, 613] width 156 height 102
click at [1156, 463] on div at bounding box center [700, 376] width 1401 height 753
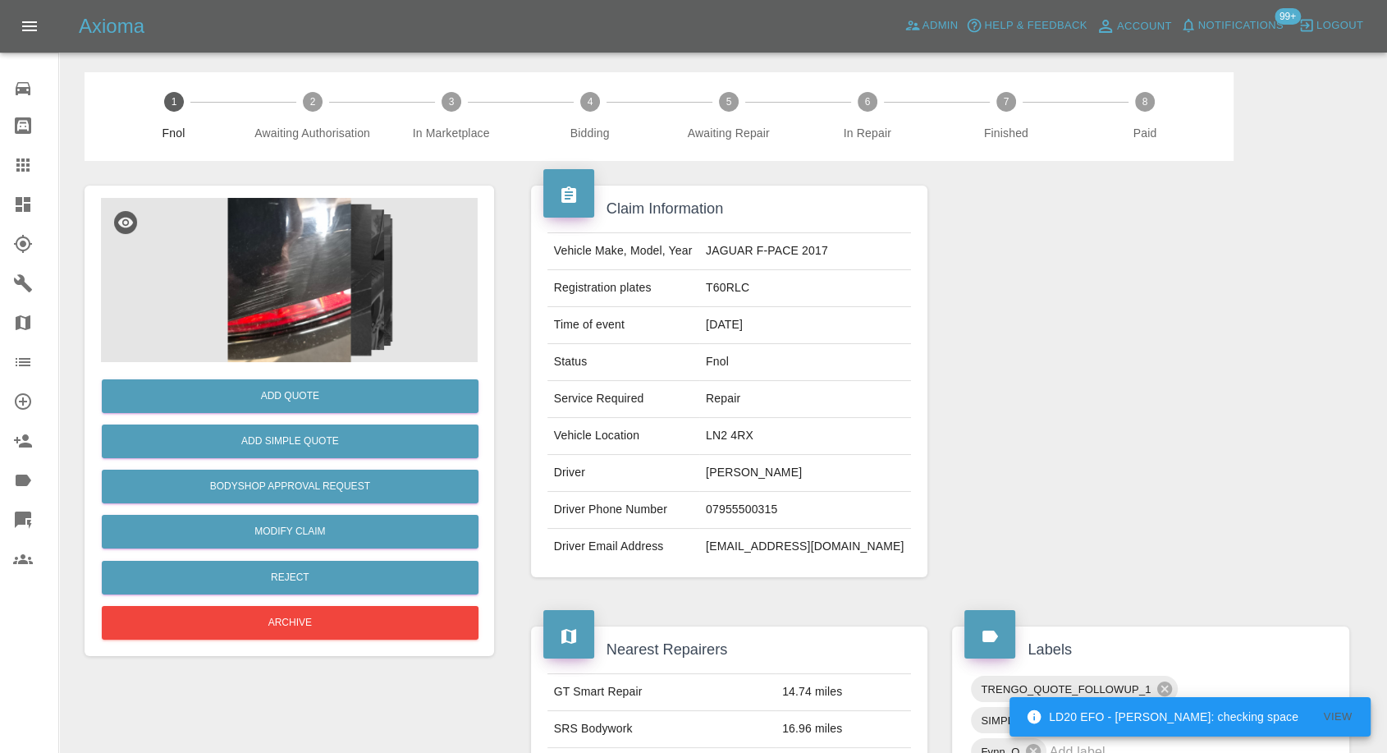
click at [303, 275] on img at bounding box center [289, 280] width 377 height 164
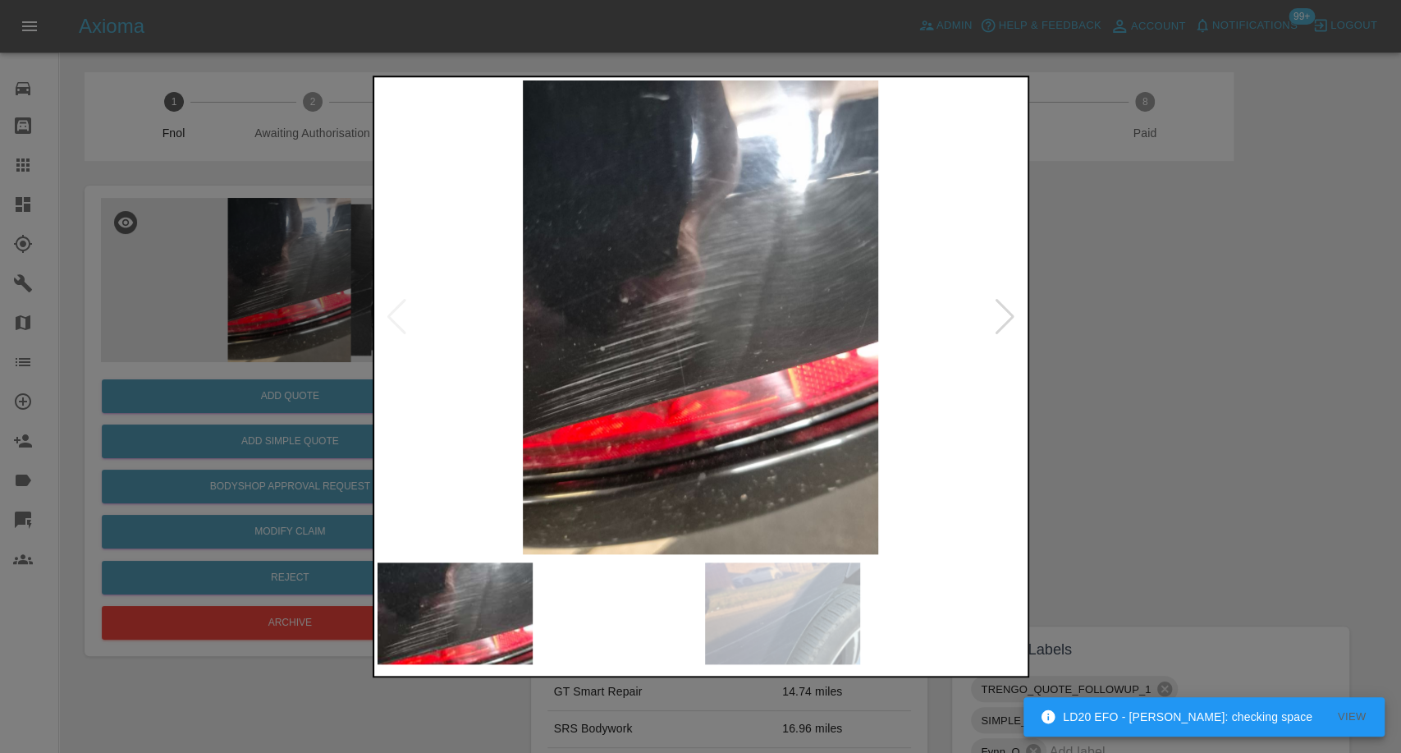
click at [671, 586] on img at bounding box center [619, 613] width 156 height 102
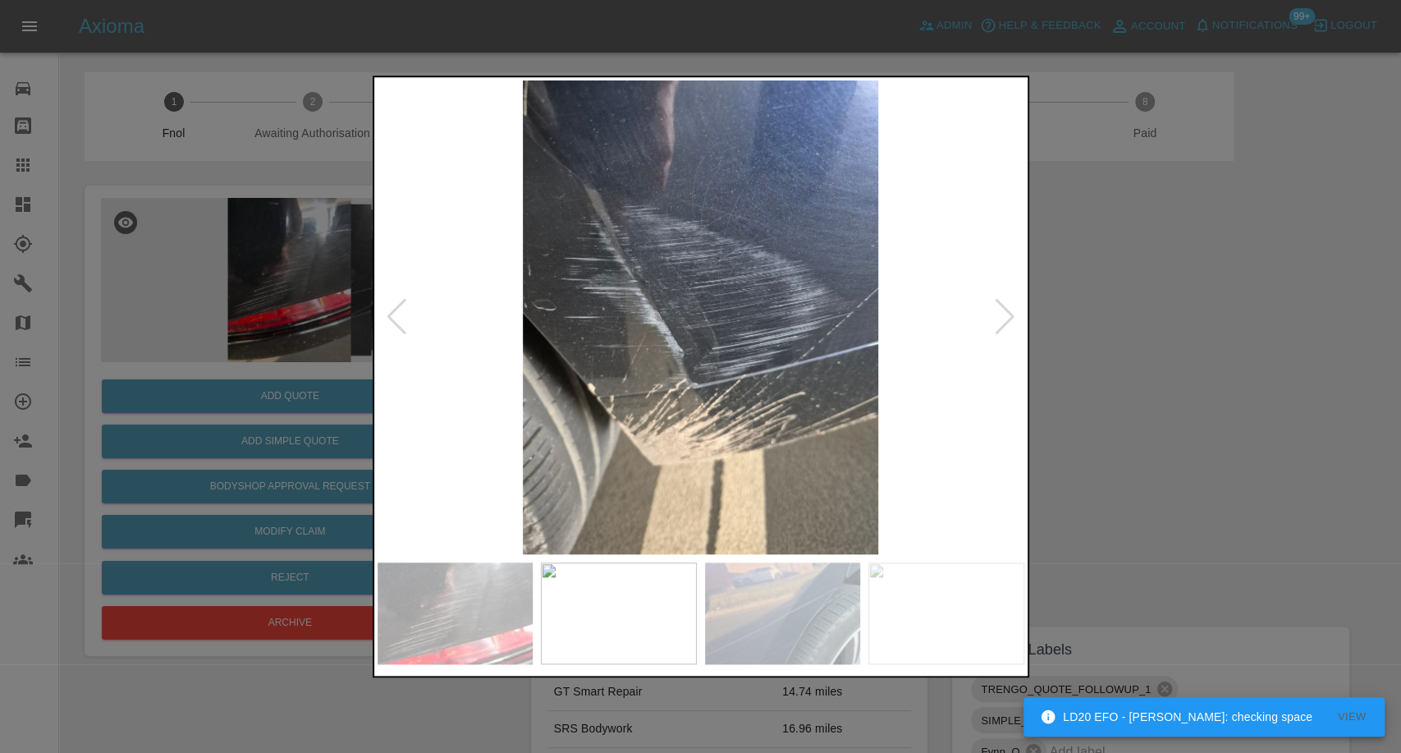
click at [818, 625] on img at bounding box center [783, 613] width 156 height 102
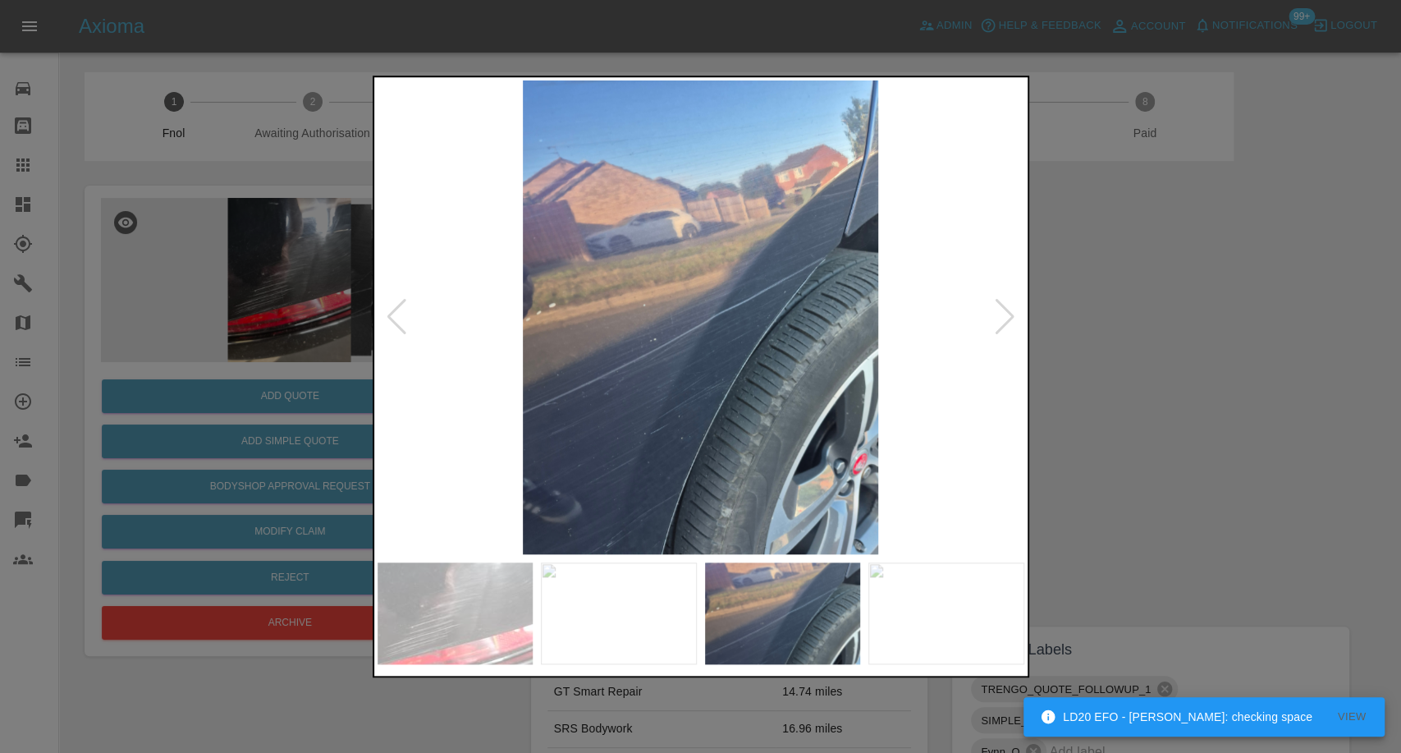
click at [900, 633] on img at bounding box center [946, 613] width 156 height 102
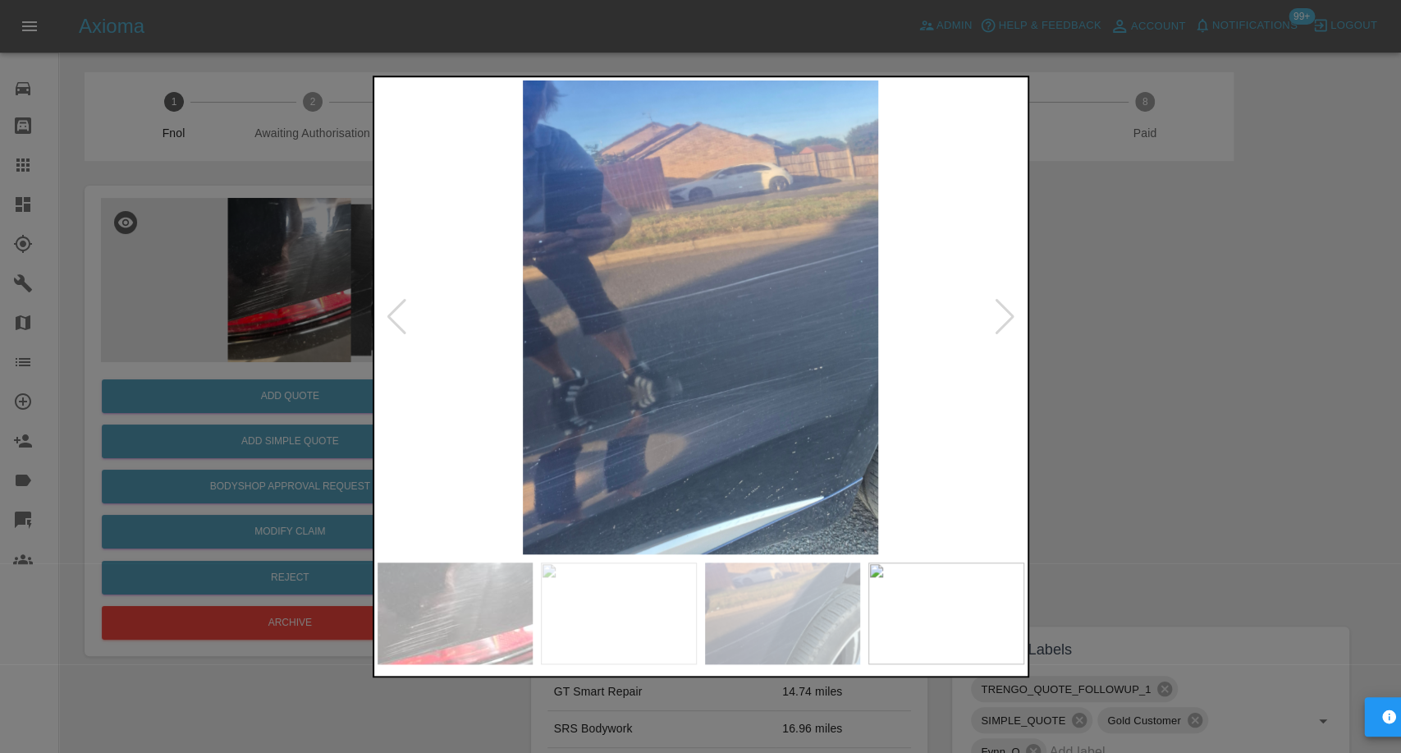
click at [1005, 309] on div at bounding box center [1005, 317] width 22 height 36
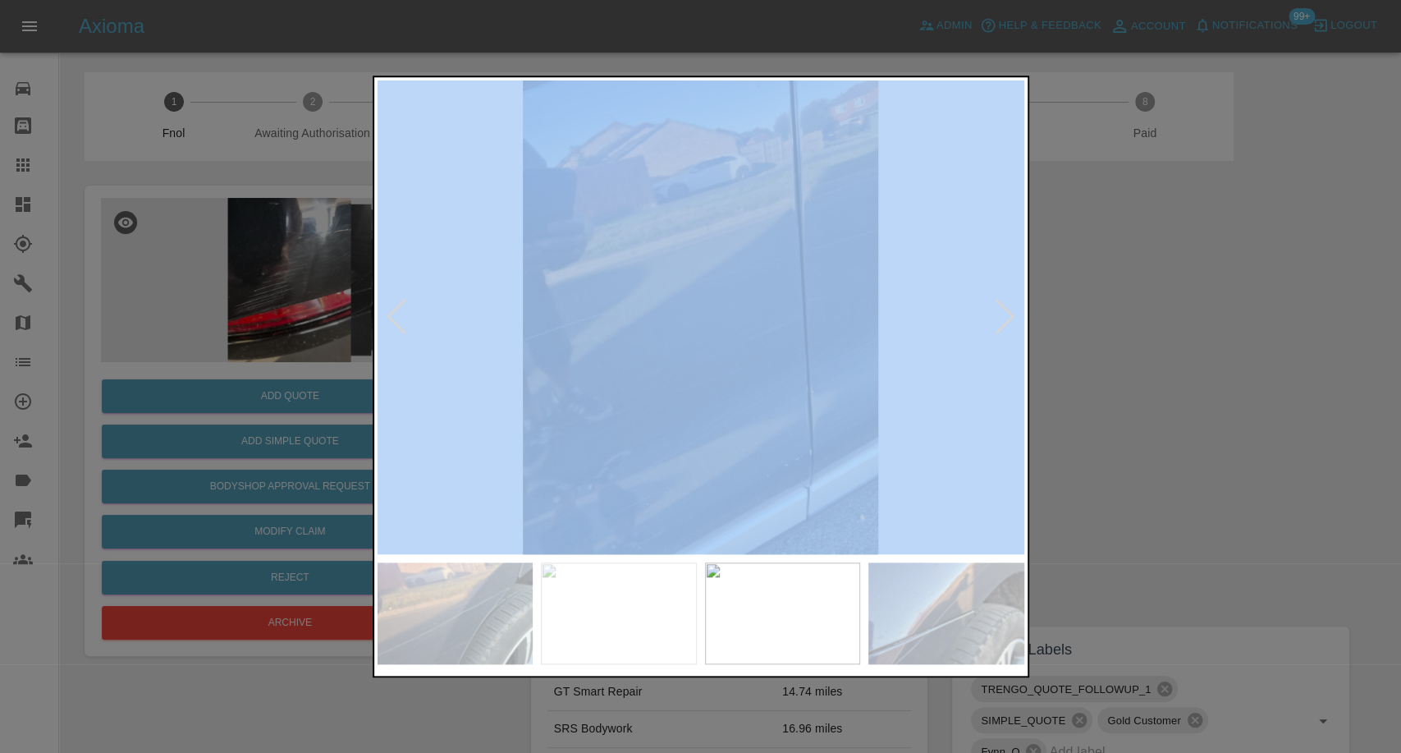
click at [1005, 309] on div at bounding box center [1005, 317] width 22 height 36
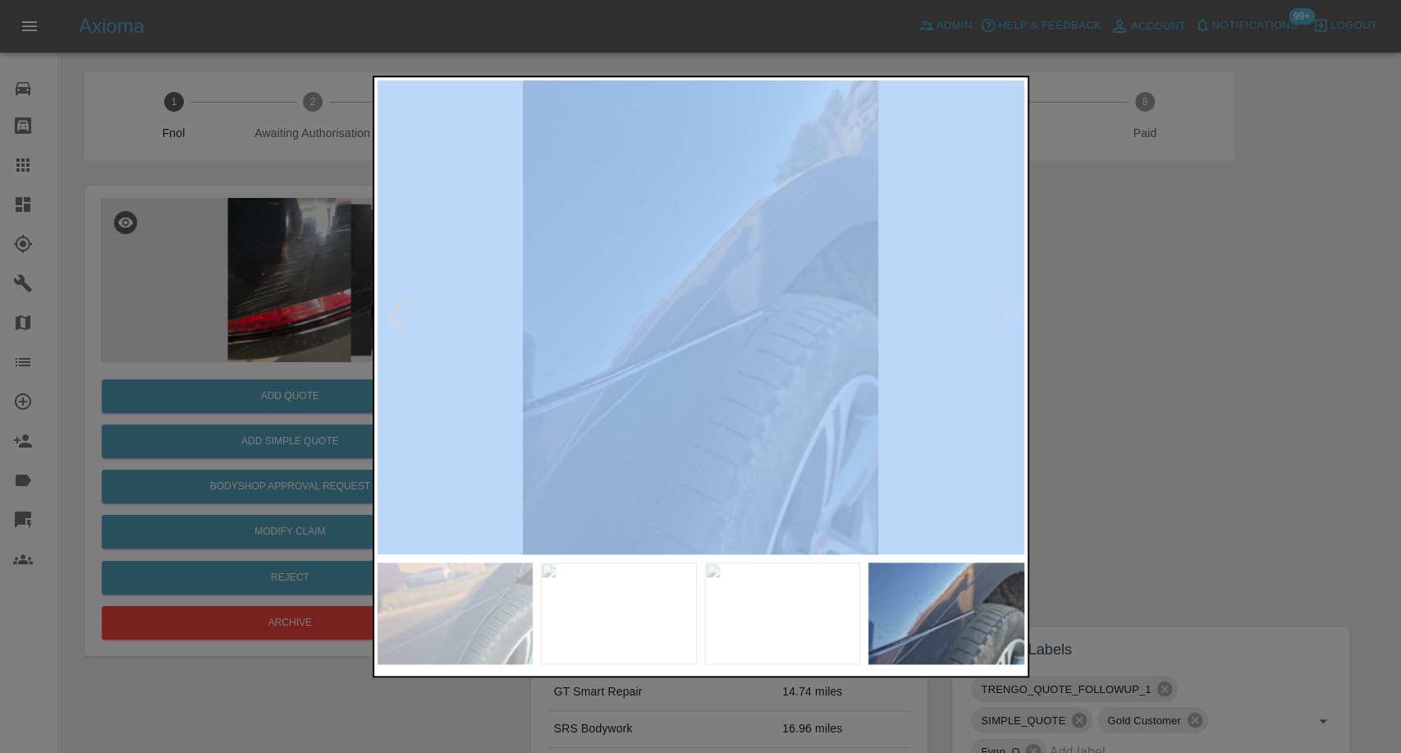
click at [1005, 309] on img at bounding box center [701, 317] width 647 height 474
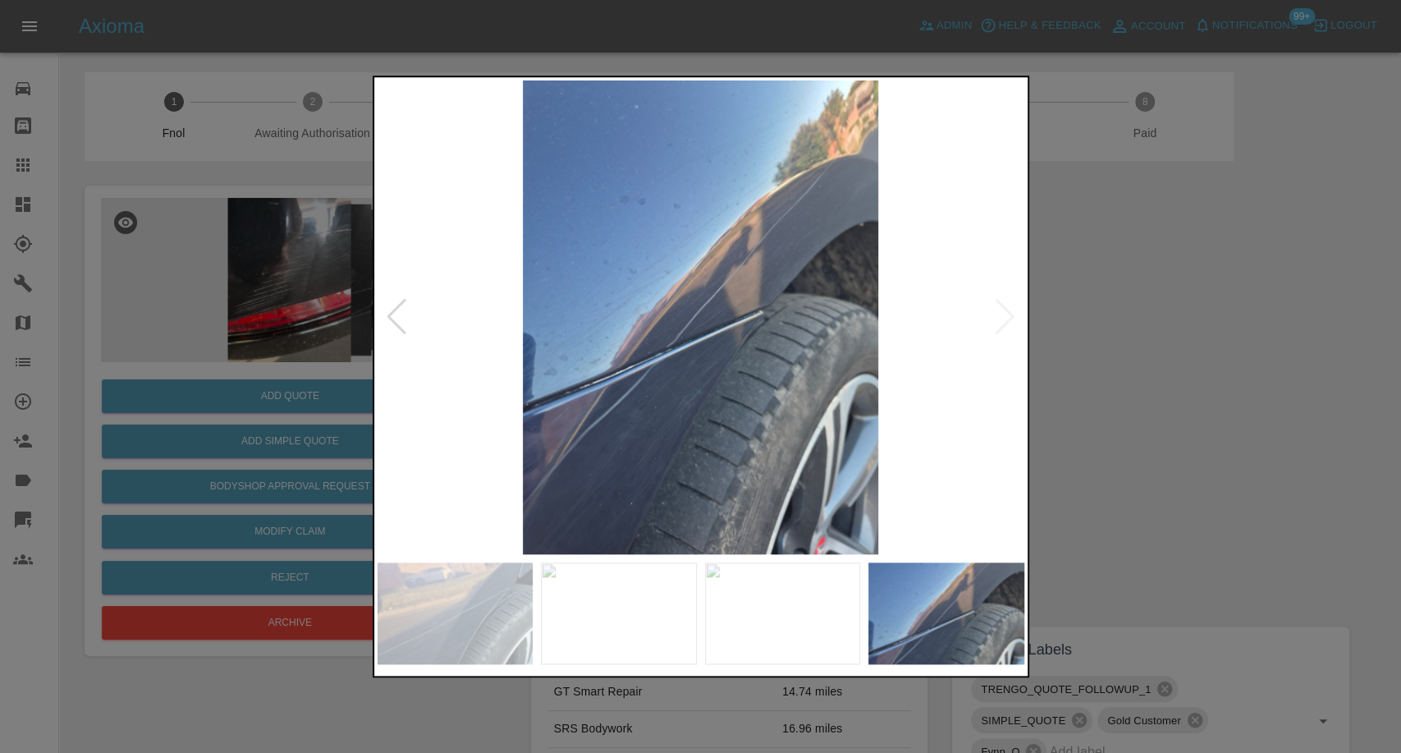
click at [1084, 363] on div at bounding box center [700, 376] width 1401 height 753
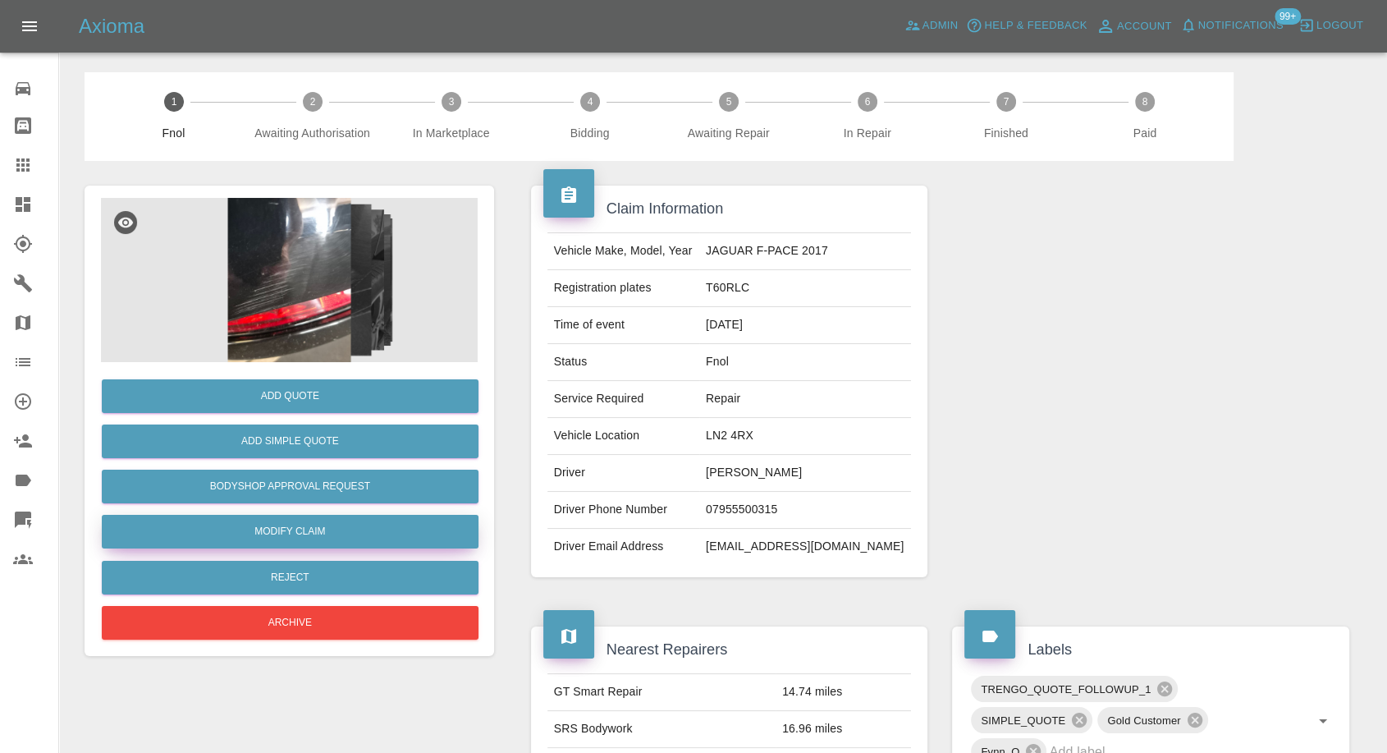
click at [302, 522] on link "Modify Claim" at bounding box center [290, 532] width 377 height 34
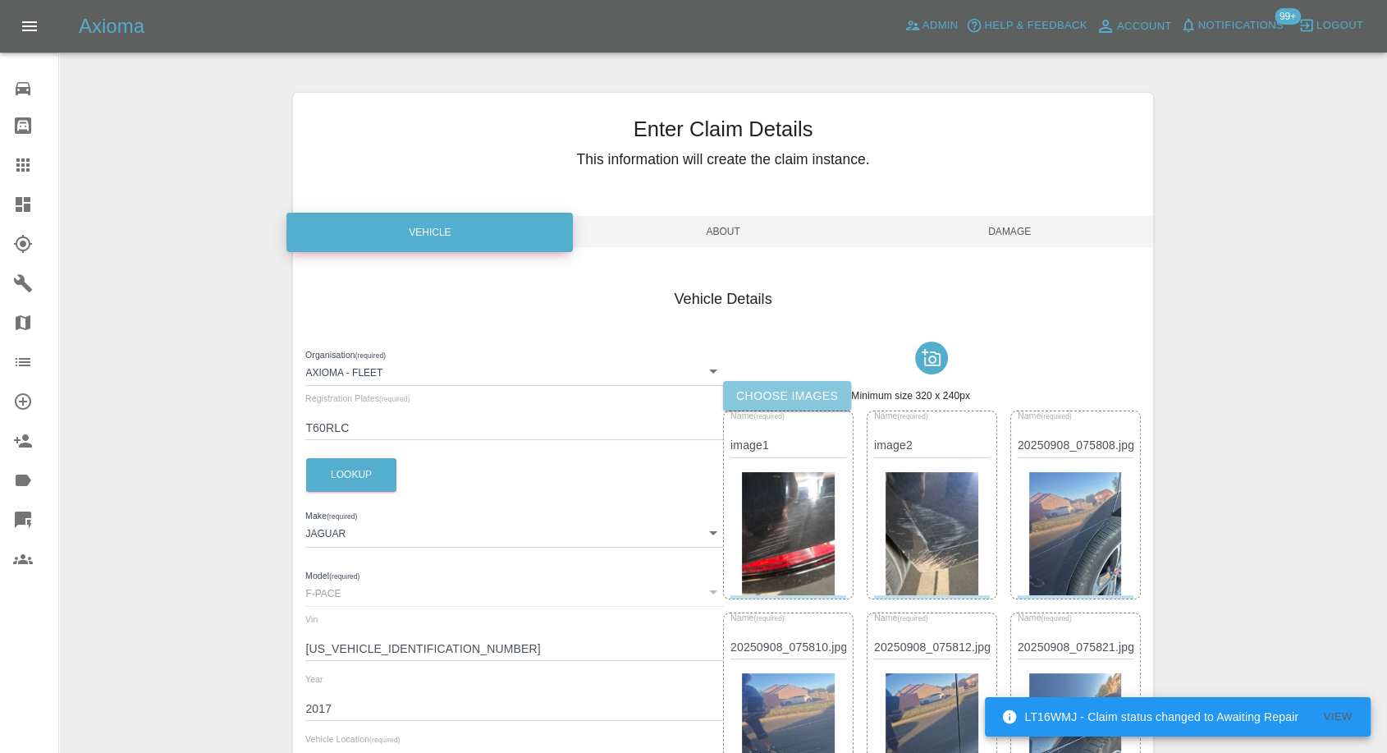
click at [793, 387] on label "Choose images" at bounding box center [787, 396] width 128 height 30
click at [0, 0] on input "Choose images" at bounding box center [0, 0] width 0 height 0
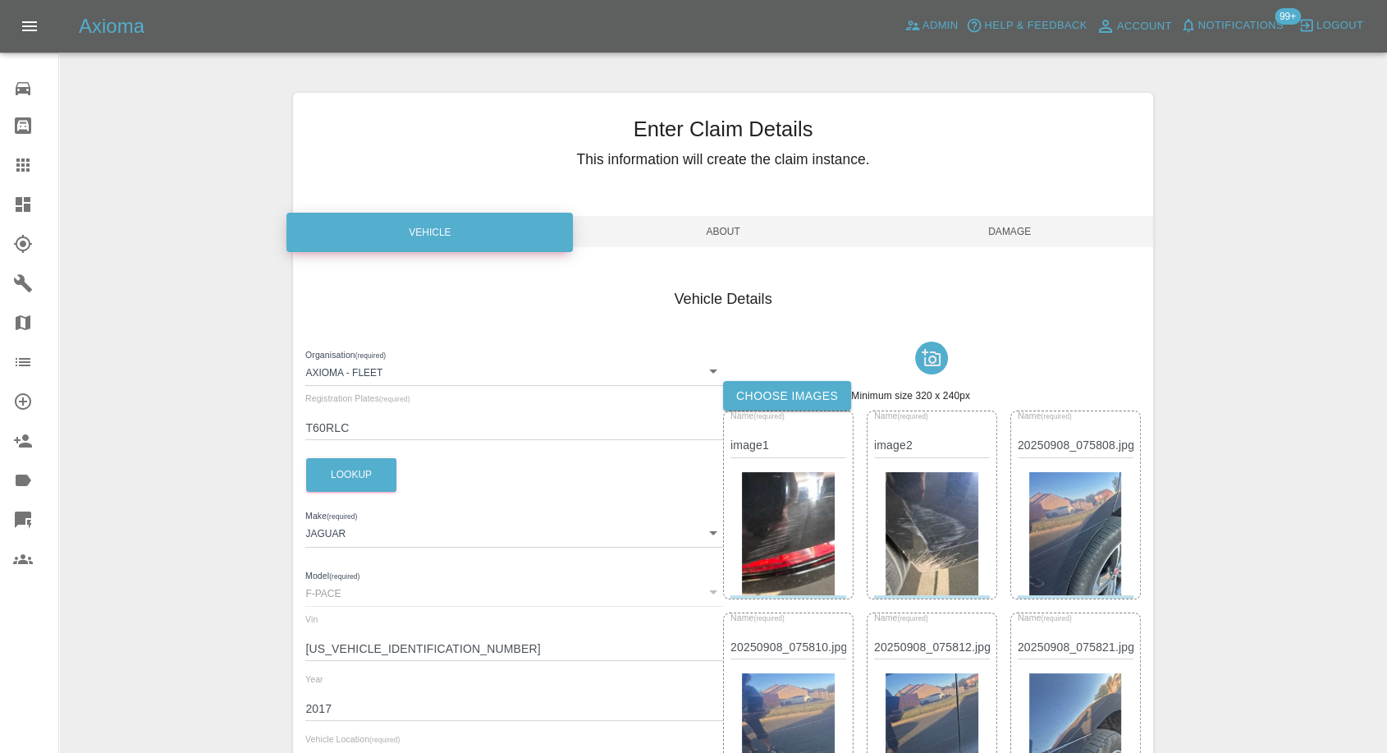
click at [1011, 225] on span "Damage" at bounding box center [1010, 231] width 286 height 31
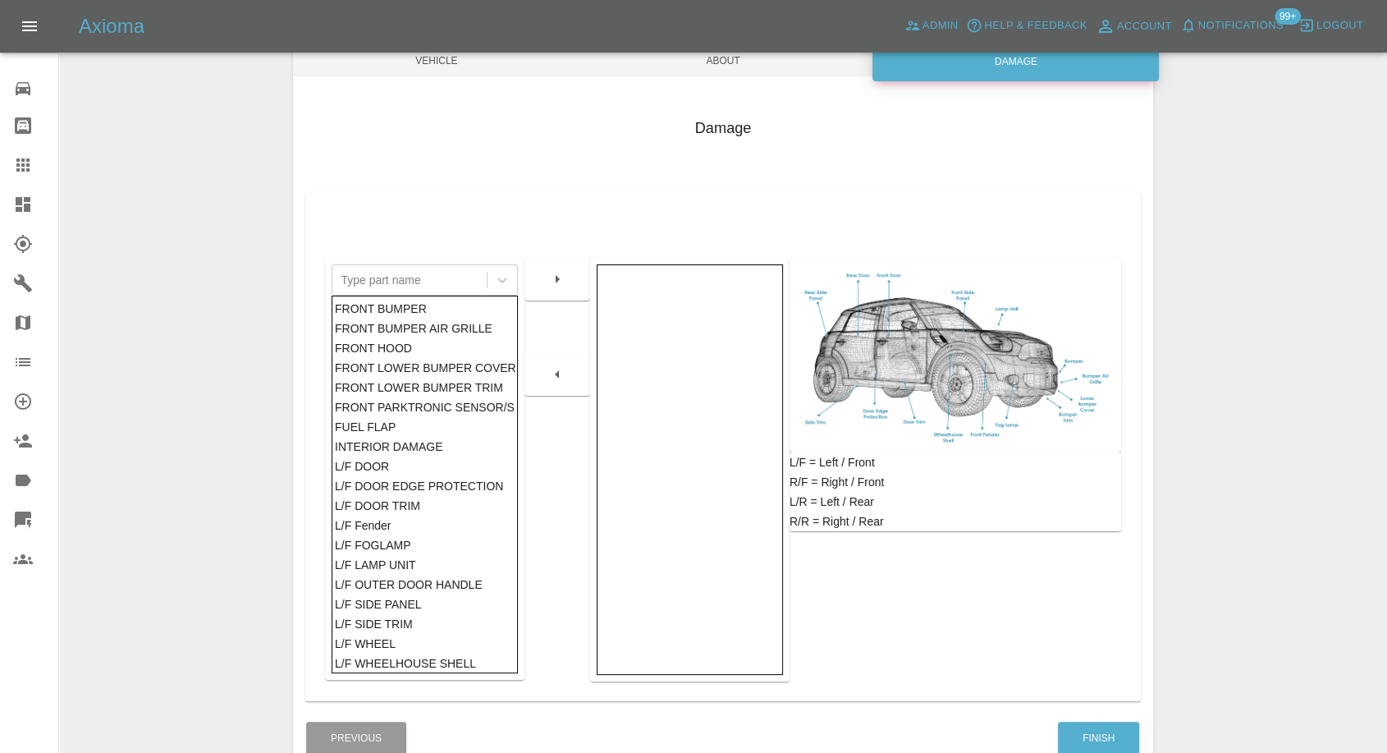
scroll to position [182, 0]
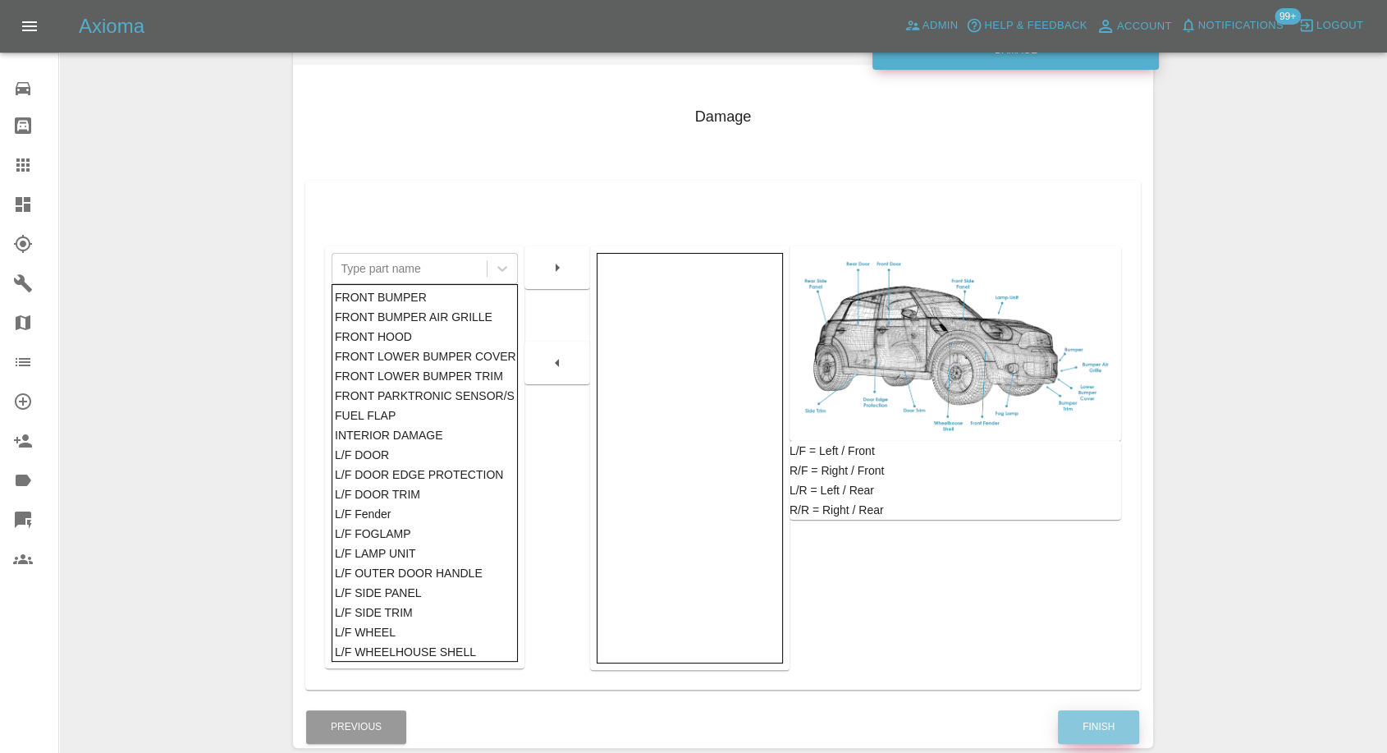
drag, startPoint x: 1101, startPoint y: 714, endPoint x: 1070, endPoint y: 707, distance: 31.1
click at [1099, 714] on button "Finish" at bounding box center [1098, 727] width 81 height 34
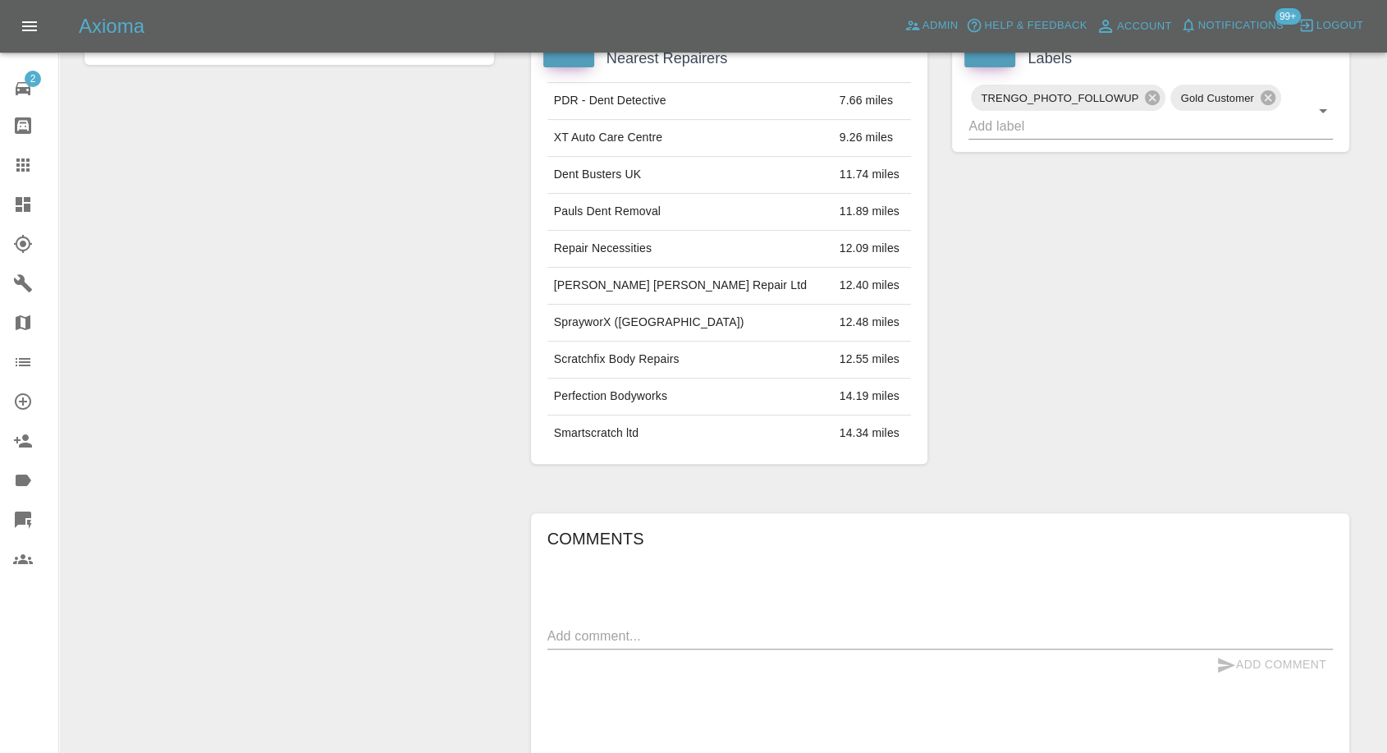
scroll to position [135, 0]
